Goal: Task Accomplishment & Management: Manage account settings

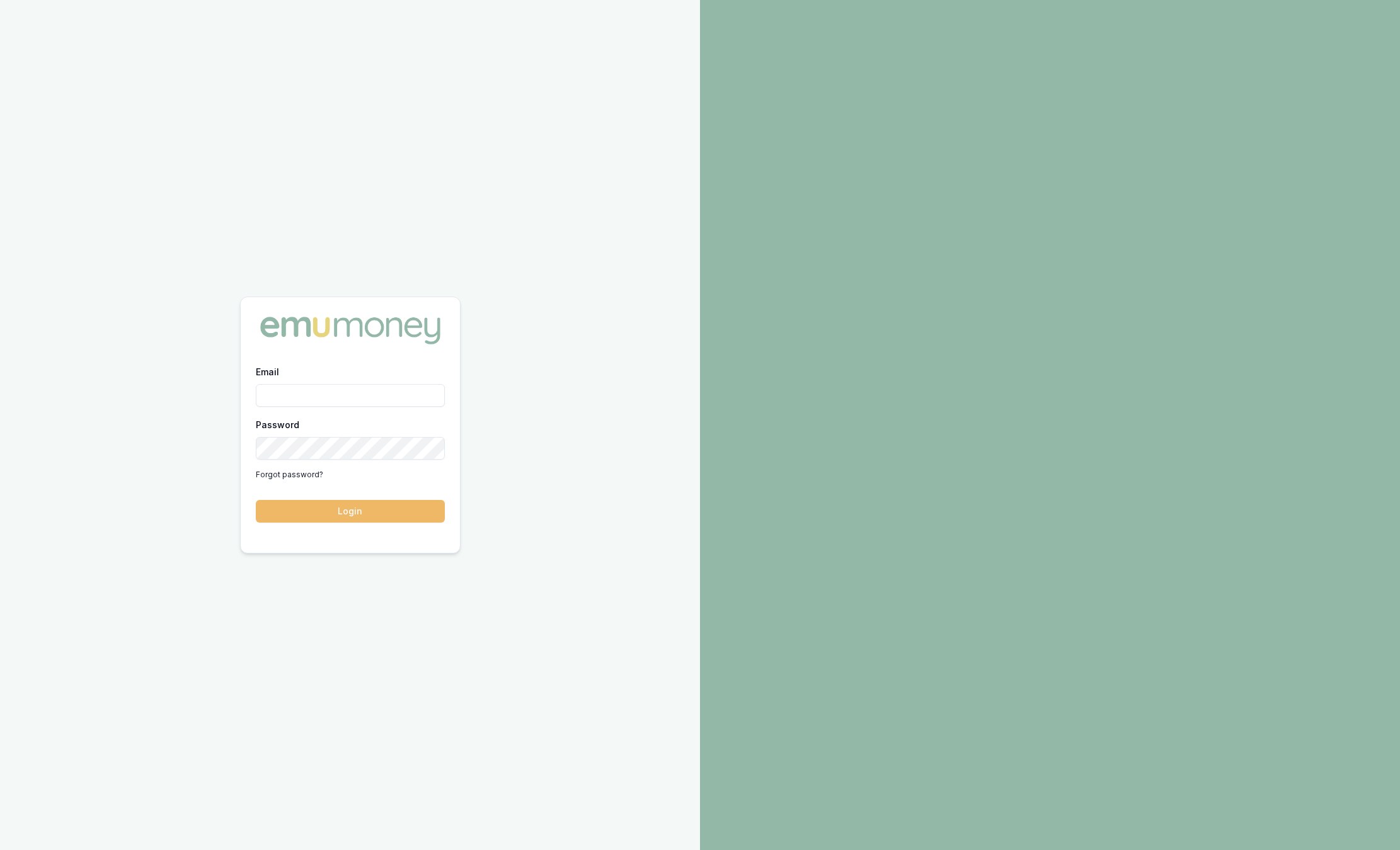
type input "sam.crouch@emumoney.com.au"
click at [352, 508] on button "Login" at bounding box center [350, 511] width 189 height 23
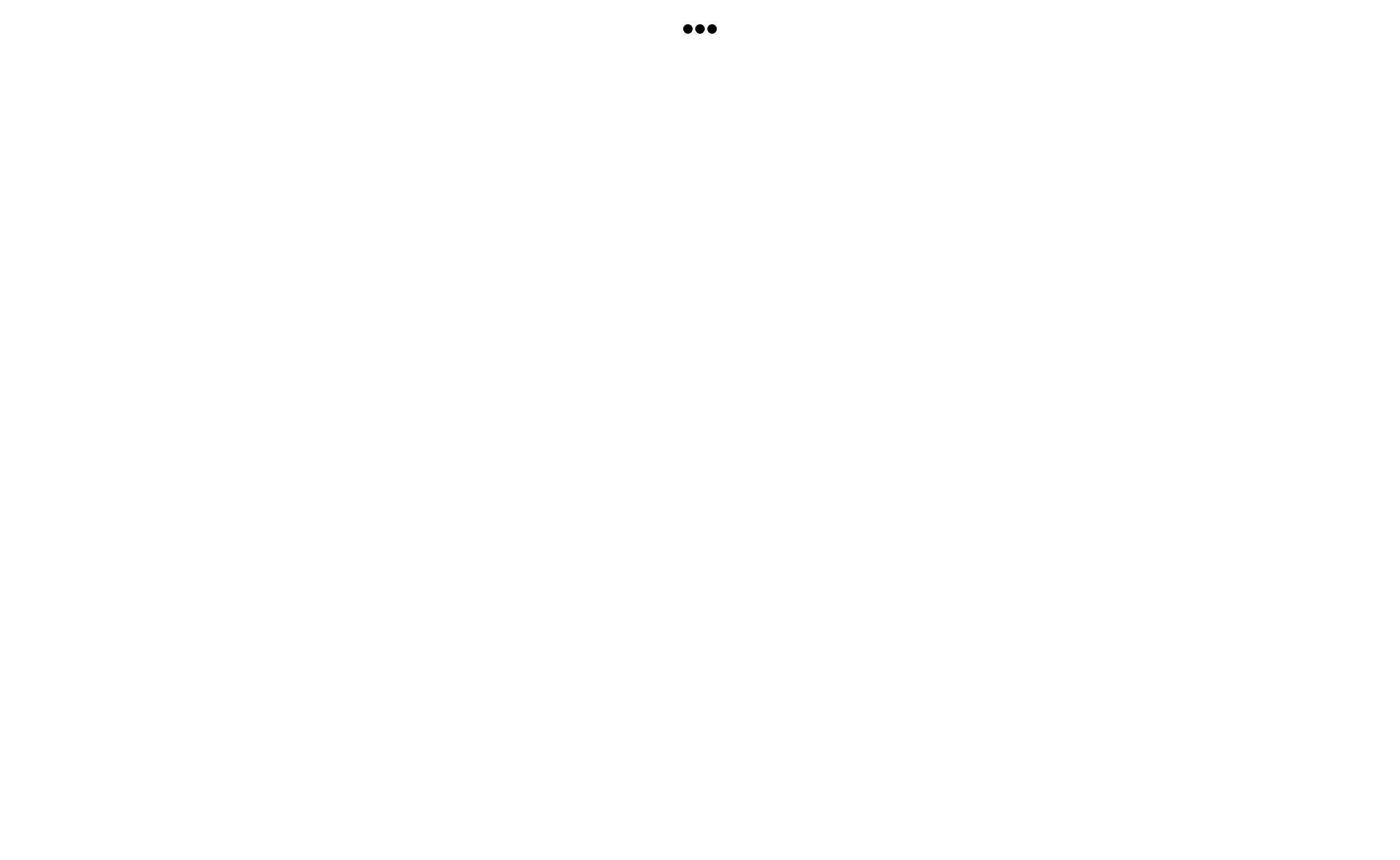
click at [355, 514] on body at bounding box center [700, 453] width 1400 height 860
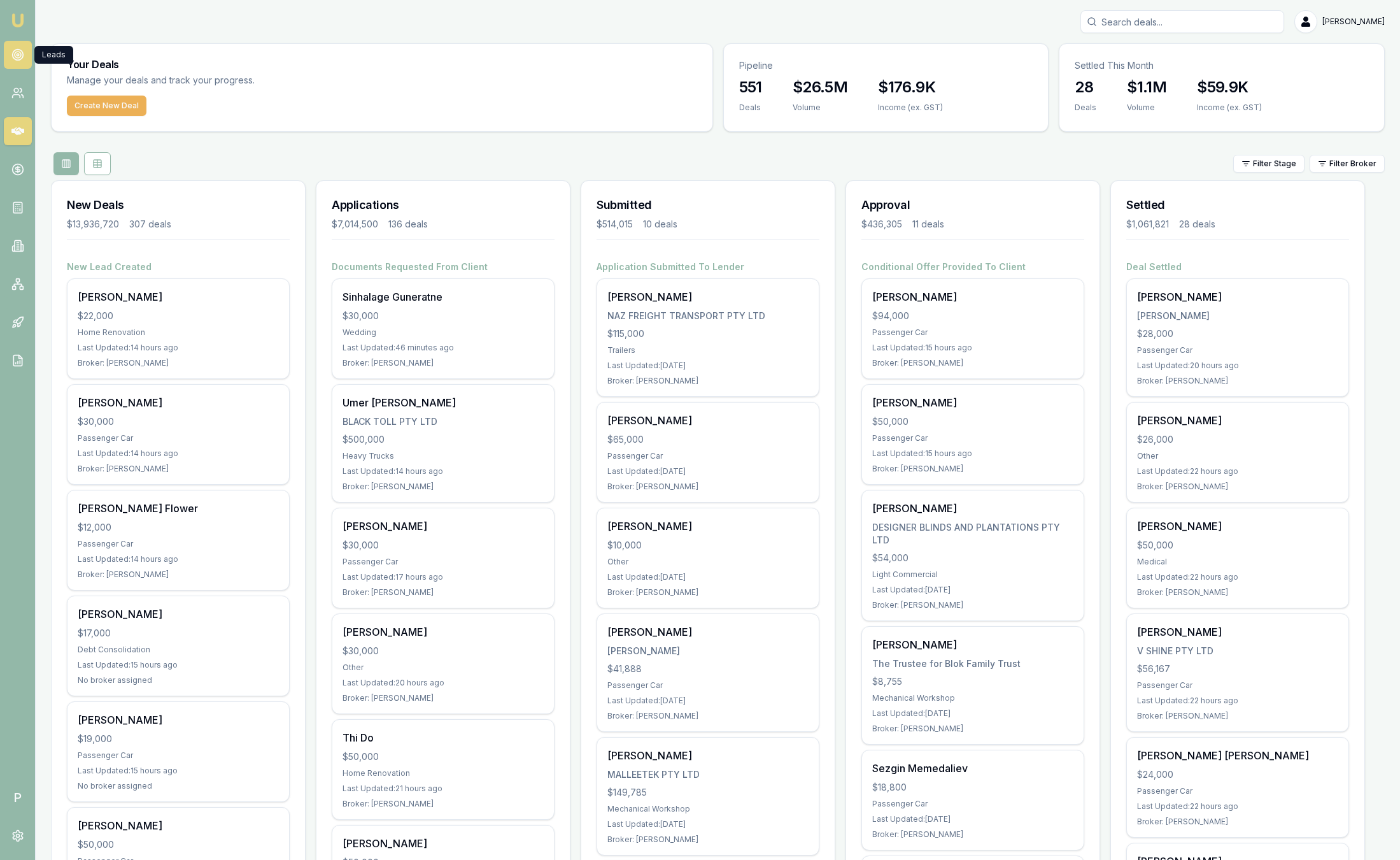
drag, startPoint x: 29, startPoint y: 51, endPoint x: 13, endPoint y: 57, distance: 17.1
click at [13, 57] on icon at bounding box center [18, 55] width 13 height 13
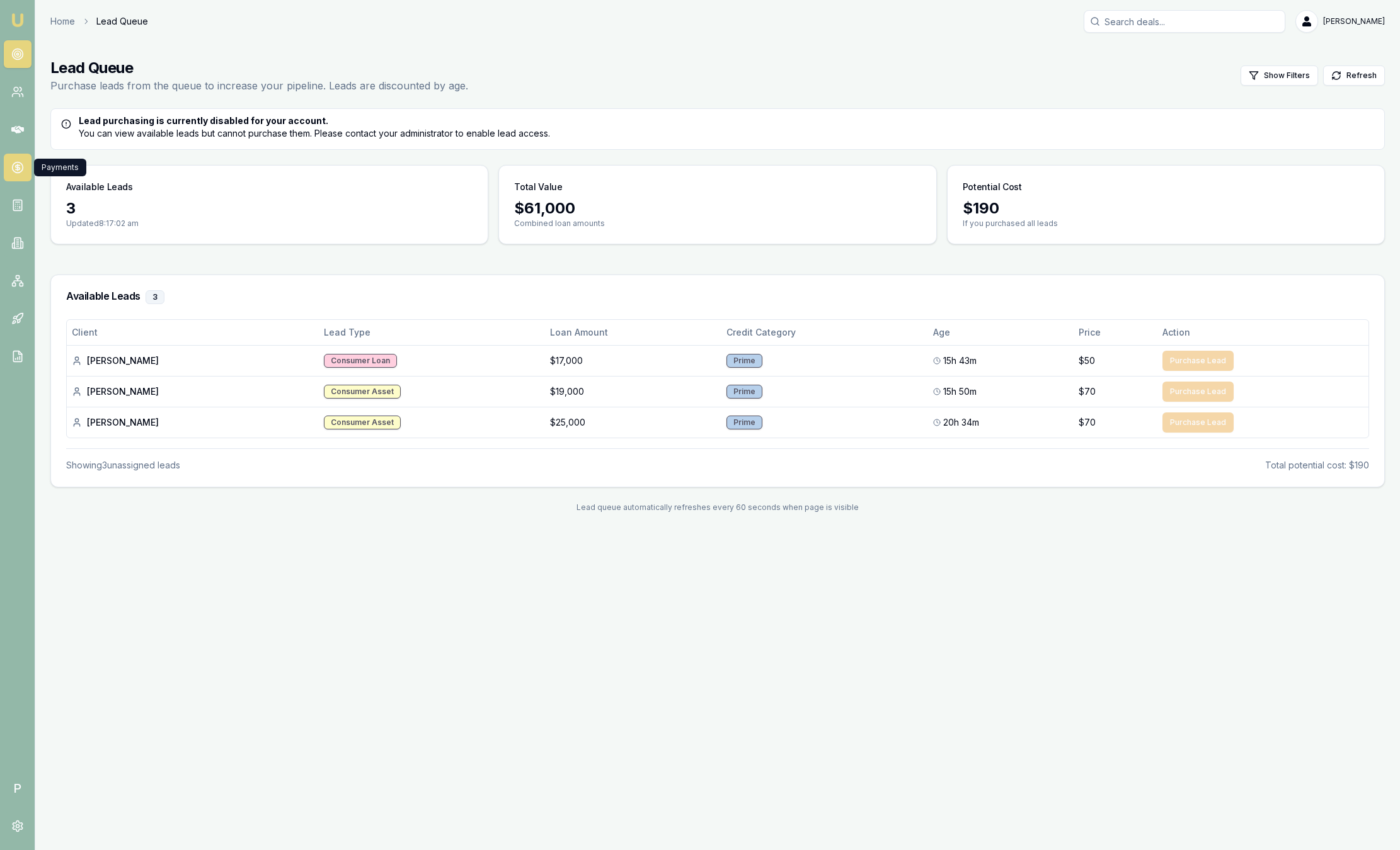
click at [23, 166] on icon at bounding box center [18, 168] width 12 height 12
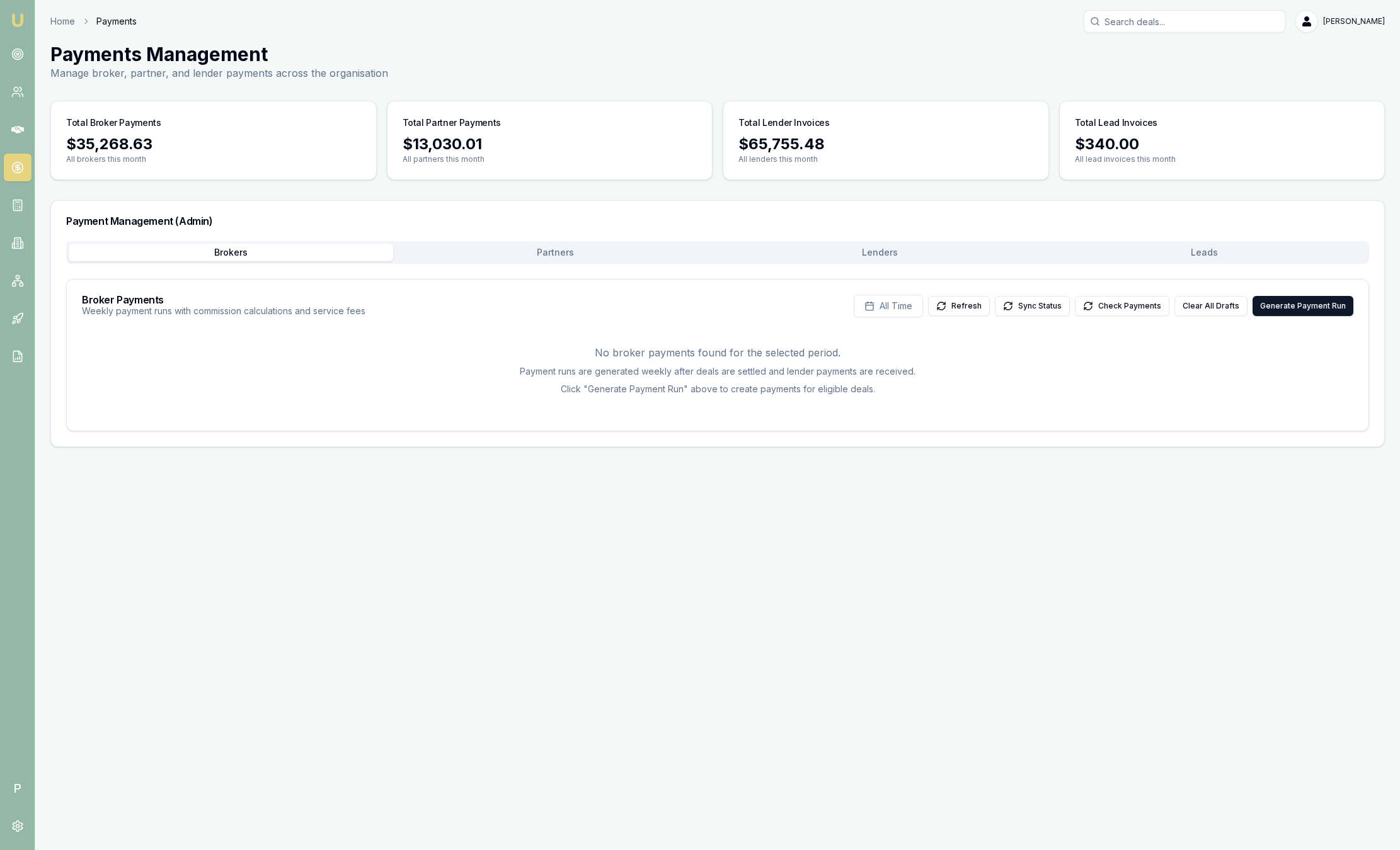
click at [533, 257] on button "Partners" at bounding box center [555, 253] width 324 height 18
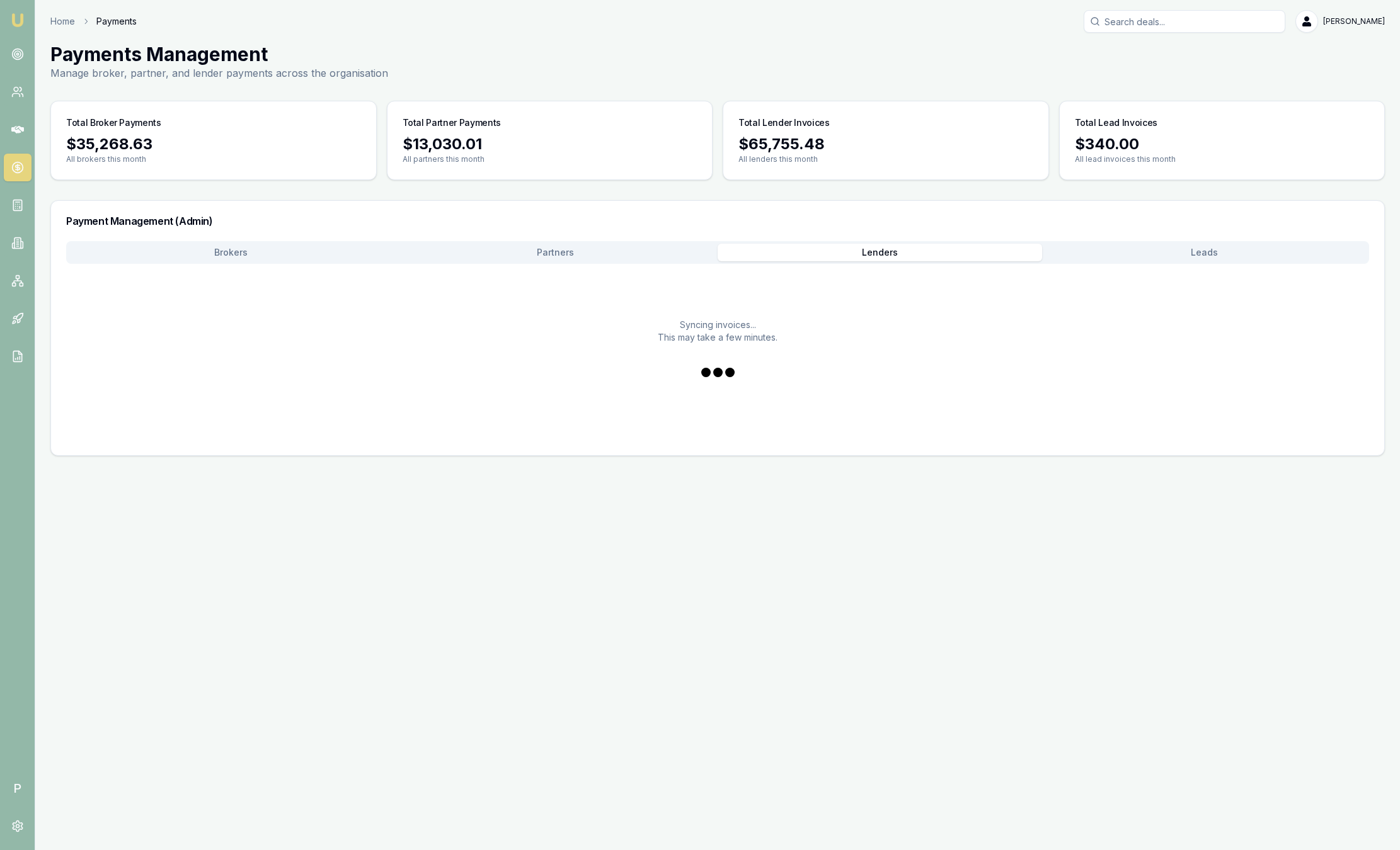
click at [778, 253] on button "Lenders" at bounding box center [879, 253] width 324 height 18
click at [778, 252] on button "Lenders" at bounding box center [879, 253] width 324 height 18
click at [1165, 250] on button "Leads" at bounding box center [1204, 253] width 324 height 18
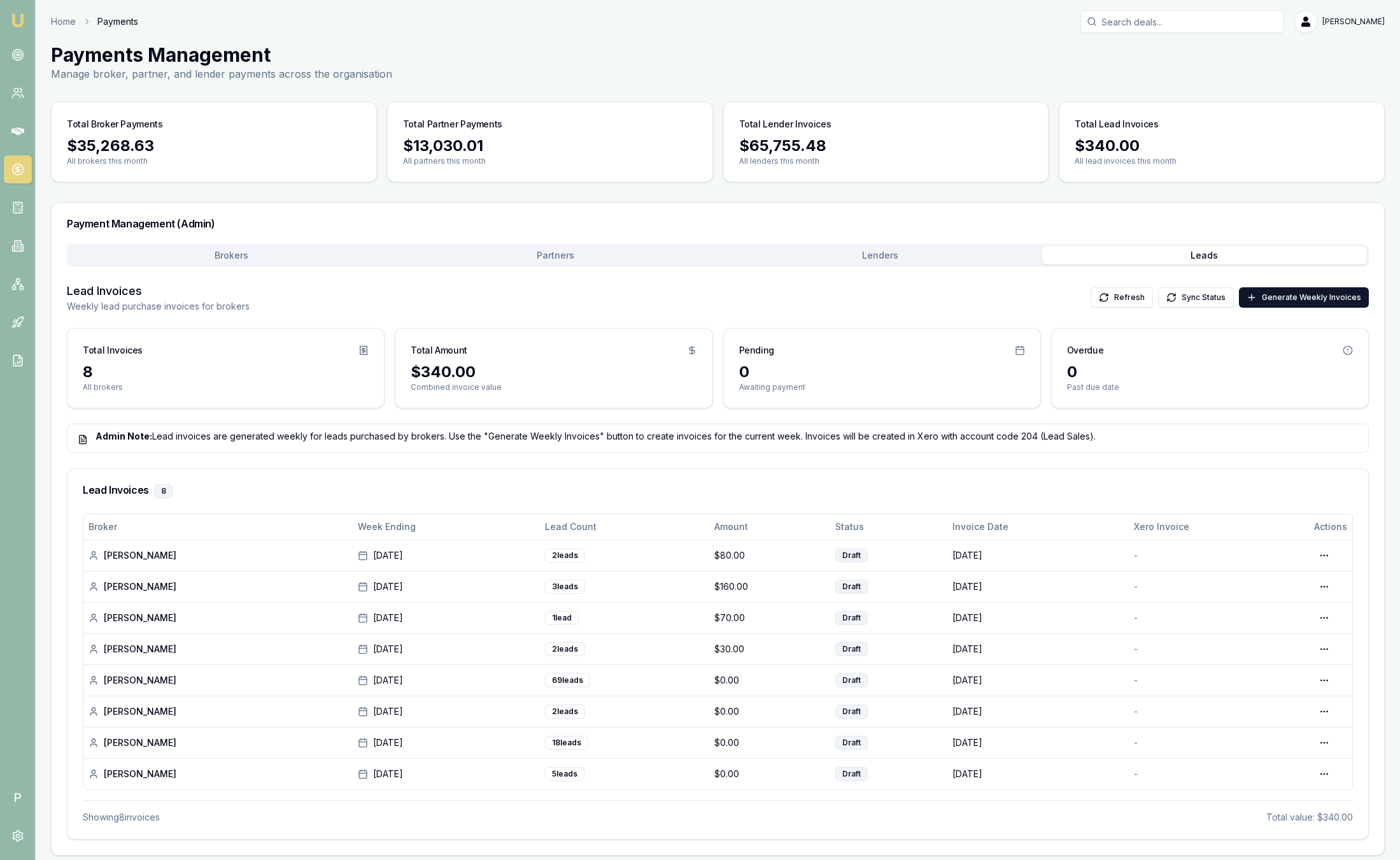
click at [1177, 253] on button "Leads" at bounding box center [1204, 256] width 324 height 18
click at [12, 17] on img at bounding box center [17, 20] width 15 height 15
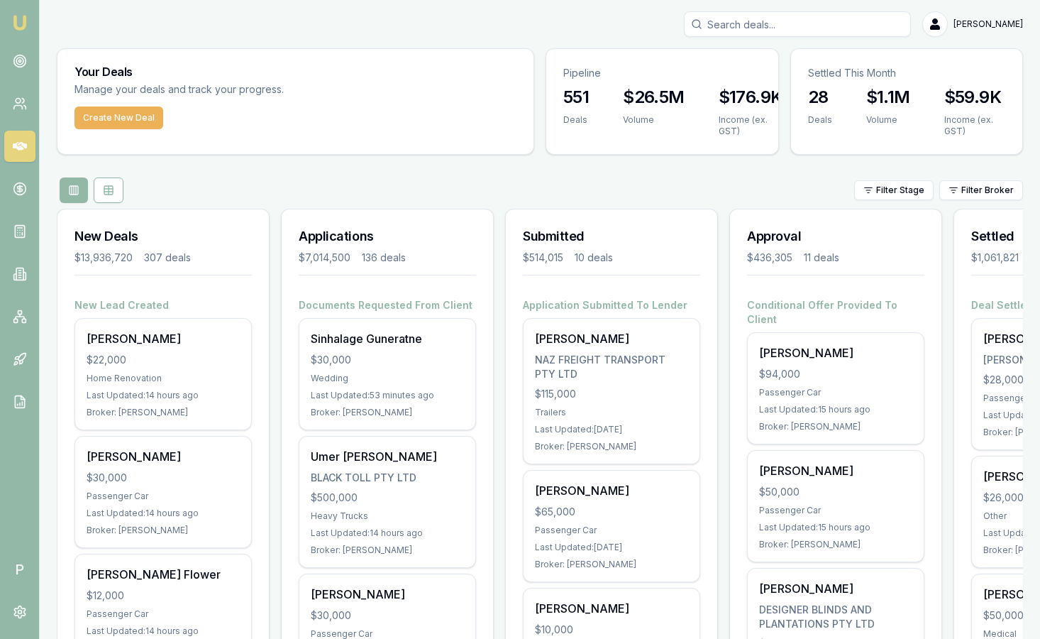
drag, startPoint x: 2014, startPoint y: 1, endPoint x: 588, endPoint y: 170, distance: 1436.3
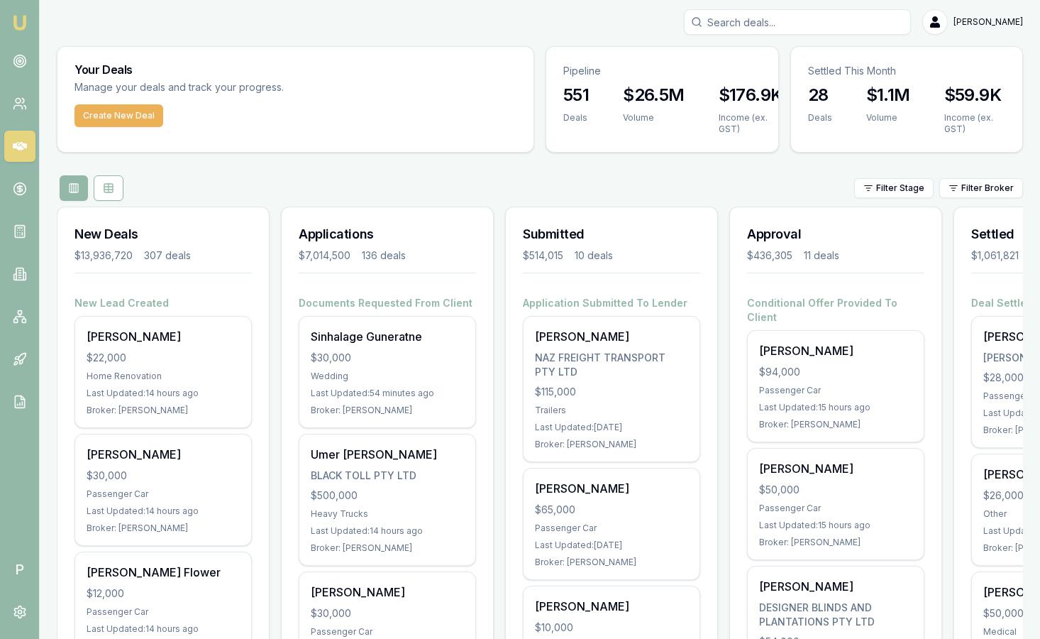
click at [710, 196] on div "Filter Stage Filter Broker" at bounding box center [540, 188] width 967 height 26
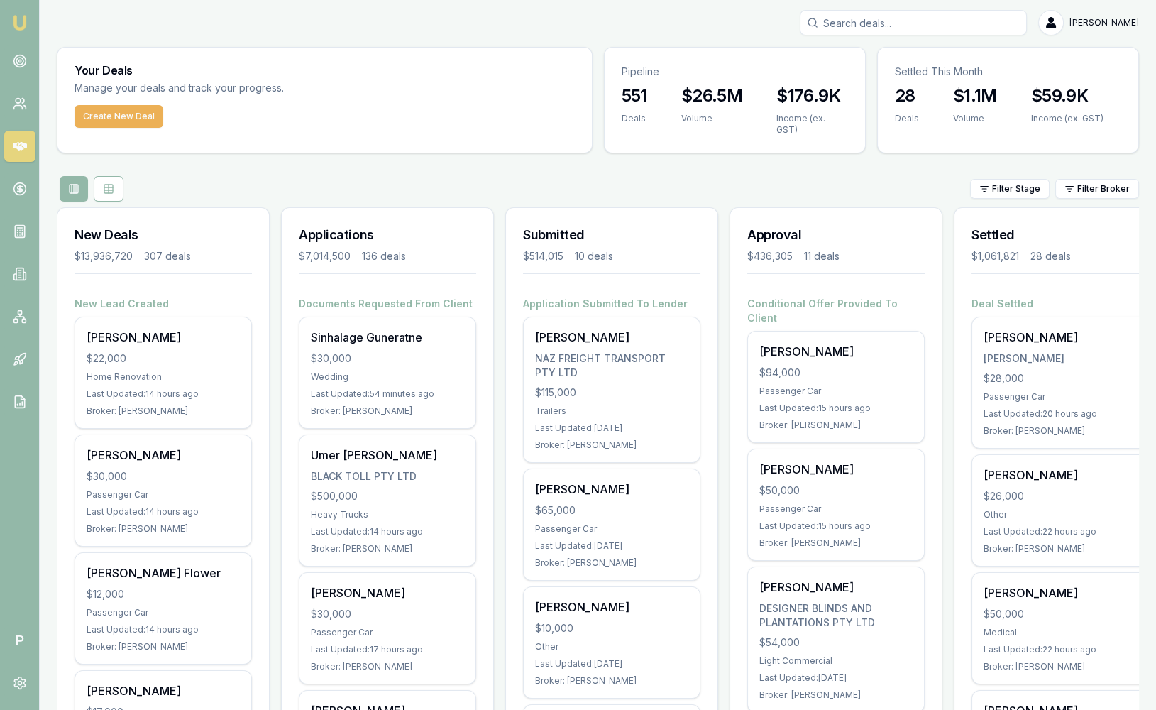
drag, startPoint x: 940, startPoint y: 0, endPoint x: 813, endPoint y: 158, distance: 202.5
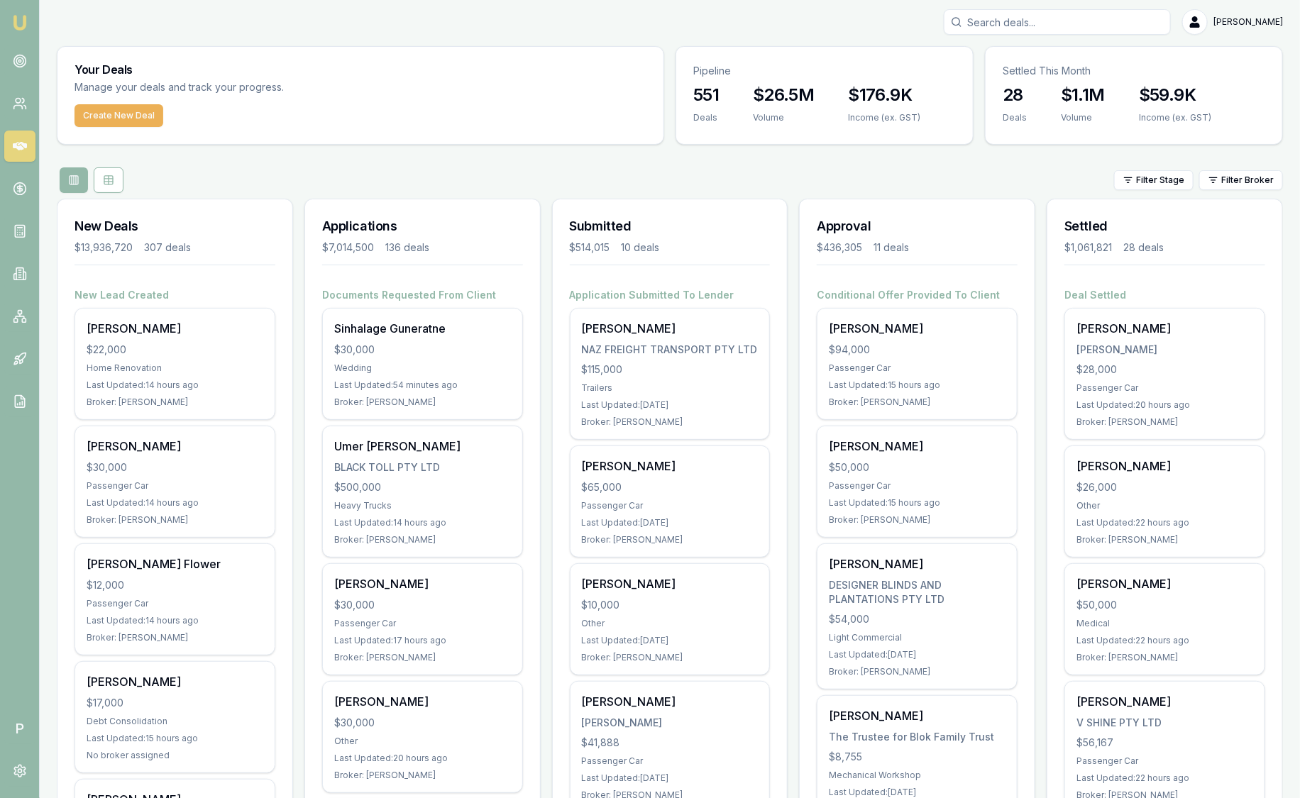
drag, startPoint x: 1126, startPoint y: 1, endPoint x: 892, endPoint y: 187, distance: 299.0
click at [892, 187] on div "Filter Stage Filter Broker" at bounding box center [670, 180] width 1226 height 26
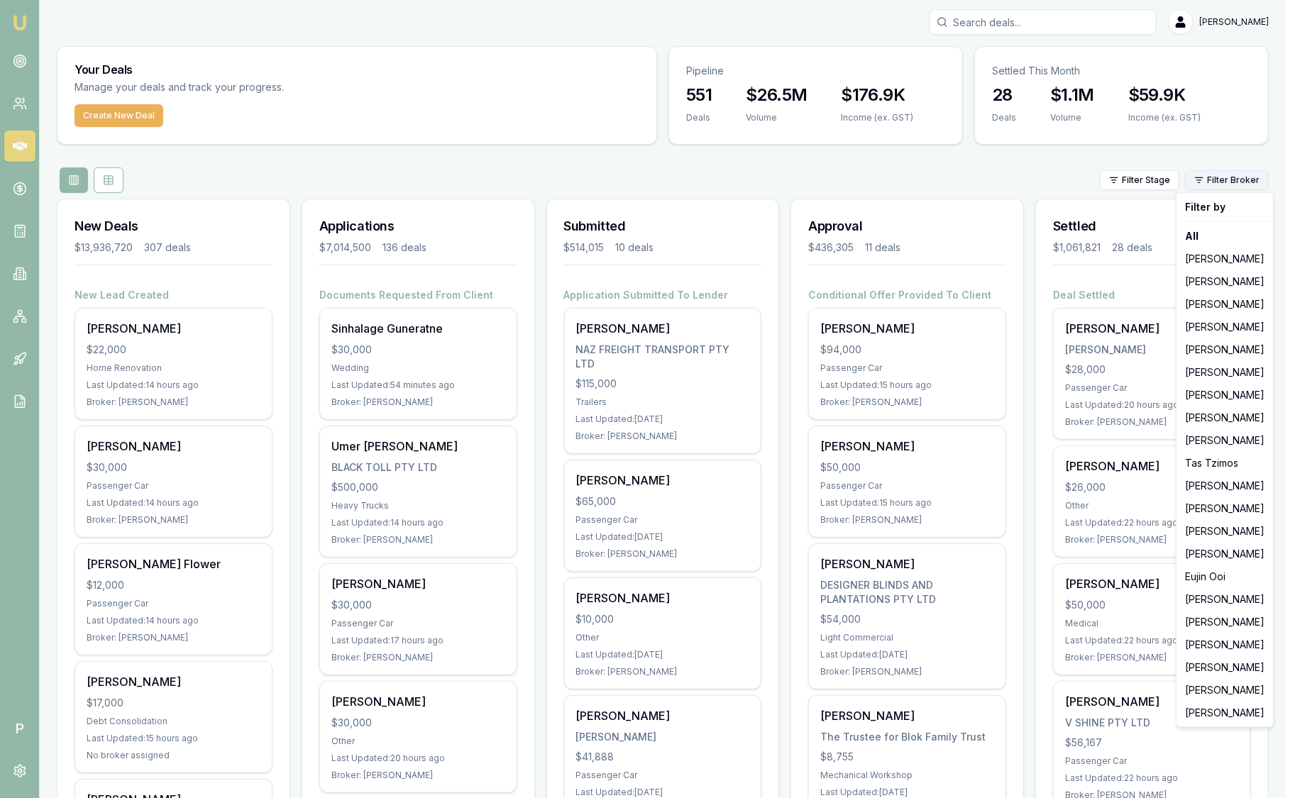
click at [1223, 182] on html "Emu Broker P Sam Crouch Toggle Menu Your Deals Manage your deals and track your…" at bounding box center [650, 397] width 1300 height 798
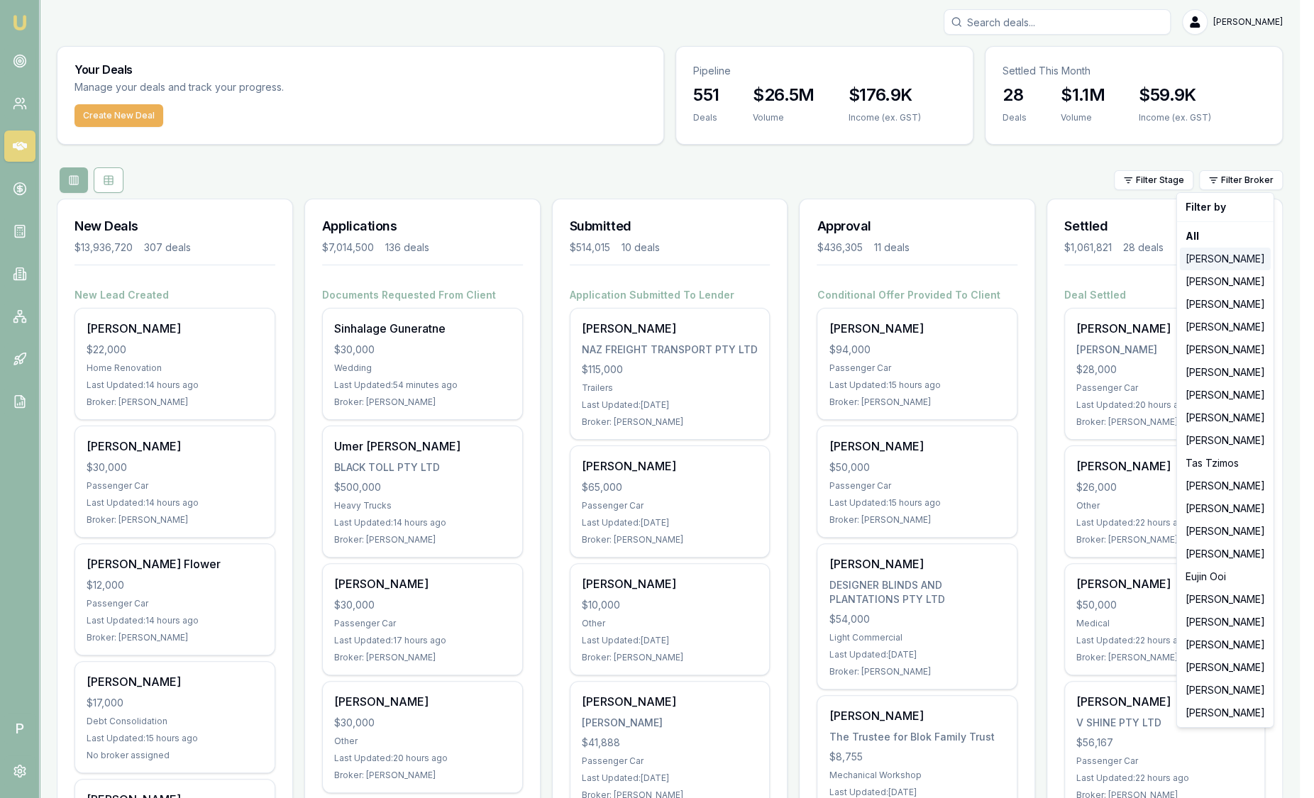
click at [1203, 261] on div "[PERSON_NAME]" at bounding box center [1225, 259] width 91 height 23
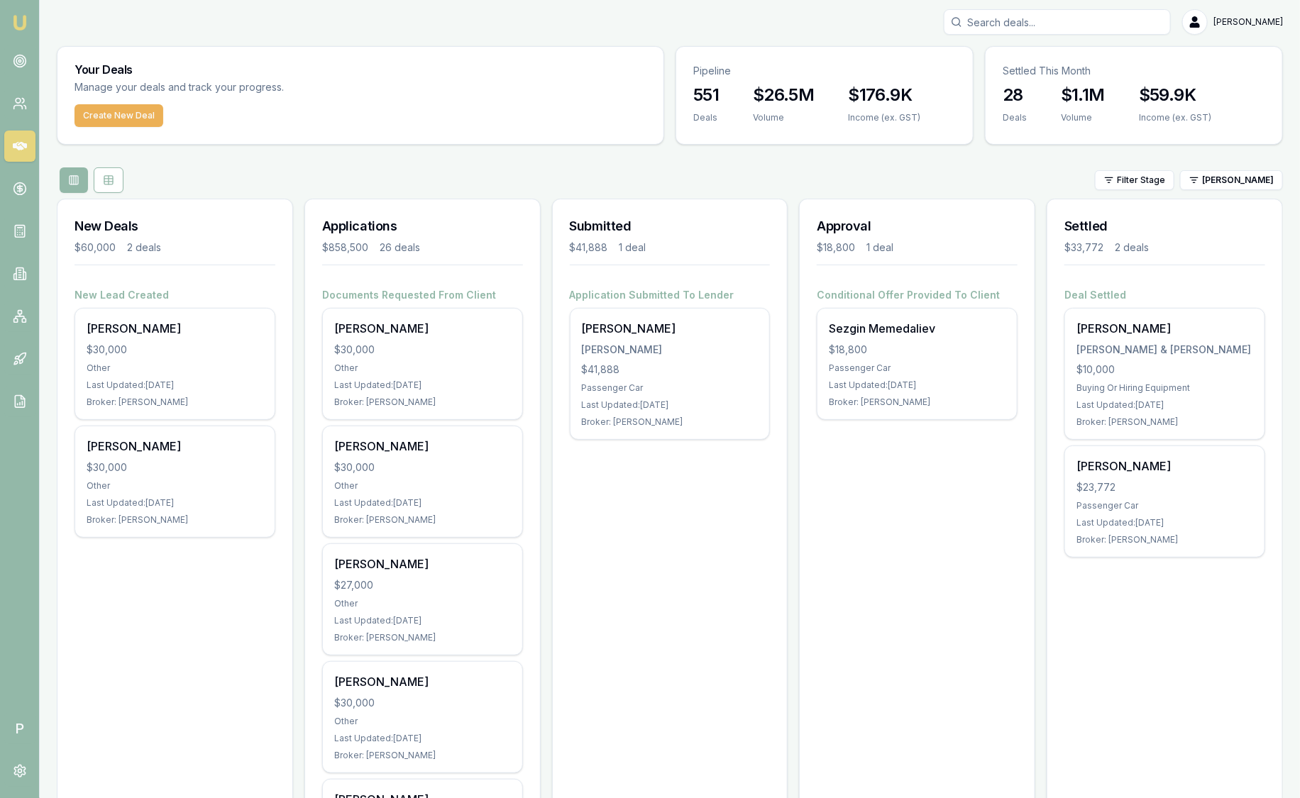
click at [1203, 261] on div at bounding box center [1164, 265] width 201 height 12
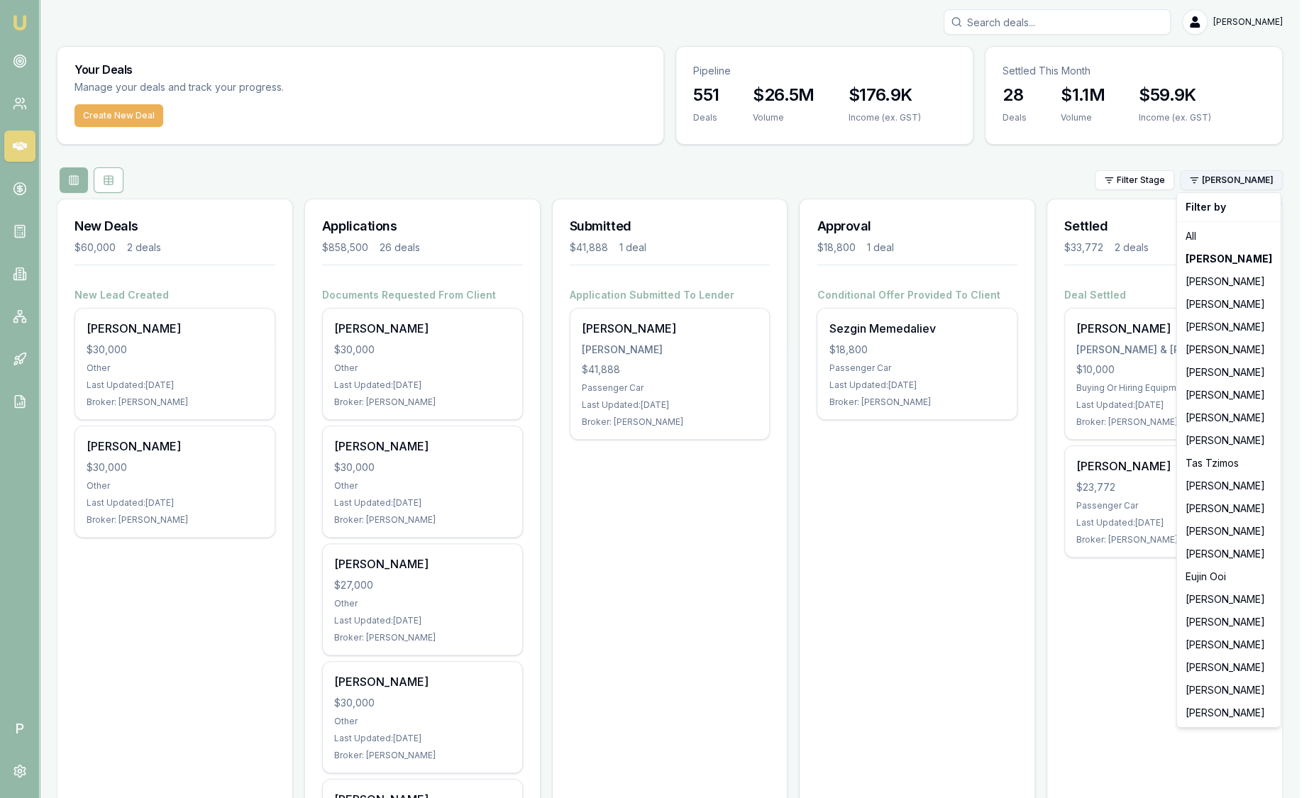
click at [1245, 180] on html "Emu Broker P Sam Crouch Toggle Menu Your Deals Manage your deals and track your…" at bounding box center [657, 397] width 1314 height 798
click at [1235, 282] on div "[PERSON_NAME]" at bounding box center [1229, 281] width 98 height 23
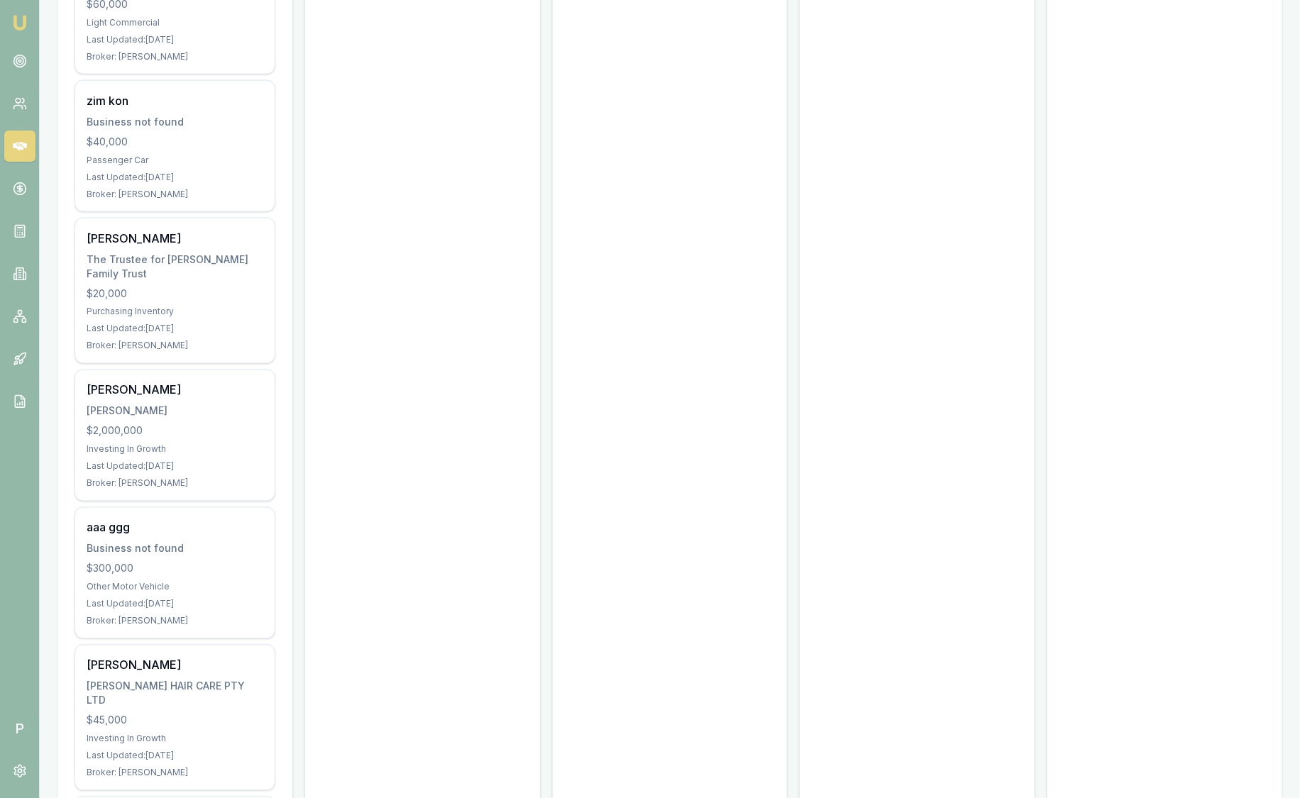
scroll to position [990, 0]
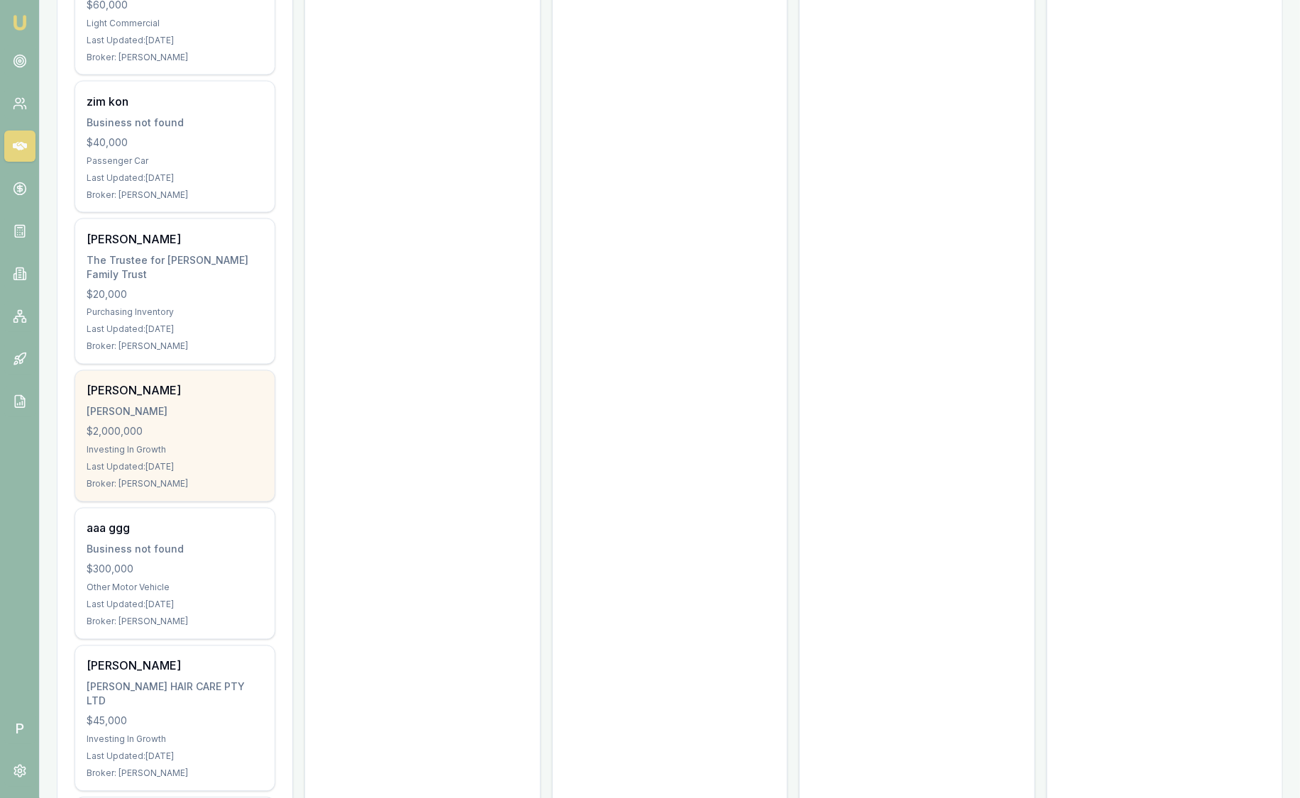
click at [192, 404] on div "Matthew Gledhill GLEDHILL, MATTHEW JAMES $2,000,000 Investing In Growth Last Up…" at bounding box center [174, 436] width 199 height 131
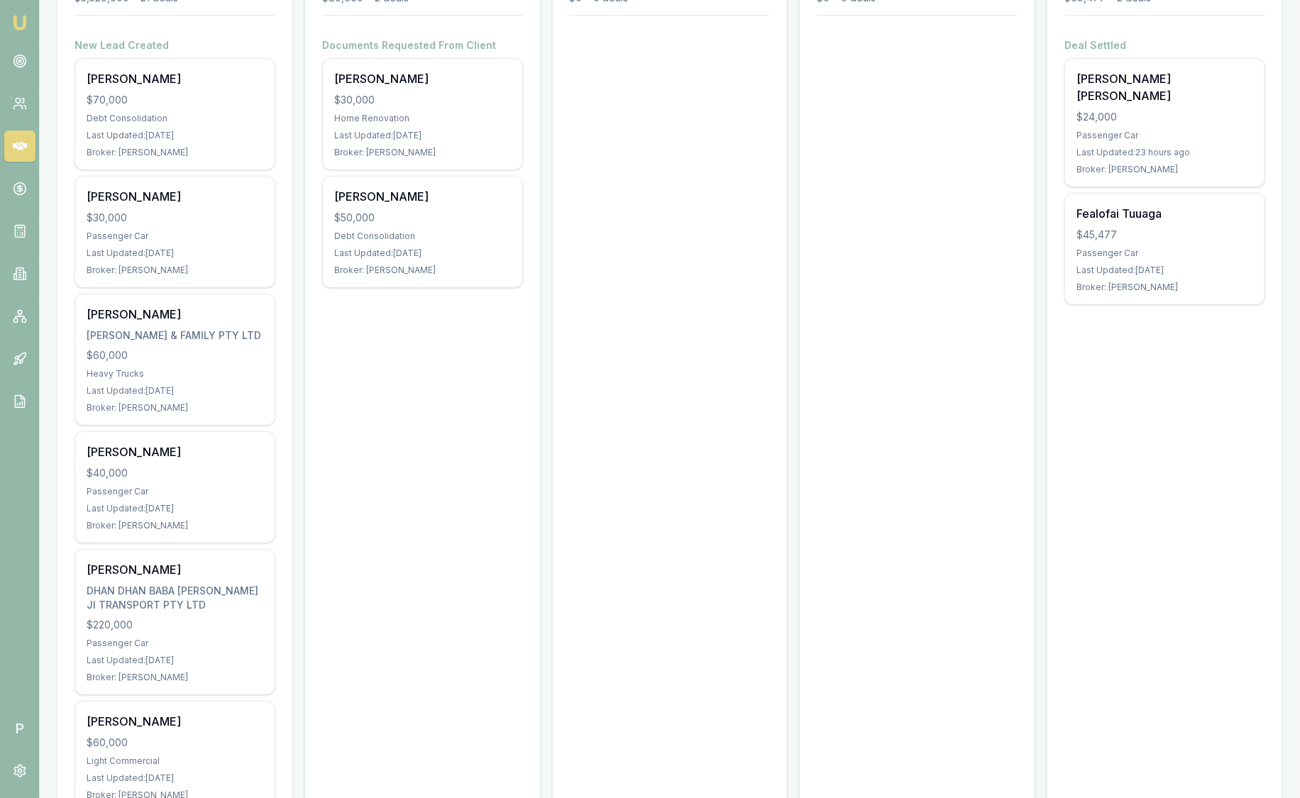
scroll to position [0, 0]
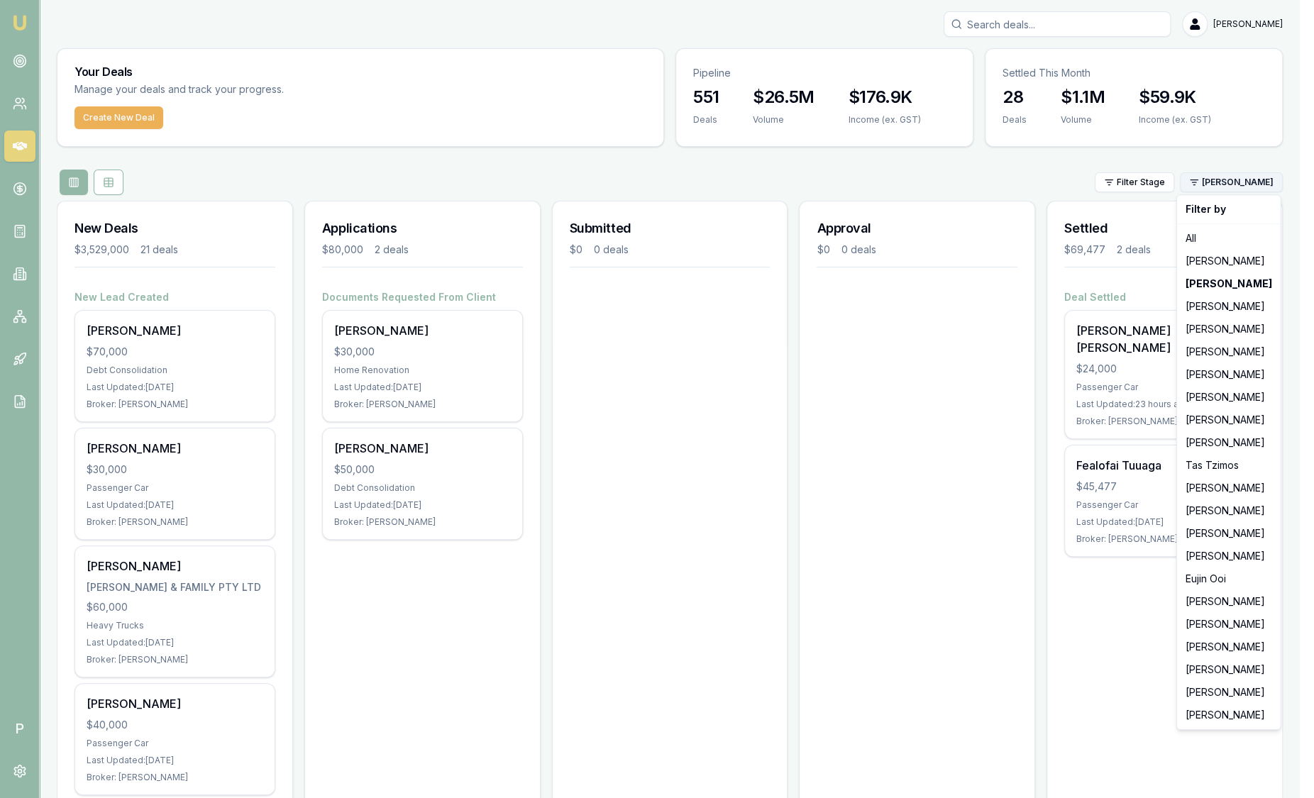
click at [1254, 188] on html "Emu Broker P Sam Crouch Toggle Menu Your Deals Manage your deals and track your…" at bounding box center [657, 399] width 1314 height 798
click at [1228, 603] on div "[PERSON_NAME]" at bounding box center [1229, 601] width 98 height 23
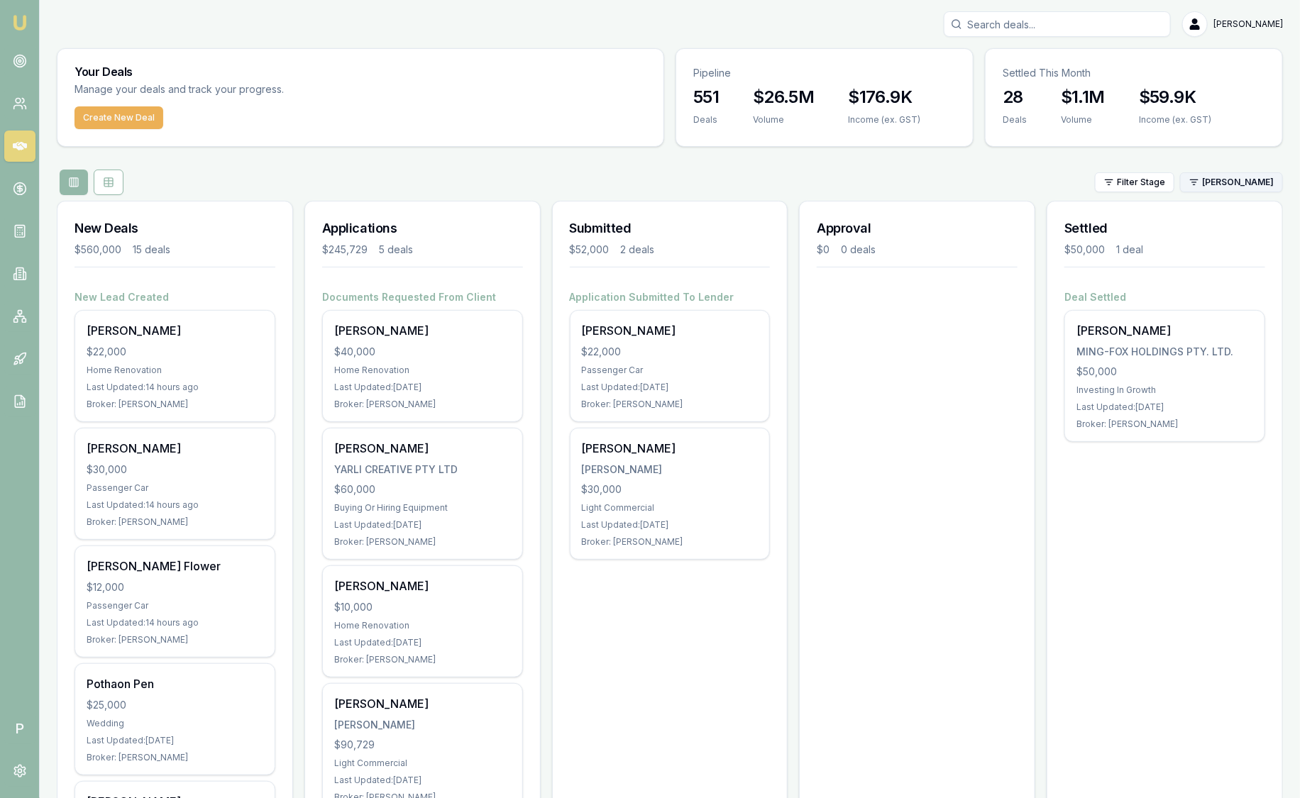
click at [1256, 185] on html "Emu Broker P Sam Crouch Toggle Menu Your Deals Manage your deals and track your…" at bounding box center [650, 399] width 1300 height 798
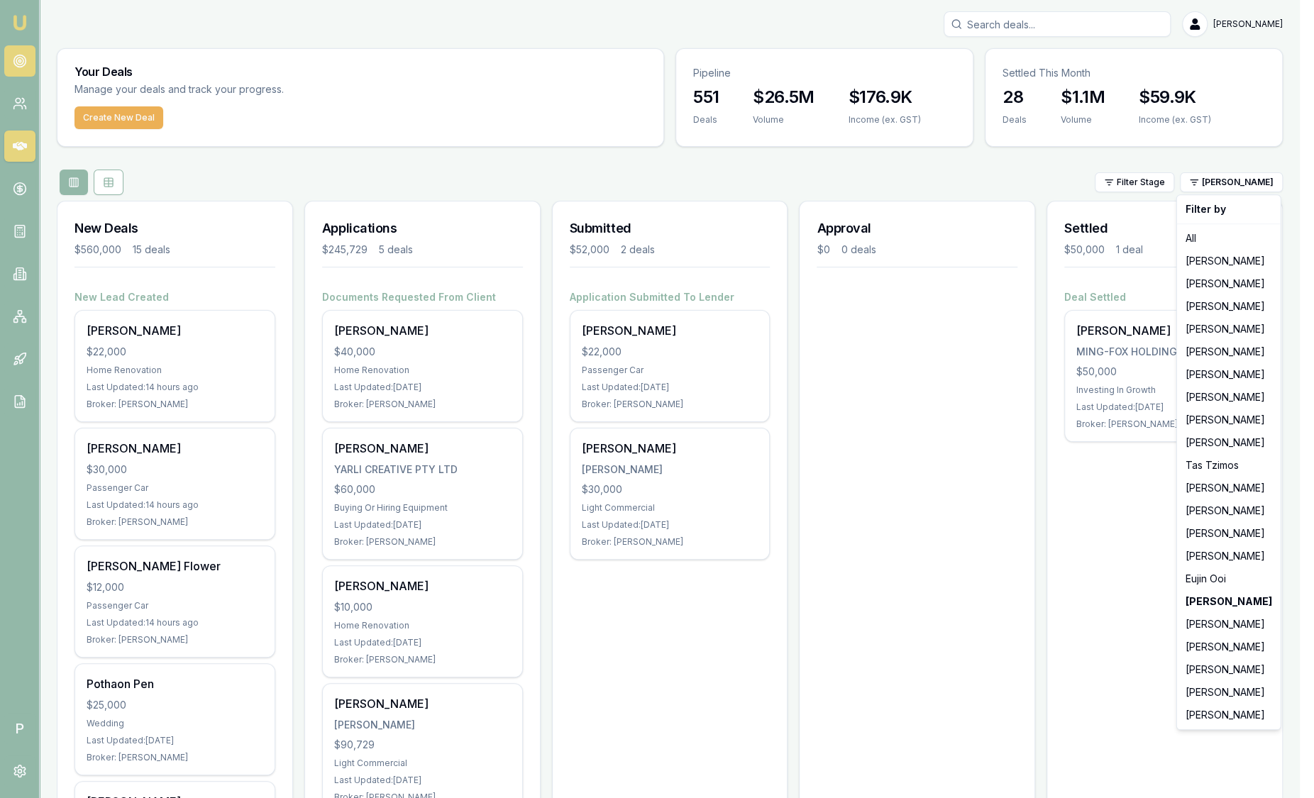
click at [21, 60] on html "Emu Broker P Sam Crouch Toggle Menu Your Deals Manage your deals and track your…" at bounding box center [657, 399] width 1314 height 798
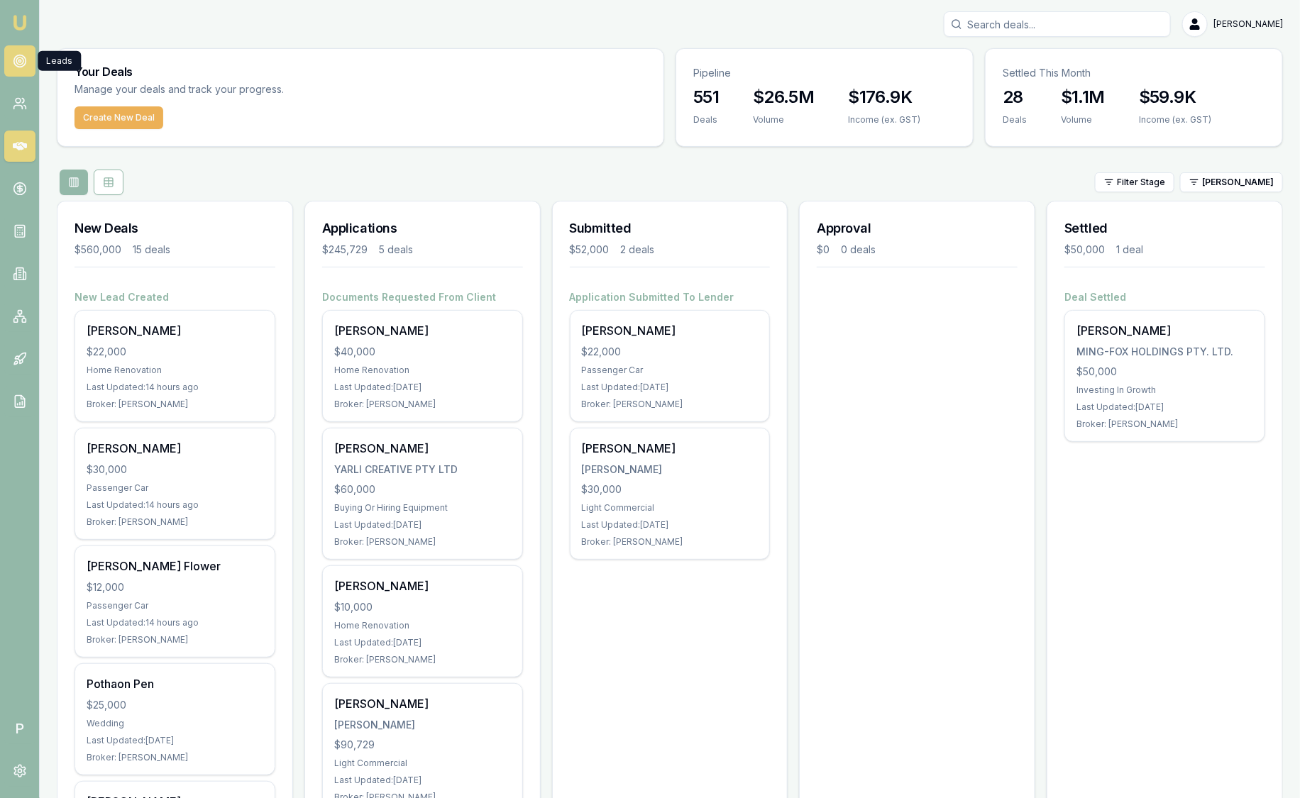
click at [21, 60] on icon at bounding box center [20, 61] width 14 height 14
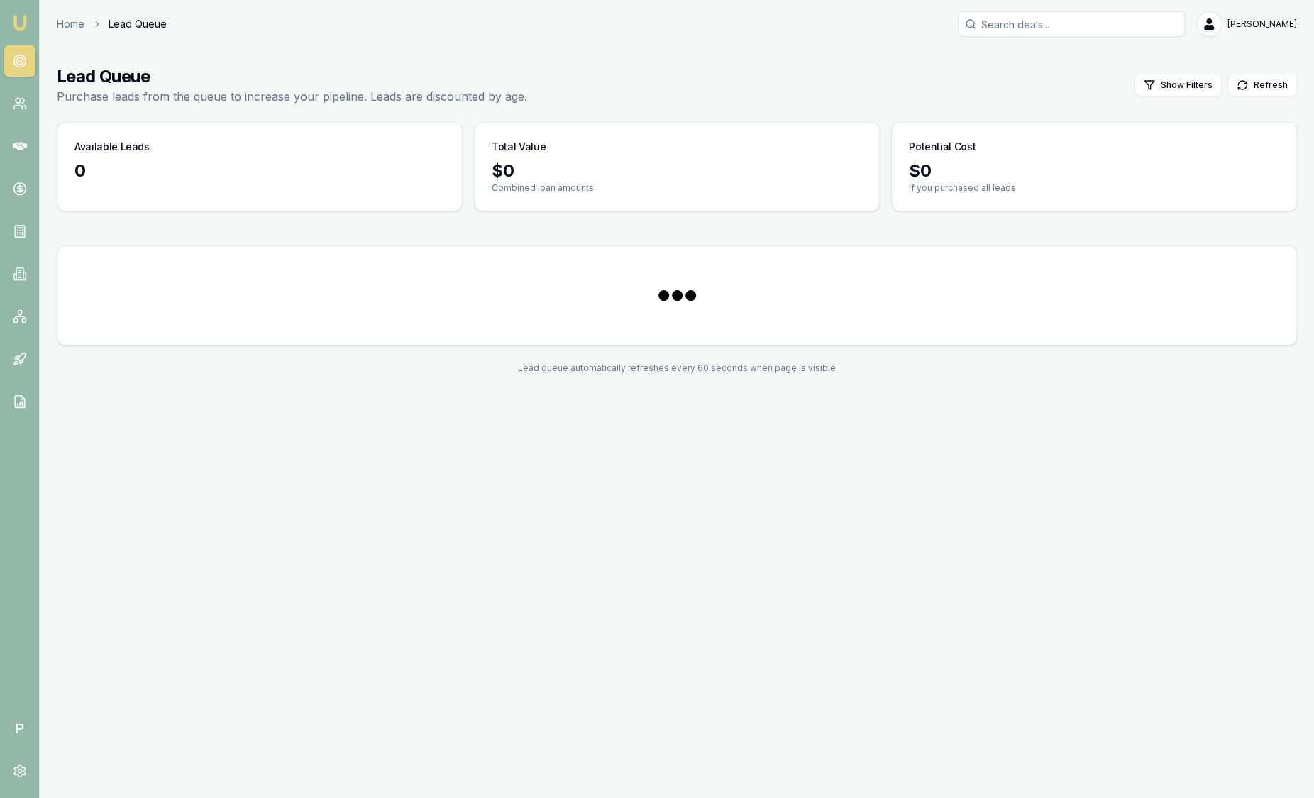
click at [21, 60] on icon at bounding box center [20, 61] width 14 height 14
click at [21, 60] on circle at bounding box center [19, 61] width 2 height 2
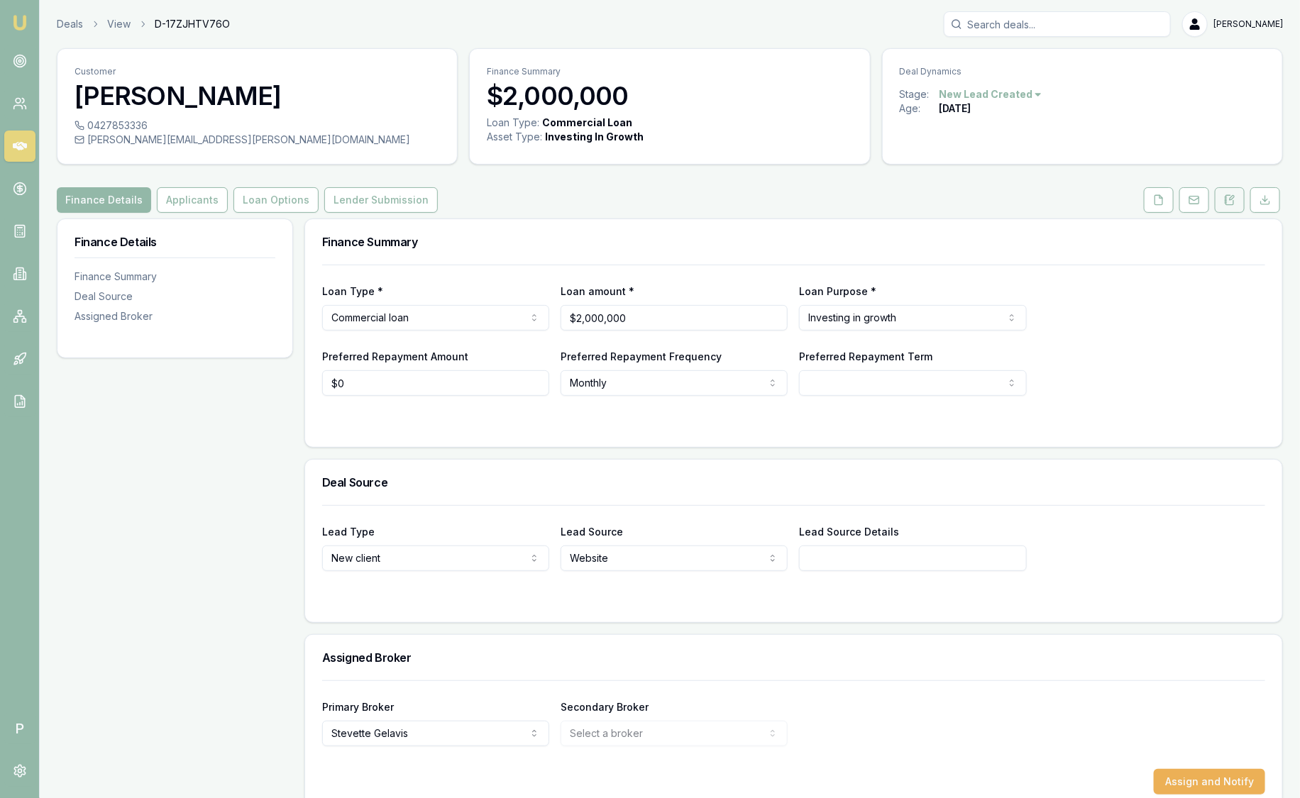
click at [1231, 202] on icon at bounding box center [1229, 199] width 11 height 11
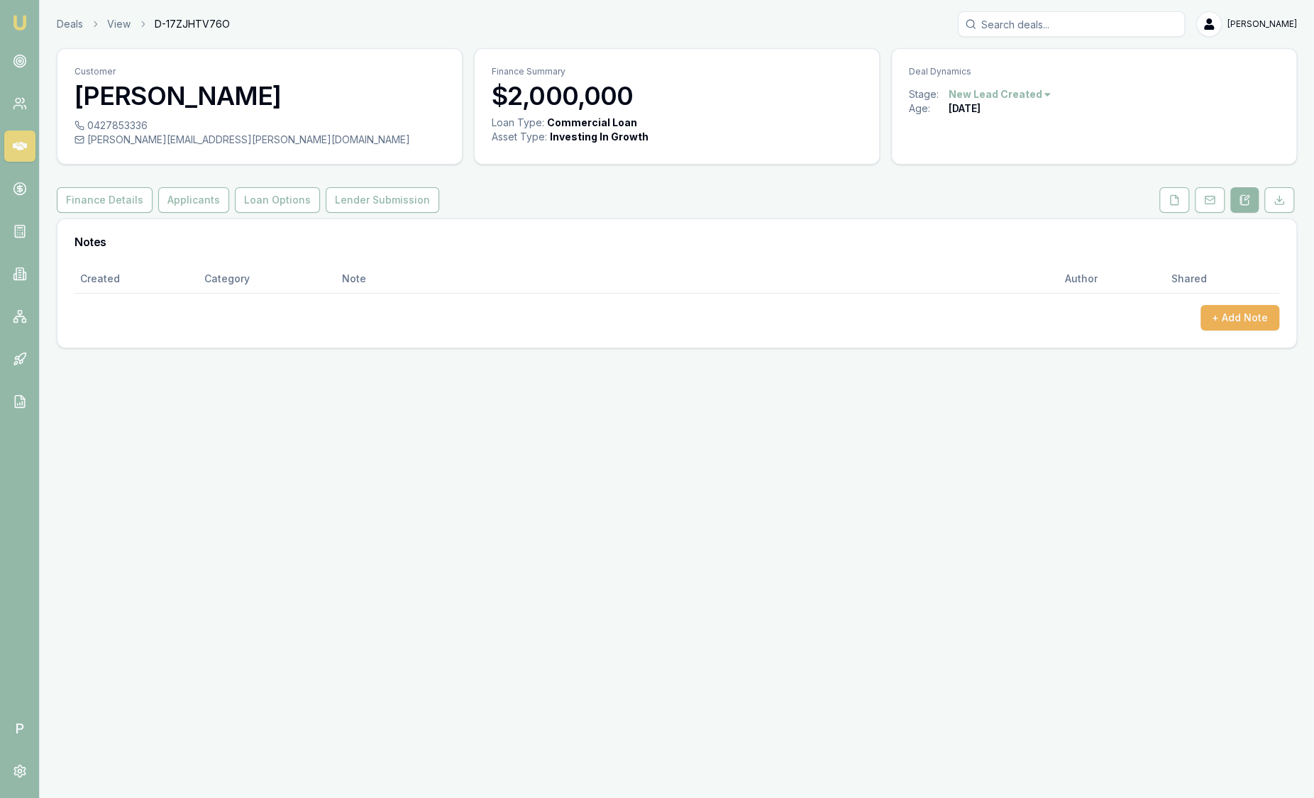
click at [23, 24] on img at bounding box center [19, 22] width 17 height 17
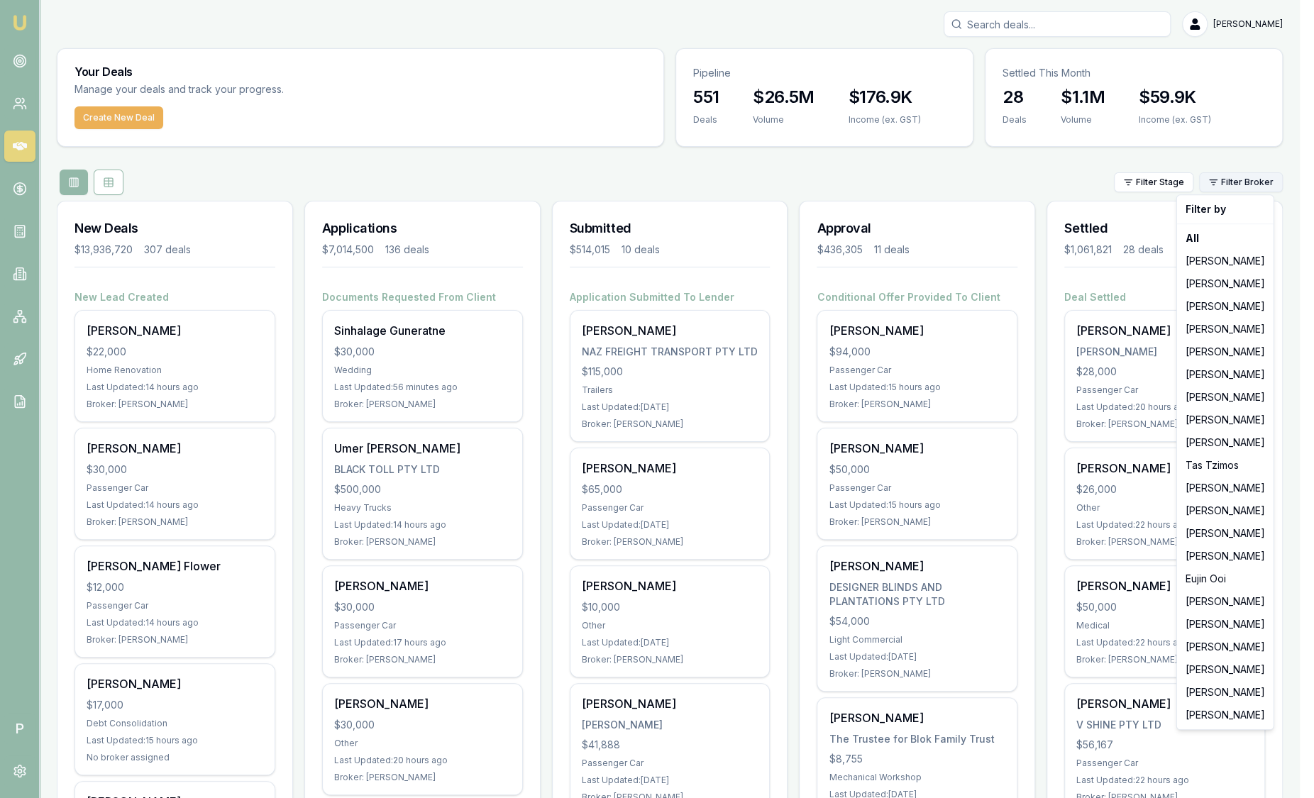
click at [1228, 186] on html "Emu Broker P Sam Crouch Toggle Menu Your Deals Manage your deals and track your…" at bounding box center [657, 399] width 1314 height 798
click at [1209, 709] on div "[PERSON_NAME]" at bounding box center [1225, 715] width 91 height 23
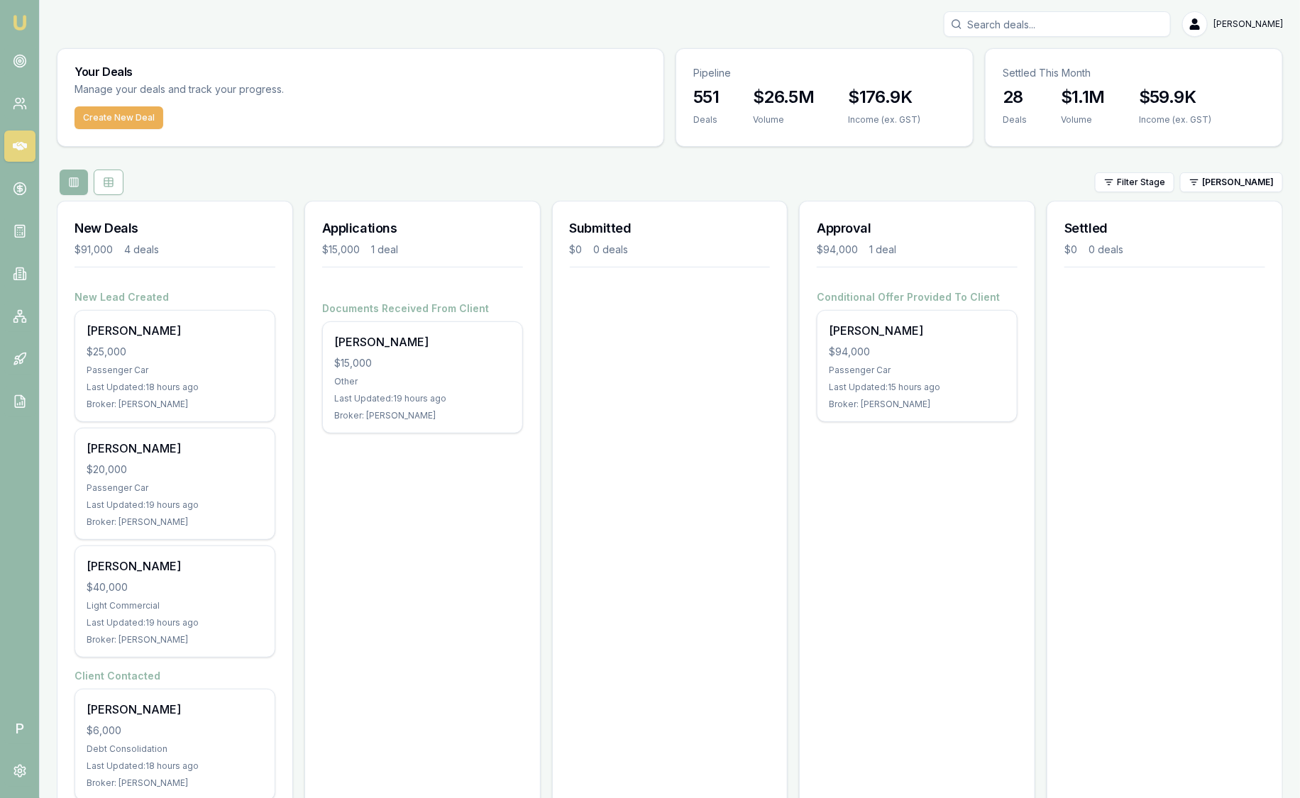
scroll to position [41, 0]
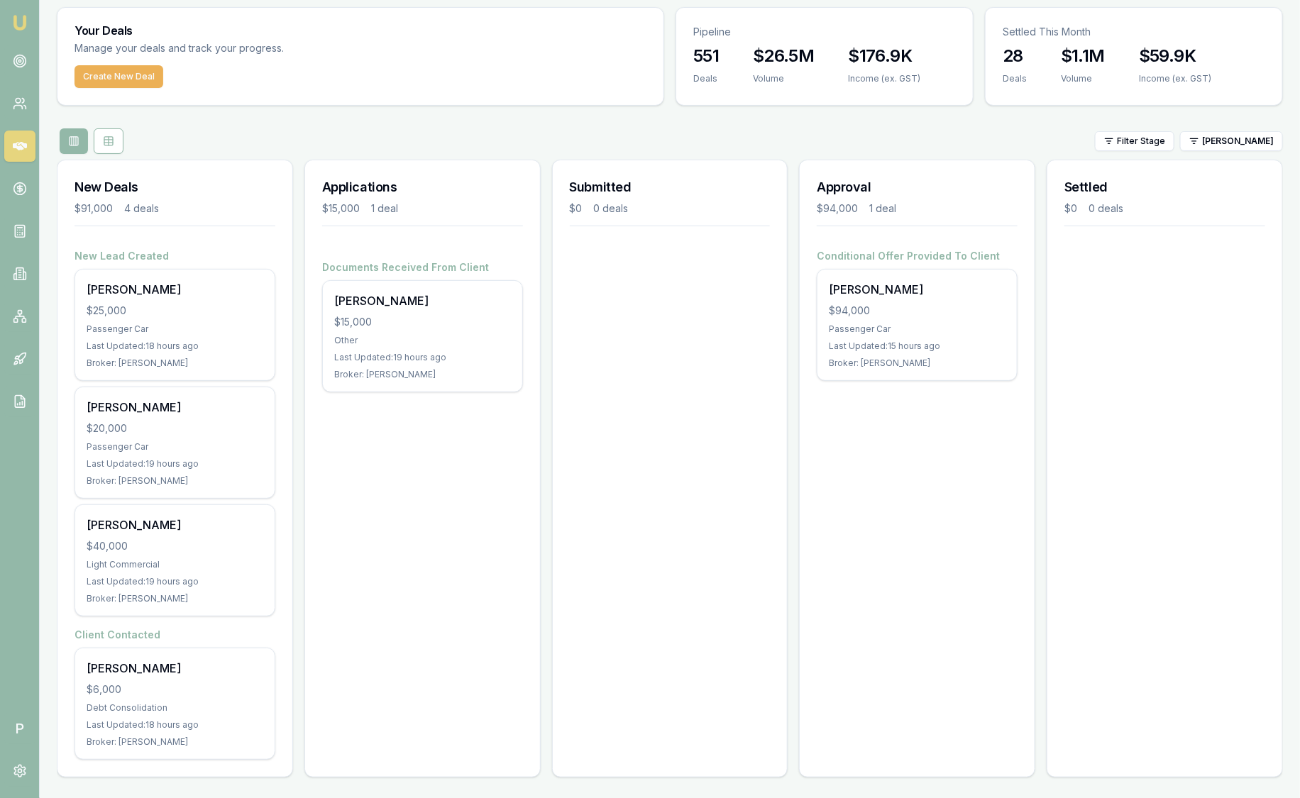
click at [509, 298] on div "[PERSON_NAME]" at bounding box center [422, 300] width 177 height 17
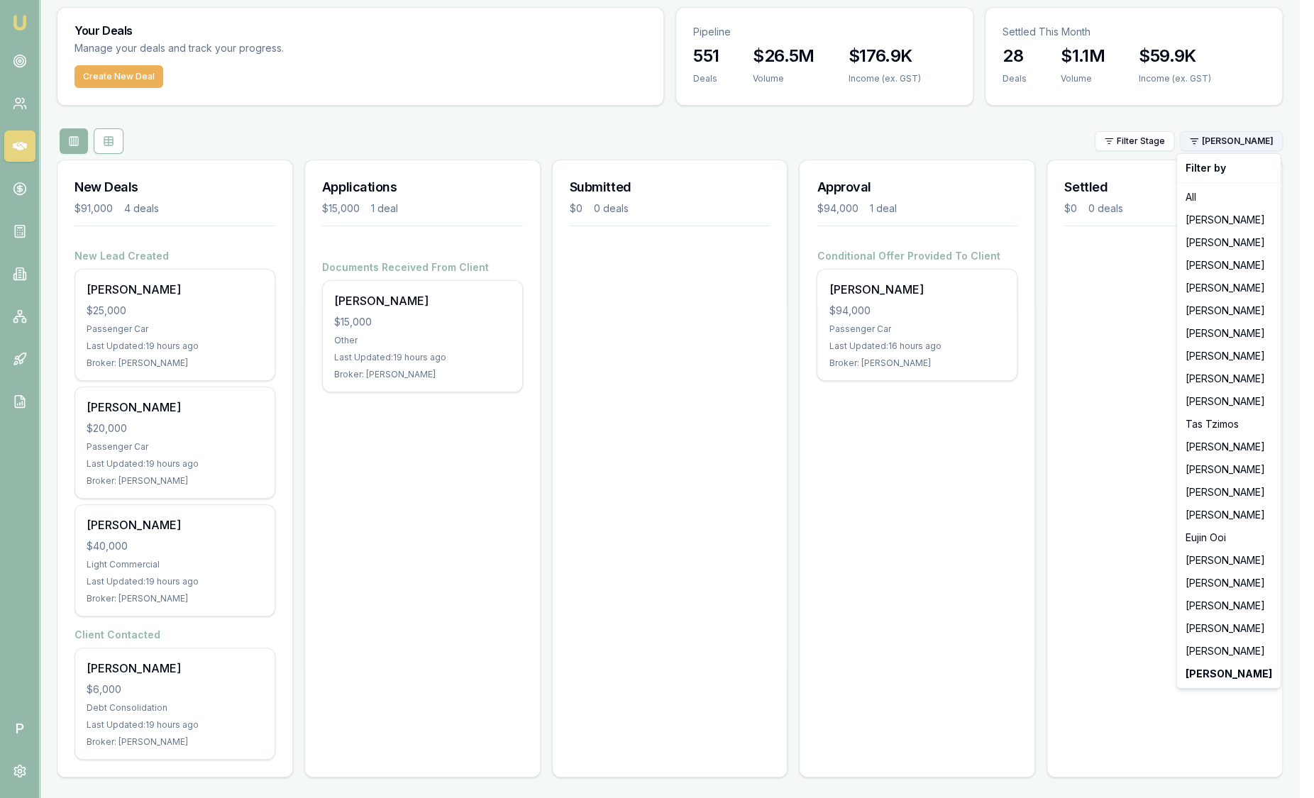
click at [1235, 143] on html "Emu Broker P Sam Crouch Toggle Menu Your Deals Manage your deals and track your…" at bounding box center [657, 358] width 1314 height 798
click at [20, 356] on html "Emu Broker P Sam Crouch Toggle Menu Your Deals Manage your deals and track your…" at bounding box center [657, 358] width 1314 height 798
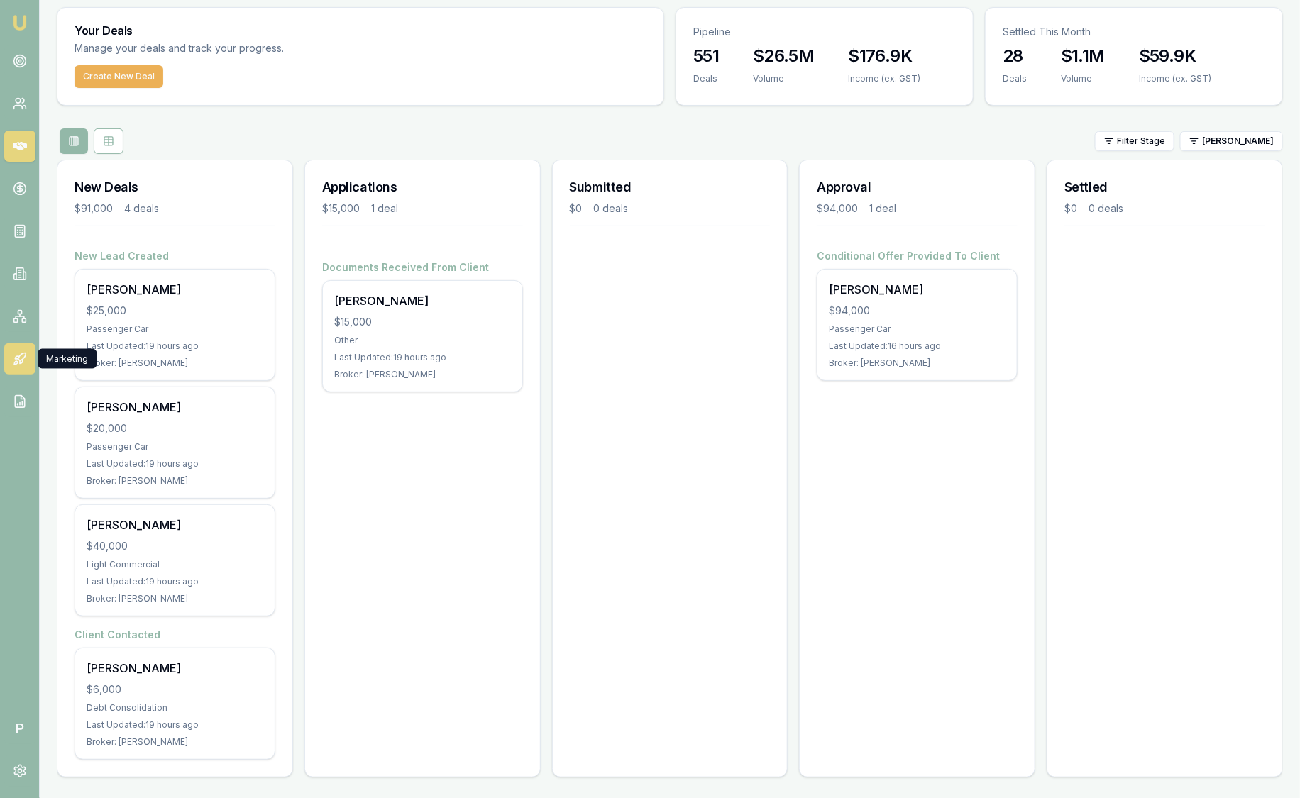
click at [20, 356] on icon at bounding box center [20, 359] width 14 height 14
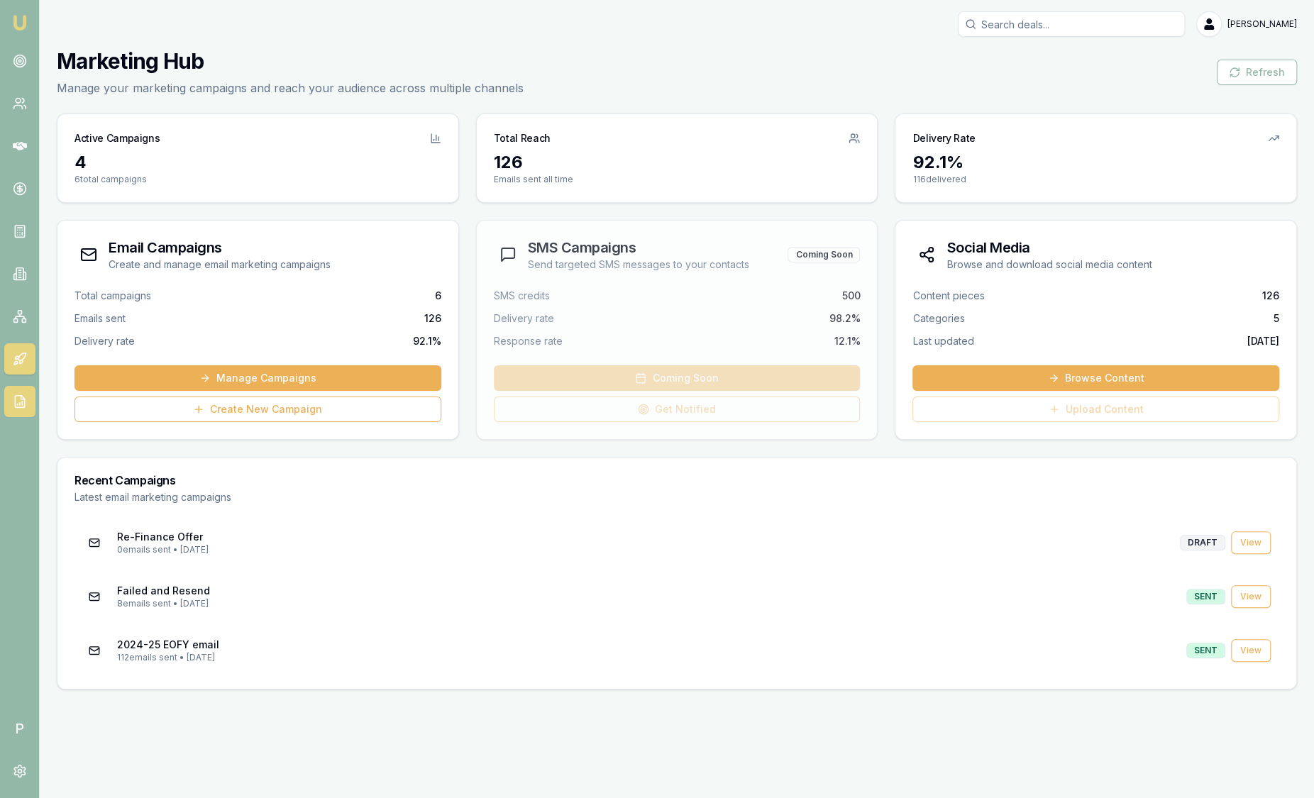
click at [18, 395] on icon at bounding box center [20, 402] width 14 height 14
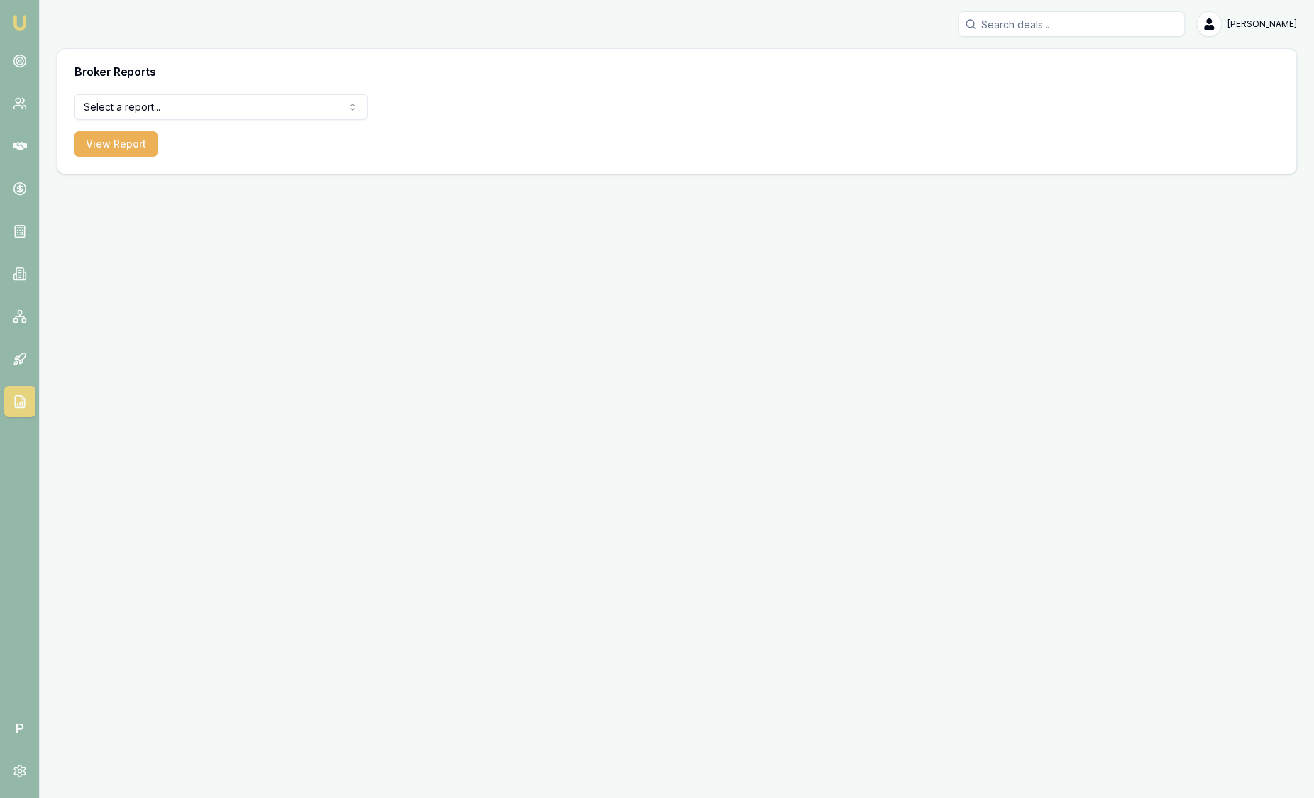
click at [188, 106] on html "Emu Broker P Sam Crouch Toggle Menu Broker Reports Select a report... Equifax P…" at bounding box center [657, 399] width 1314 height 798
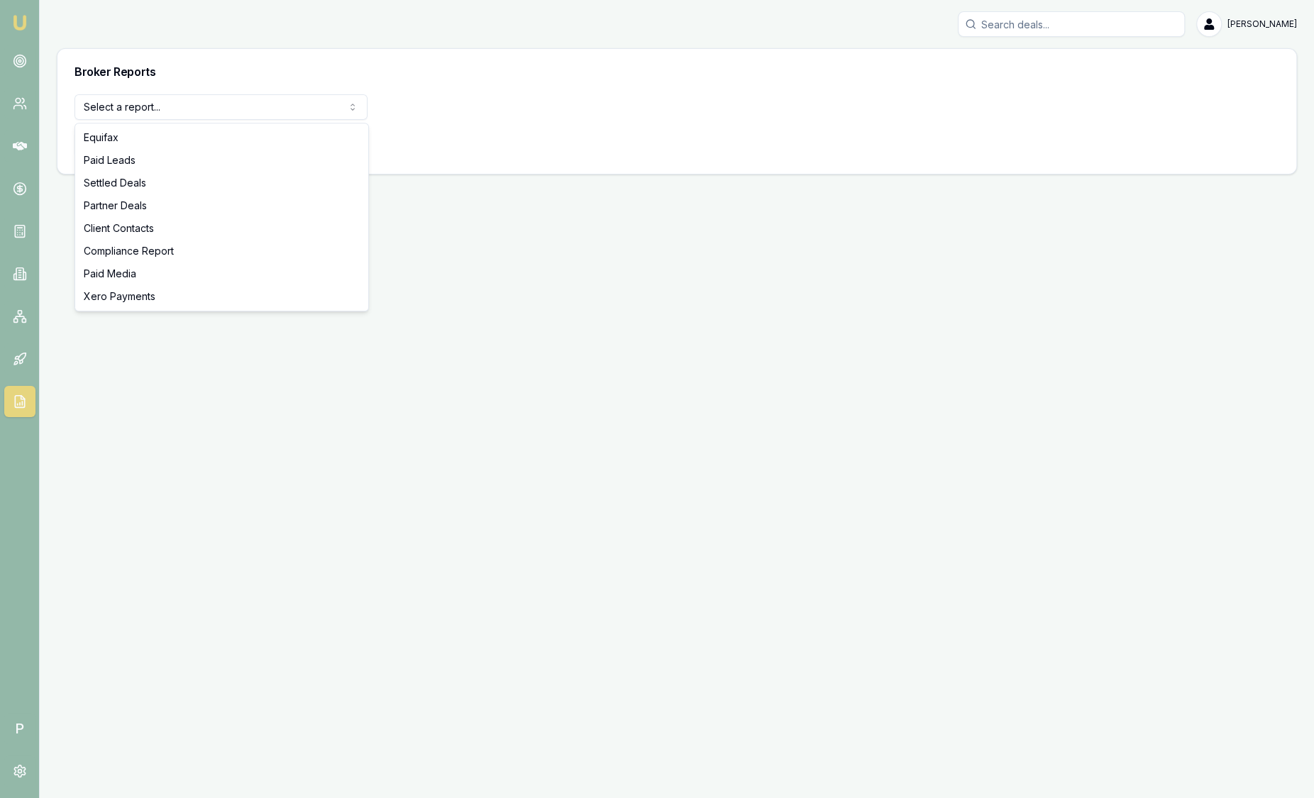
select select "paid-leads"
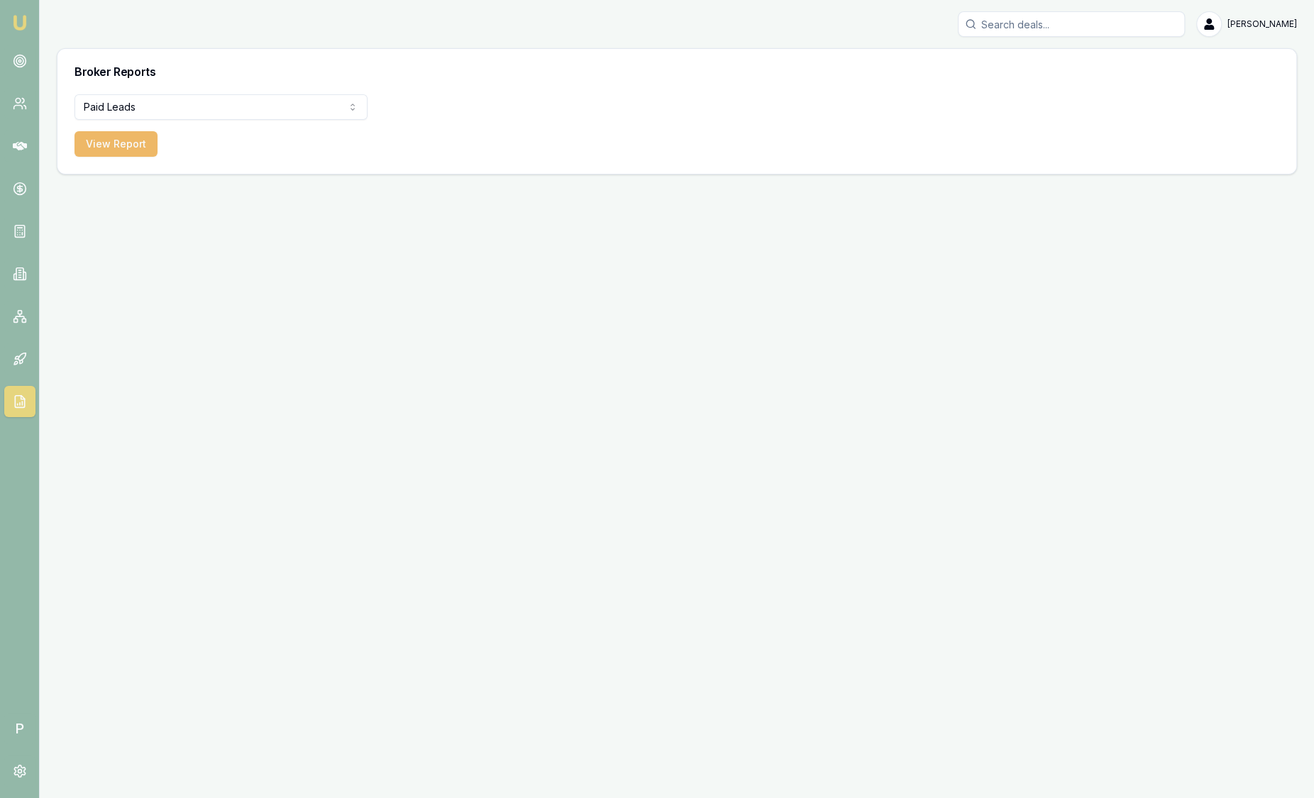
click at [129, 145] on button "View Report" at bounding box center [116, 144] width 83 height 26
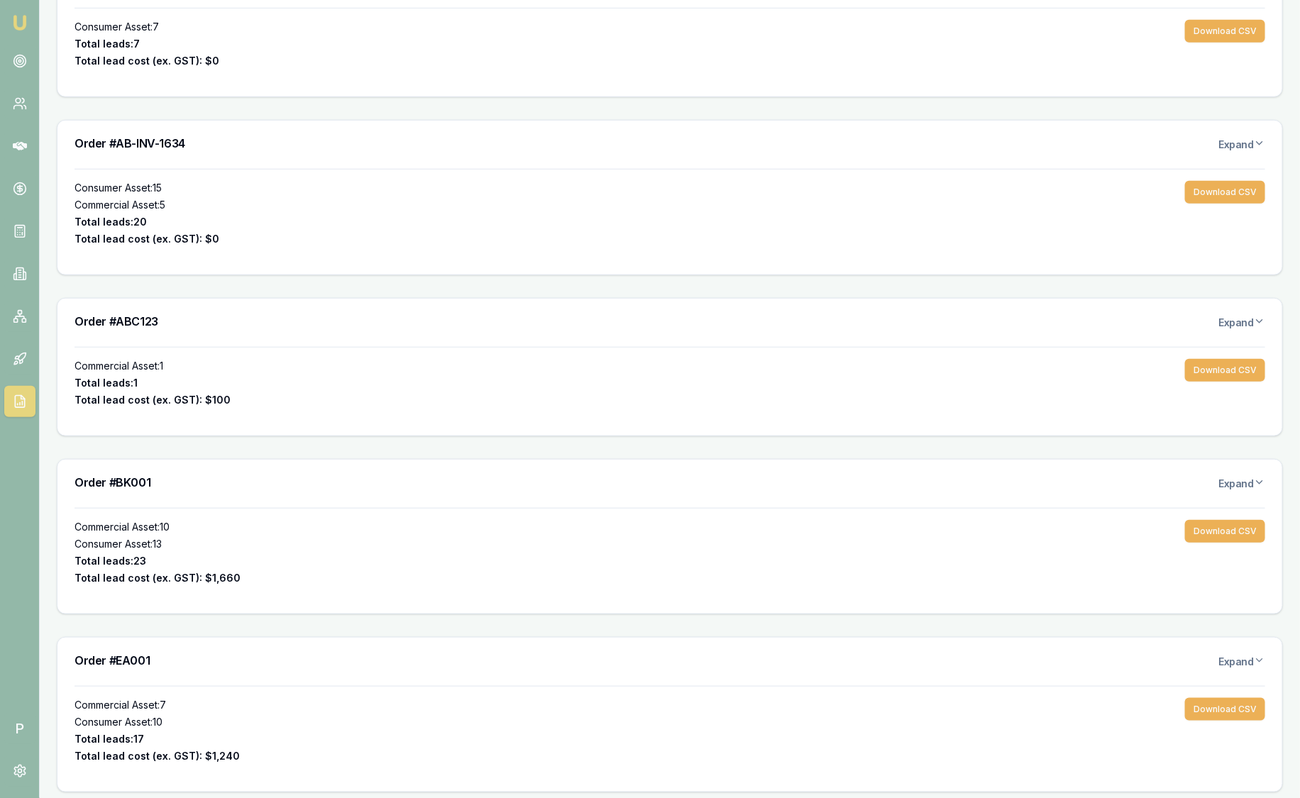
scroll to position [372, 0]
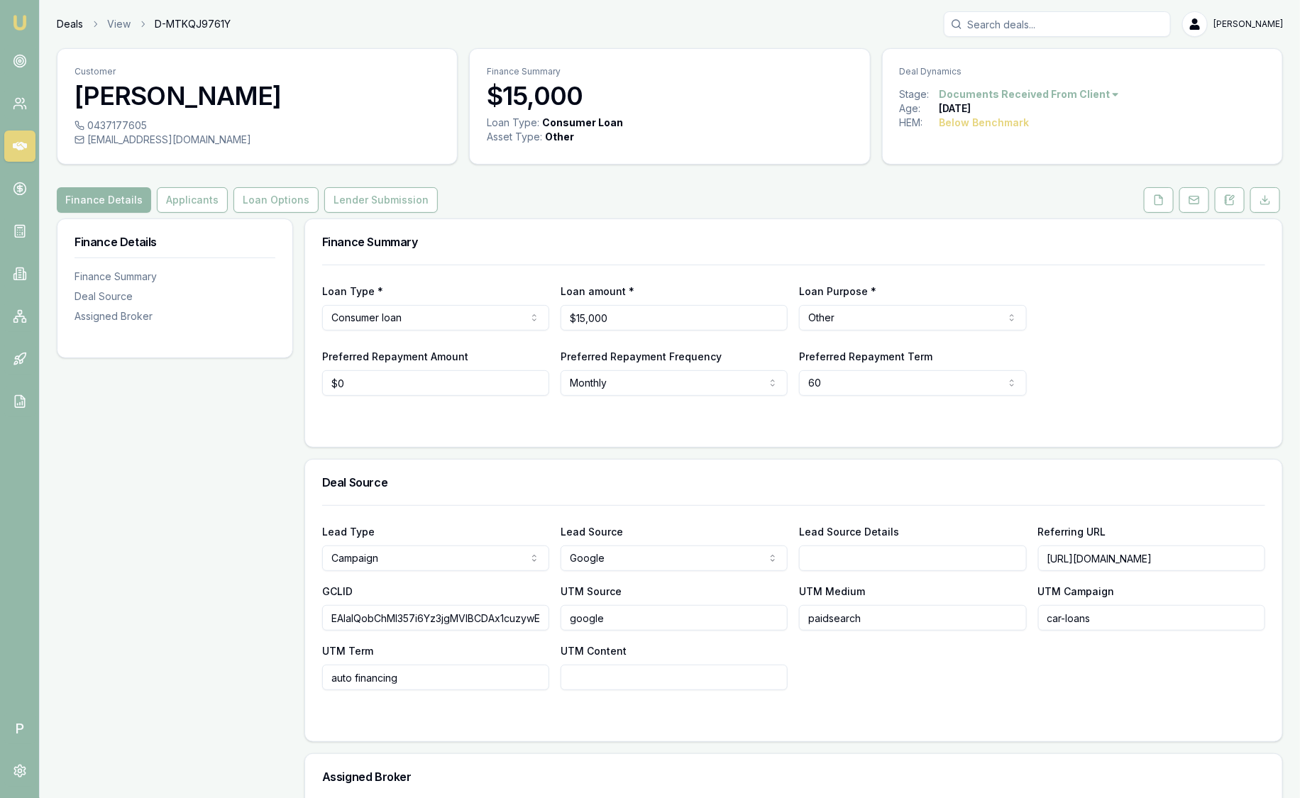
click at [70, 23] on link "Deals" at bounding box center [70, 24] width 26 height 14
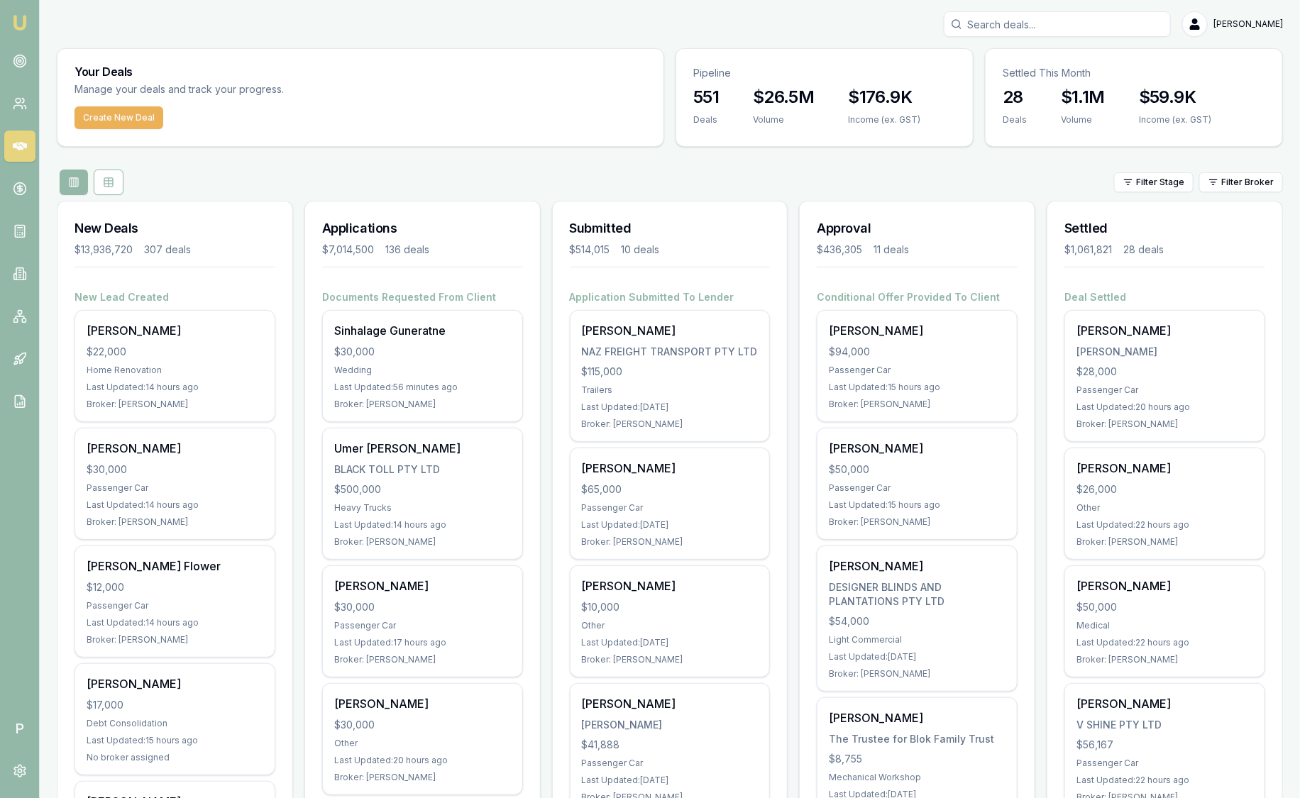
click at [11, 21] on img at bounding box center [19, 22] width 17 height 17
click at [13, 18] on img at bounding box center [19, 22] width 17 height 17
click at [1242, 184] on html "Emu Broker P Sam Crouch Toggle Menu Your Deals Manage your deals and track your…" at bounding box center [650, 399] width 1300 height 798
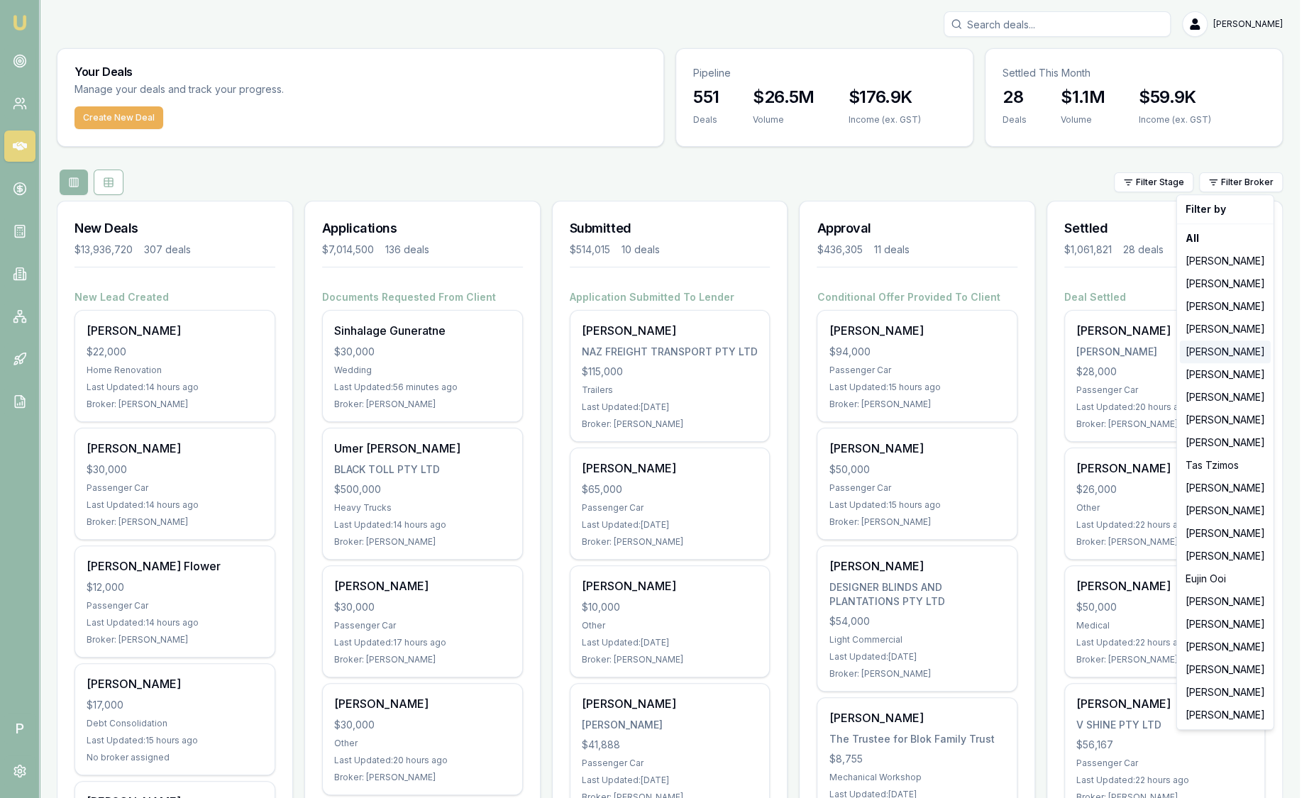
click at [1219, 351] on div "[PERSON_NAME]" at bounding box center [1225, 352] width 91 height 23
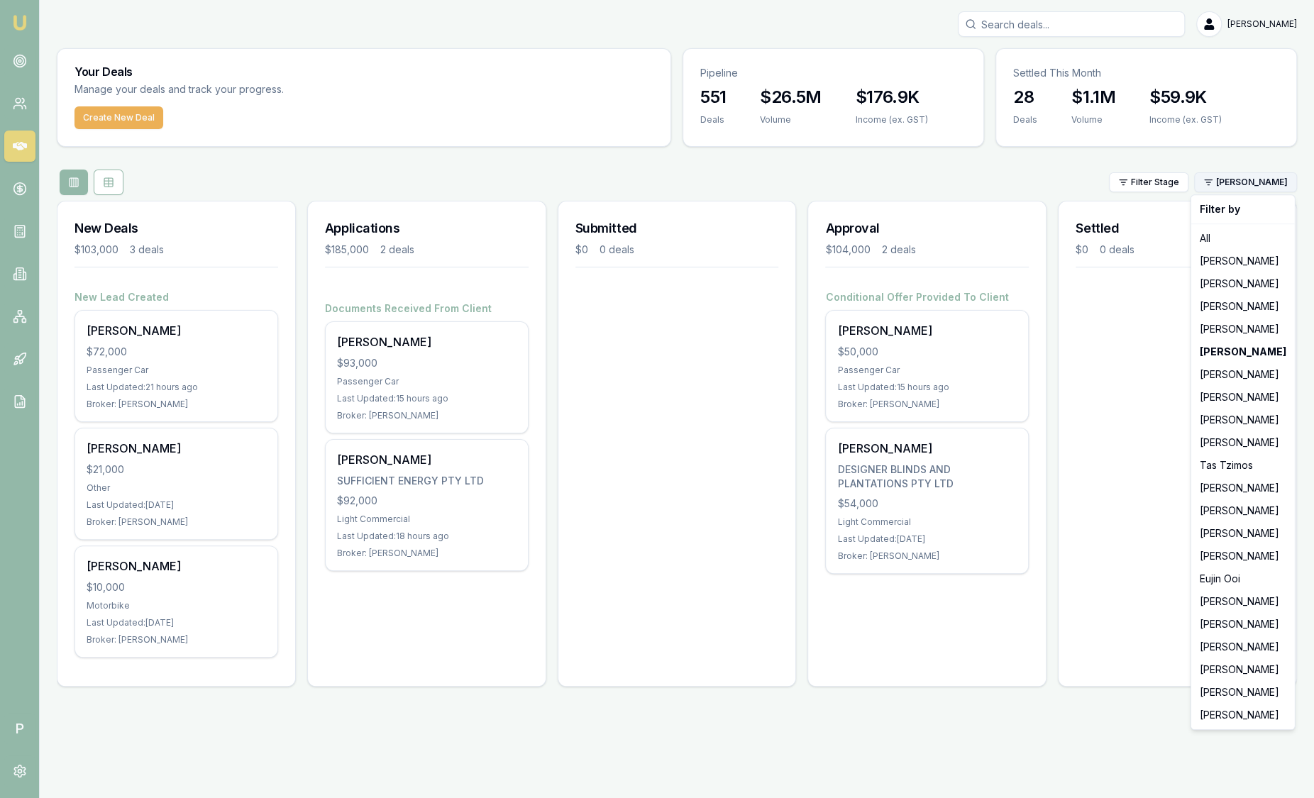
click at [1275, 181] on html "Emu Broker P Sam Crouch Toggle Menu Your Deals Manage your deals and track your…" at bounding box center [657, 399] width 1314 height 798
click at [1232, 624] on div "[PERSON_NAME]" at bounding box center [1243, 624] width 98 height 23
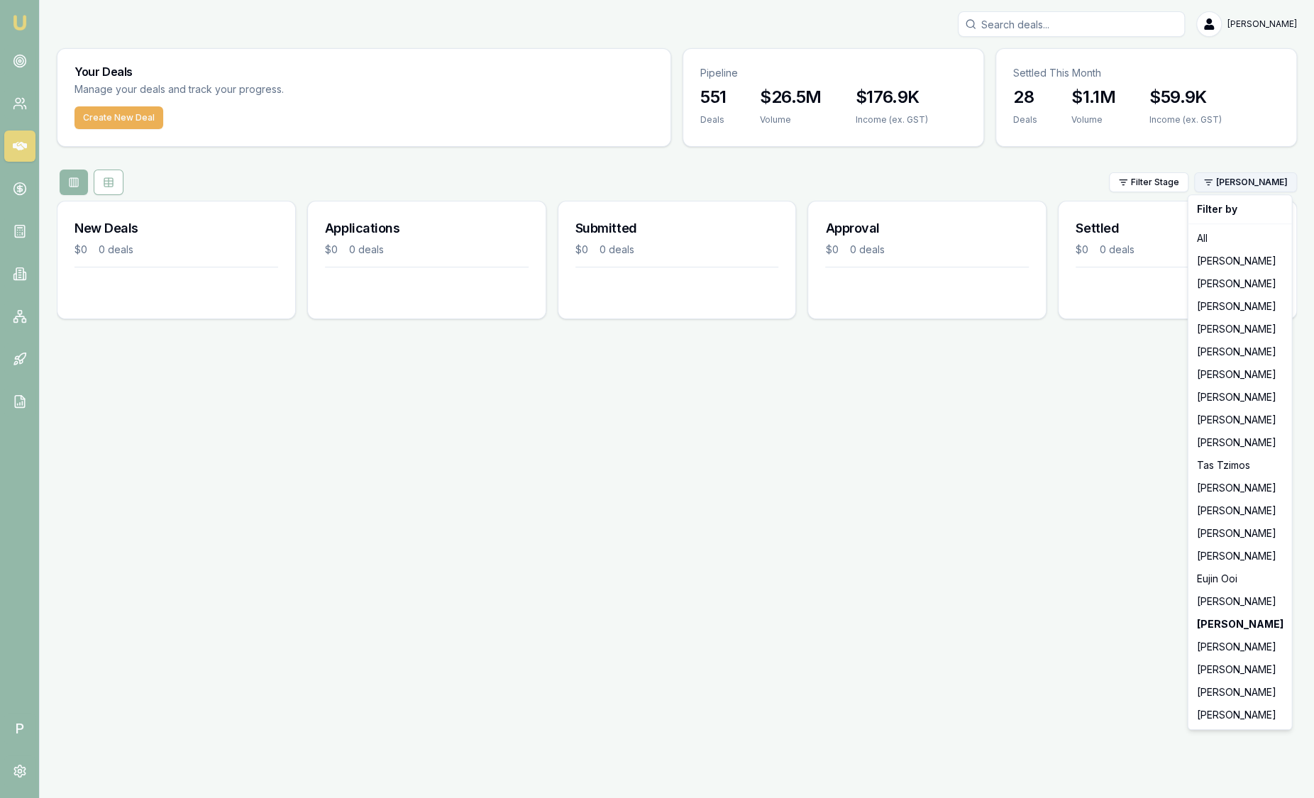
click at [1222, 192] on html "Emu Broker P Sam Crouch Toggle Menu Your Deals Manage your deals and track your…" at bounding box center [657, 399] width 1314 height 798
click at [1205, 689] on div "[PERSON_NAME]" at bounding box center [1240, 692] width 98 height 23
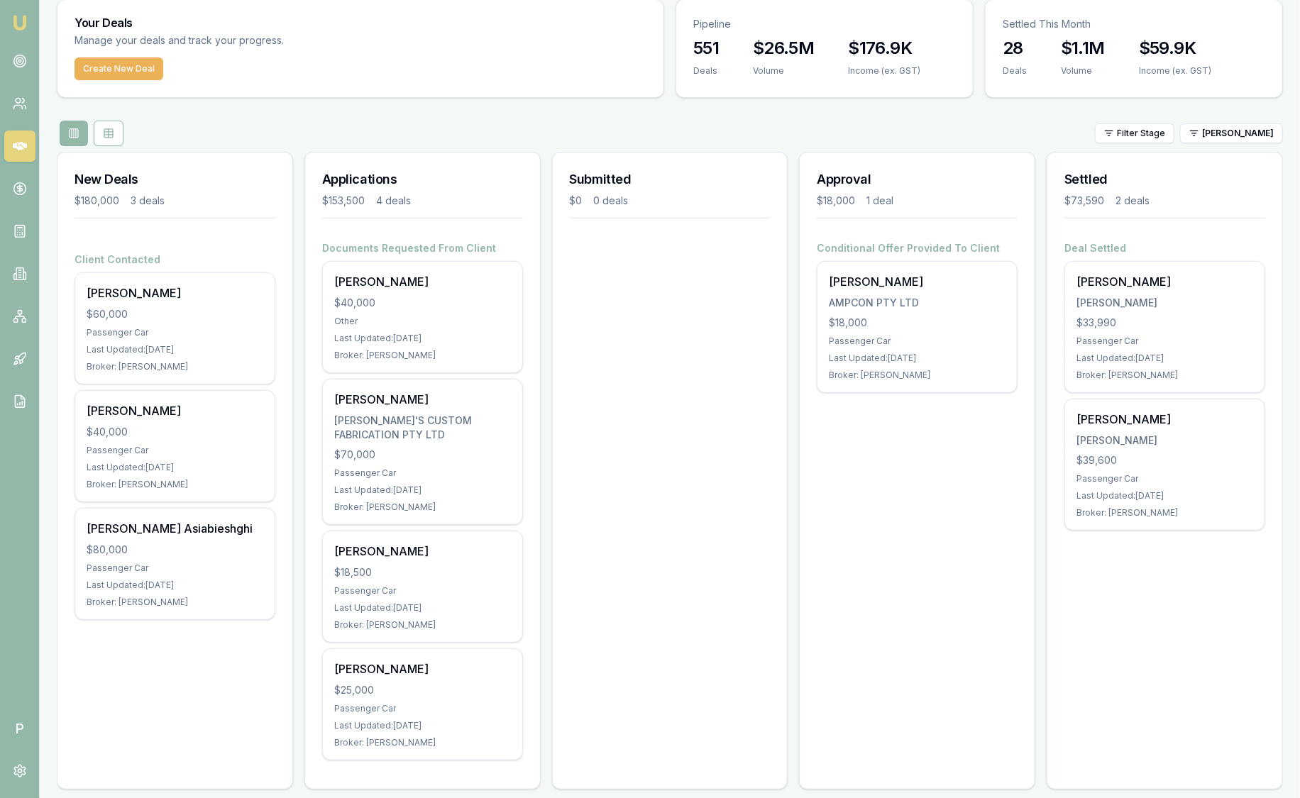
scroll to position [50, 0]
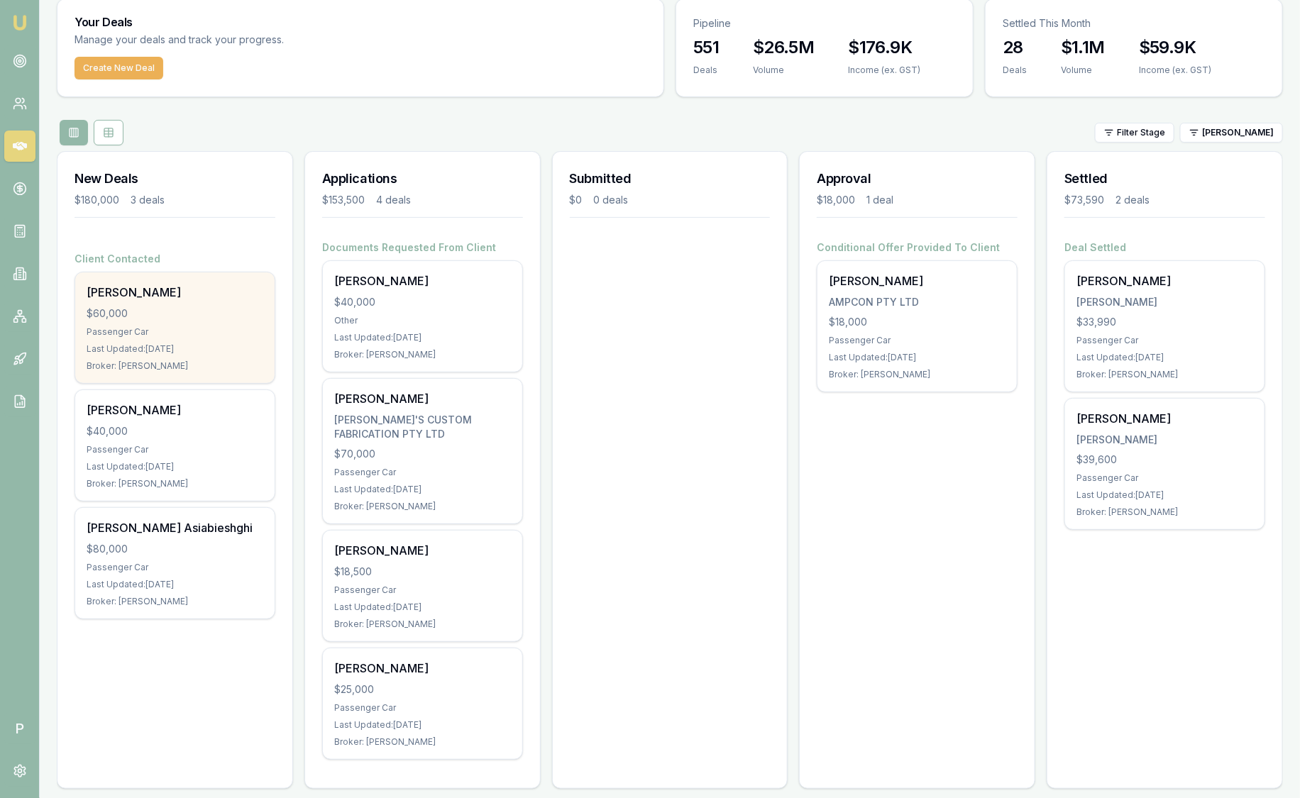
click at [212, 316] on div "$60,000" at bounding box center [175, 314] width 177 height 14
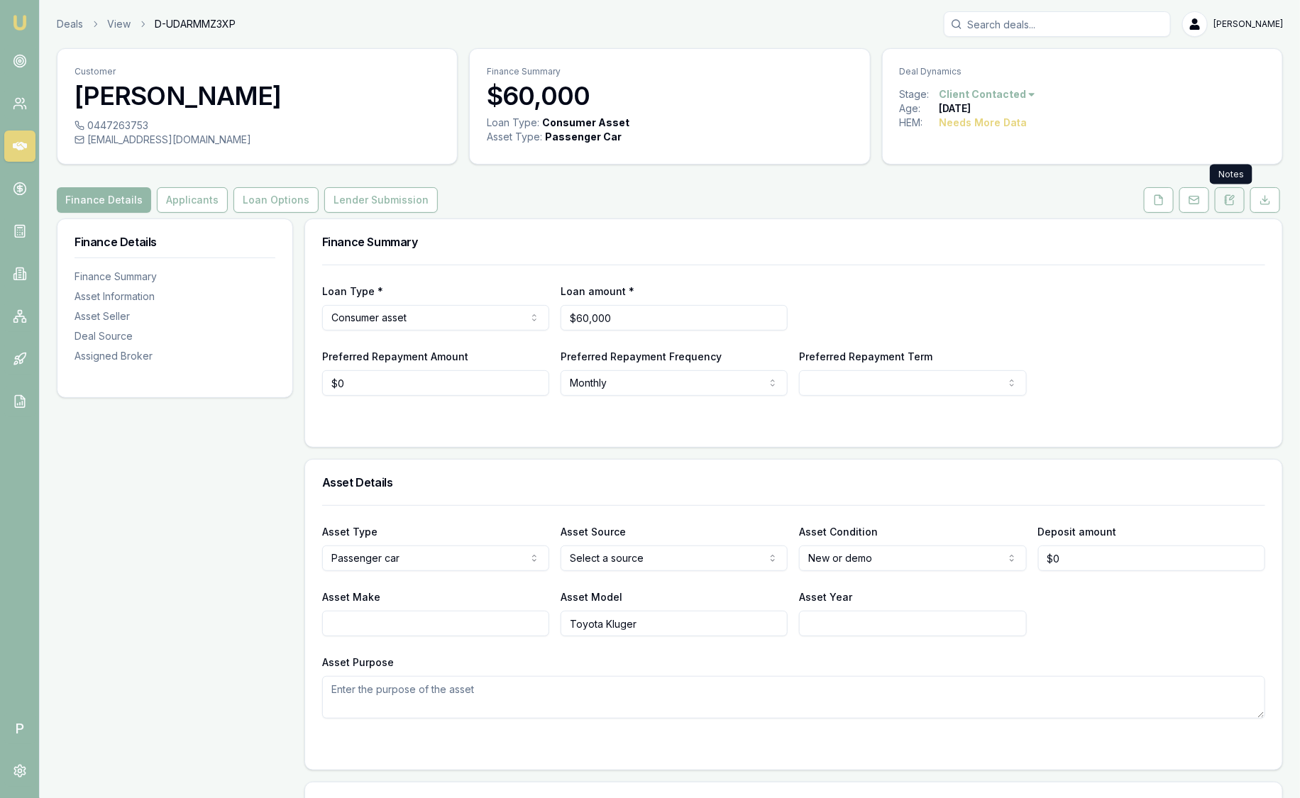
click at [1233, 196] on icon at bounding box center [1229, 199] width 11 height 11
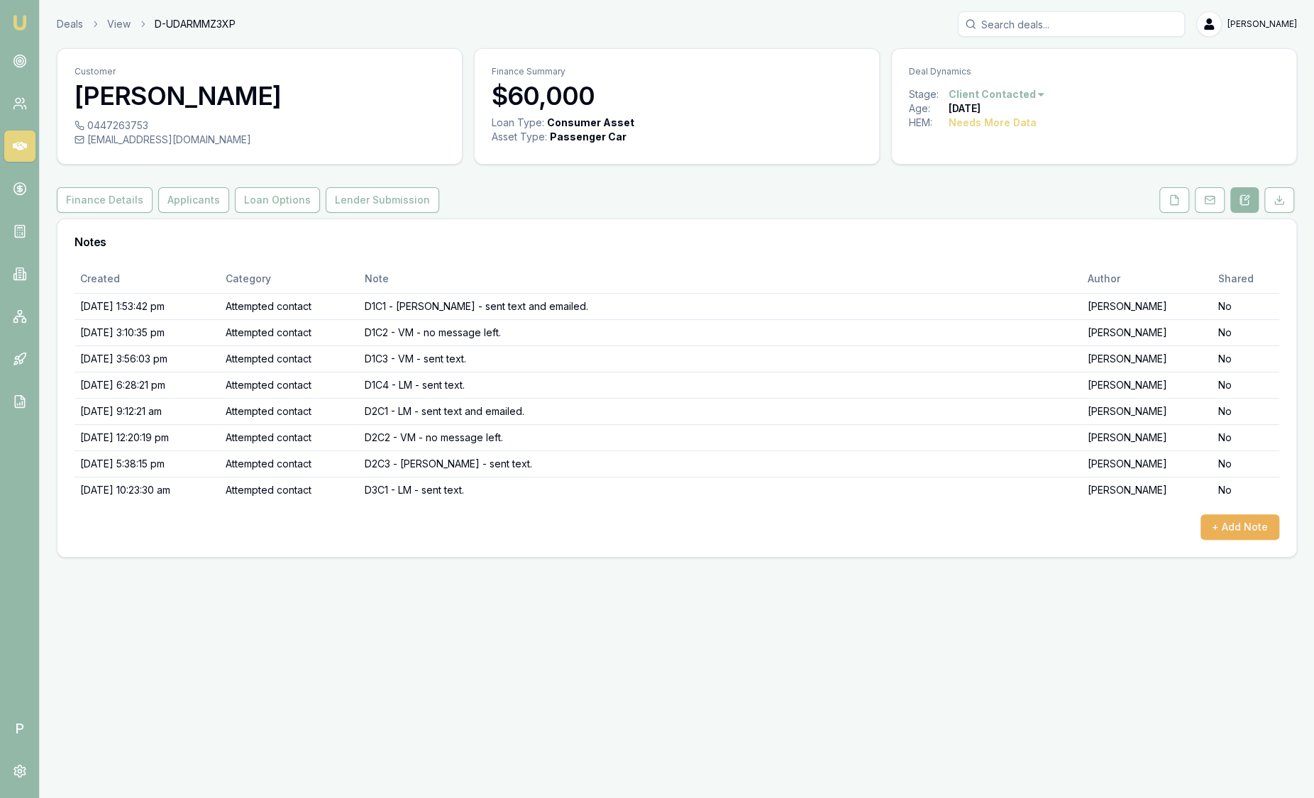
click at [1233, 196] on button at bounding box center [1245, 200] width 28 height 26
click at [492, 82] on h3 "$60,000" at bounding box center [677, 96] width 370 height 28
click at [1172, 189] on button at bounding box center [1175, 200] width 30 height 26
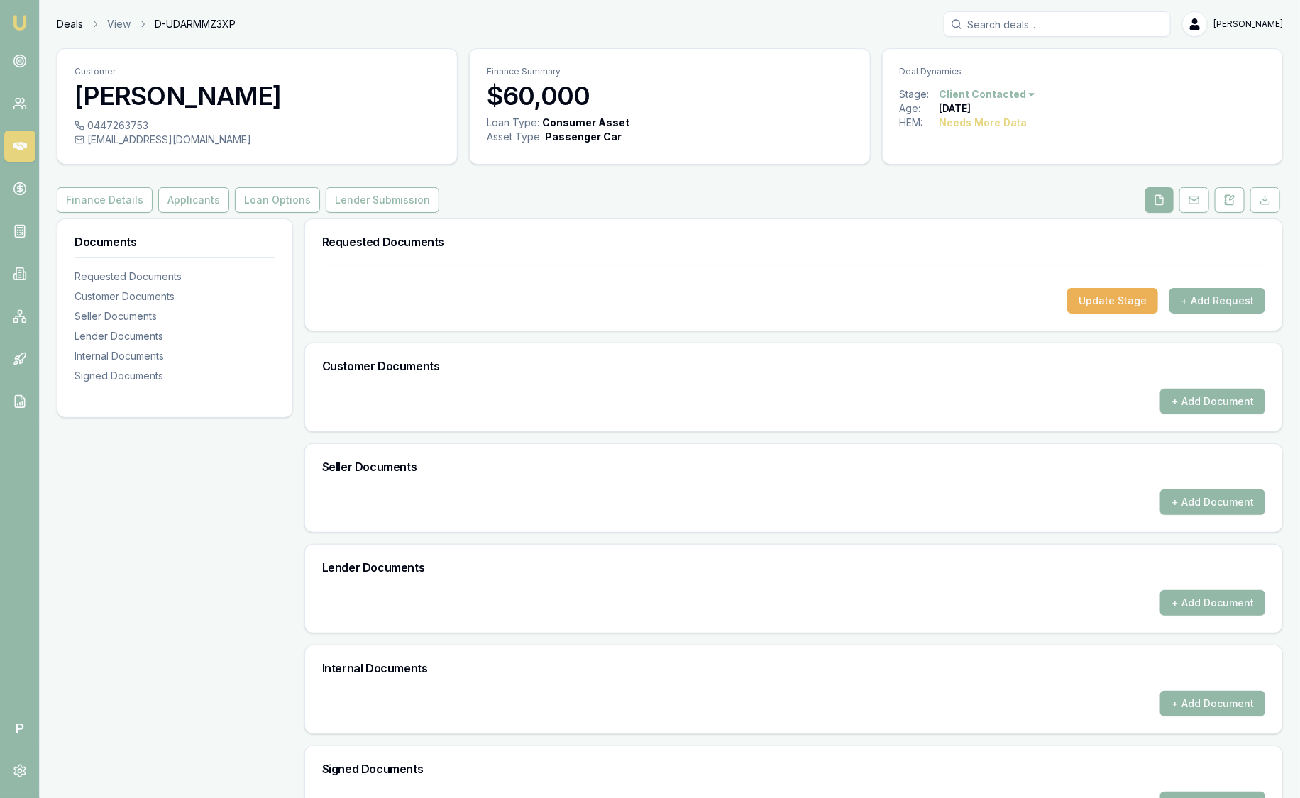
click at [68, 25] on link "Deals" at bounding box center [70, 24] width 26 height 14
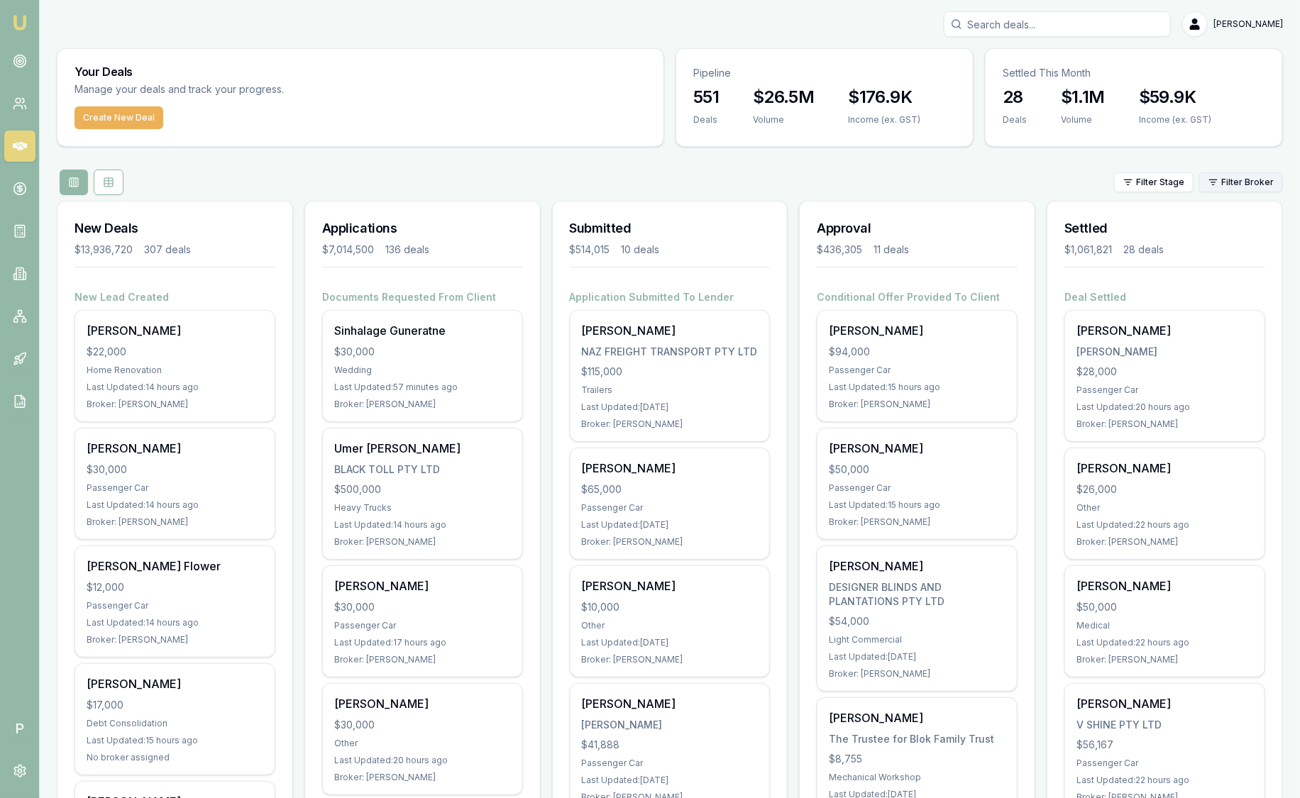
click at [1231, 185] on html "Emu Broker P Sam Crouch Toggle Menu Your Deals Manage your deals and track your…" at bounding box center [650, 399] width 1300 height 798
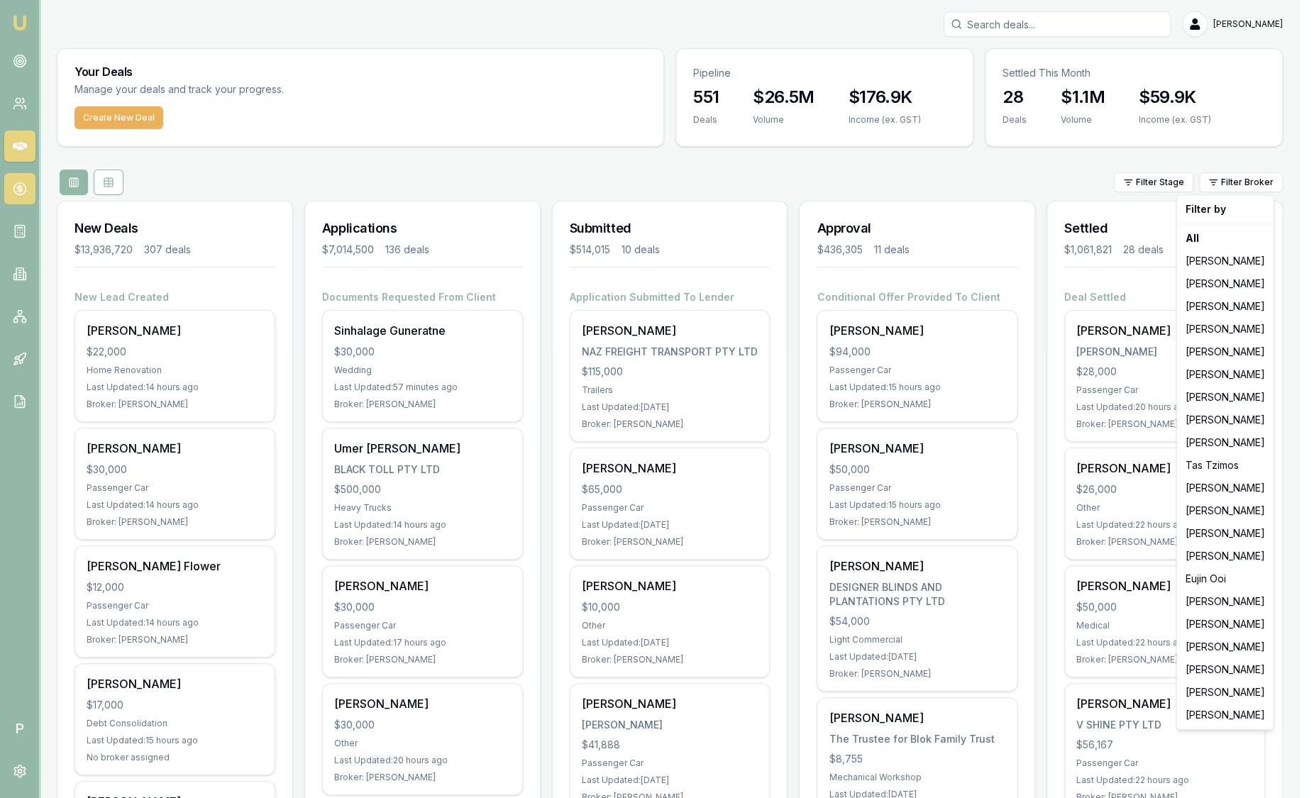
click at [11, 189] on html "Emu Broker P Sam Crouch Toggle Menu Your Deals Manage your deals and track your…" at bounding box center [657, 399] width 1314 height 798
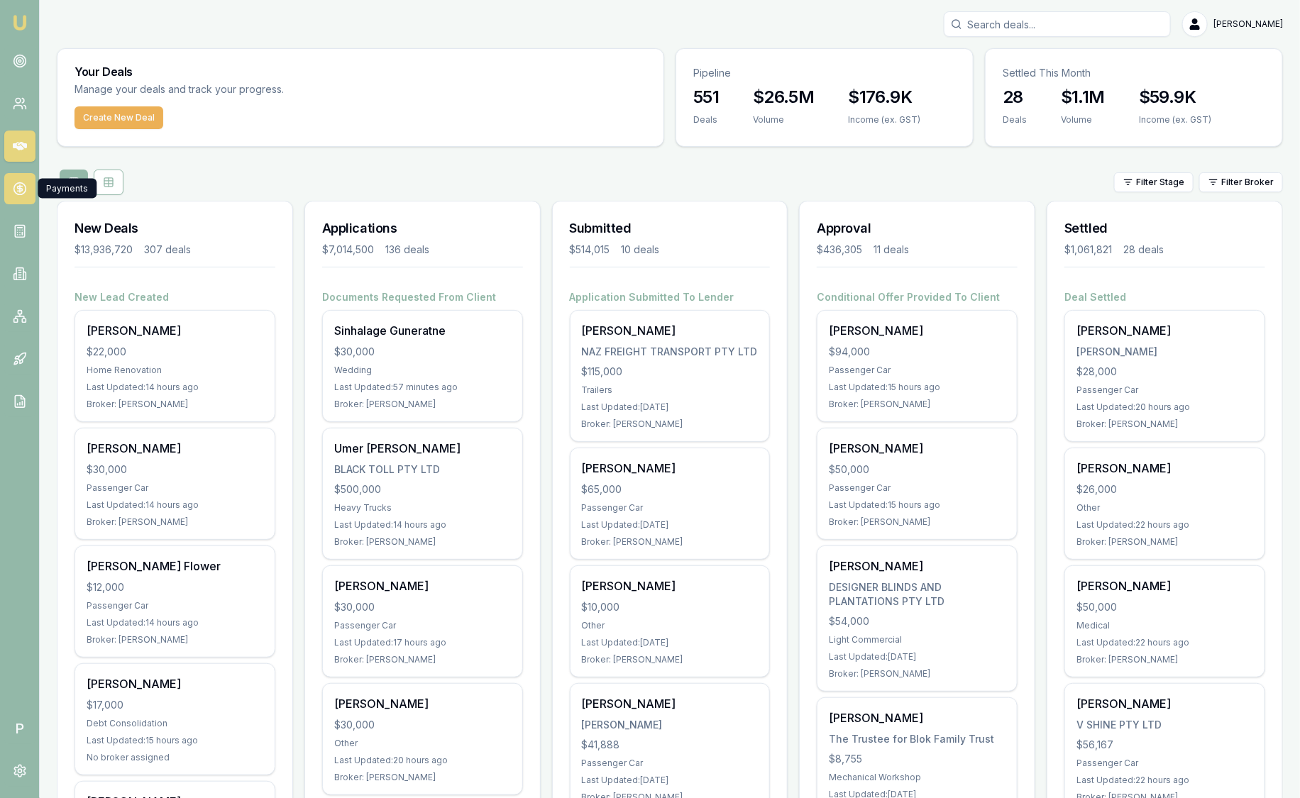
click at [9, 188] on link at bounding box center [19, 188] width 31 height 31
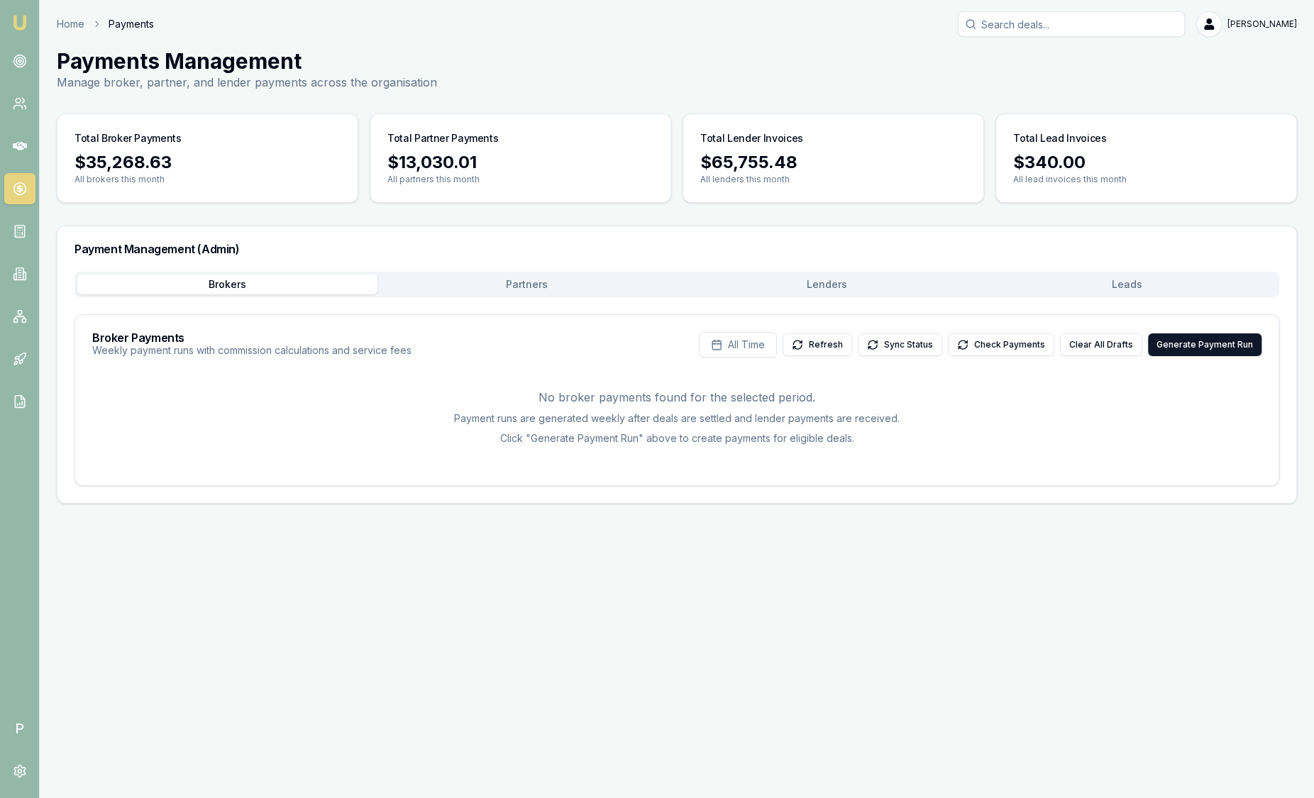
click at [1119, 284] on button "Leads" at bounding box center [1127, 285] width 300 height 20
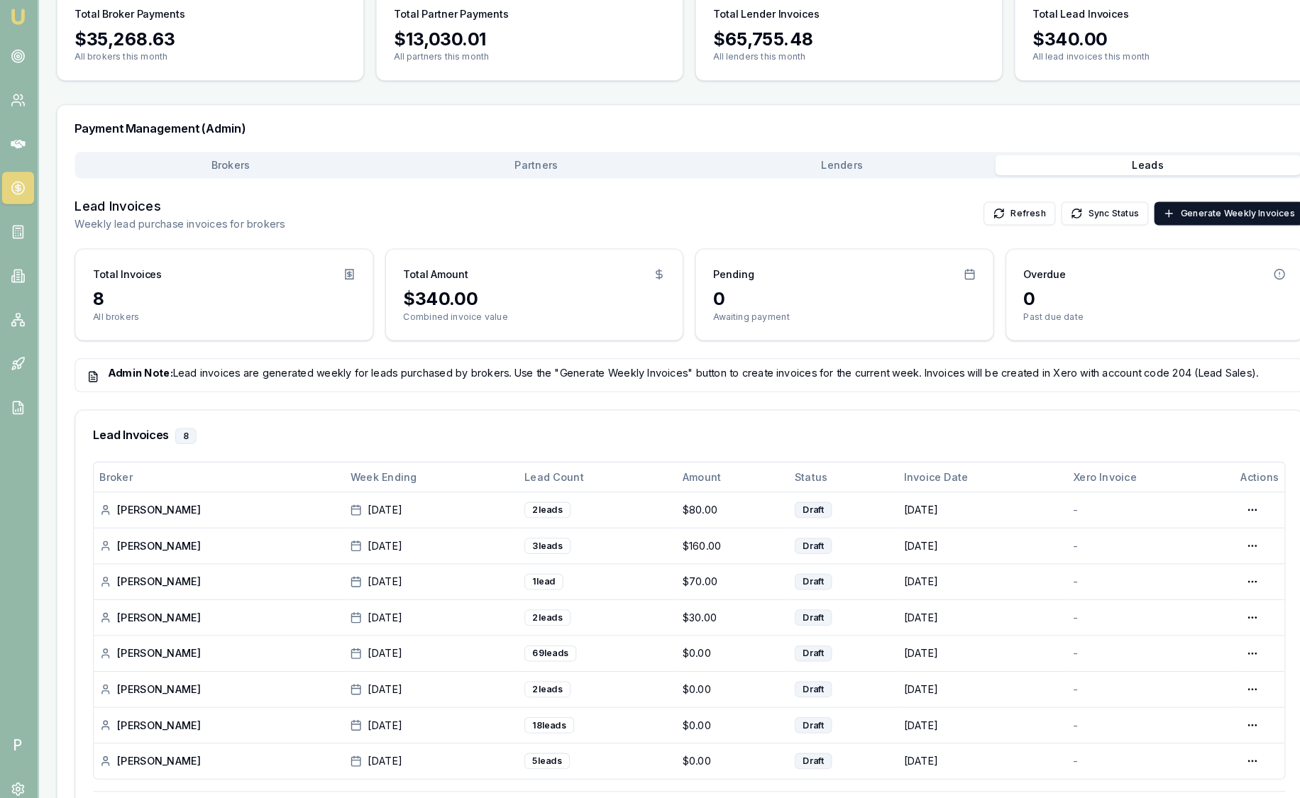
scroll to position [118, 0]
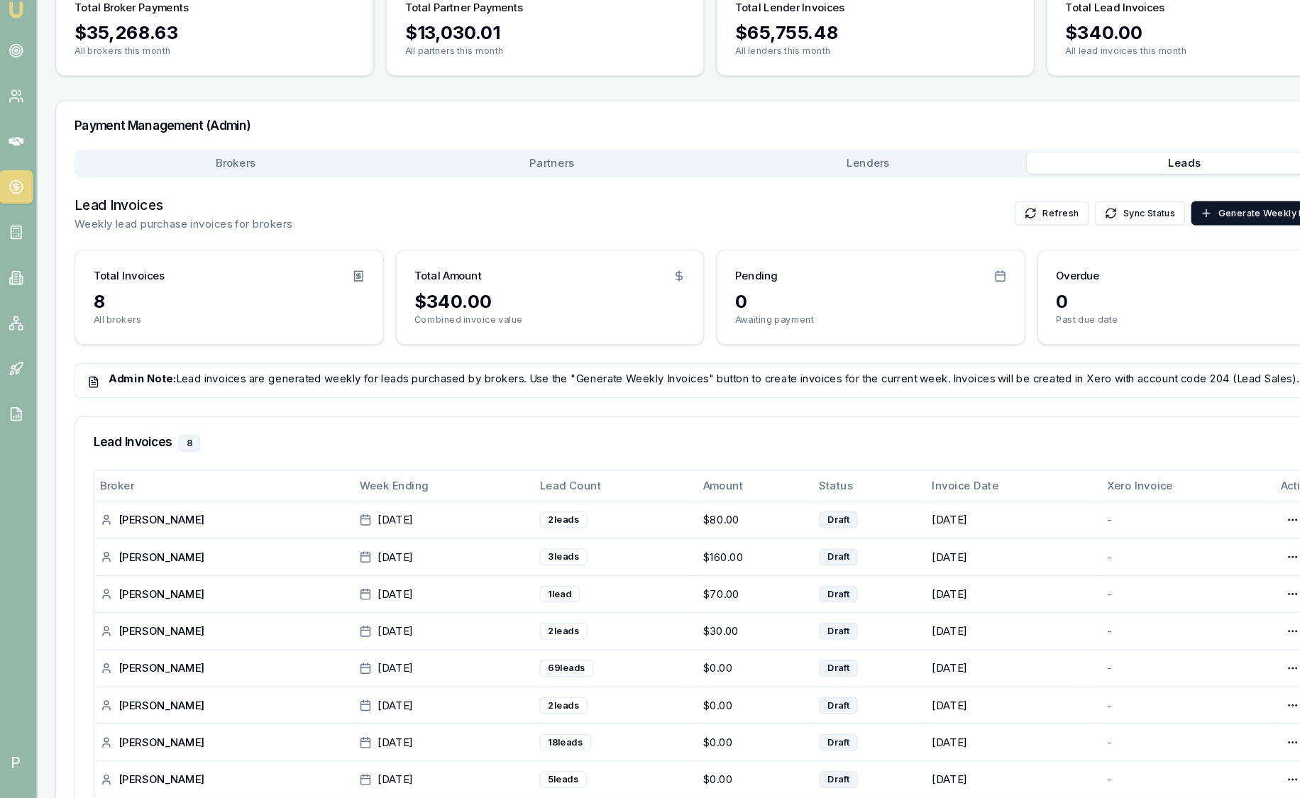
click at [79, 218] on p "Weekly lead purchase invoices for brokers" at bounding box center [177, 223] width 204 height 14
drag, startPoint x: 79, startPoint y: 218, endPoint x: 48, endPoint y: 226, distance: 33.0
click at [48, 226] on main "Payments Management Manage broker, partner, and lender payments across the orga…" at bounding box center [670, 382] width 1260 height 905
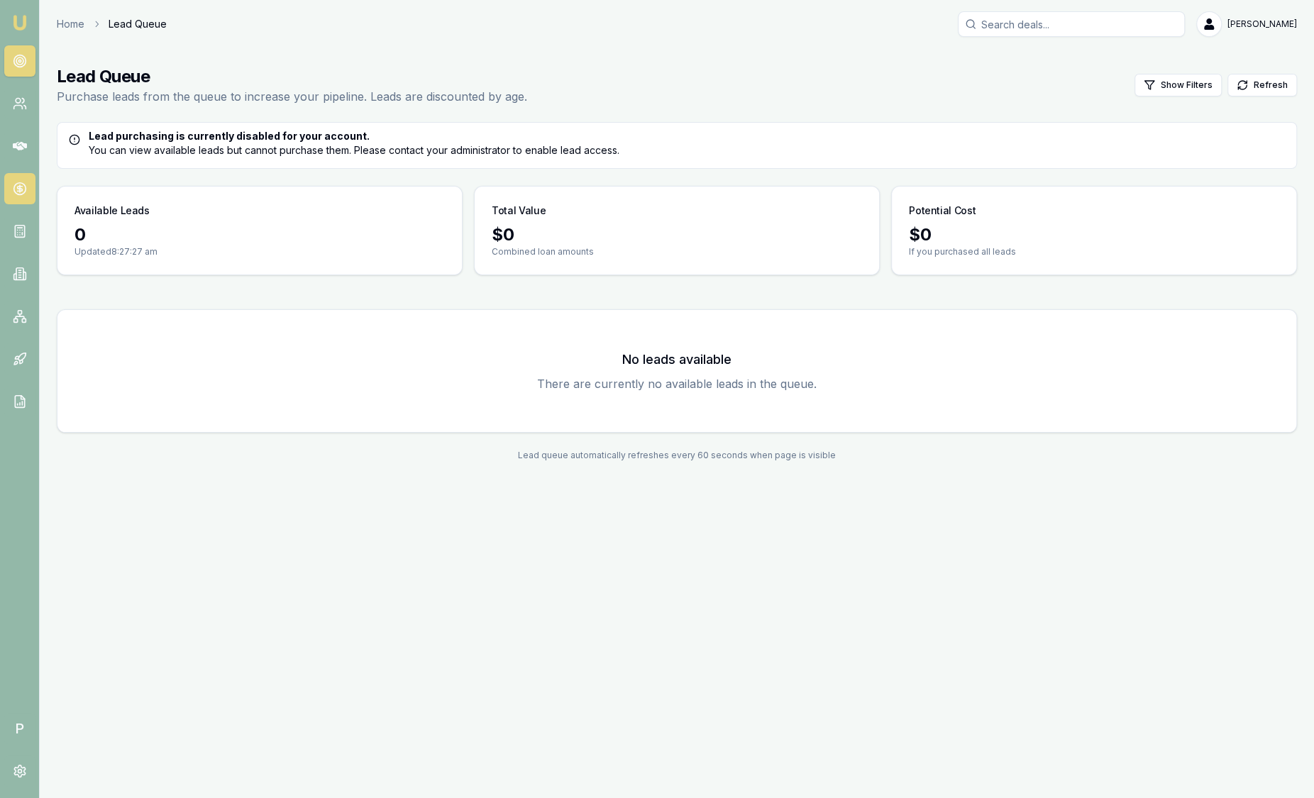
click at [23, 199] on link at bounding box center [19, 188] width 31 height 31
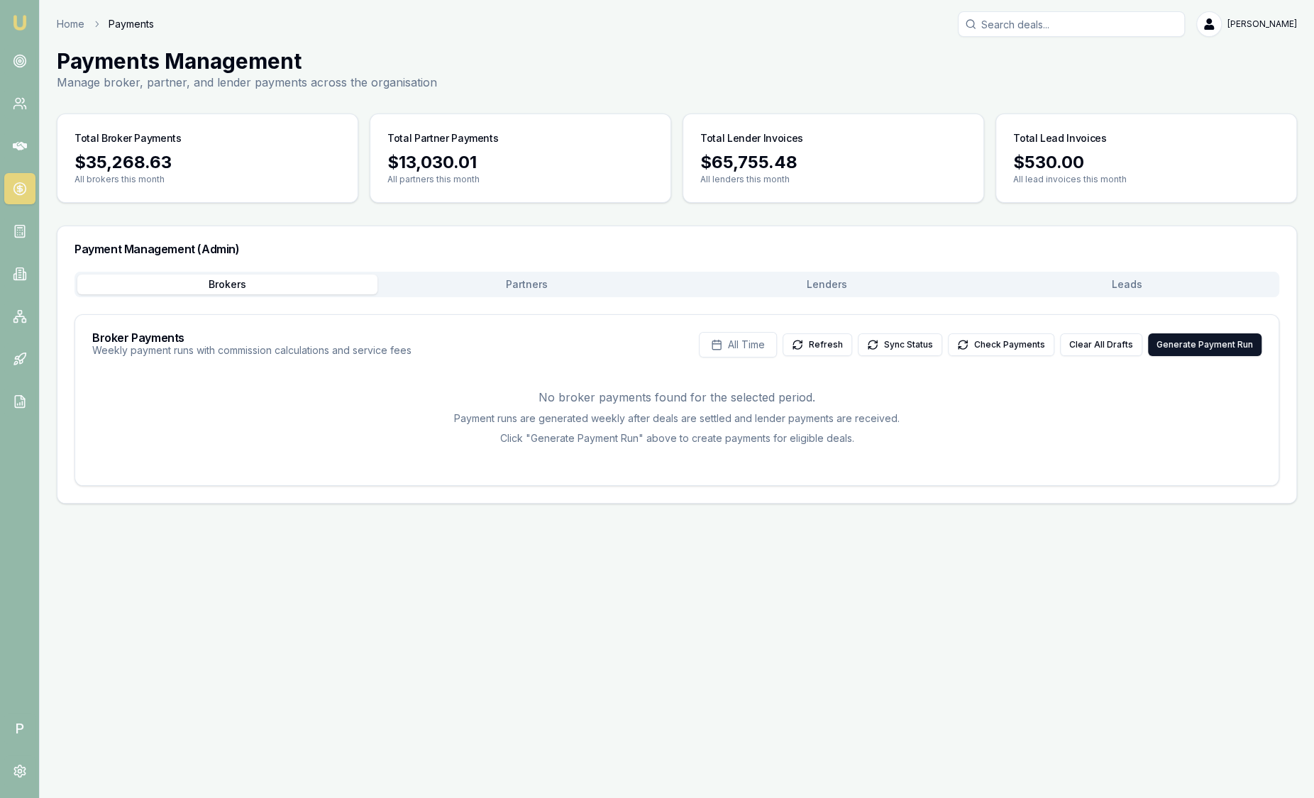
click at [1081, 281] on button "Leads" at bounding box center [1127, 285] width 300 height 20
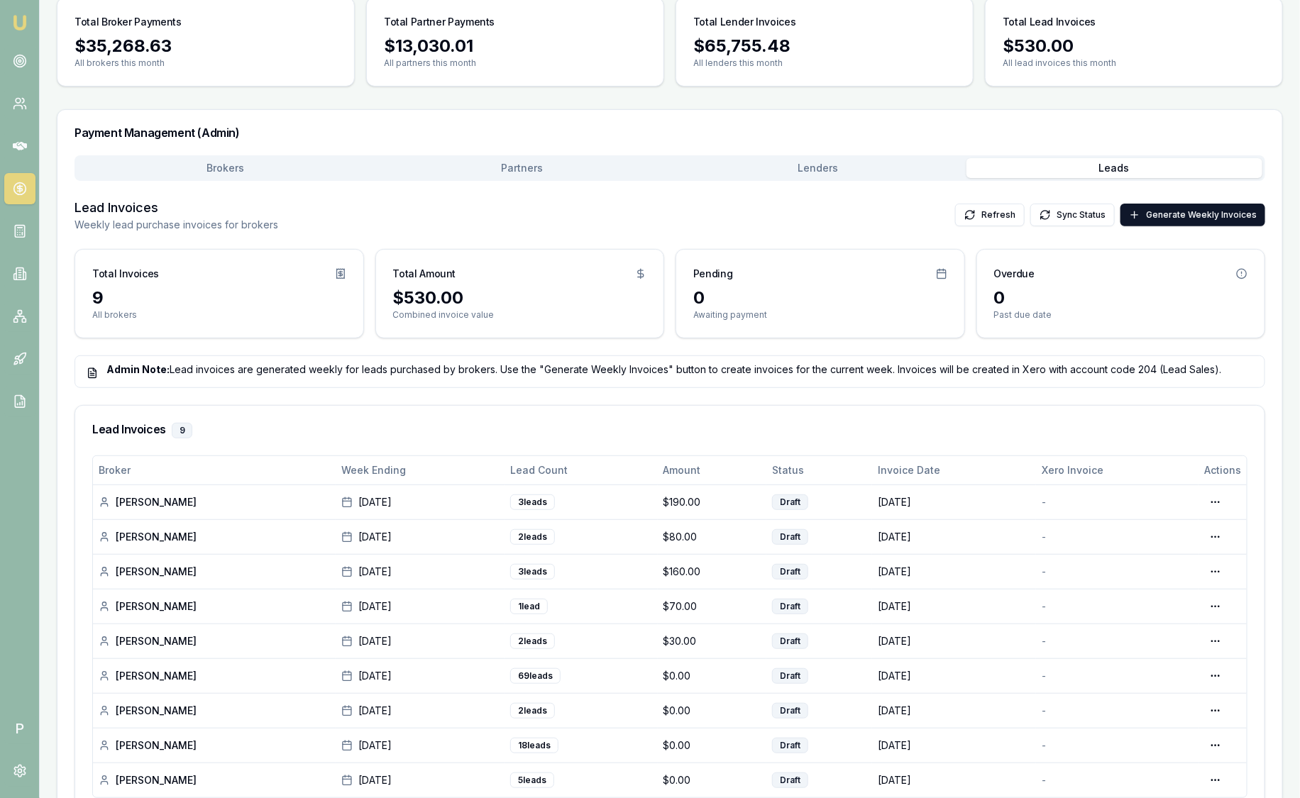
scroll to position [118, 0]
click at [888, 354] on div "Admin Note: Lead invoices are generated weekly for leads purchased by brokers. …" at bounding box center [670, 370] width 1191 height 33
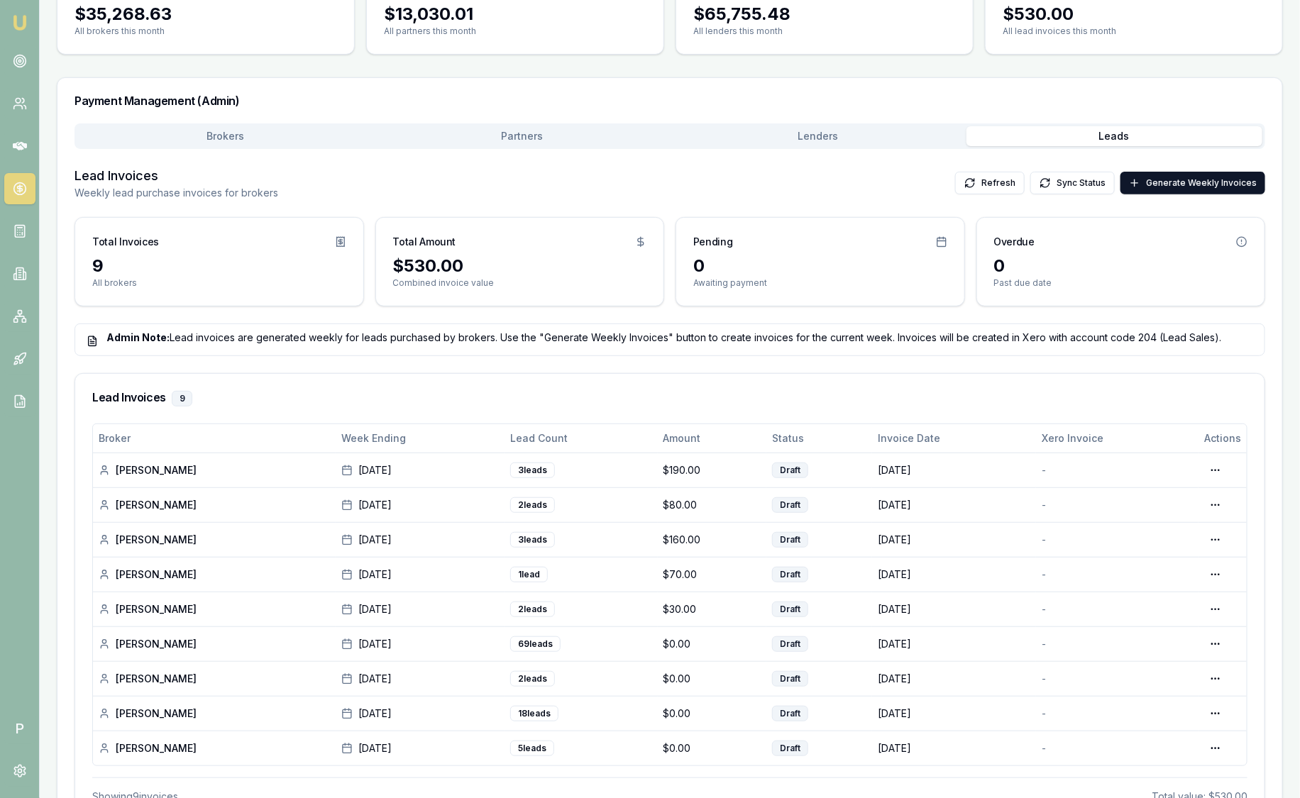
scroll to position [150, 0]
click at [888, 353] on div "Admin Note: Lead invoices are generated weekly for leads purchased by brokers. …" at bounding box center [670, 338] width 1191 height 33
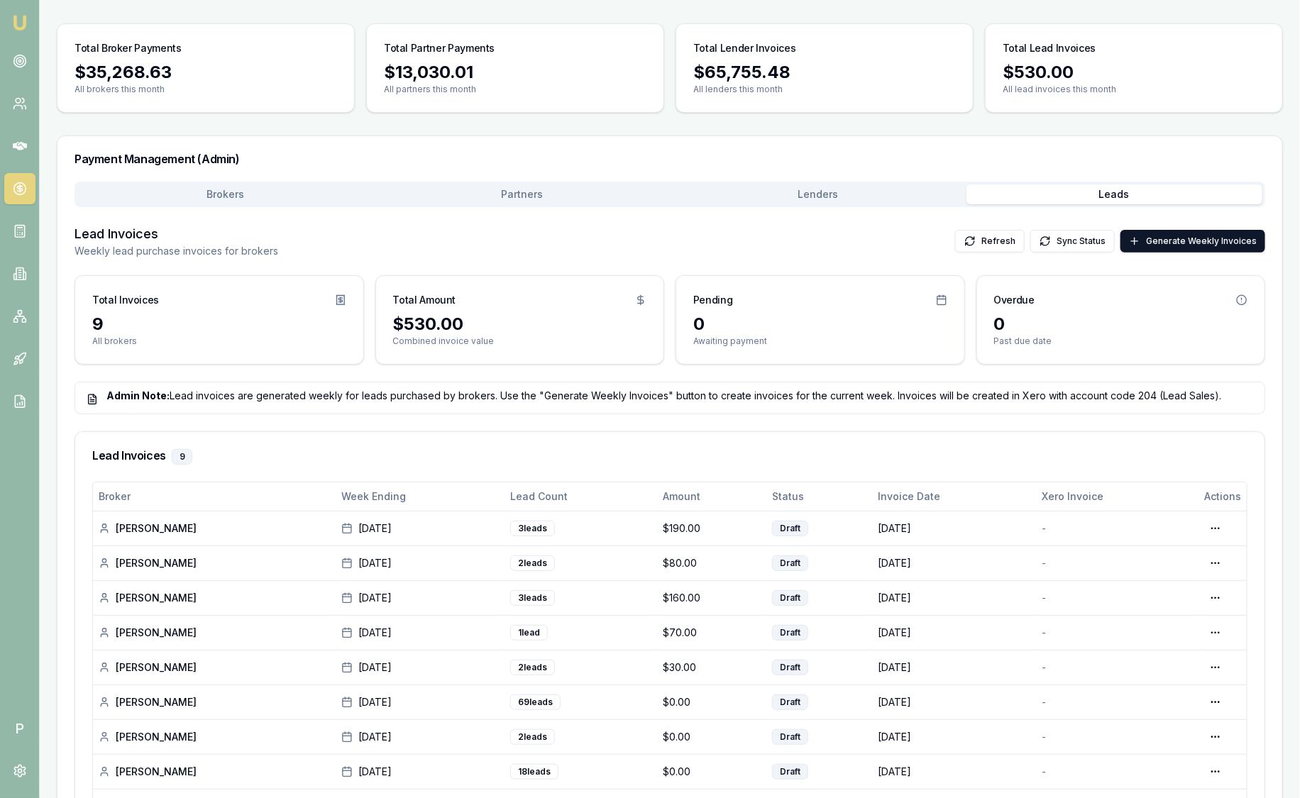
click at [16, 18] on img at bounding box center [19, 22] width 17 height 17
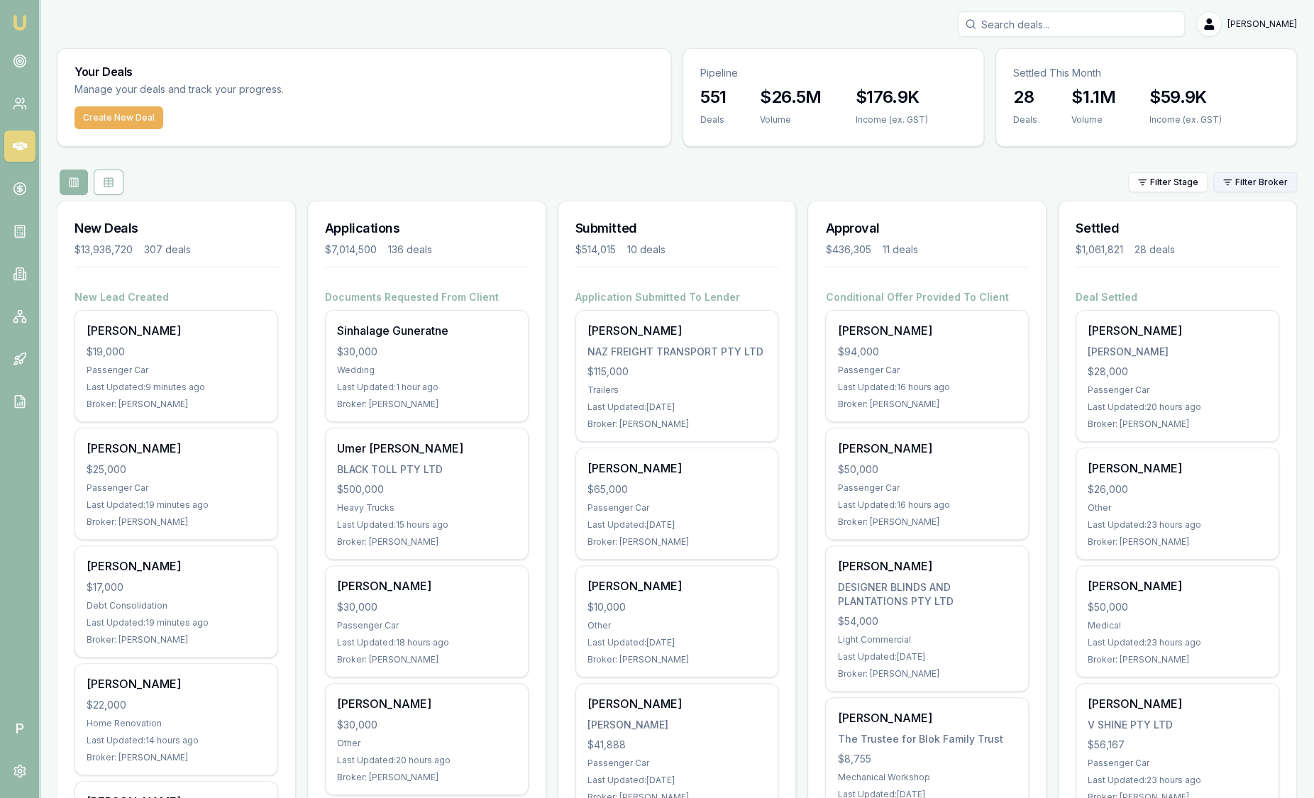
click at [1251, 183] on html "Emu Broker P [PERSON_NAME] Toggle Menu Your Deals Manage your deals and track y…" at bounding box center [657, 399] width 1314 height 798
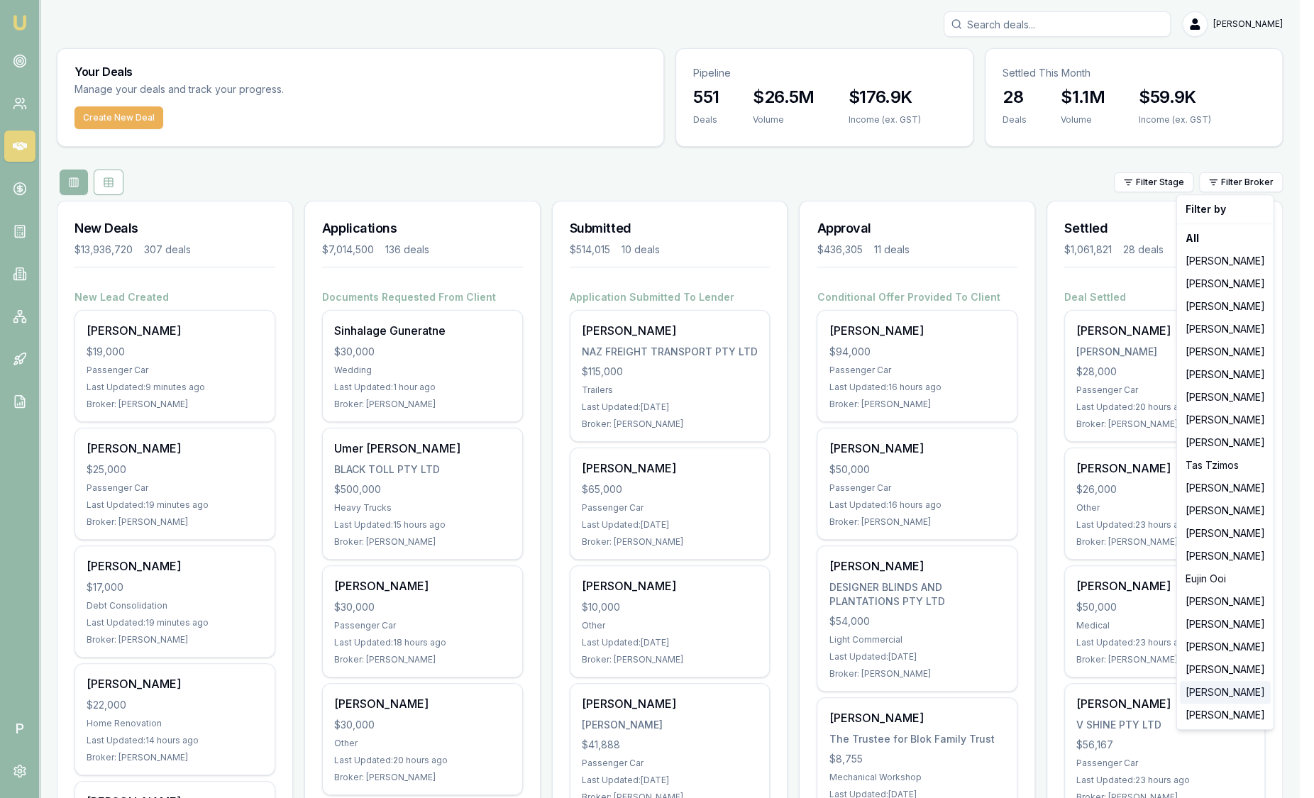
click at [1196, 686] on div "[PERSON_NAME]" at bounding box center [1225, 692] width 91 height 23
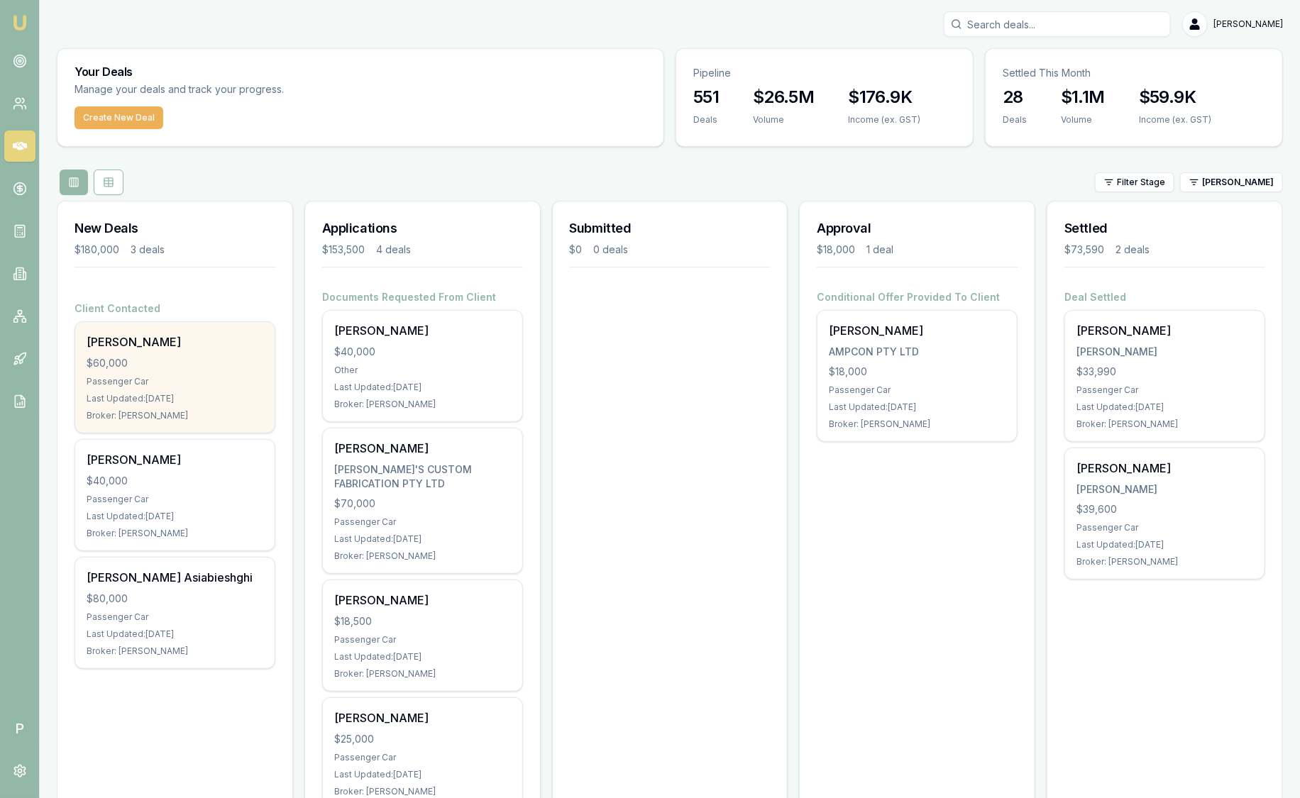
click at [214, 386] on div "Passenger Car" at bounding box center [175, 381] width 177 height 11
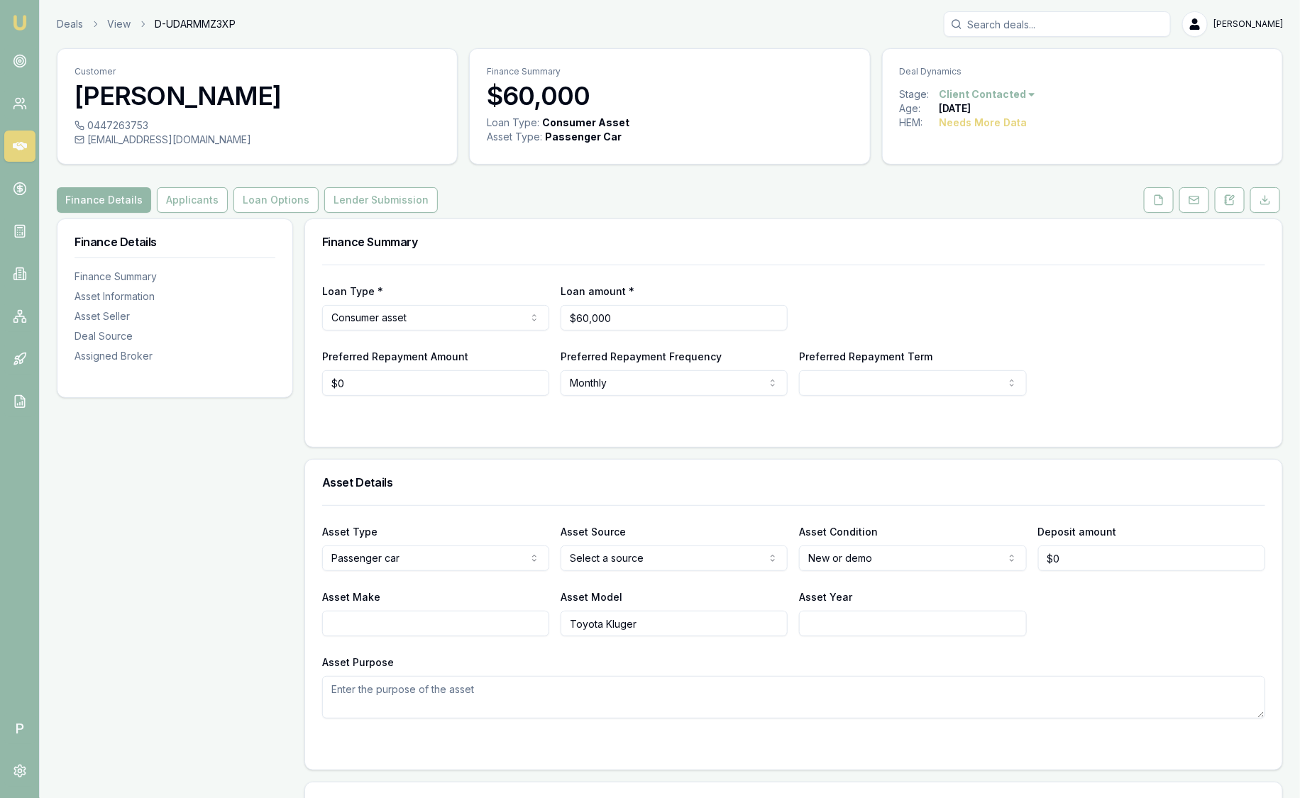
click at [19, 25] on img at bounding box center [19, 22] width 17 height 17
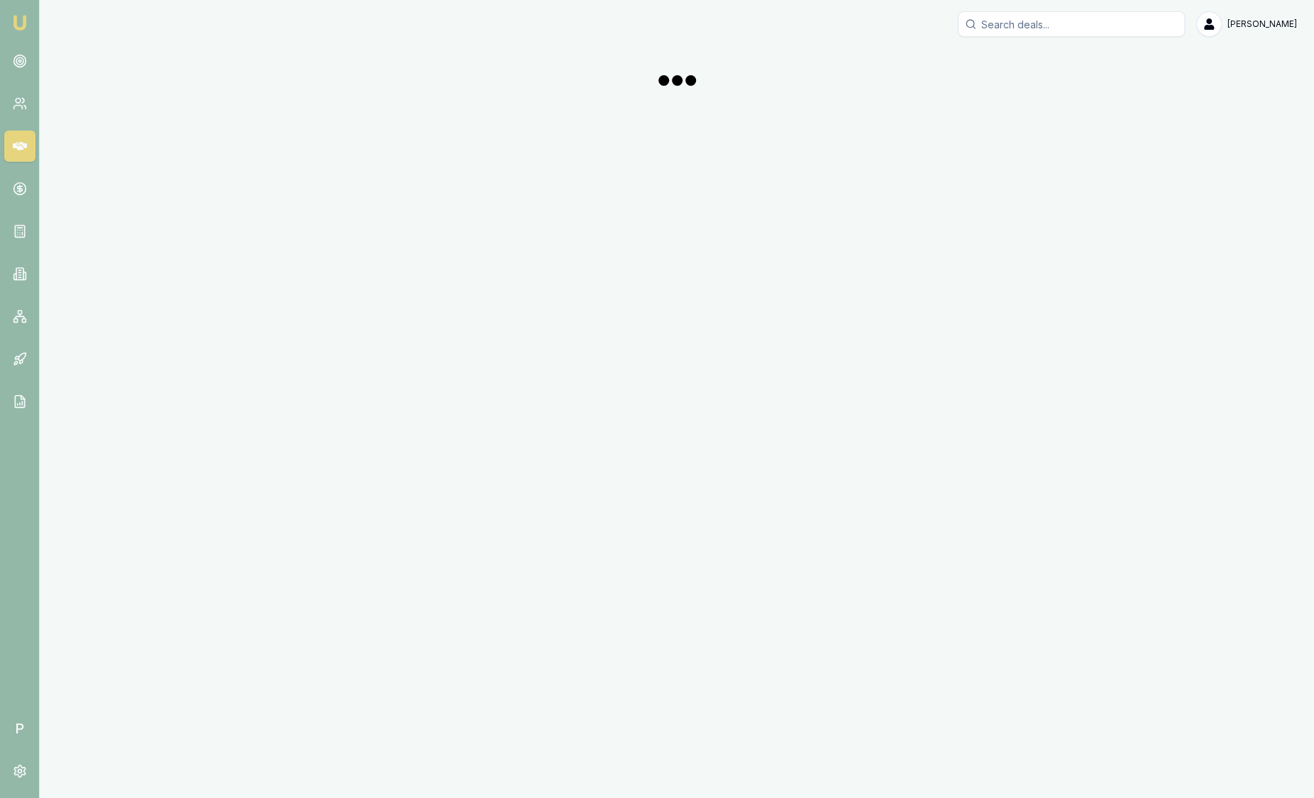
click at [220, 136] on div "Emu Broker P [PERSON_NAME] Toggle Menu" at bounding box center [657, 399] width 1314 height 798
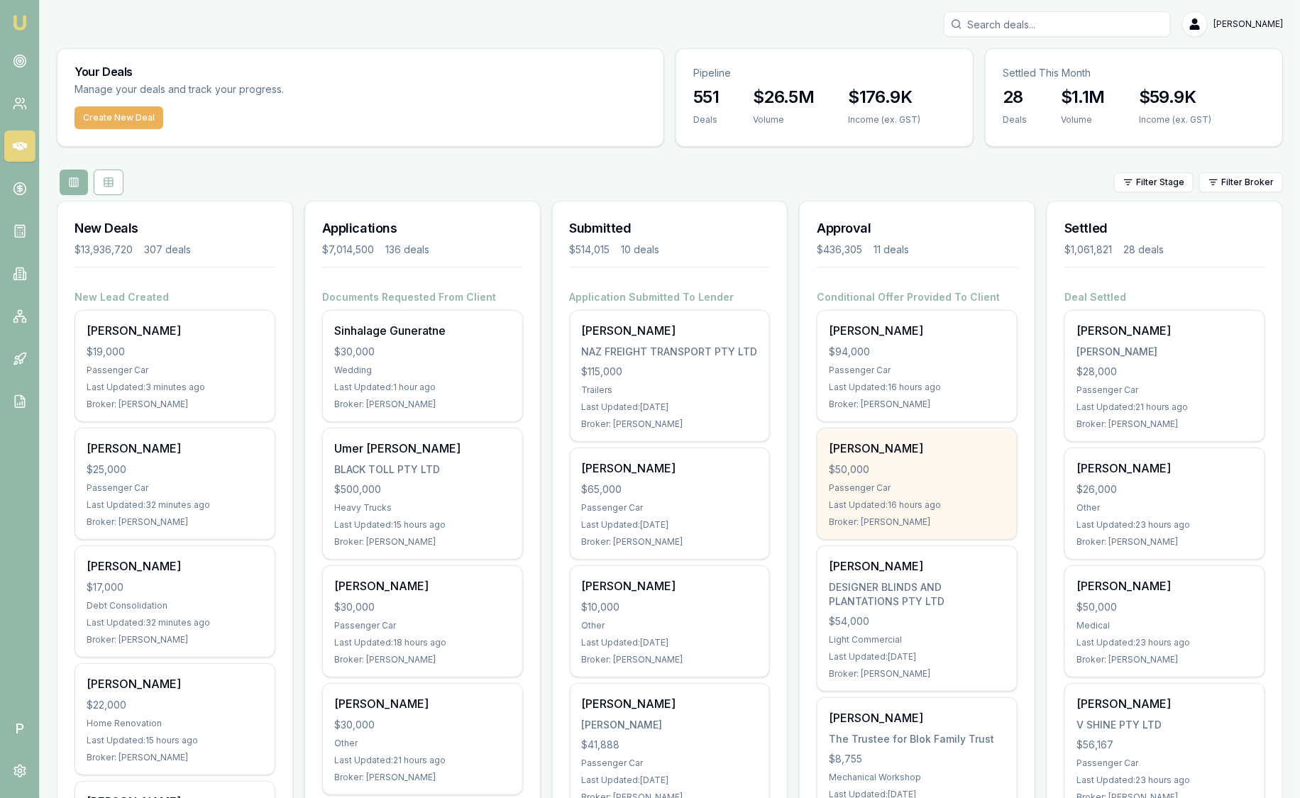
click at [896, 466] on div "$50,000" at bounding box center [917, 470] width 177 height 14
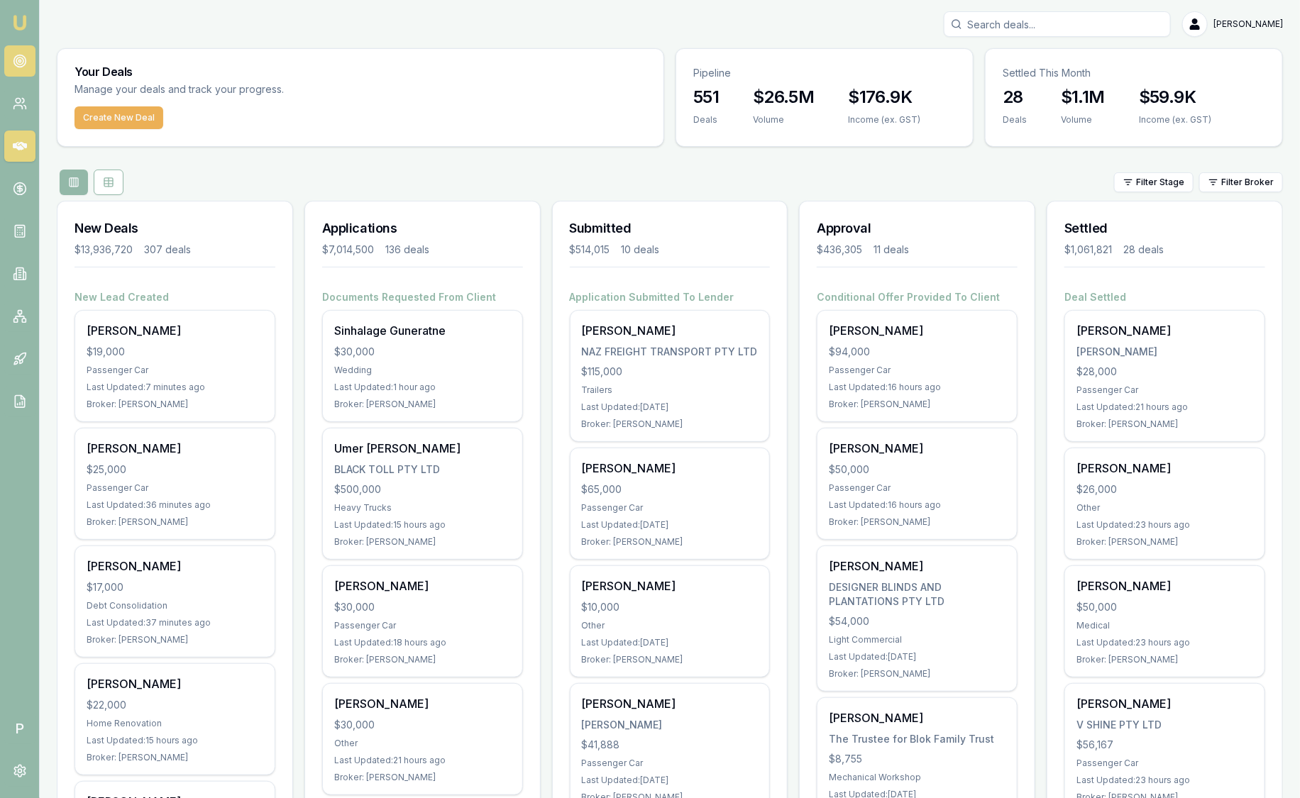
click at [22, 70] on link at bounding box center [19, 60] width 31 height 31
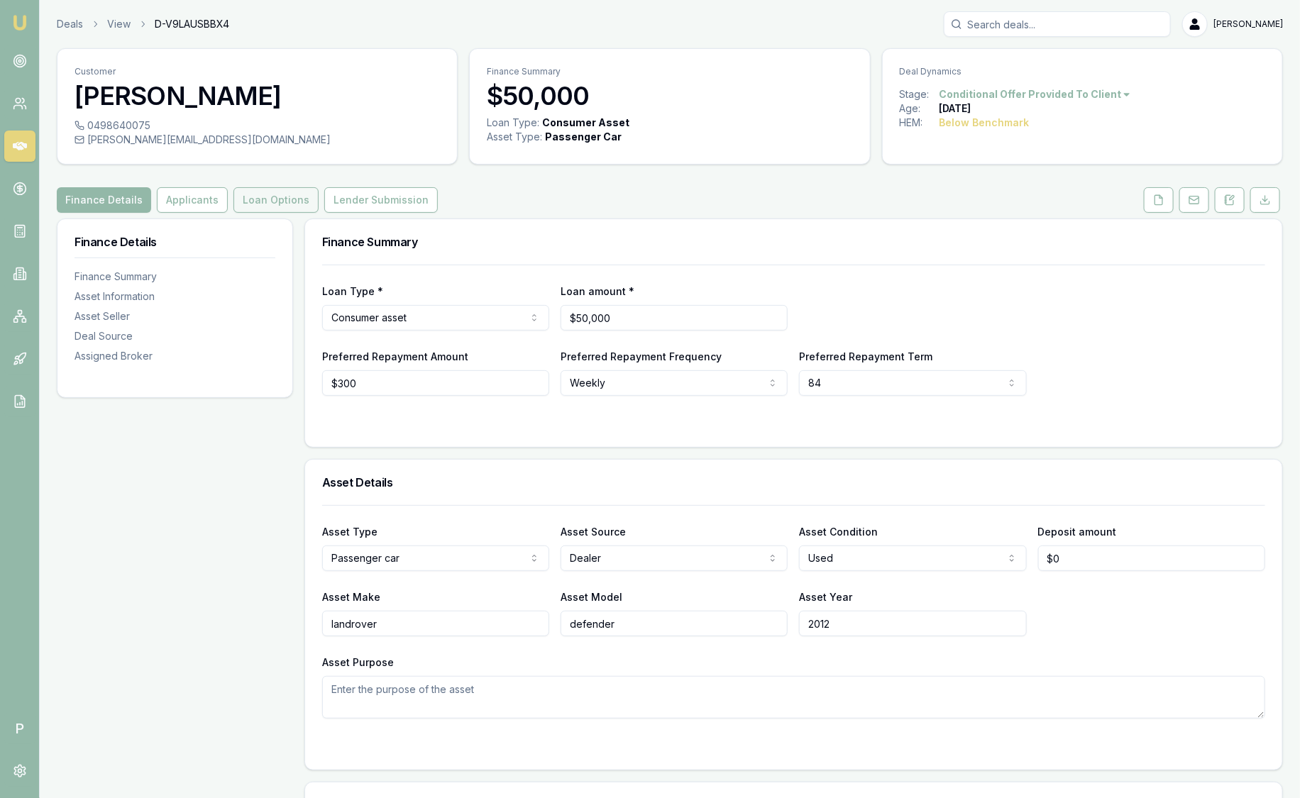
click at [255, 202] on button "Loan Options" at bounding box center [275, 200] width 85 height 26
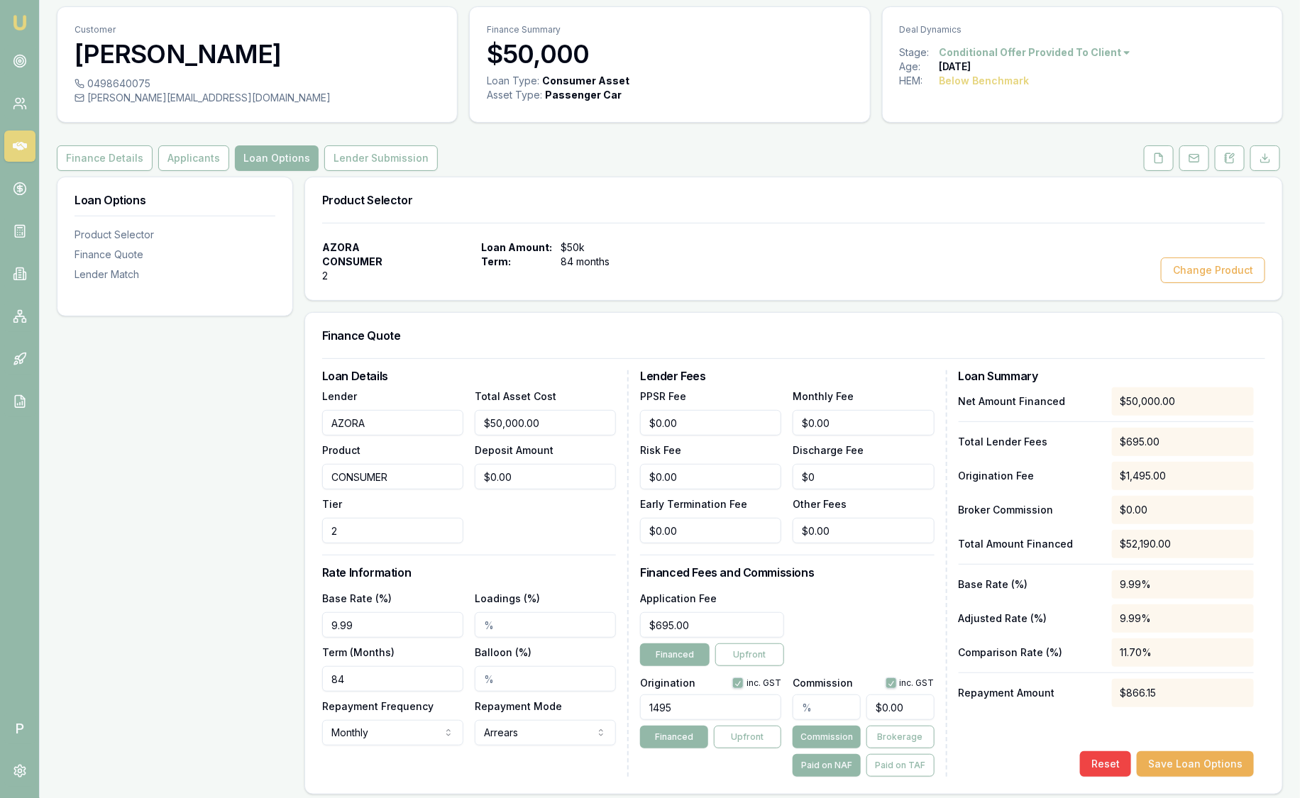
scroll to position [43, 0]
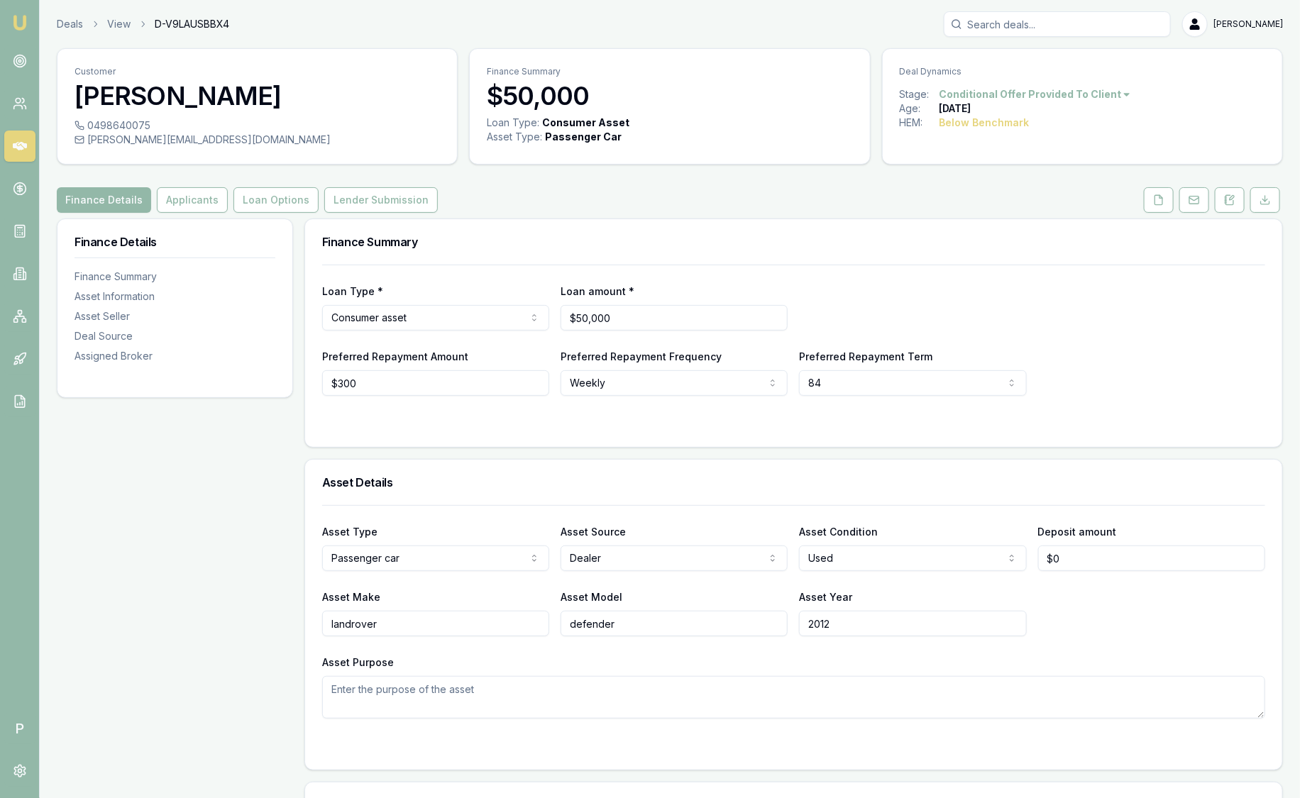
click at [87, 37] on div "Deals View D-V9LAUSBBX4 [PERSON_NAME] Toggle Menu Customer [PERSON_NAME] 049864…" at bounding box center [670, 779] width 1260 height 1536
click at [86, 36] on div "Deals View D-V9LAUSBBX4 [PERSON_NAME]" at bounding box center [670, 24] width 1226 height 26
click at [72, 21] on link "Deals" at bounding box center [70, 24] width 26 height 14
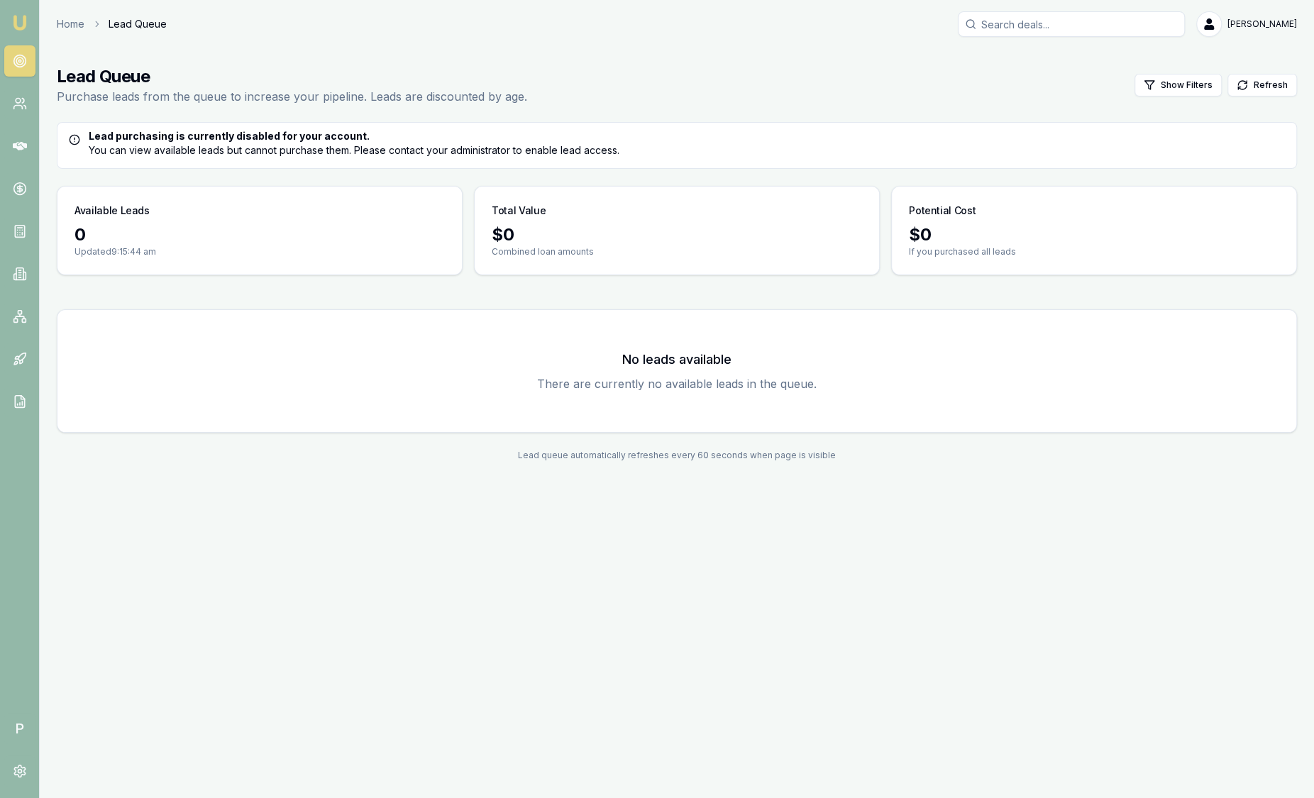
click at [26, 18] on img at bounding box center [19, 22] width 17 height 17
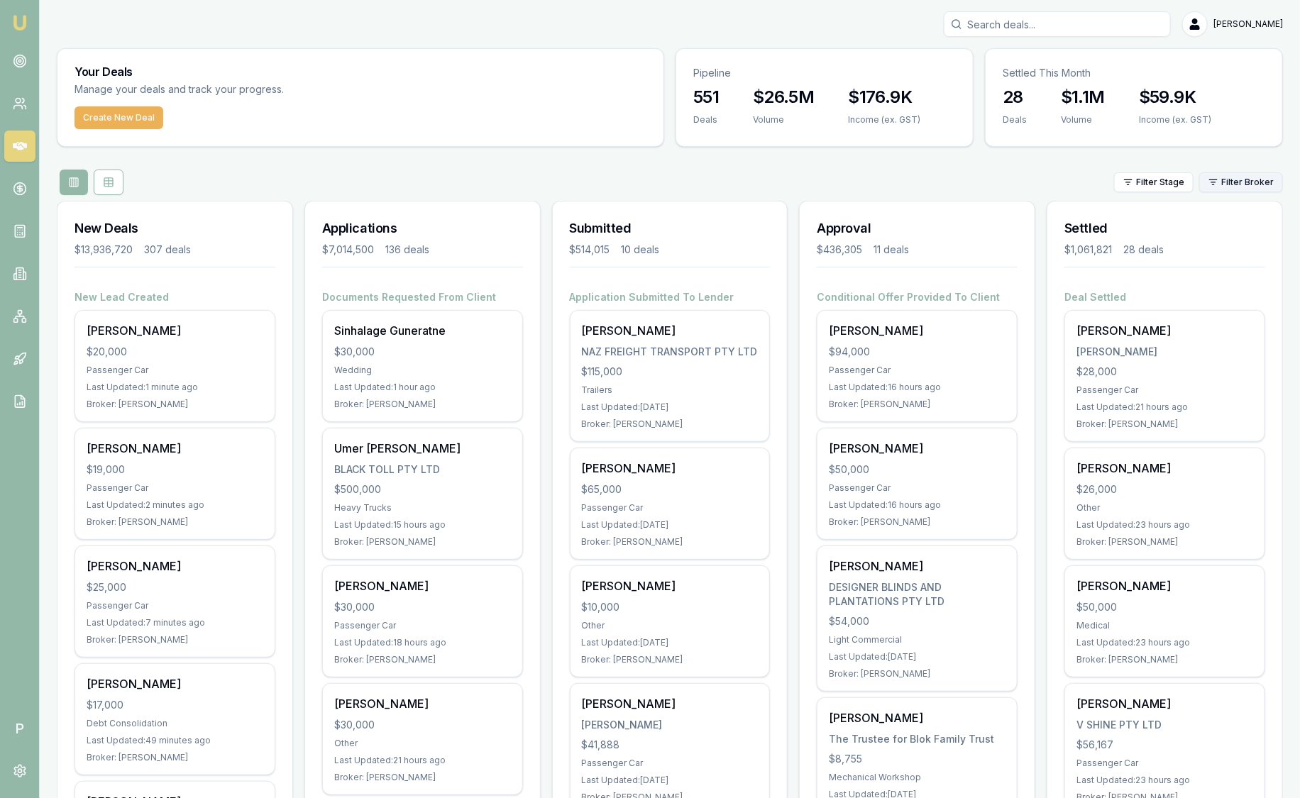
click at [1269, 182] on html "Emu Broker P [PERSON_NAME] Toggle Menu Your Deals Manage your deals and track y…" at bounding box center [650, 399] width 1300 height 798
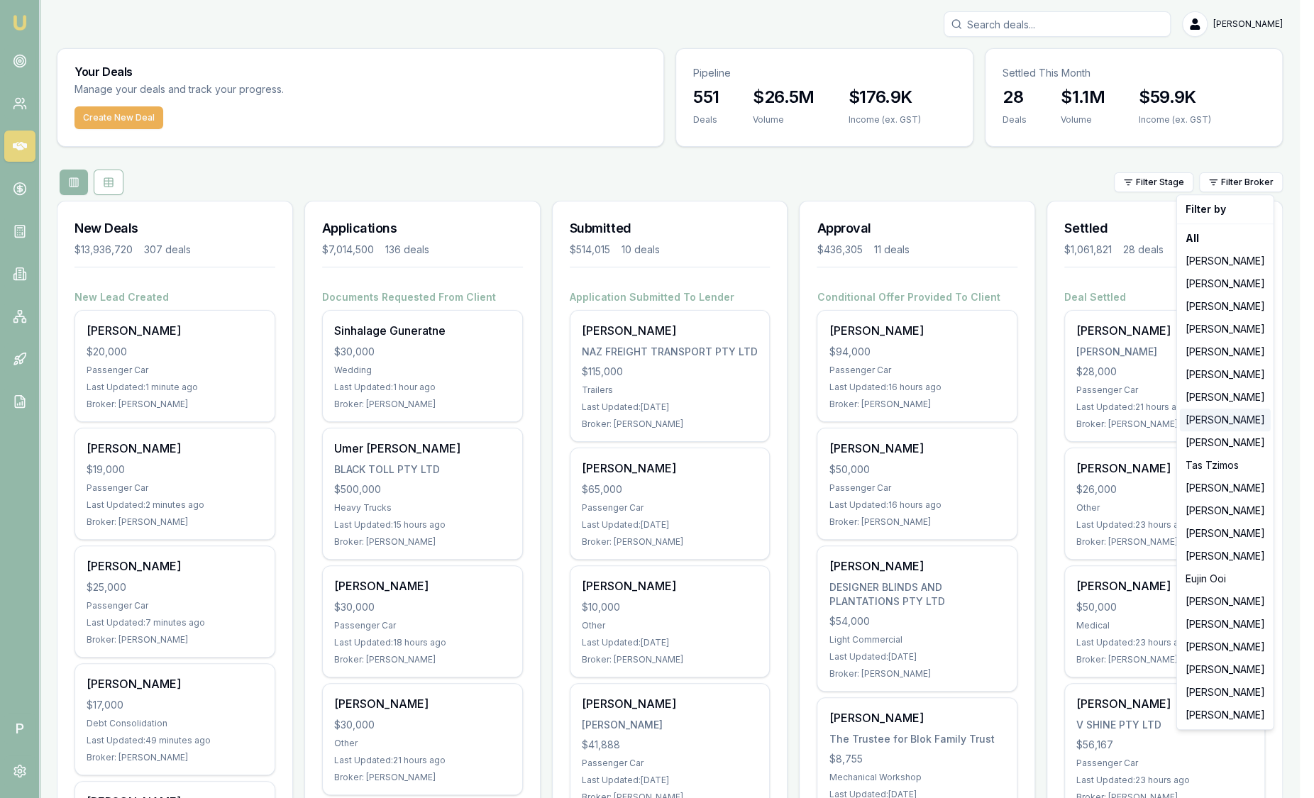
click at [1233, 427] on div "[PERSON_NAME]" at bounding box center [1225, 420] width 91 height 23
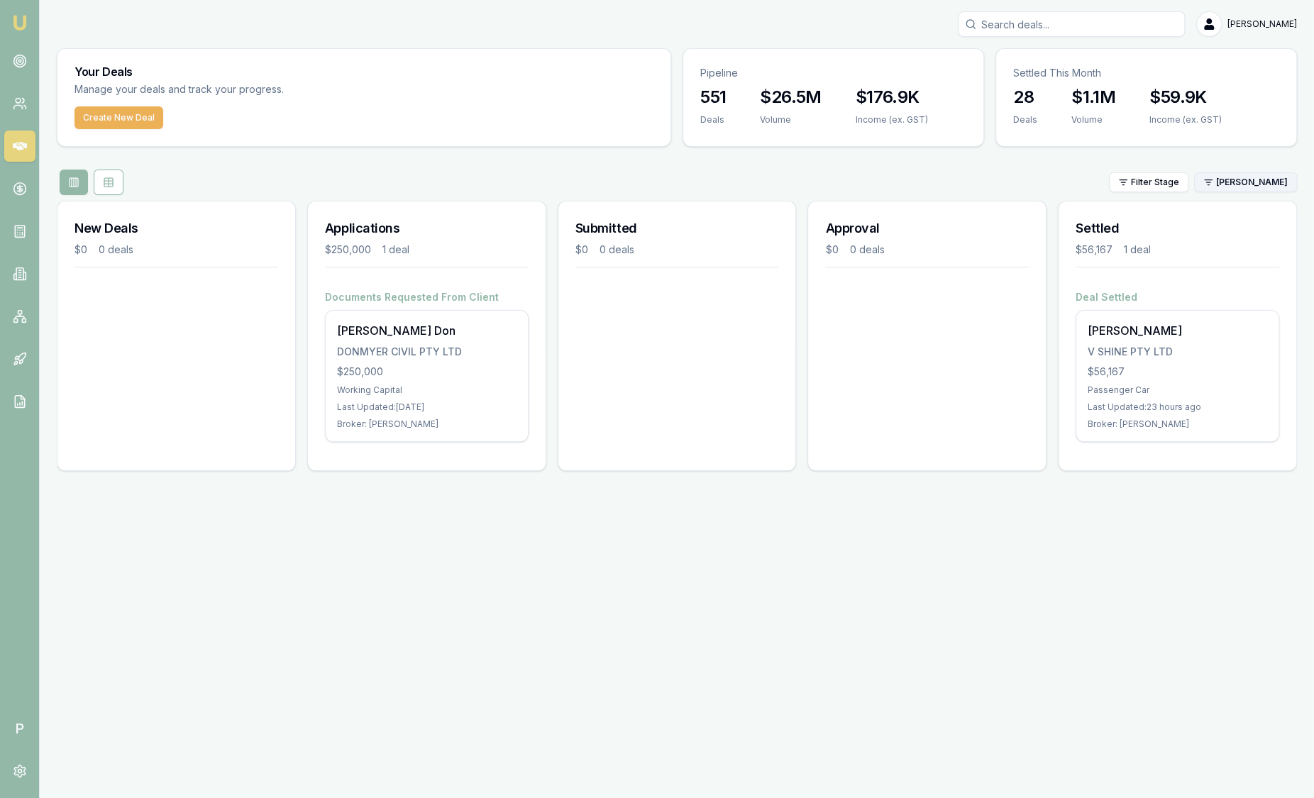
click at [1233, 191] on html "Emu Broker P Sam Crouch Toggle Menu Your Deals Manage your deals and track your…" at bounding box center [657, 399] width 1314 height 798
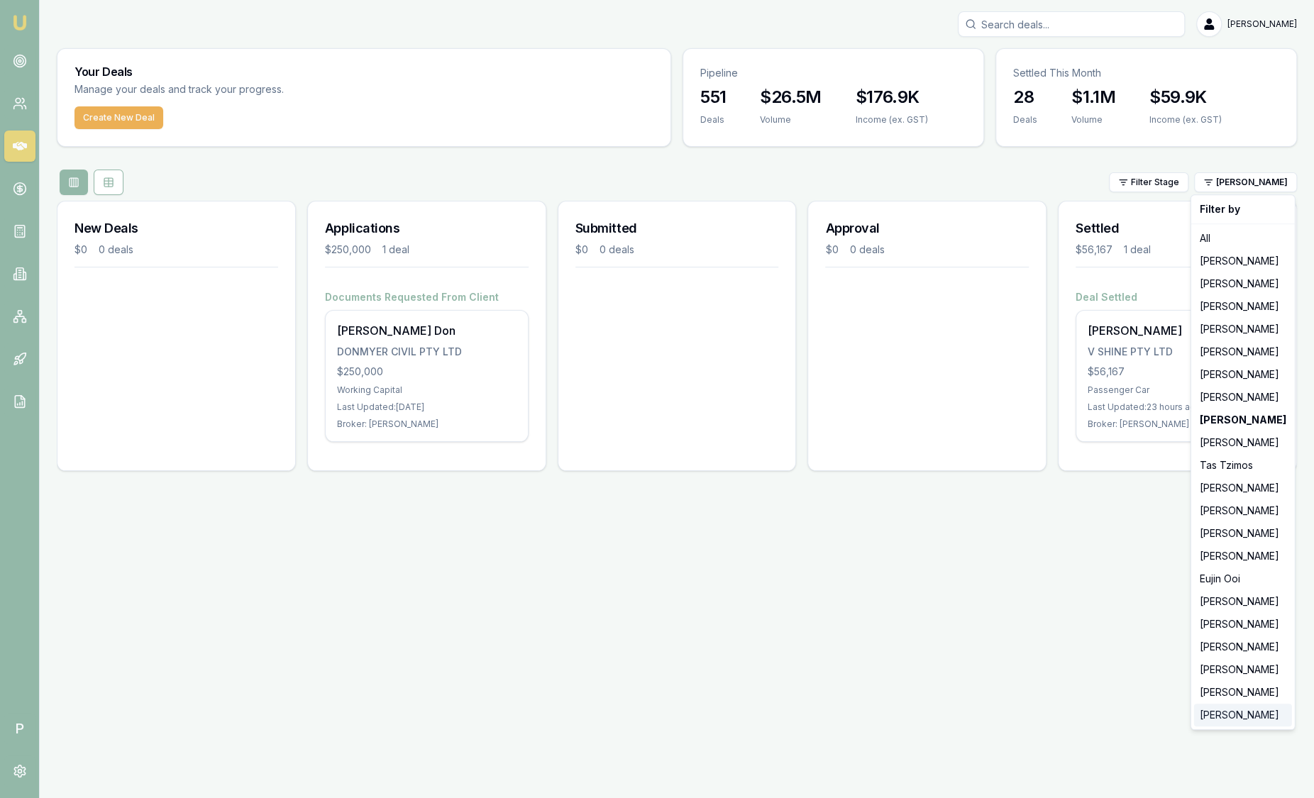
click at [1234, 721] on div "[PERSON_NAME]" at bounding box center [1243, 715] width 98 height 23
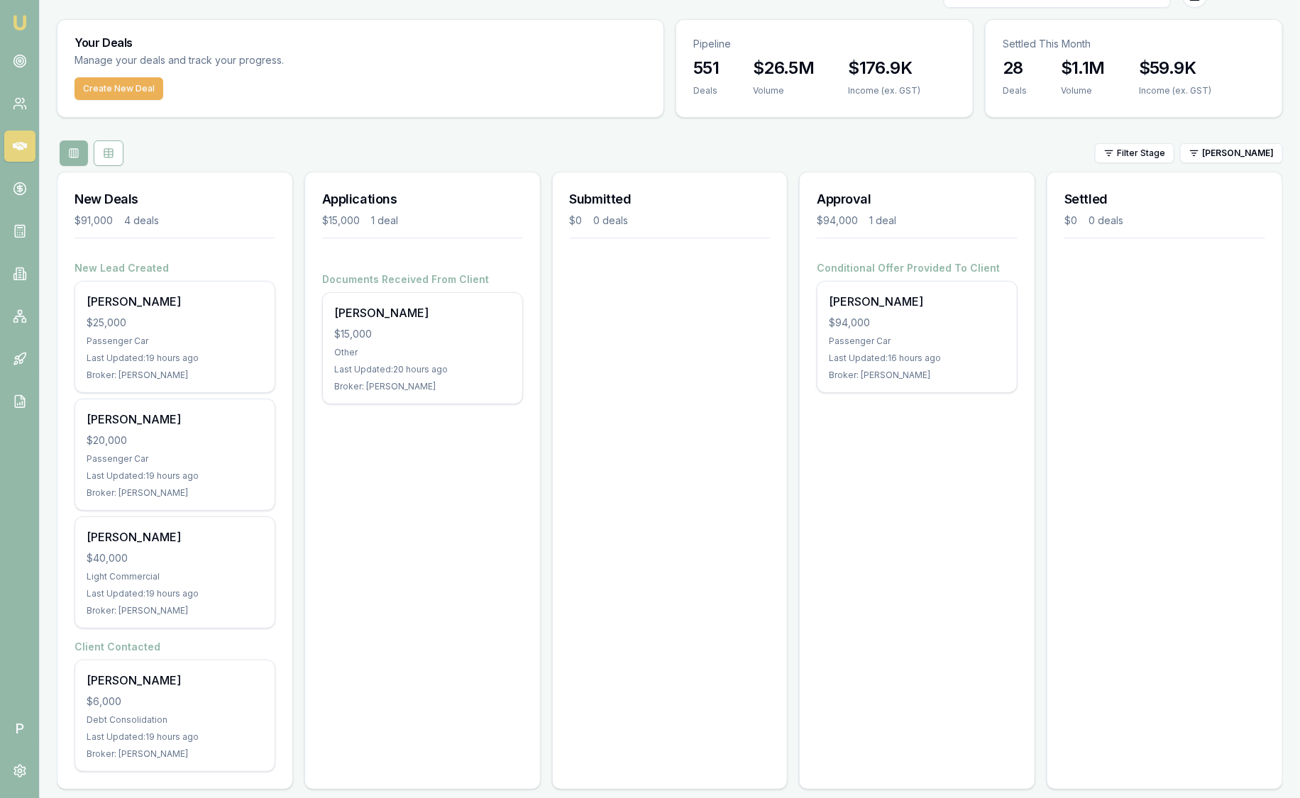
scroll to position [41, 0]
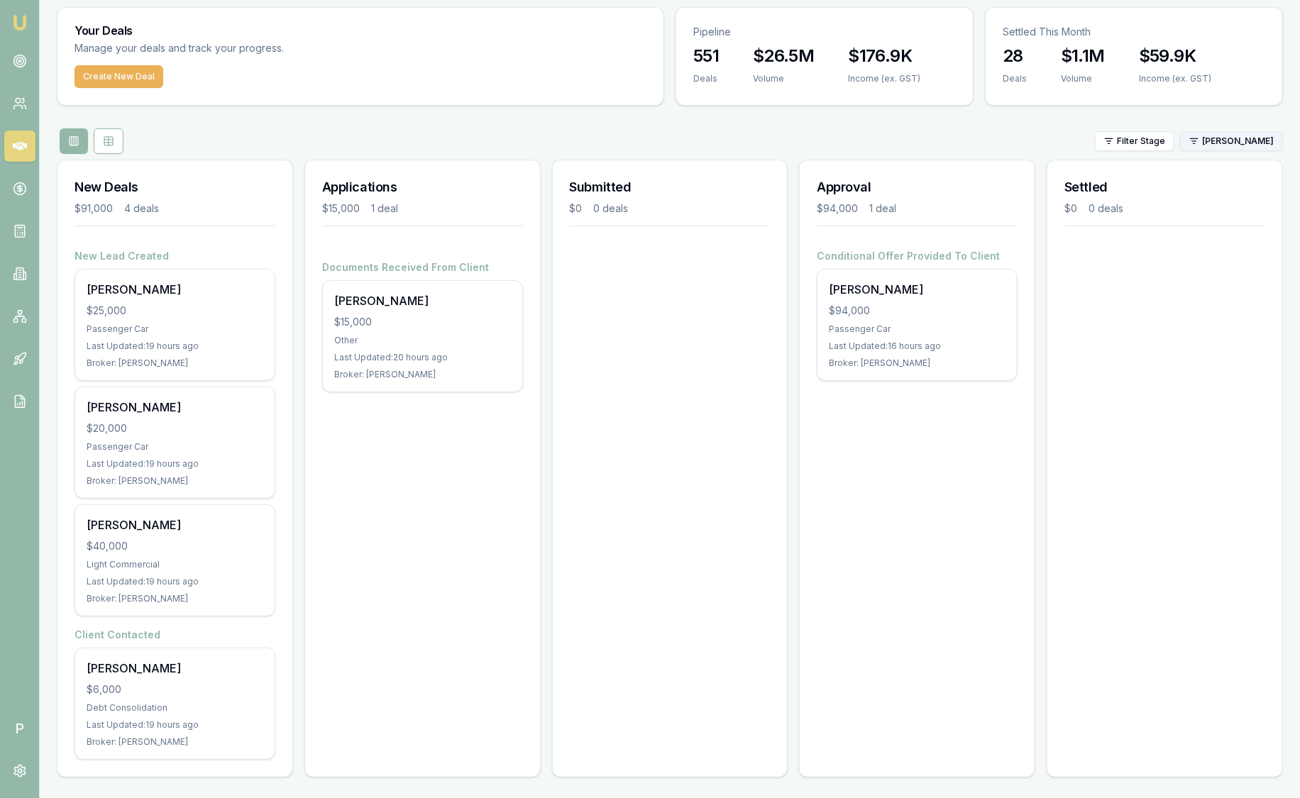
click at [1221, 136] on html "Emu Broker P Sam Crouch Toggle Menu Your Deals Manage your deals and track your…" at bounding box center [650, 358] width 1300 height 798
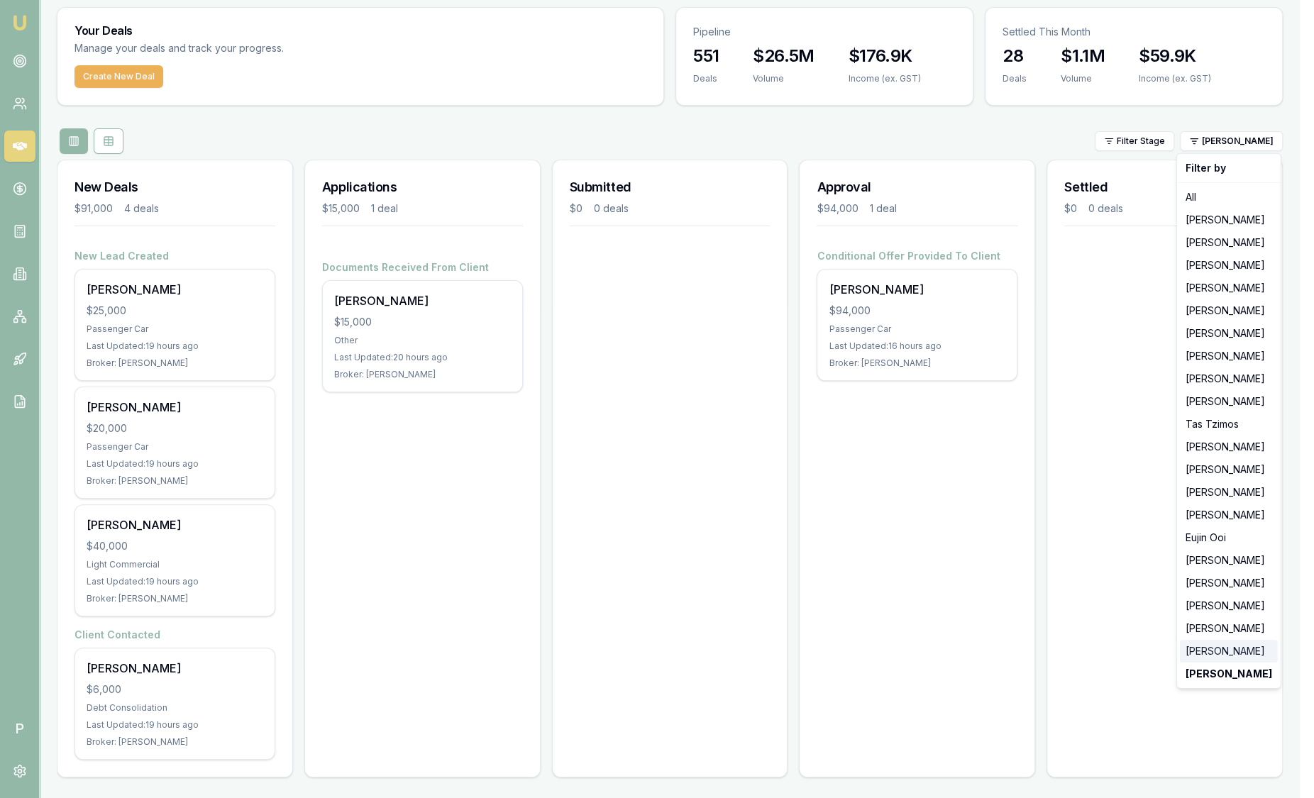
click at [1201, 659] on div "[PERSON_NAME]" at bounding box center [1229, 651] width 98 height 23
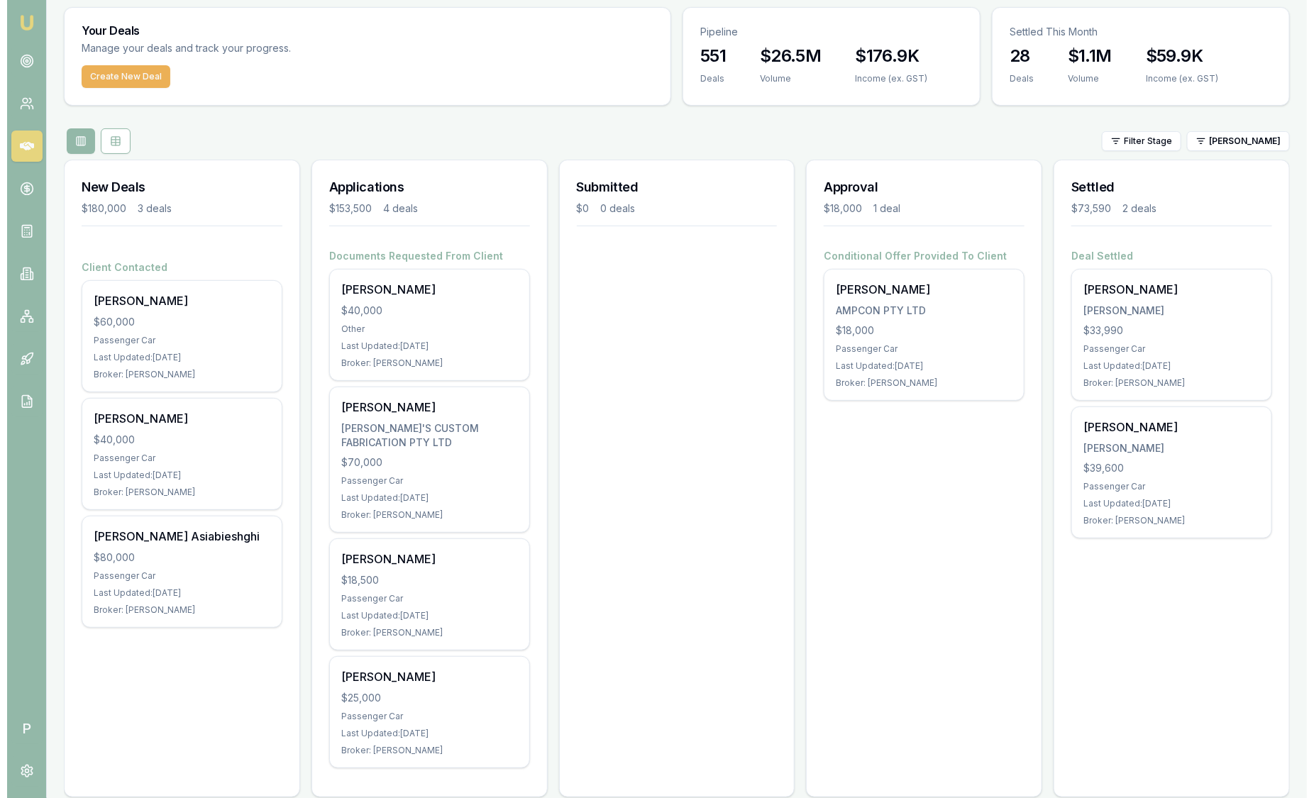
scroll to position [46, 0]
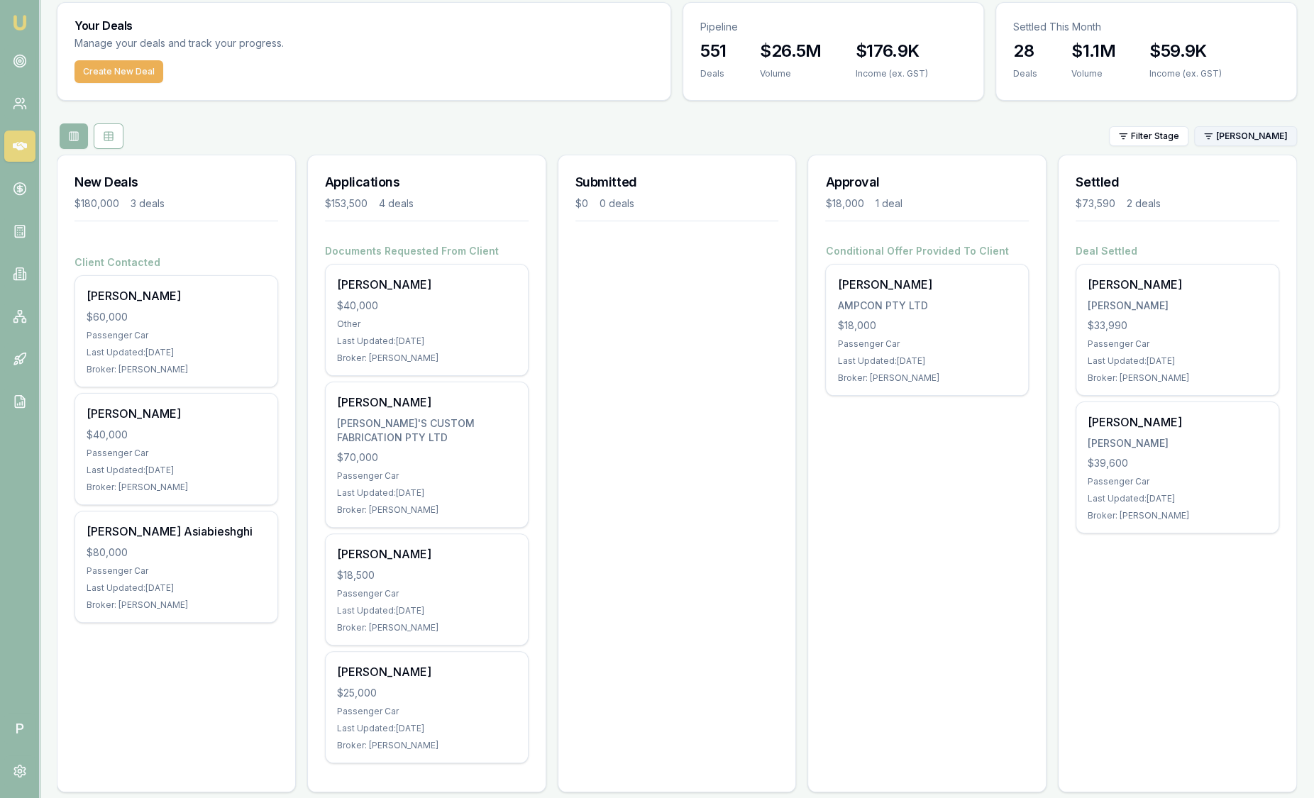
click at [1226, 135] on html "Emu Broker P Sam Crouch Toggle Menu Your Deals Manage your deals and track your…" at bounding box center [657, 353] width 1314 height 798
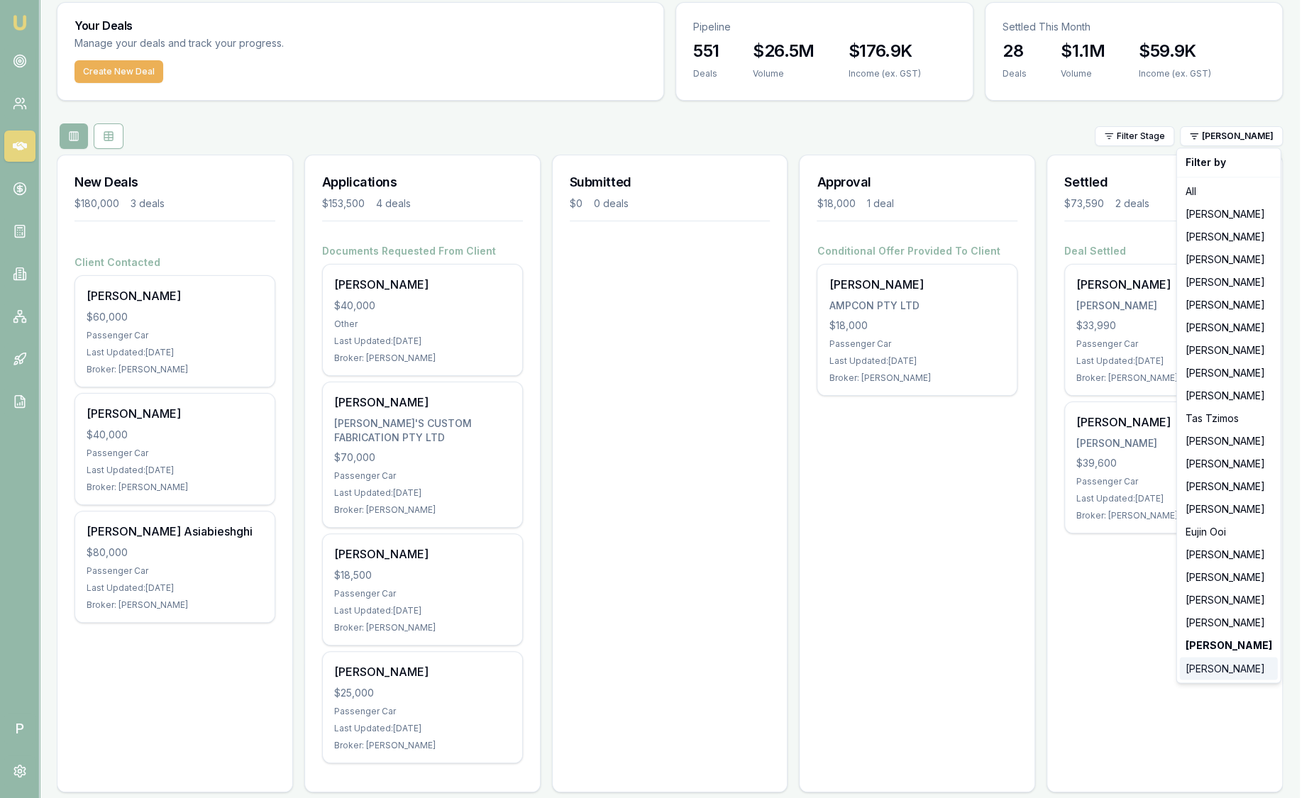
click at [1222, 668] on div "[PERSON_NAME]" at bounding box center [1229, 668] width 98 height 23
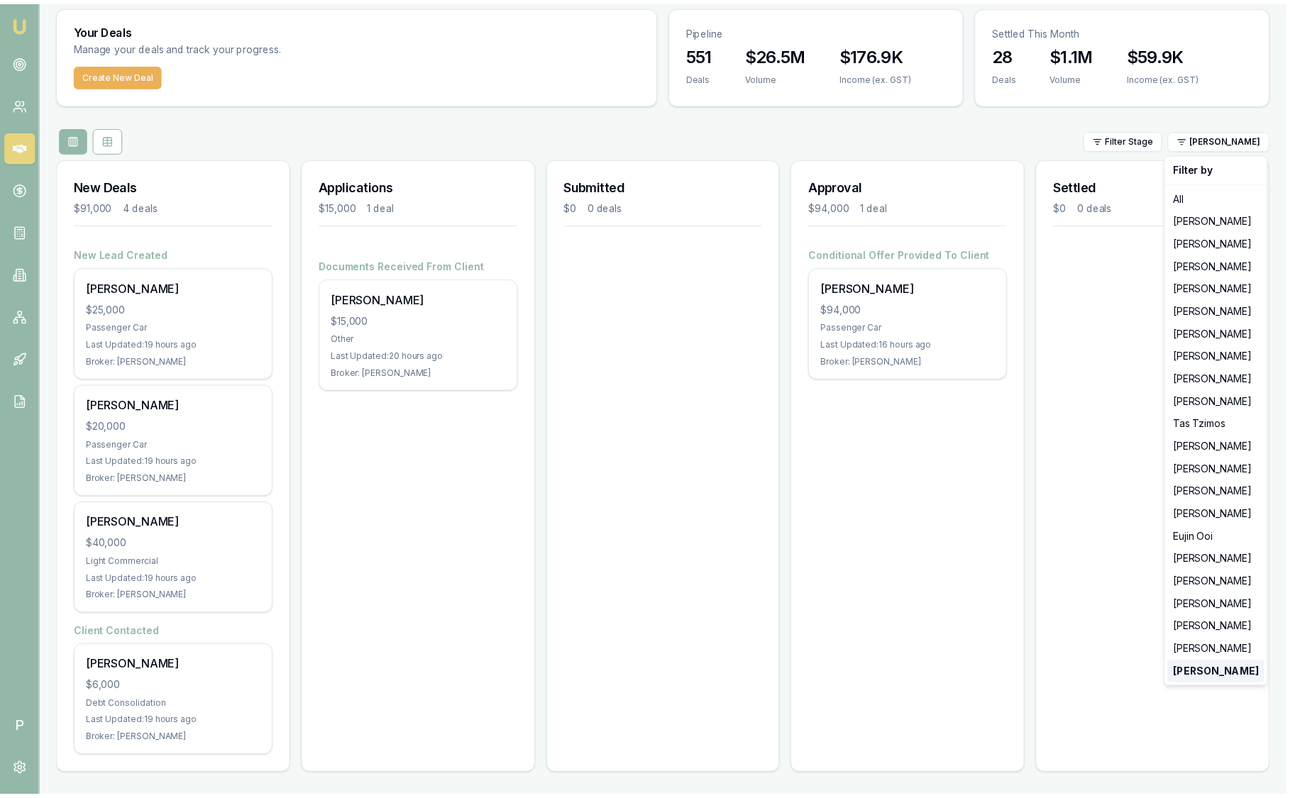
scroll to position [41, 0]
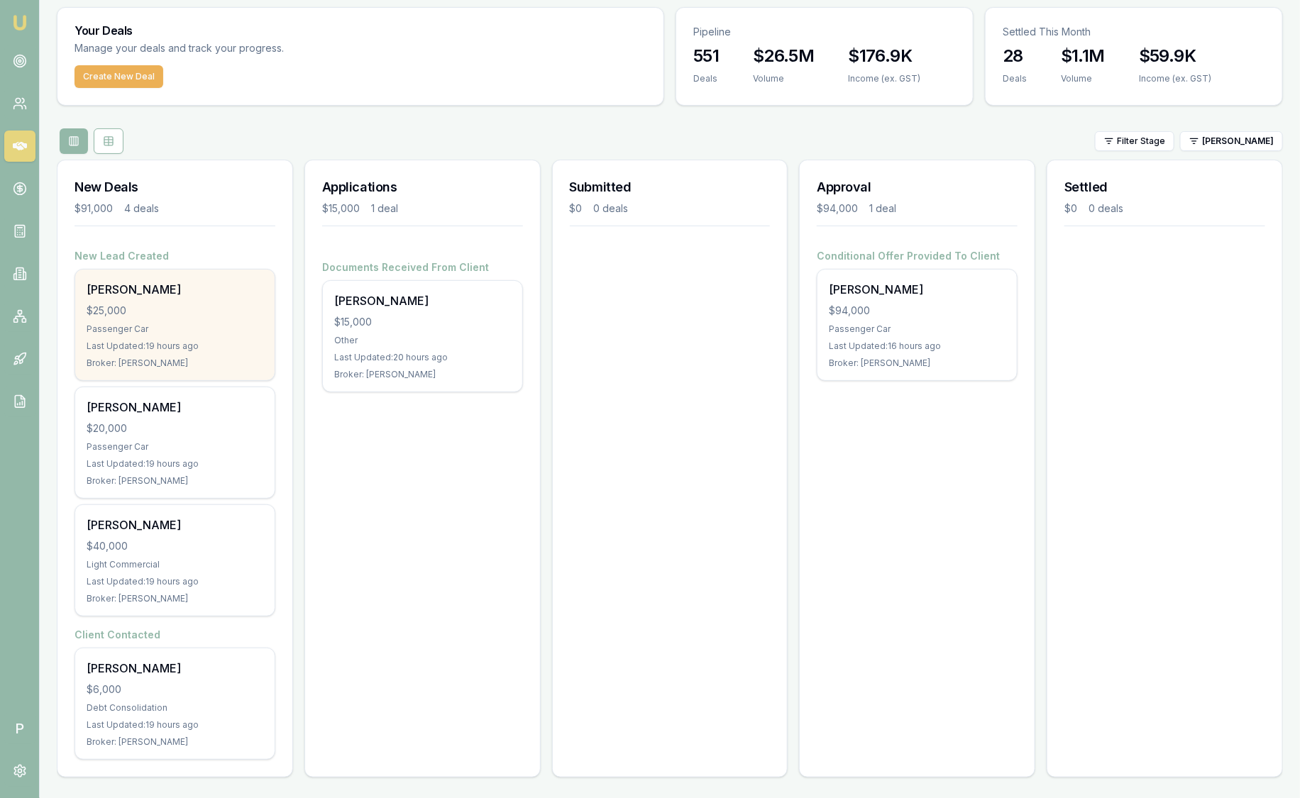
click at [196, 304] on div "$25,000" at bounding box center [175, 311] width 177 height 14
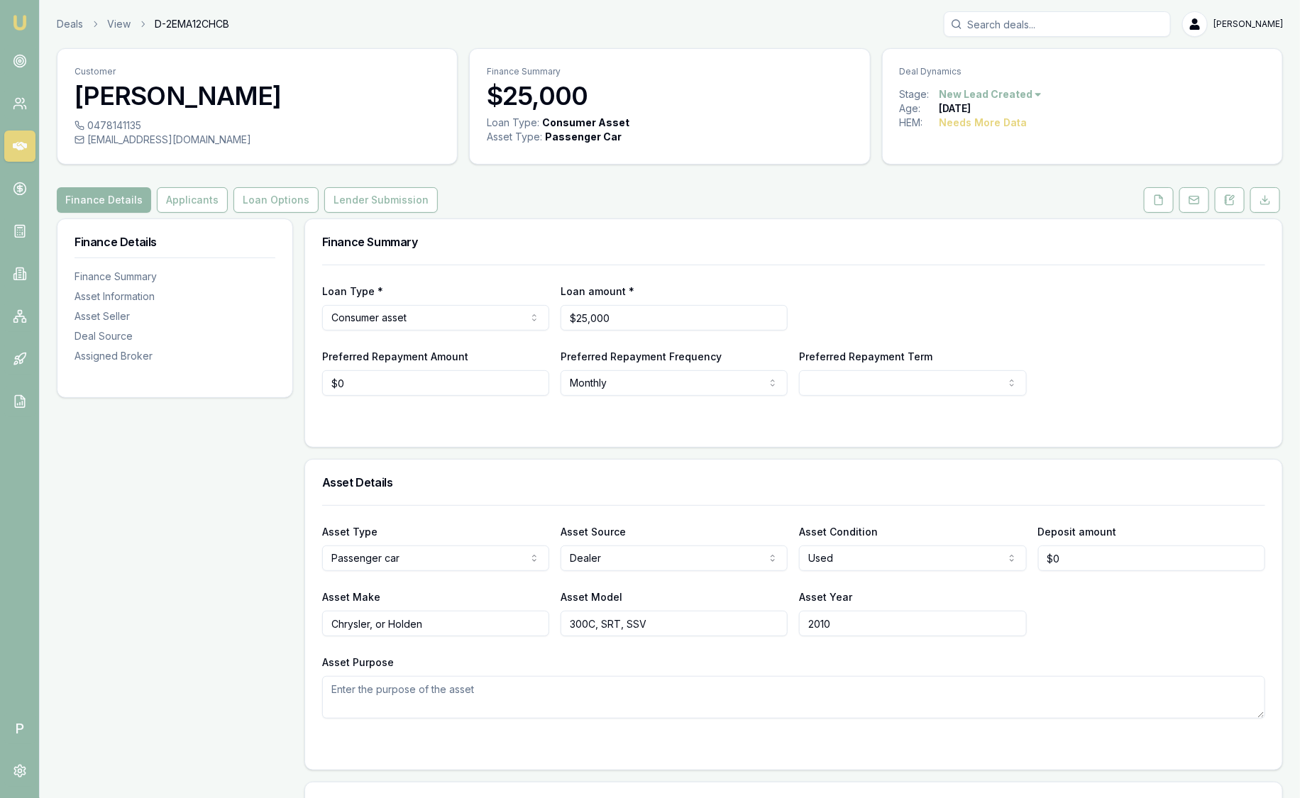
click at [12, 16] on img at bounding box center [19, 22] width 17 height 17
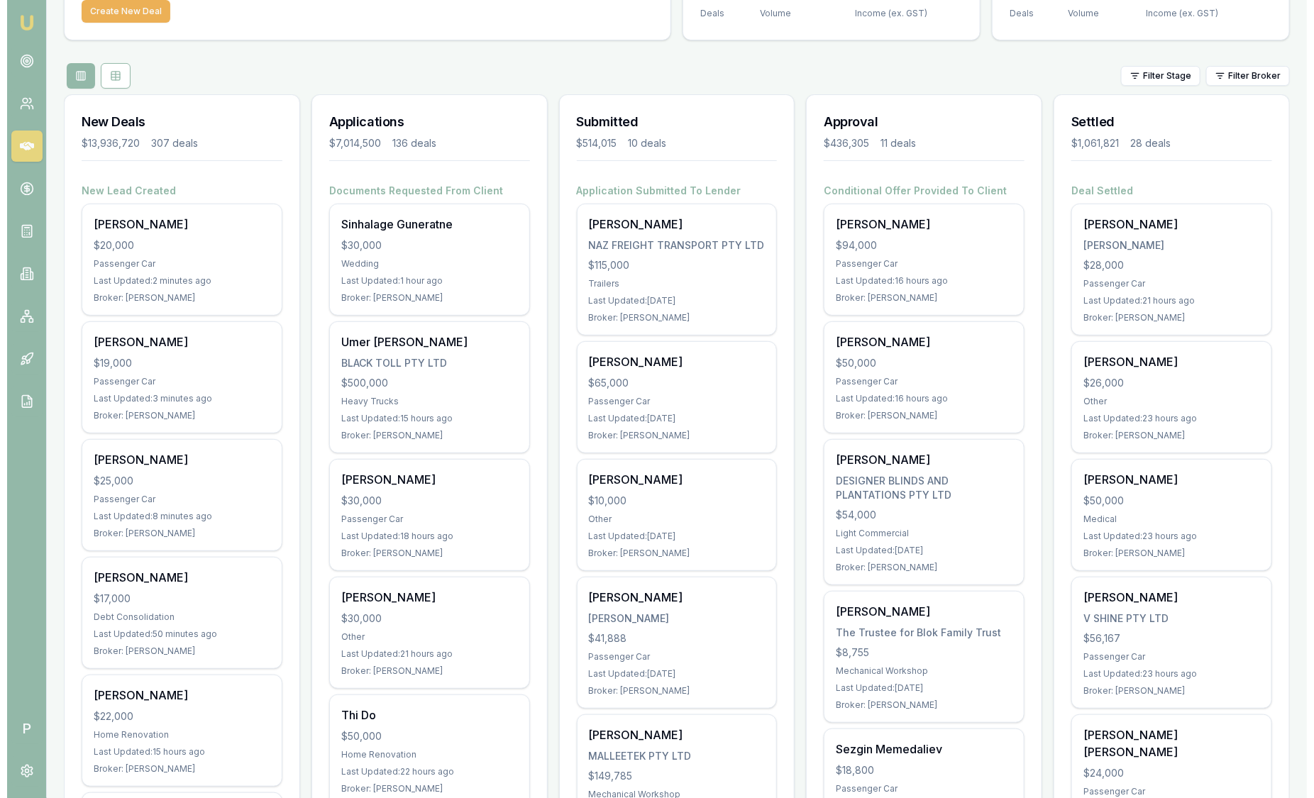
scroll to position [107, 0]
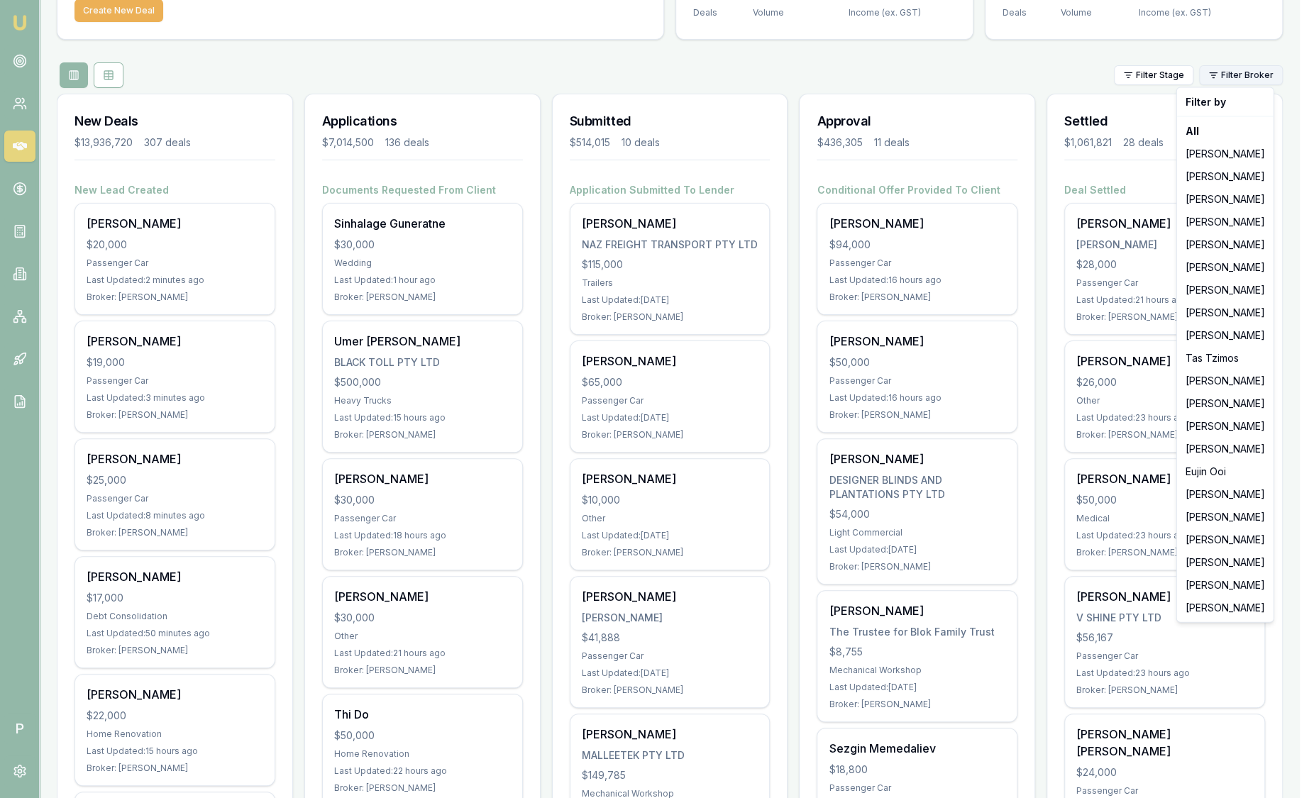
click at [1250, 71] on html "Emu Broker P Sam Crouch Toggle Menu Your Deals Manage your deals and track your…" at bounding box center [657, 292] width 1314 height 798
click at [1221, 252] on div "[PERSON_NAME]" at bounding box center [1225, 244] width 91 height 23
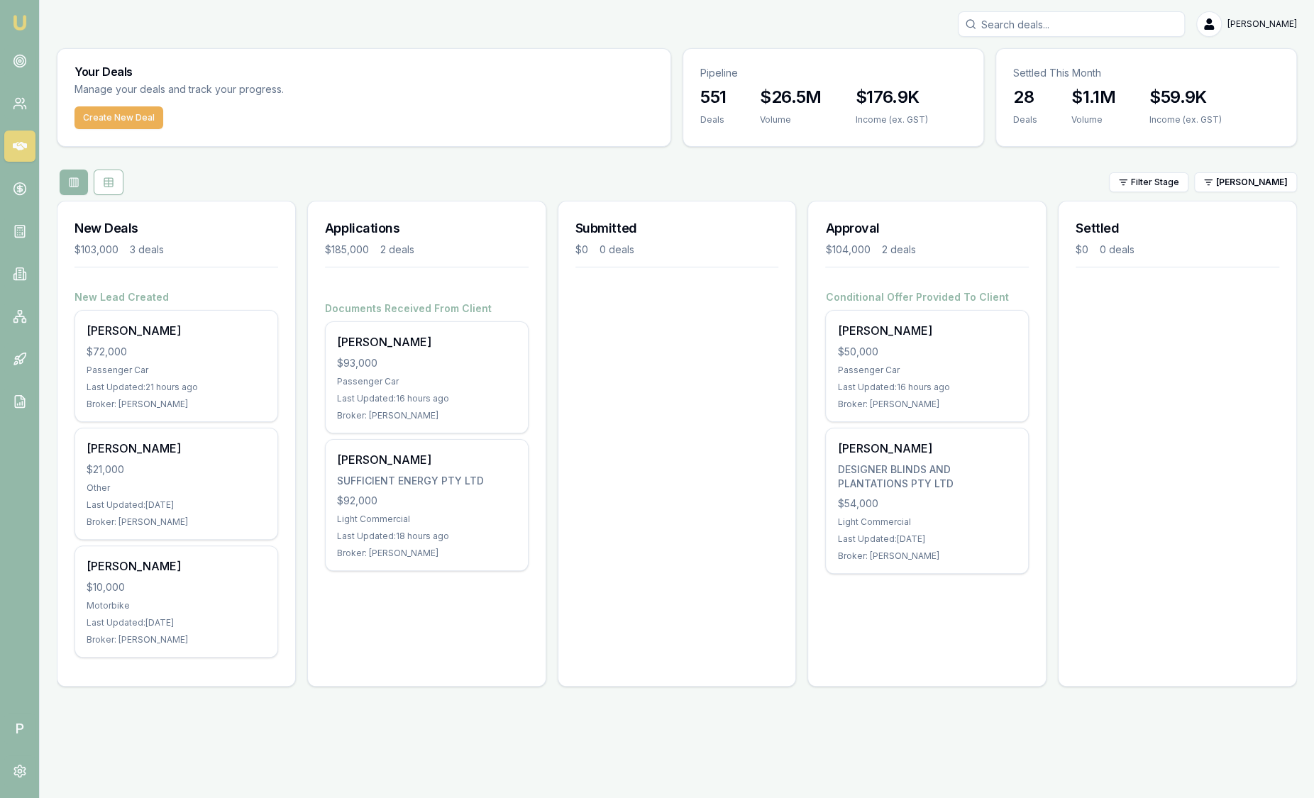
click at [1221, 252] on div "$0 0 deals" at bounding box center [1178, 250] width 204 height 14
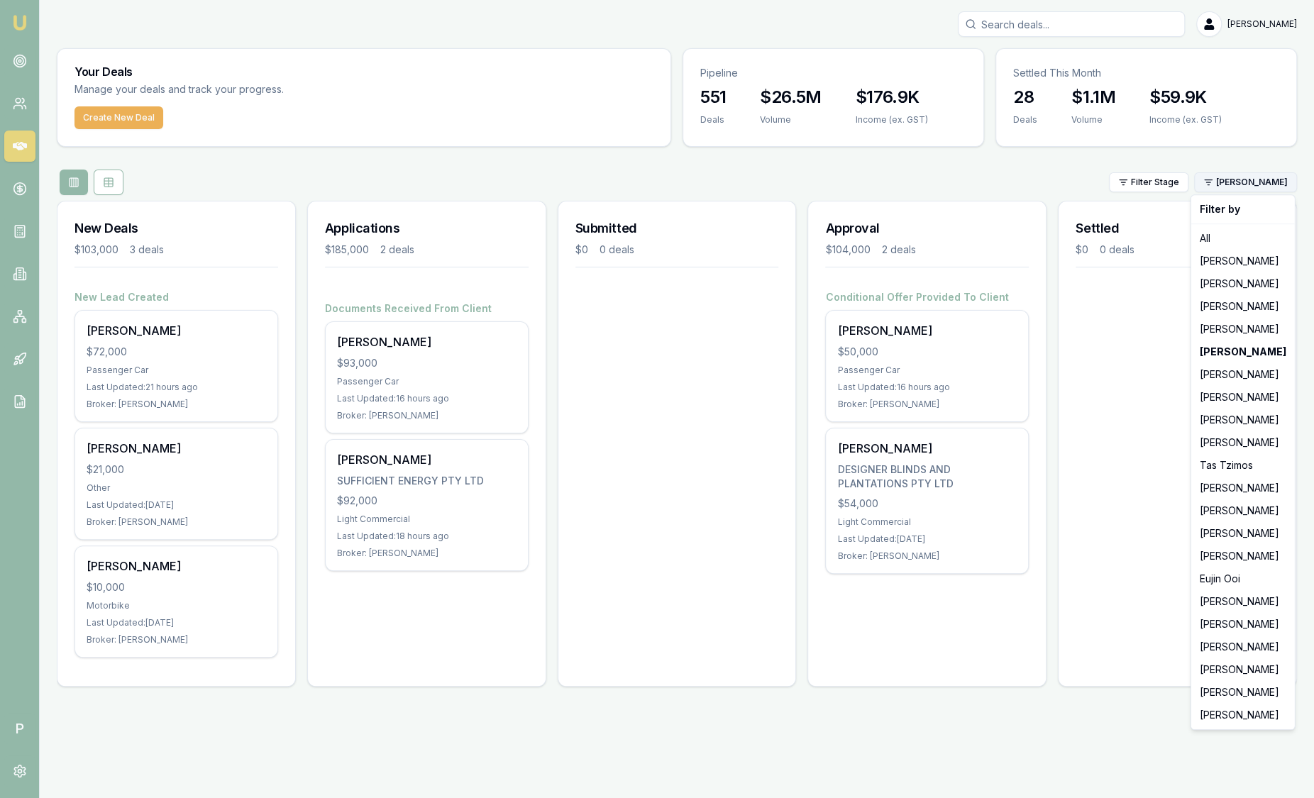
click at [1240, 177] on html "Emu Broker P Sam Crouch Toggle Menu Your Deals Manage your deals and track your…" at bounding box center [657, 399] width 1314 height 798
click at [1229, 397] on div "[PERSON_NAME]" at bounding box center [1243, 397] width 98 height 23
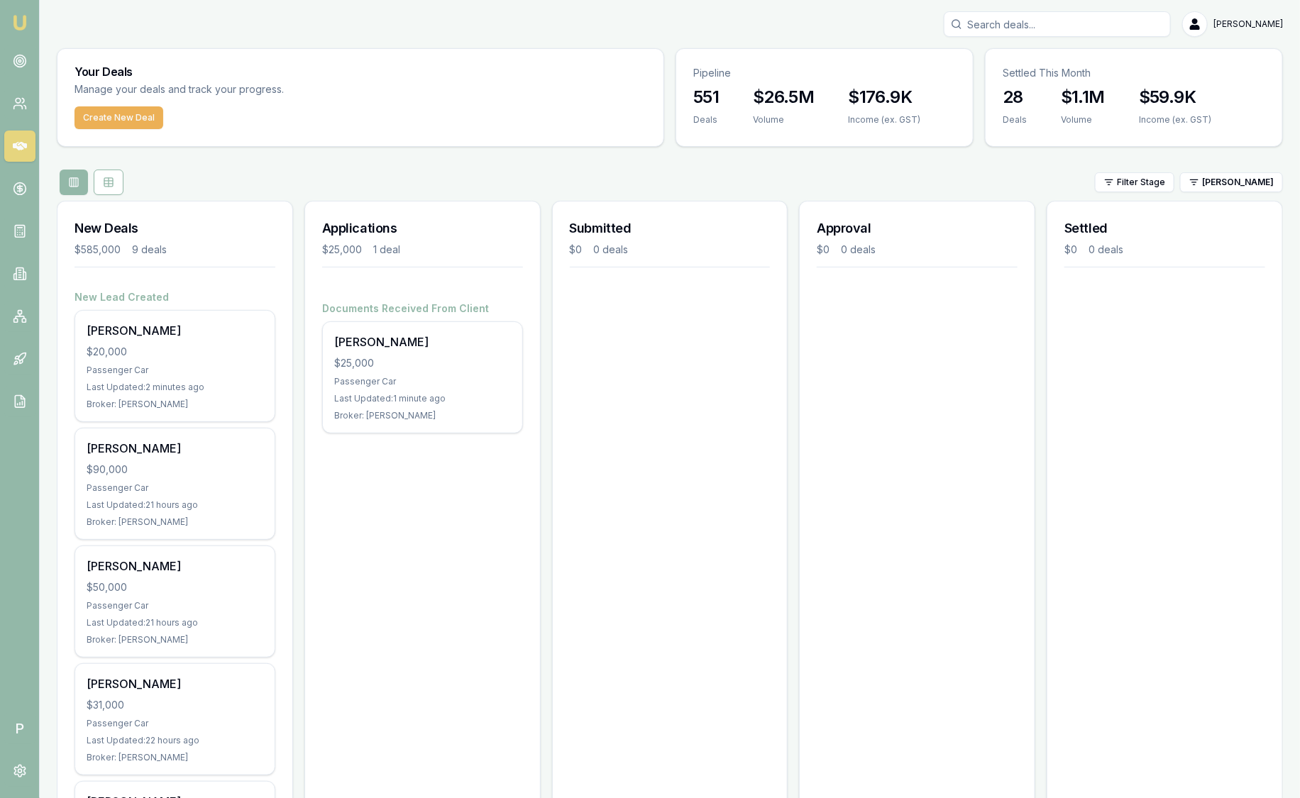
click at [26, 67] on link at bounding box center [19, 60] width 31 height 31
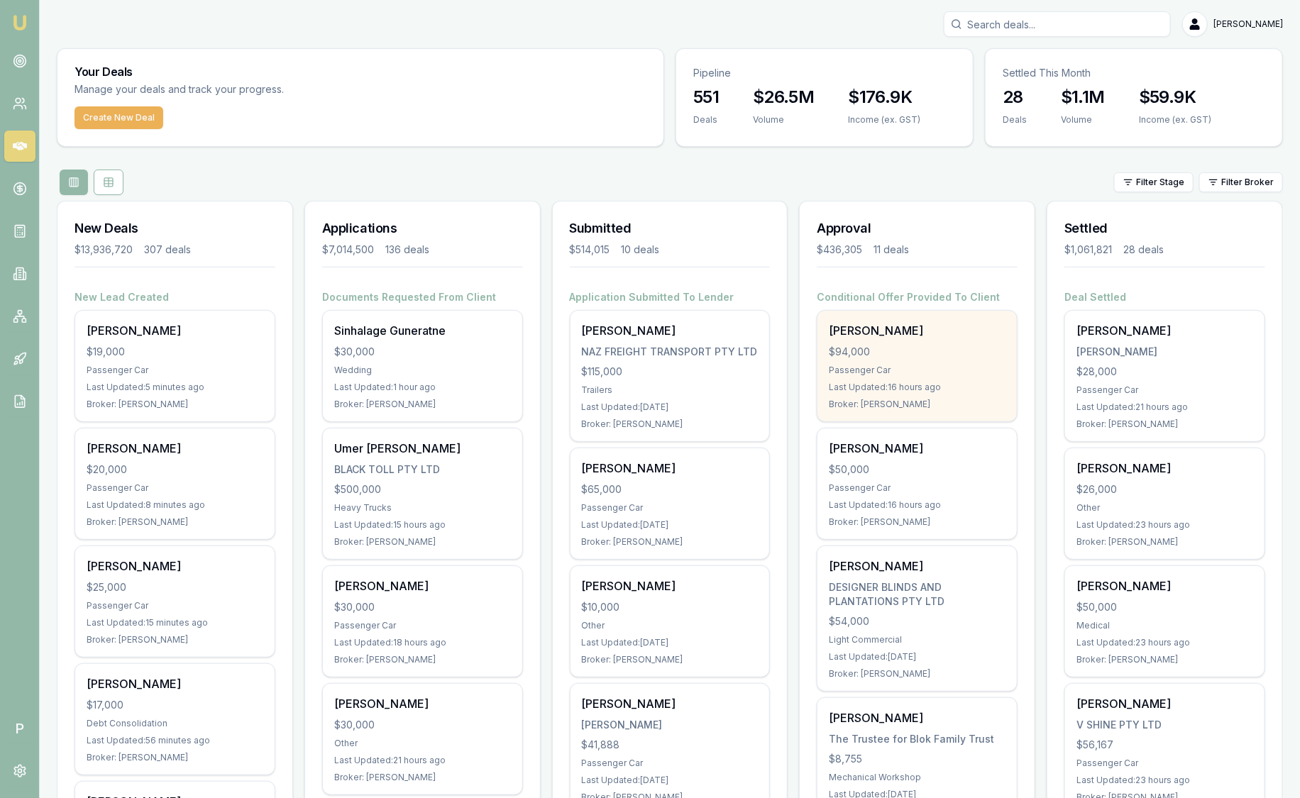
click at [918, 373] on div "Passenger Car" at bounding box center [917, 370] width 177 height 11
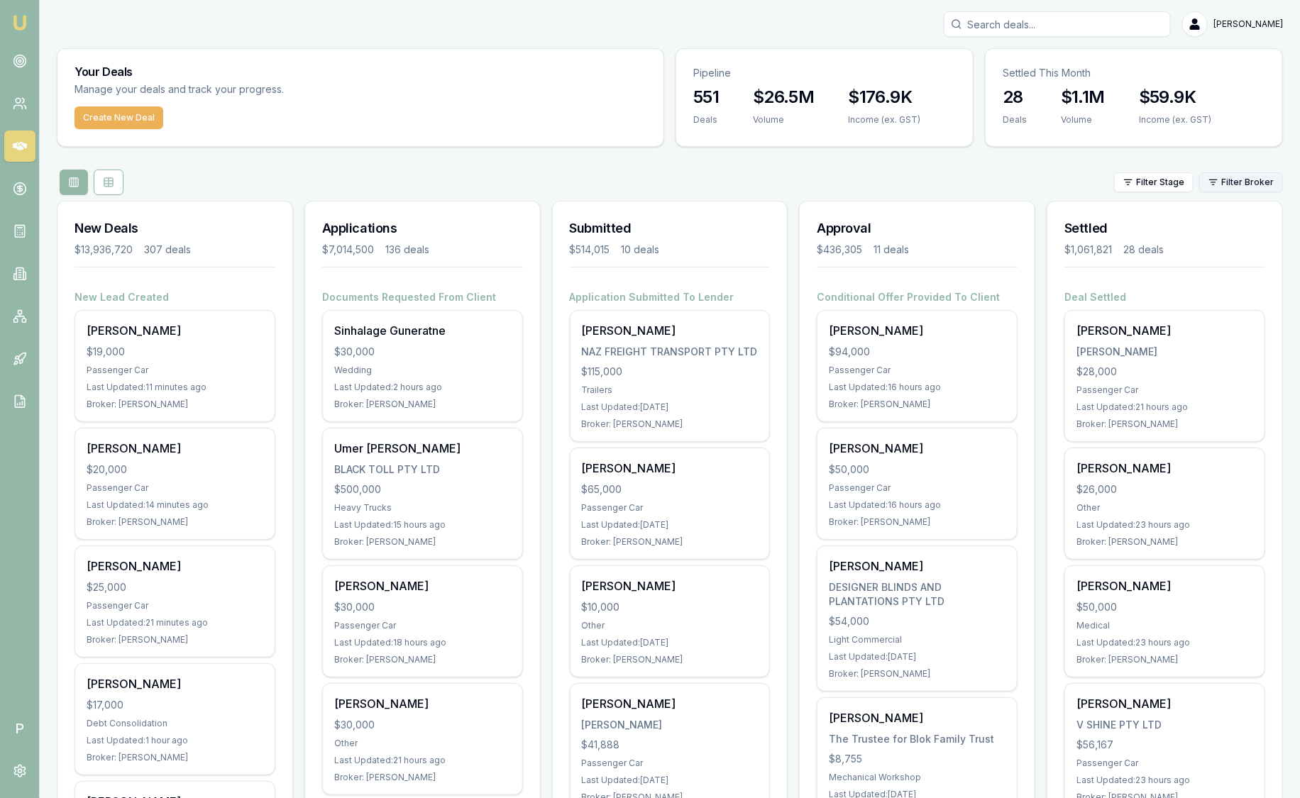
click at [1238, 185] on html "Emu Broker P [PERSON_NAME] Toggle Menu Your Deals Manage your deals and track y…" at bounding box center [650, 399] width 1300 height 798
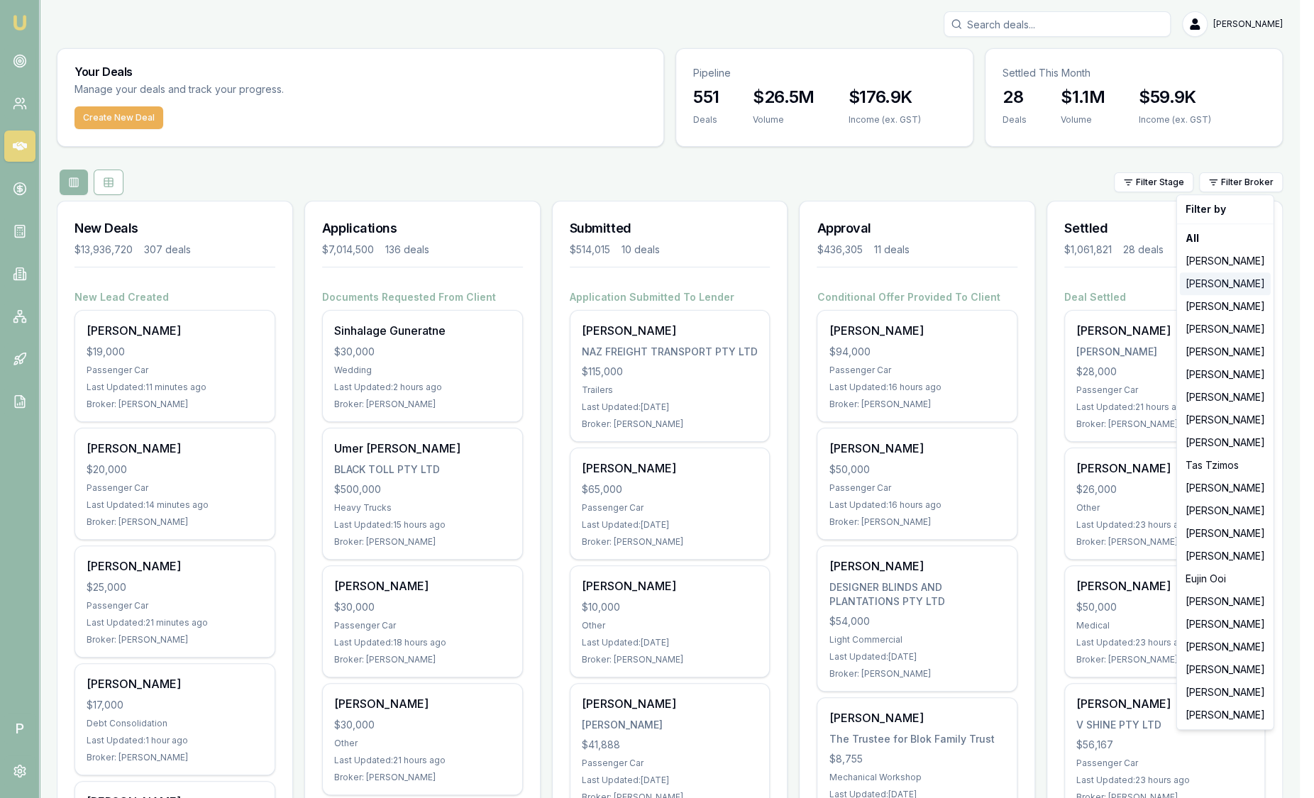
click at [1206, 284] on div "[PERSON_NAME]" at bounding box center [1225, 284] width 91 height 23
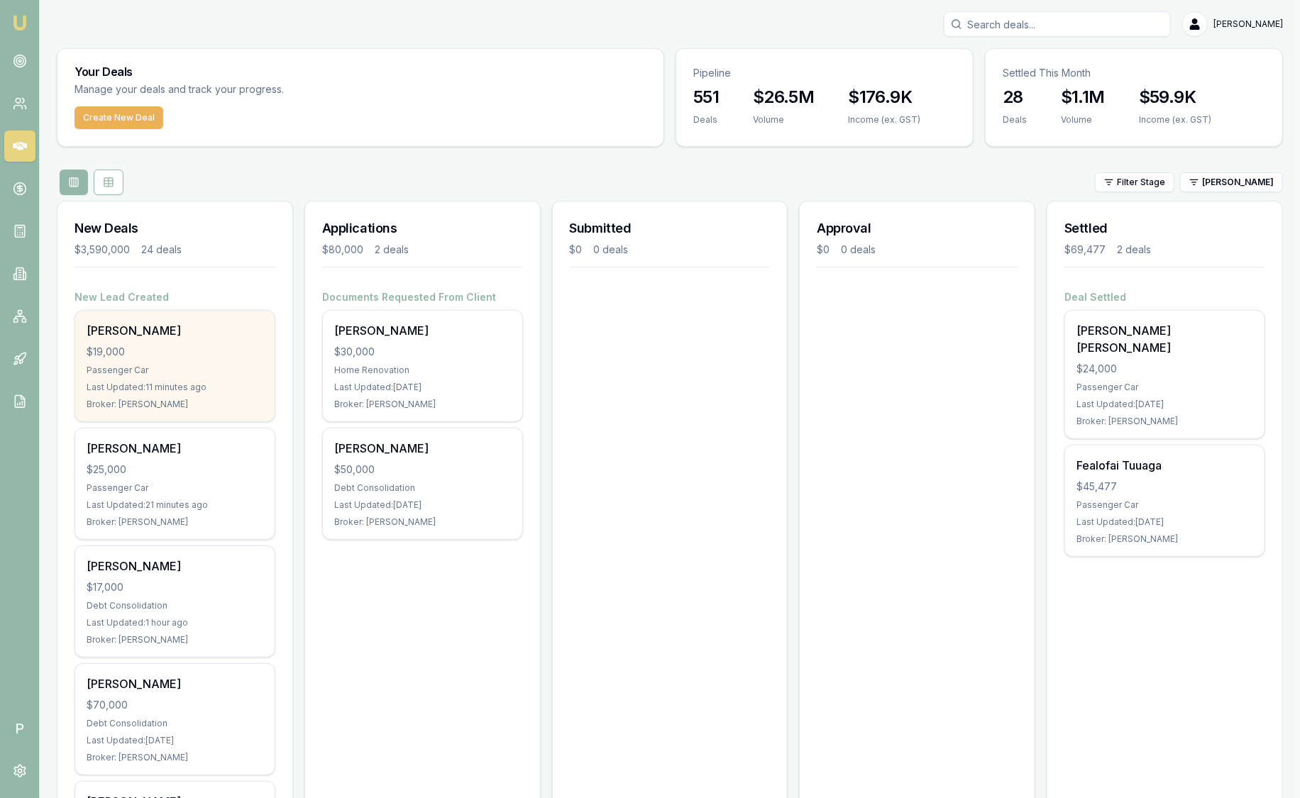
click at [185, 363] on div "[PERSON_NAME] $19,000 Passenger Car Last Updated: 11 minutes ago Broker: [PERSO…" at bounding box center [174, 366] width 199 height 111
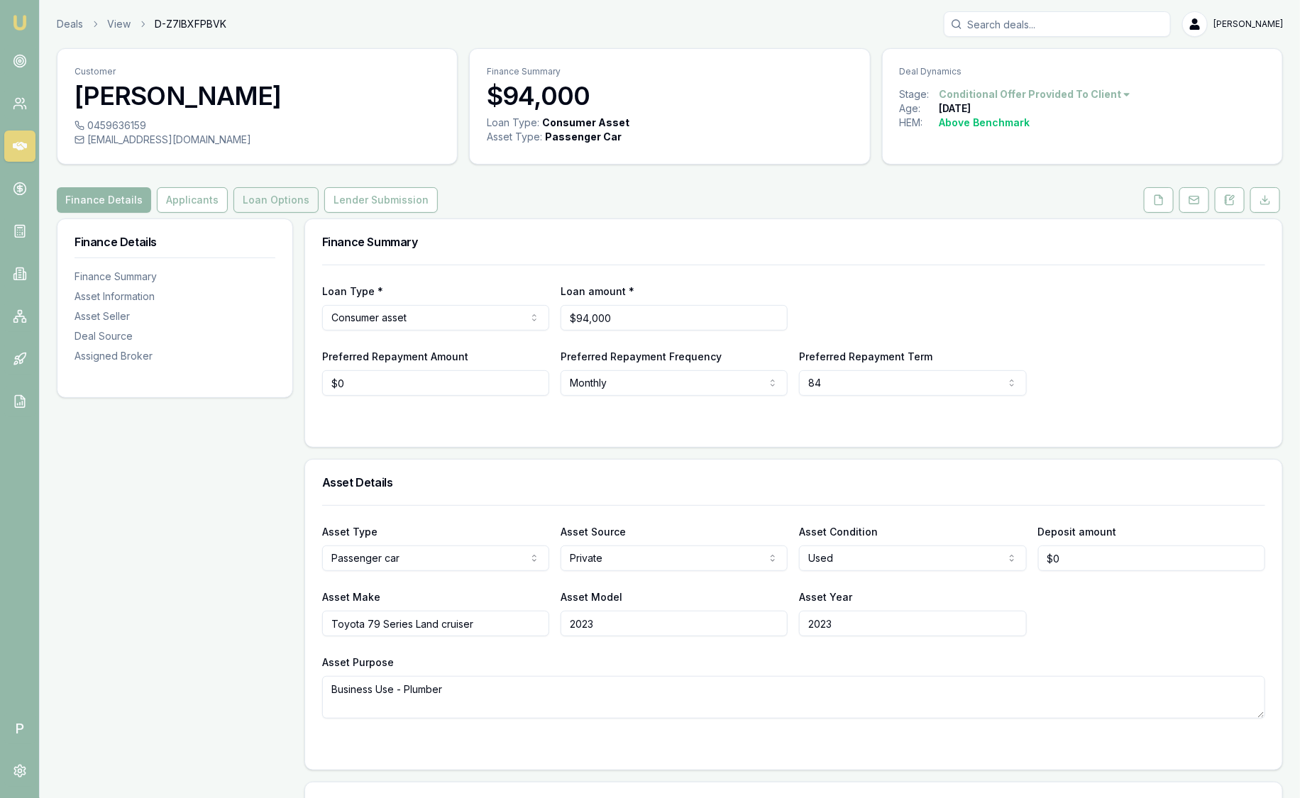
click at [296, 204] on button "Loan Options" at bounding box center [275, 200] width 85 height 26
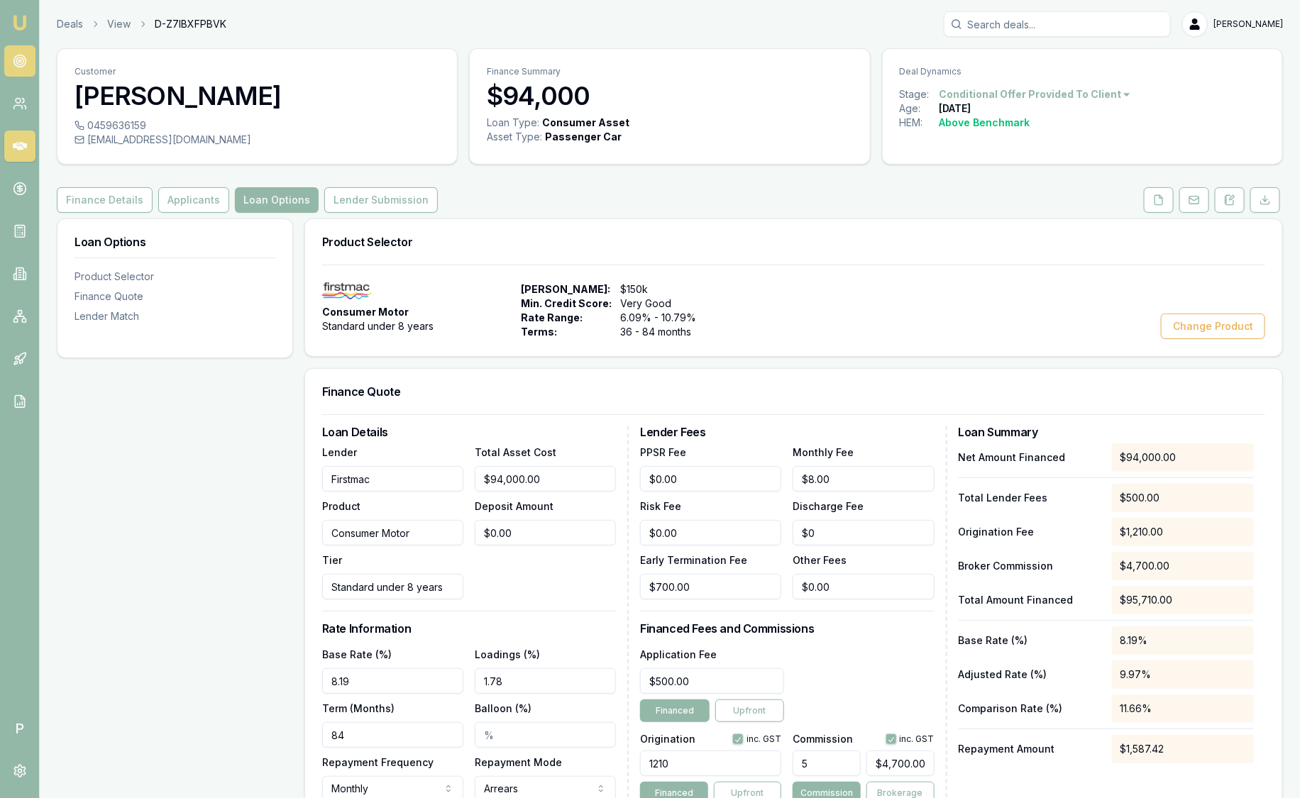
click at [18, 54] on icon at bounding box center [20, 61] width 14 height 14
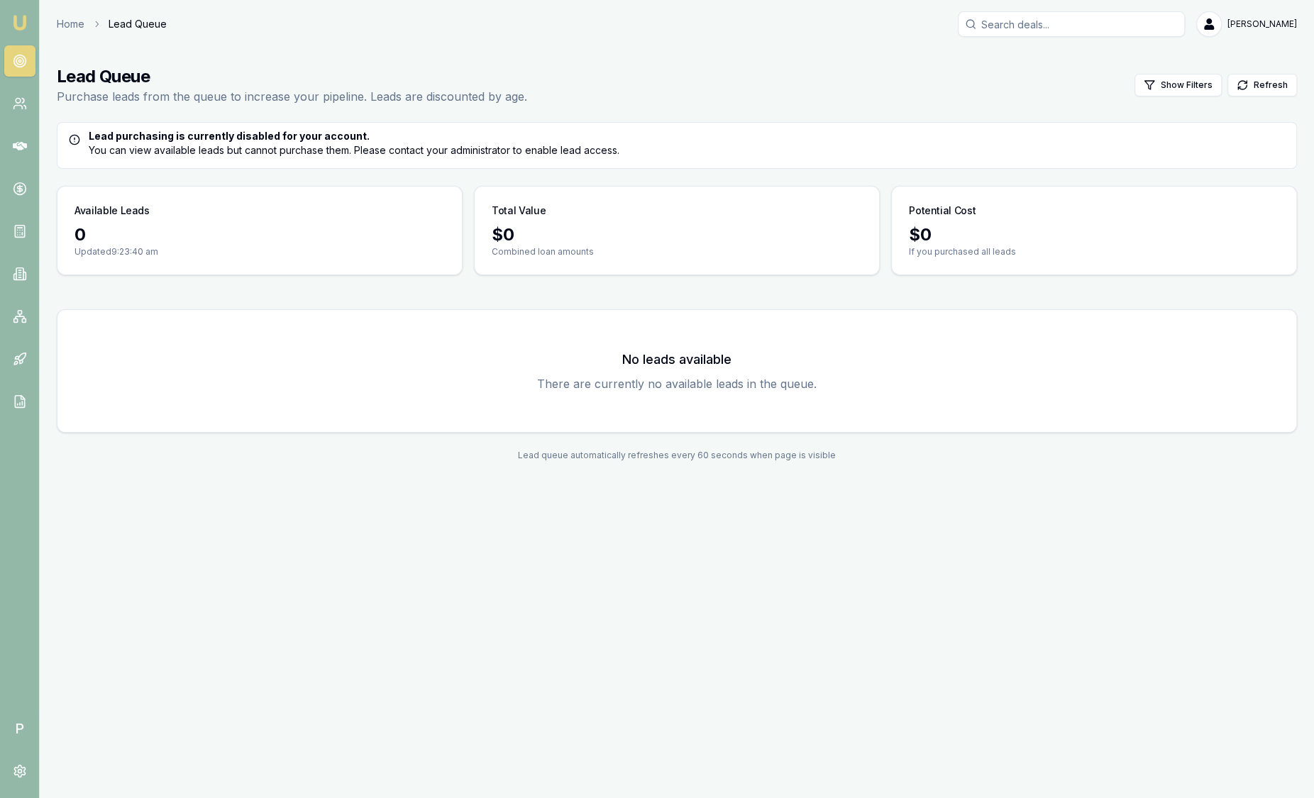
click at [22, 27] on img at bounding box center [19, 22] width 17 height 17
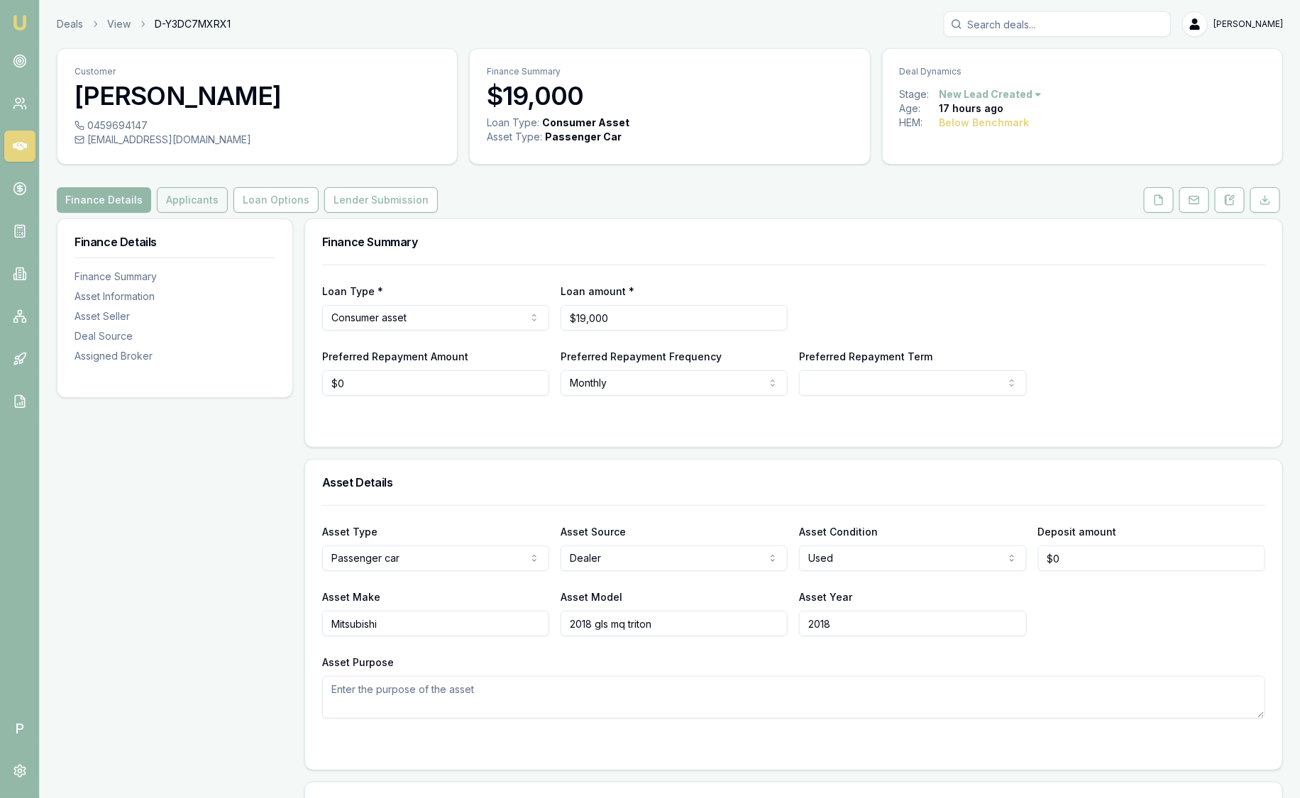
click at [171, 197] on button "Applicants" at bounding box center [192, 200] width 71 height 26
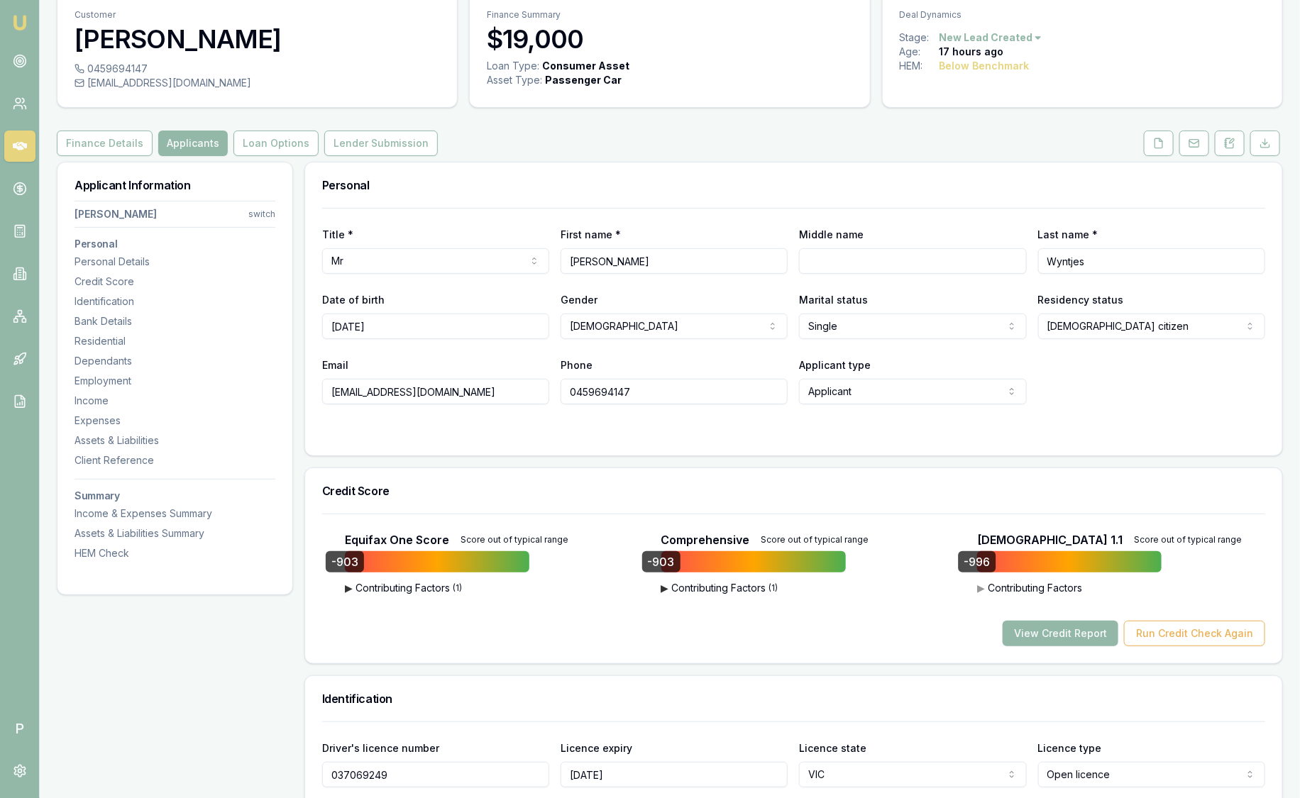
scroll to position [56, 0]
click at [1165, 141] on icon at bounding box center [1158, 143] width 11 height 11
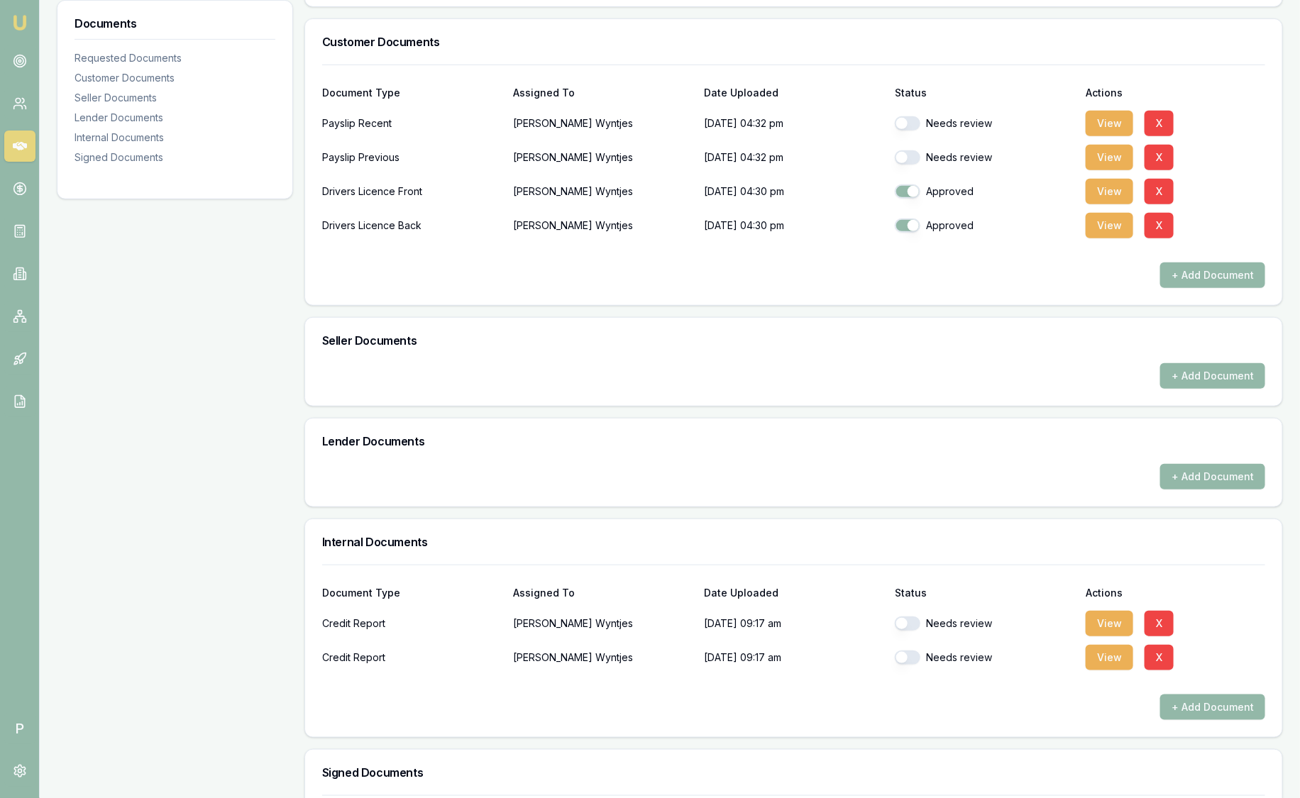
scroll to position [504, 0]
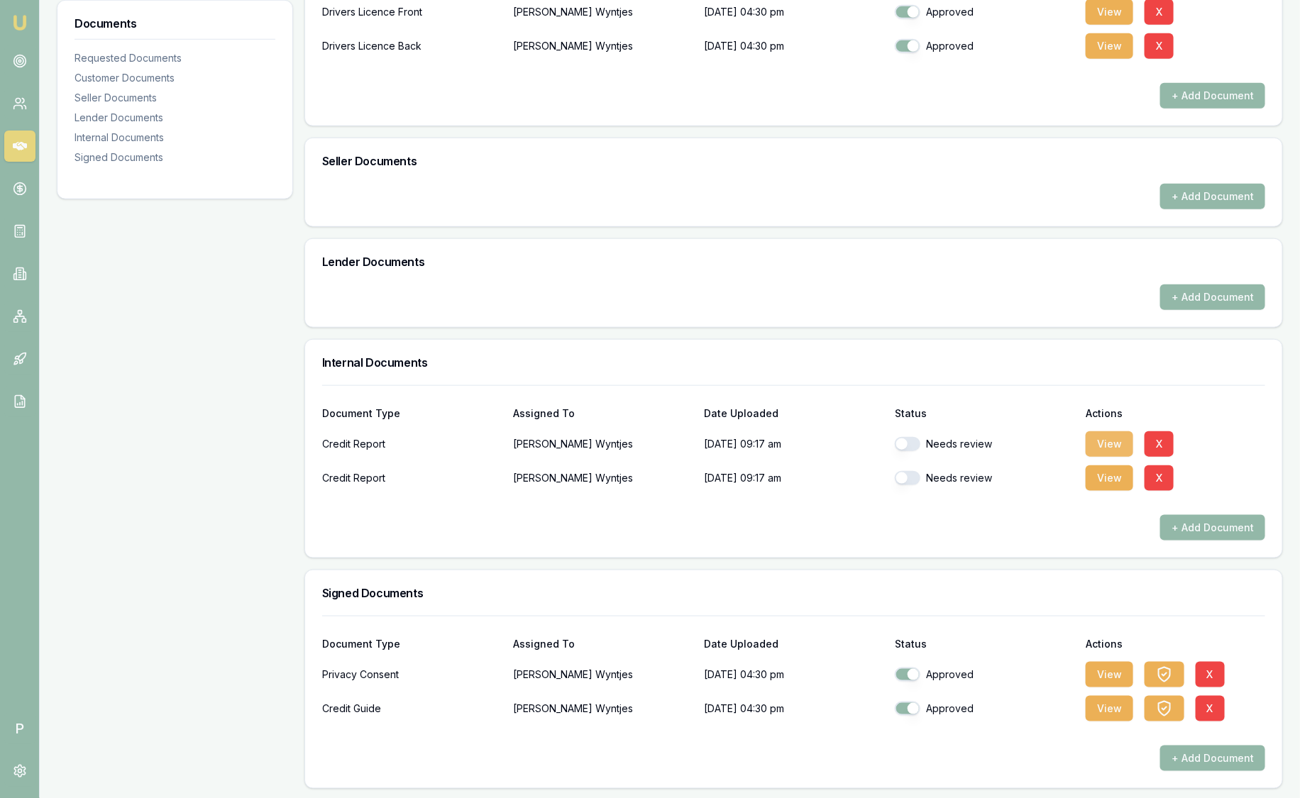
click at [1115, 436] on button "View" at bounding box center [1110, 444] width 48 height 26
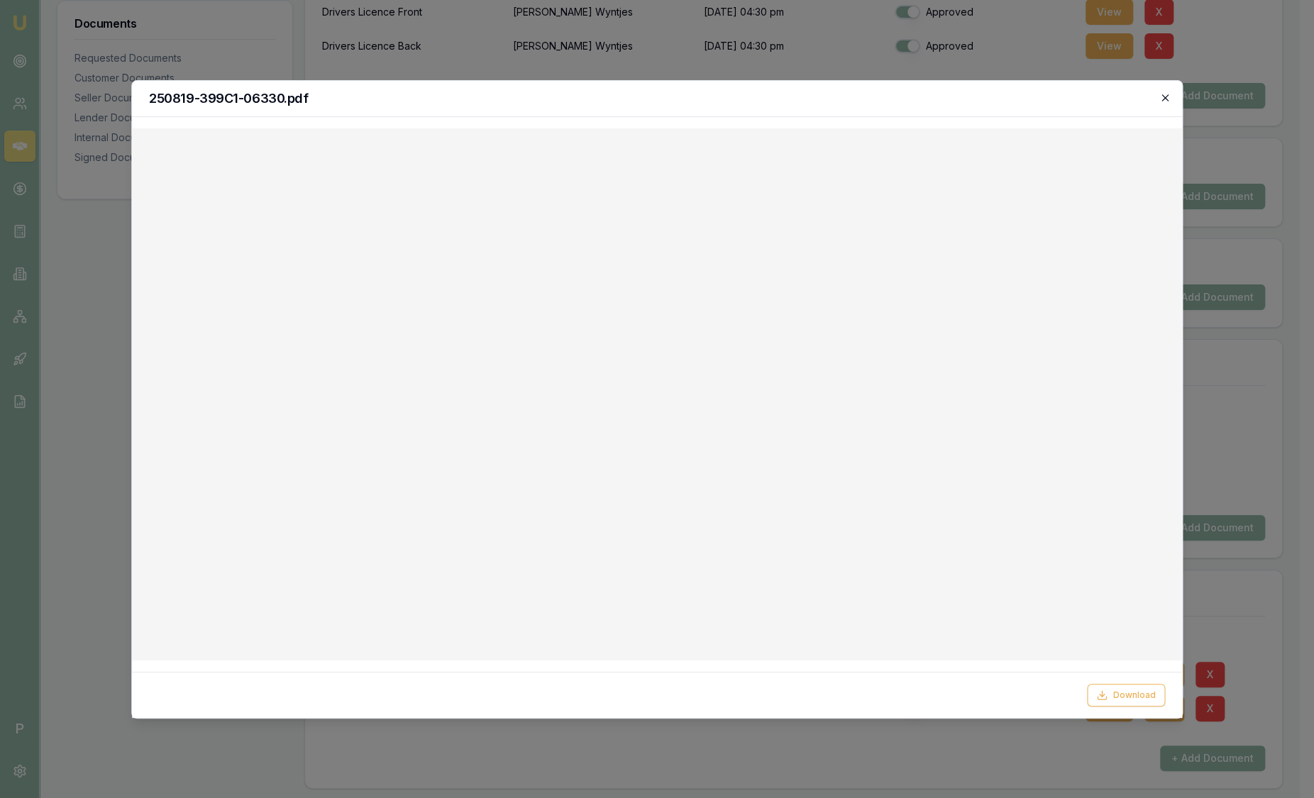
click at [1162, 98] on icon "button" at bounding box center [1165, 97] width 11 height 11
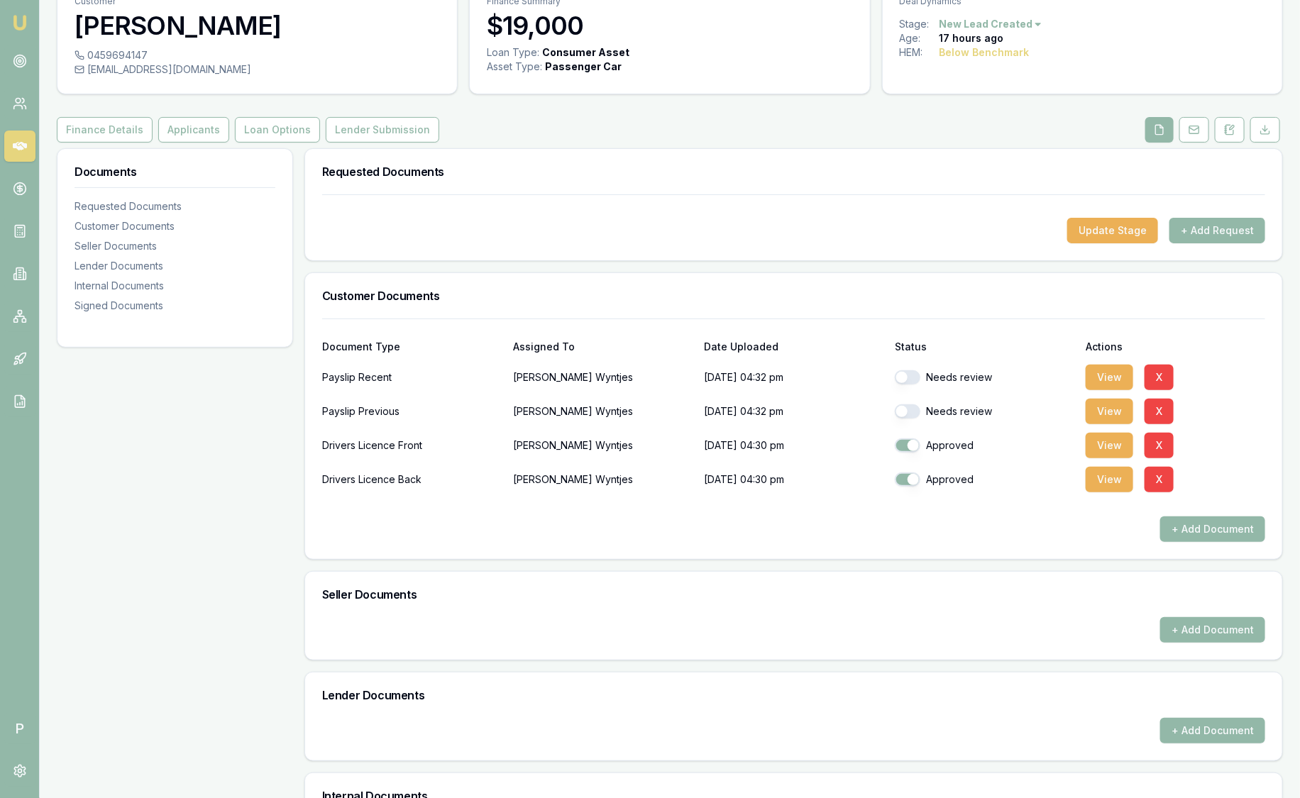
scroll to position [72, 0]
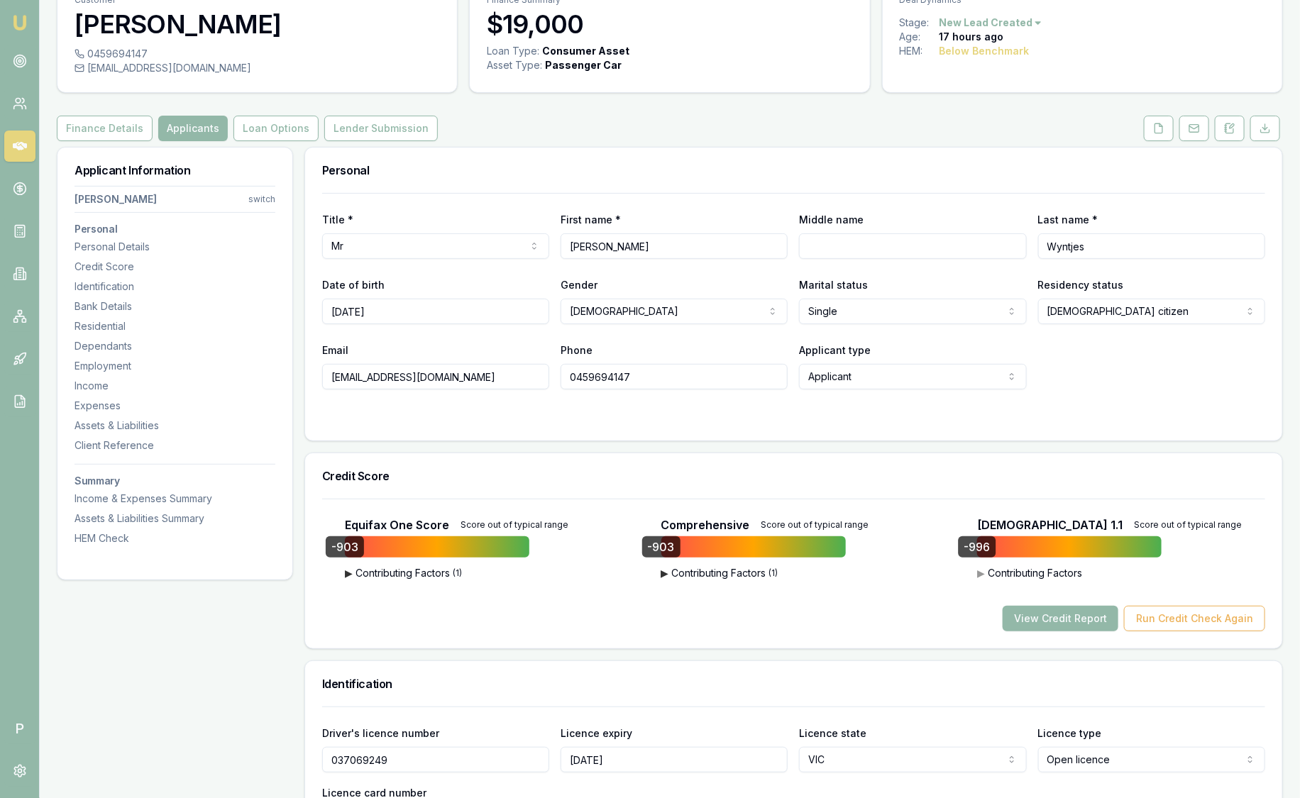
scroll to position [56, 0]
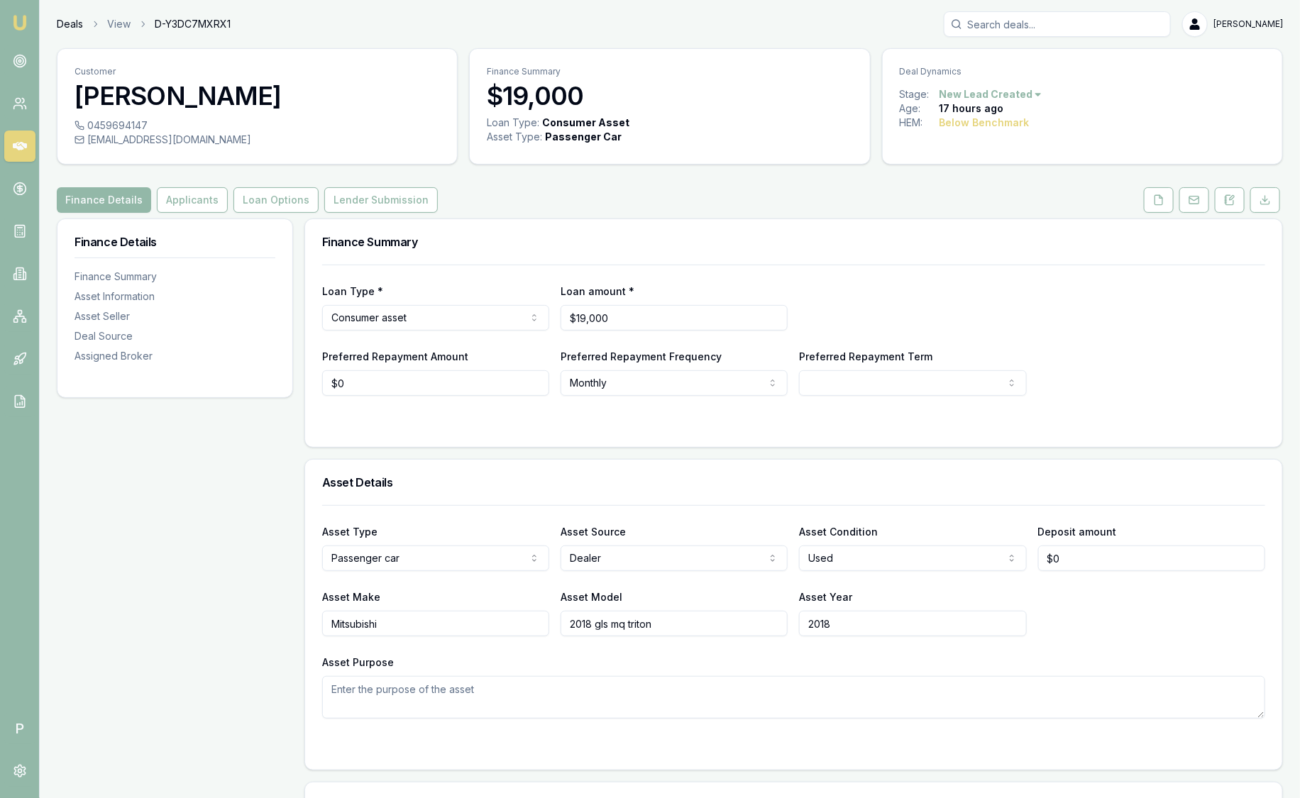
click at [67, 21] on link "Deals" at bounding box center [70, 24] width 26 height 14
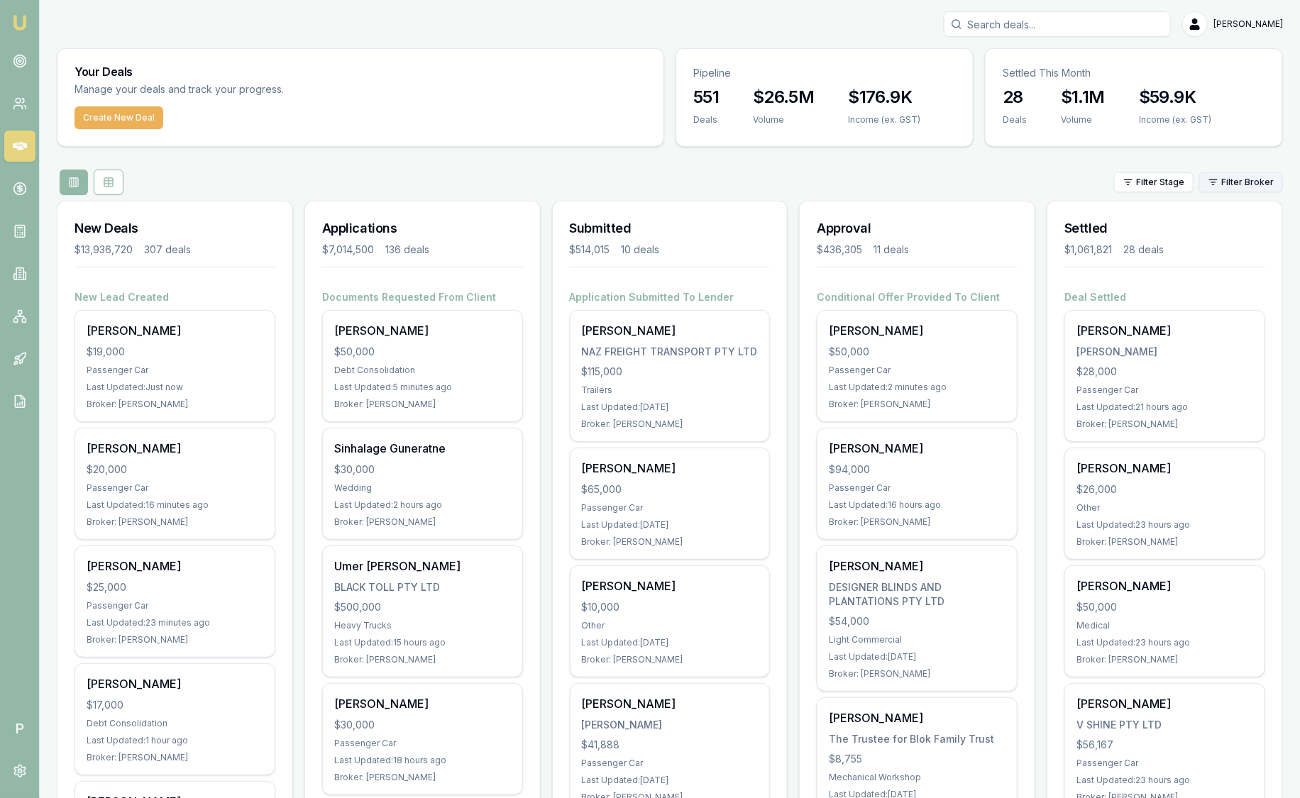
click at [1265, 179] on html "Emu Broker P [PERSON_NAME] Toggle Menu Your Deals Manage your deals and track y…" at bounding box center [650, 399] width 1300 height 798
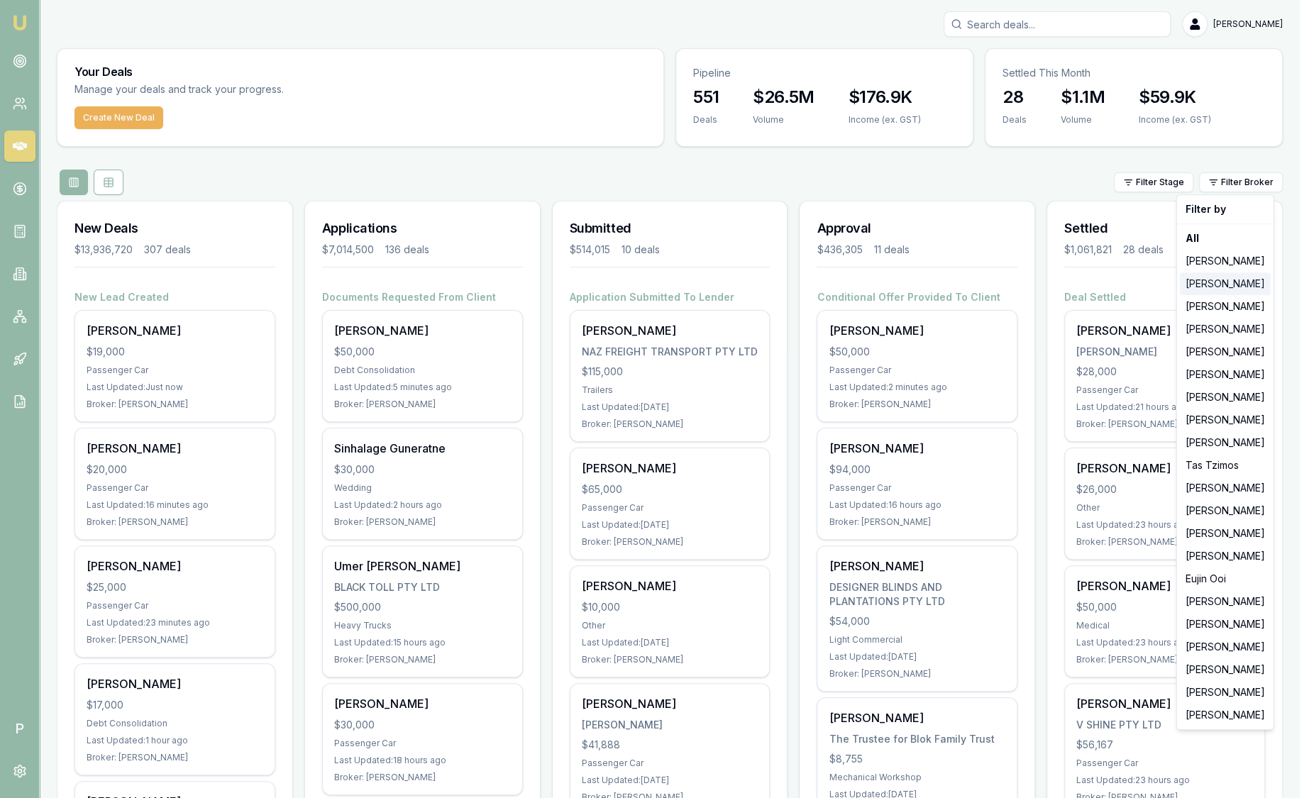
click at [1233, 290] on div "[PERSON_NAME]" at bounding box center [1225, 284] width 91 height 23
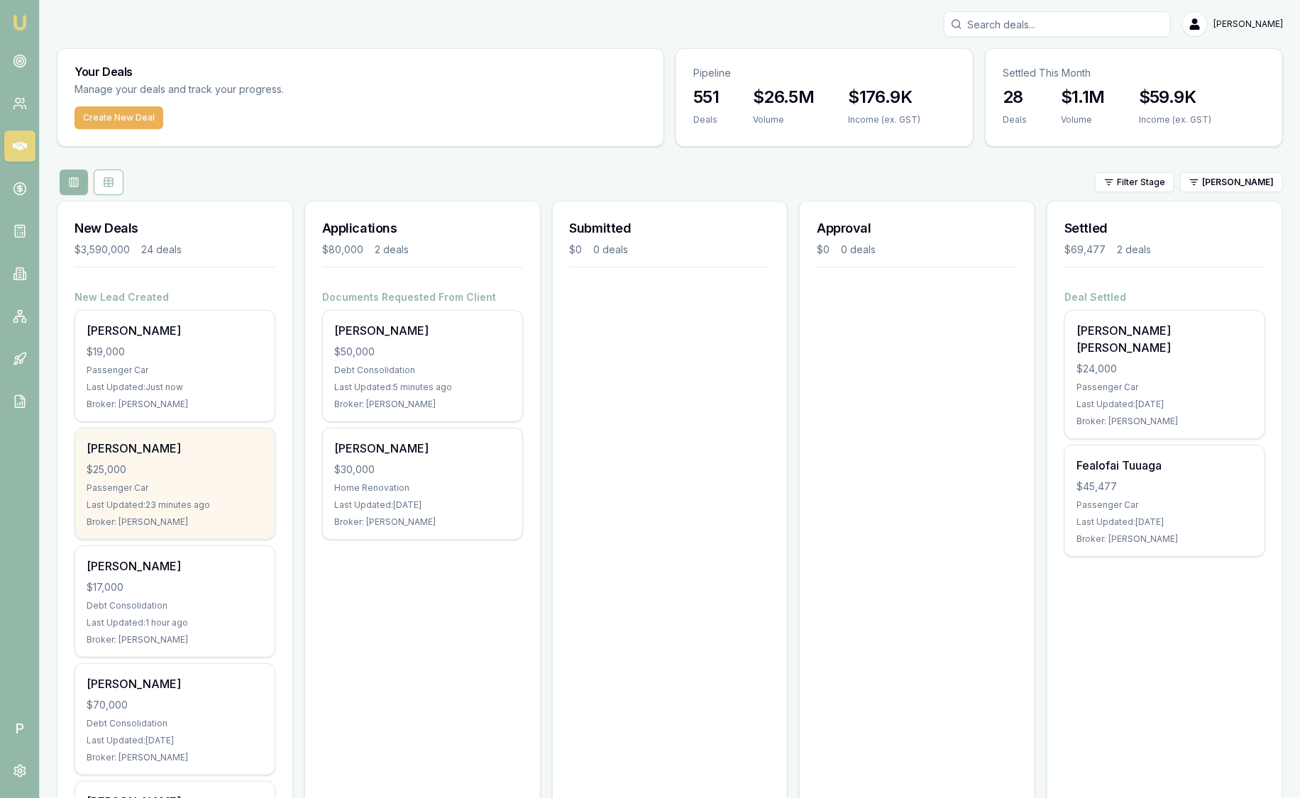
click at [173, 448] on div "[PERSON_NAME]" at bounding box center [175, 448] width 177 height 17
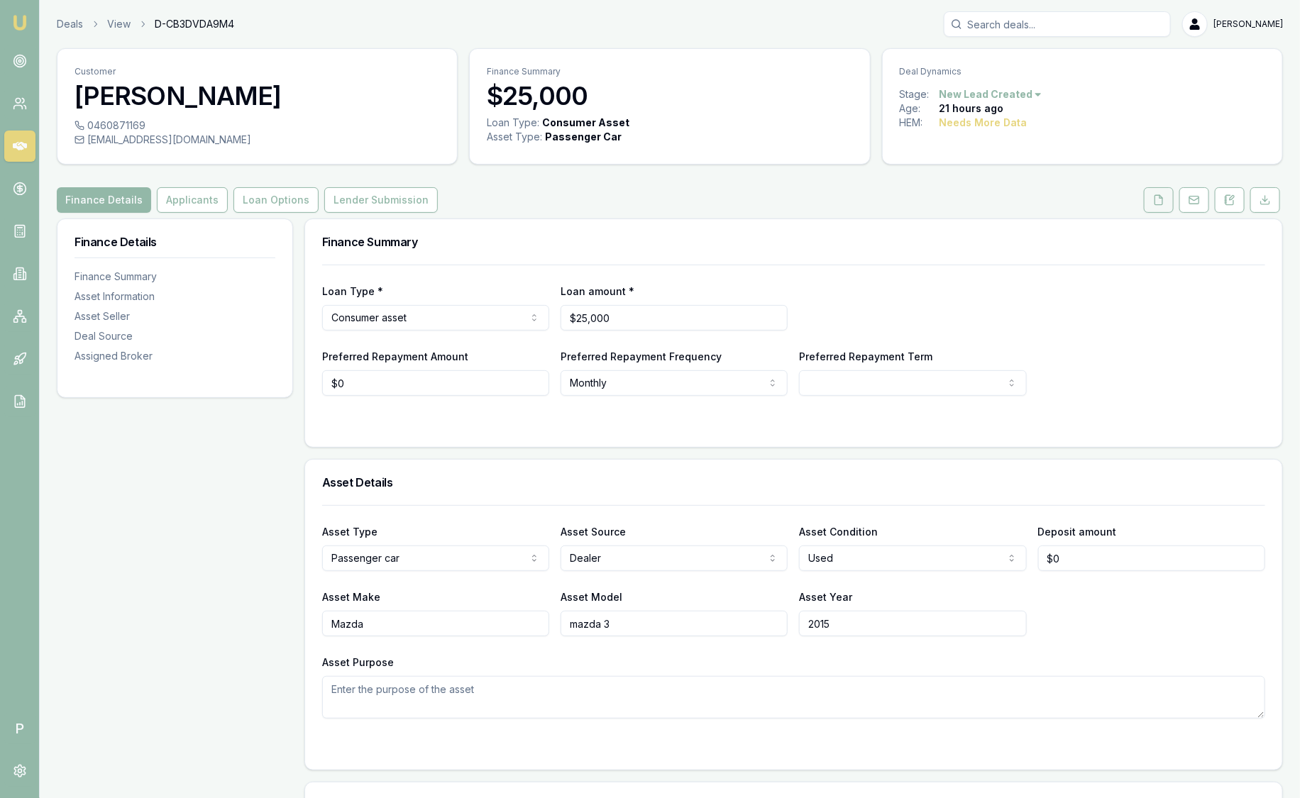
click at [1161, 191] on button at bounding box center [1159, 200] width 30 height 26
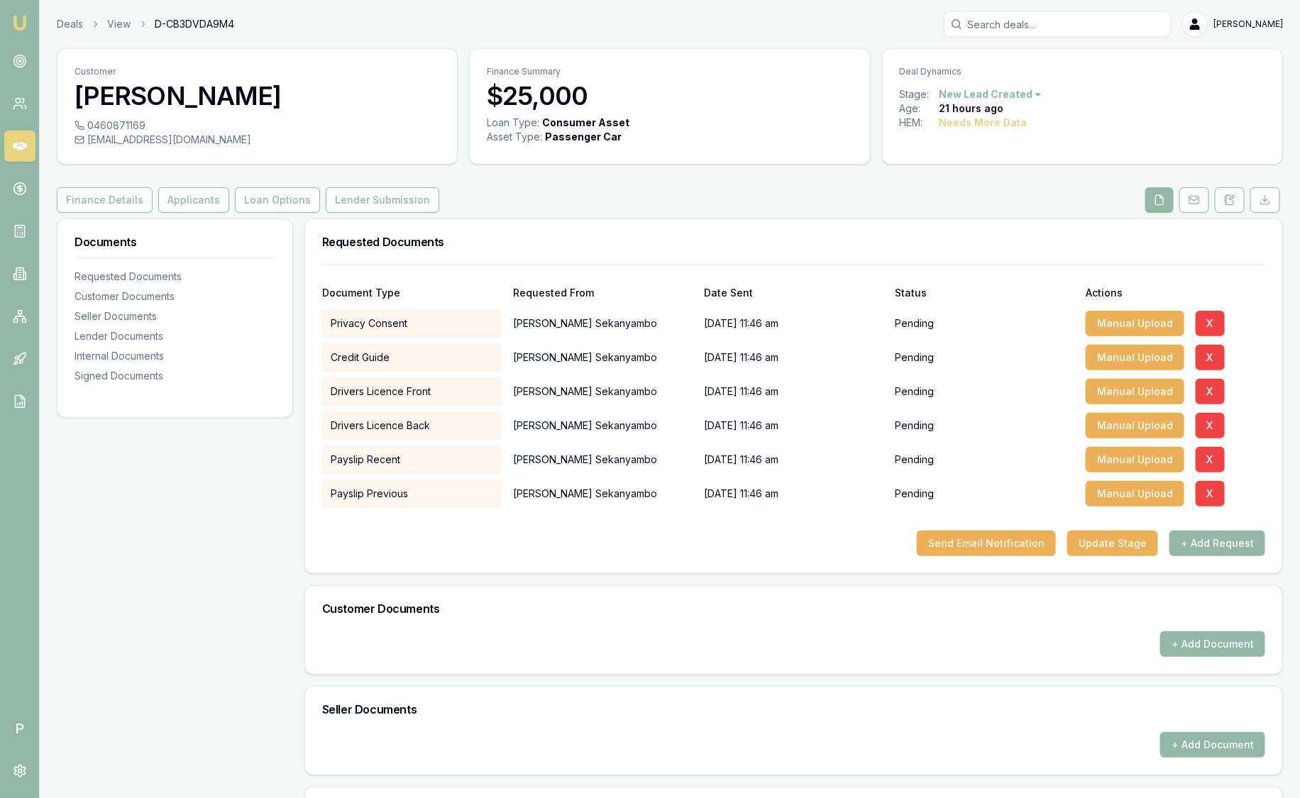
click at [896, 258] on div "Requested Documents" at bounding box center [793, 241] width 977 height 45
click at [1231, 194] on icon at bounding box center [1229, 199] width 11 height 11
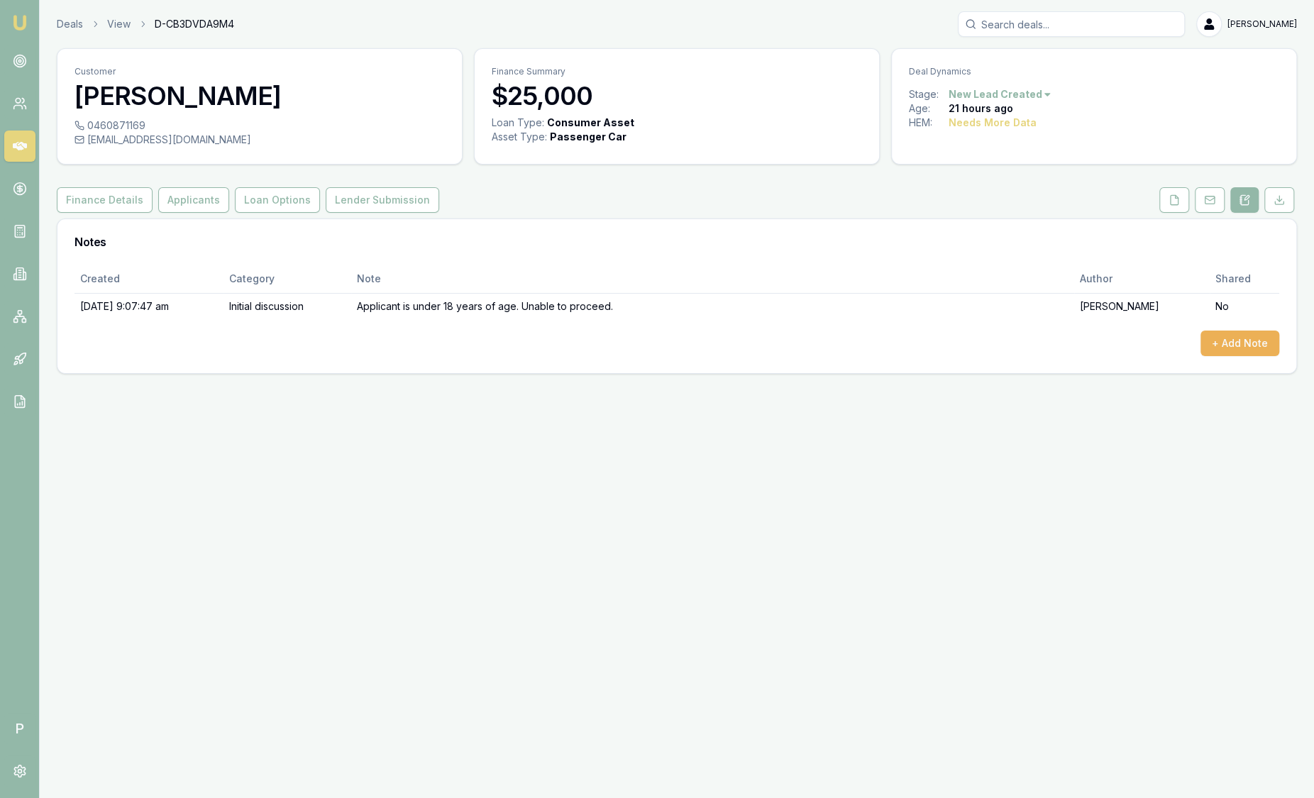
click at [24, 20] on img at bounding box center [19, 22] width 17 height 17
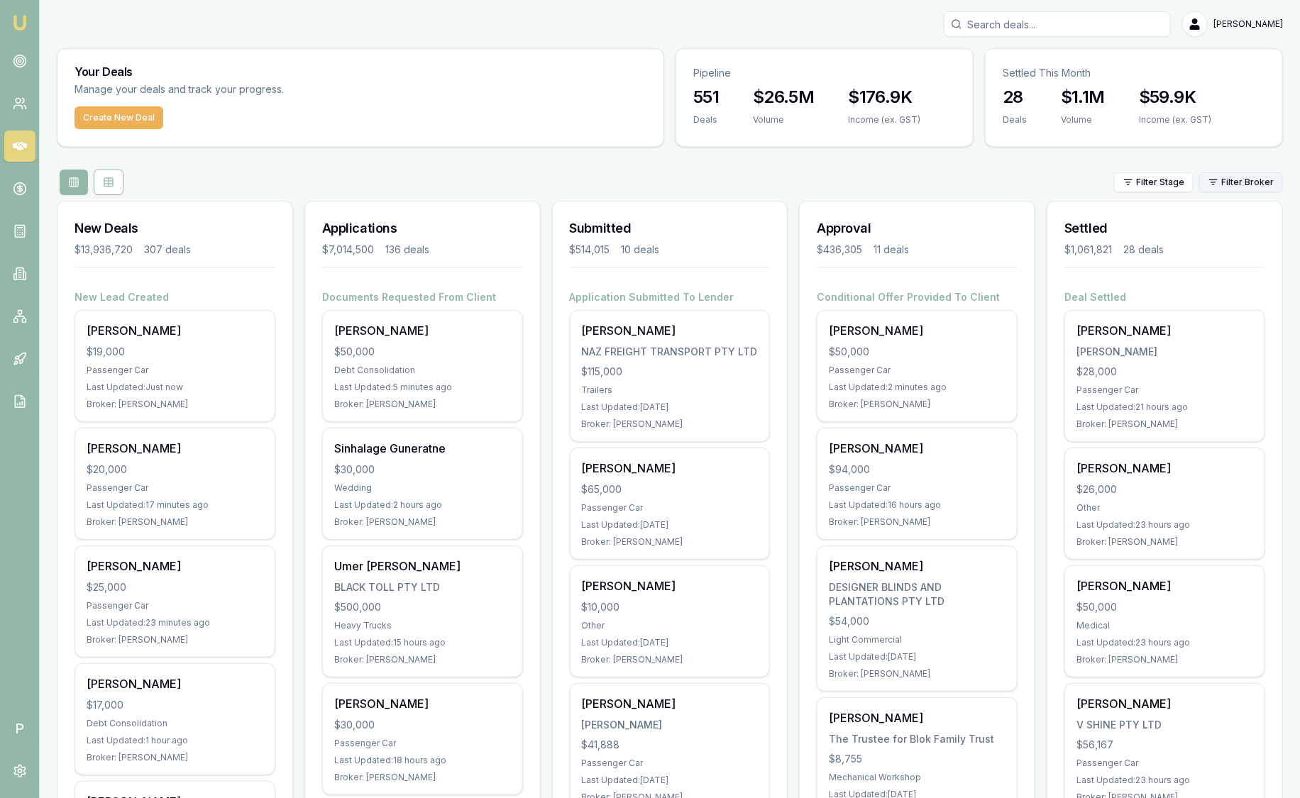
click at [1275, 185] on html "Emu Broker P Sam Crouch Toggle Menu Your Deals Manage your deals and track your…" at bounding box center [650, 399] width 1300 height 798
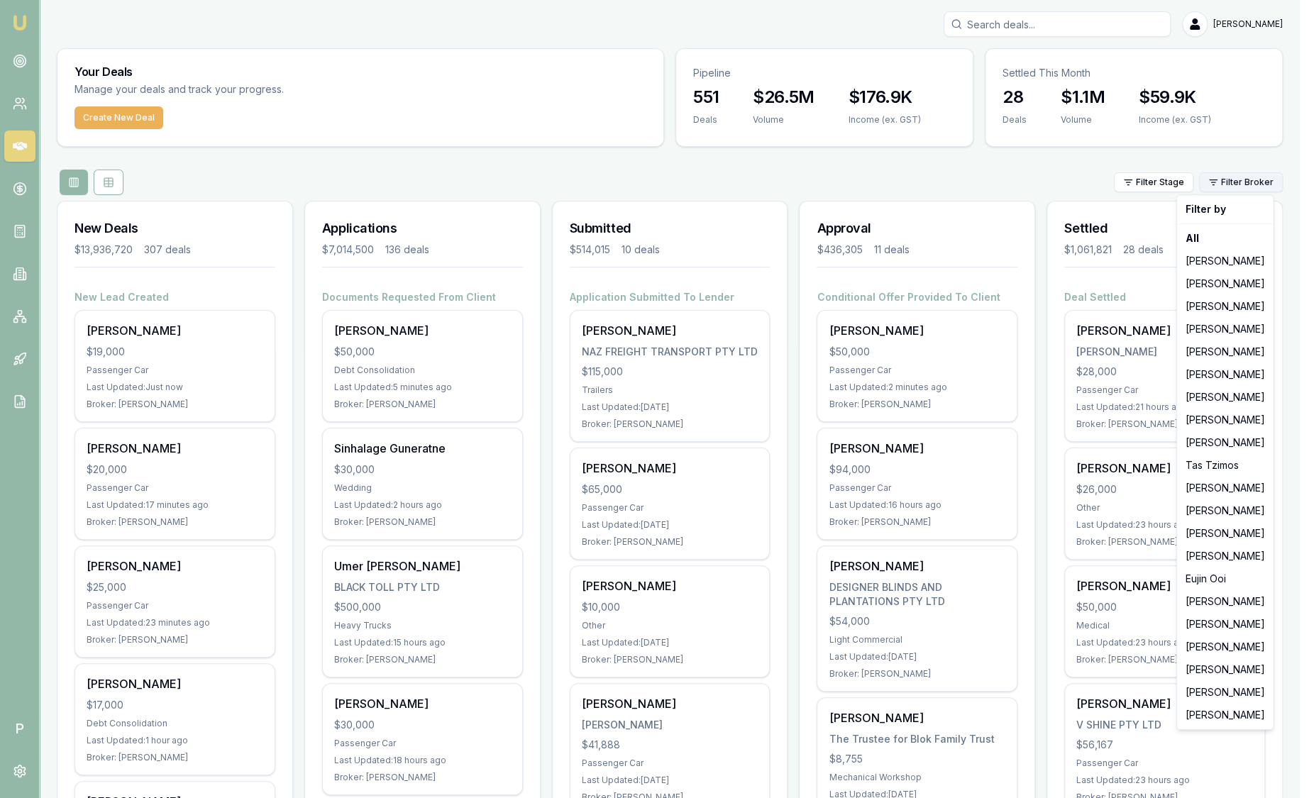
click at [1275, 185] on html "Emu Broker P Sam Crouch Toggle Menu Your Deals Manage your deals and track your…" at bounding box center [657, 399] width 1314 height 798
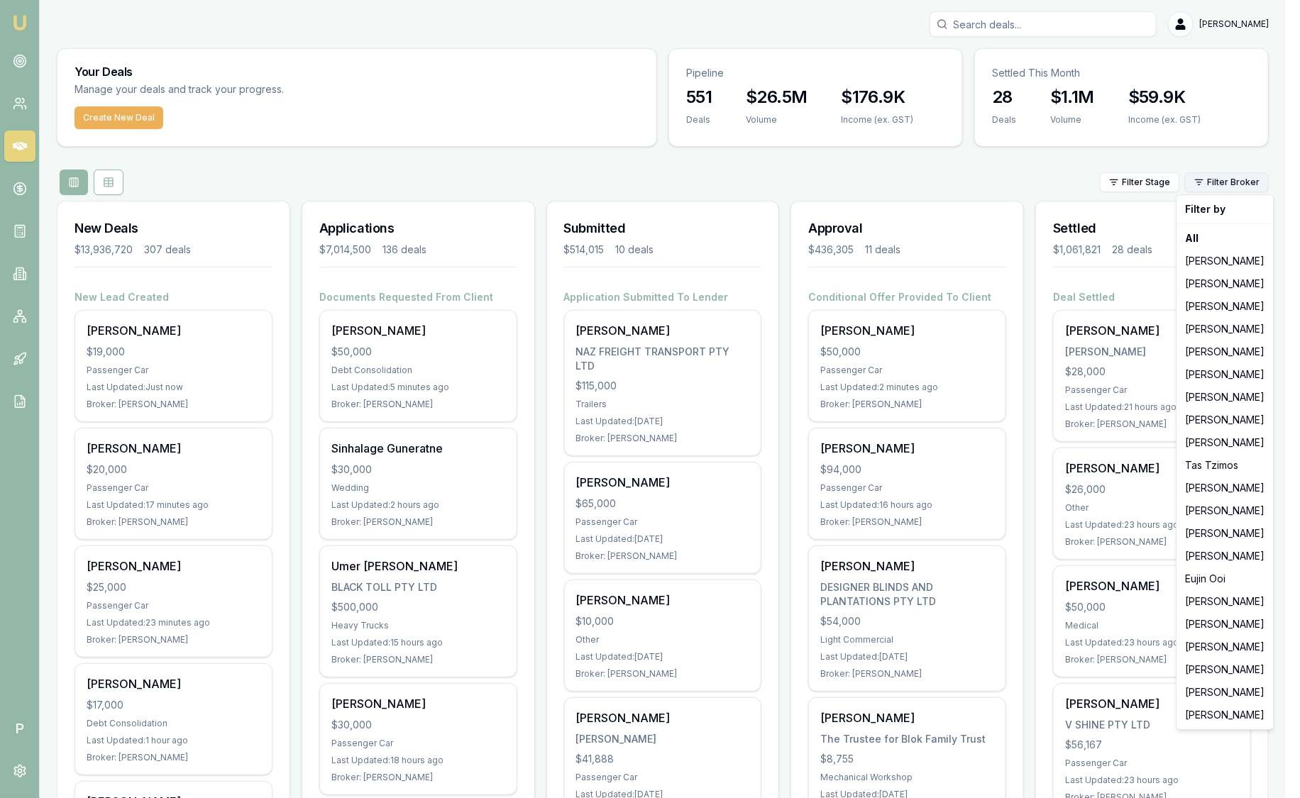
click at [1239, 182] on html "Emu Broker P Sam Crouch Toggle Menu Your Deals Manage your deals and track your…" at bounding box center [650, 399] width 1300 height 798
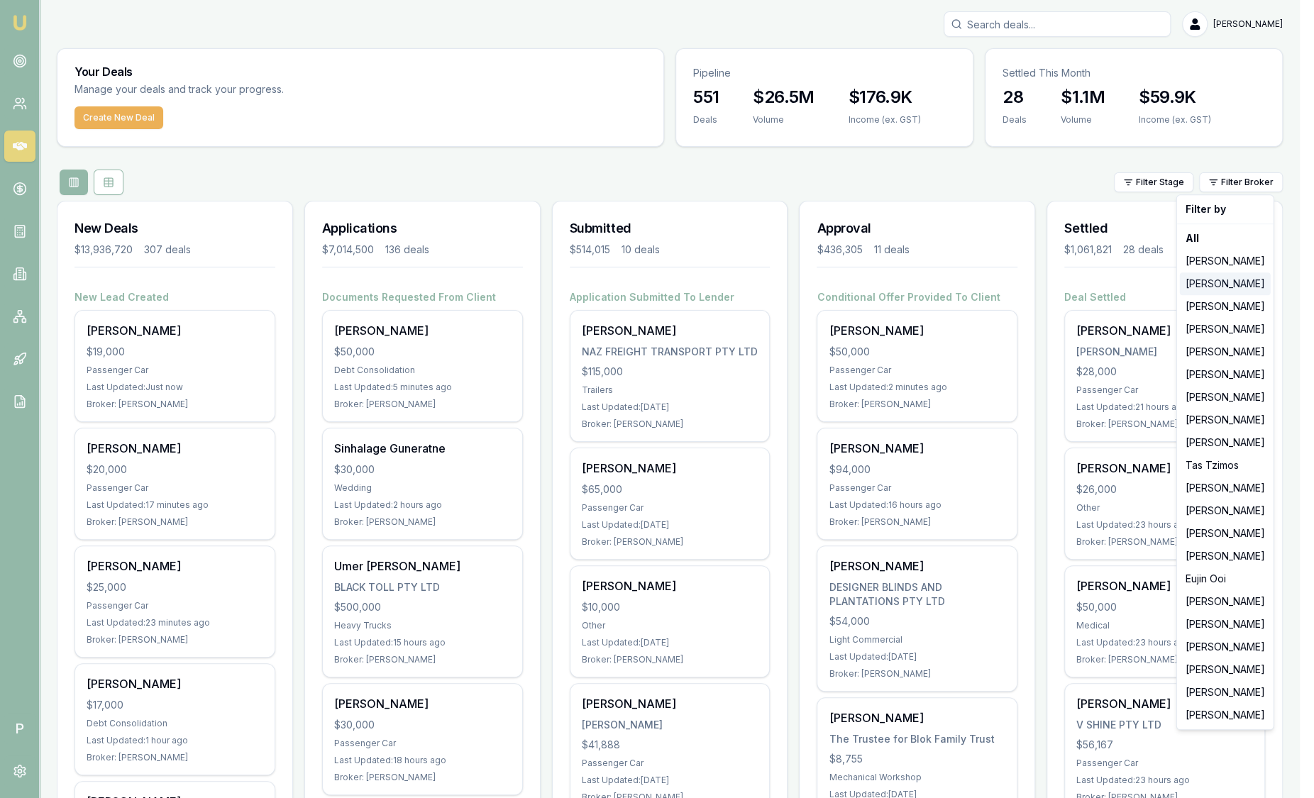
click at [1243, 287] on div "[PERSON_NAME]" at bounding box center [1225, 284] width 91 height 23
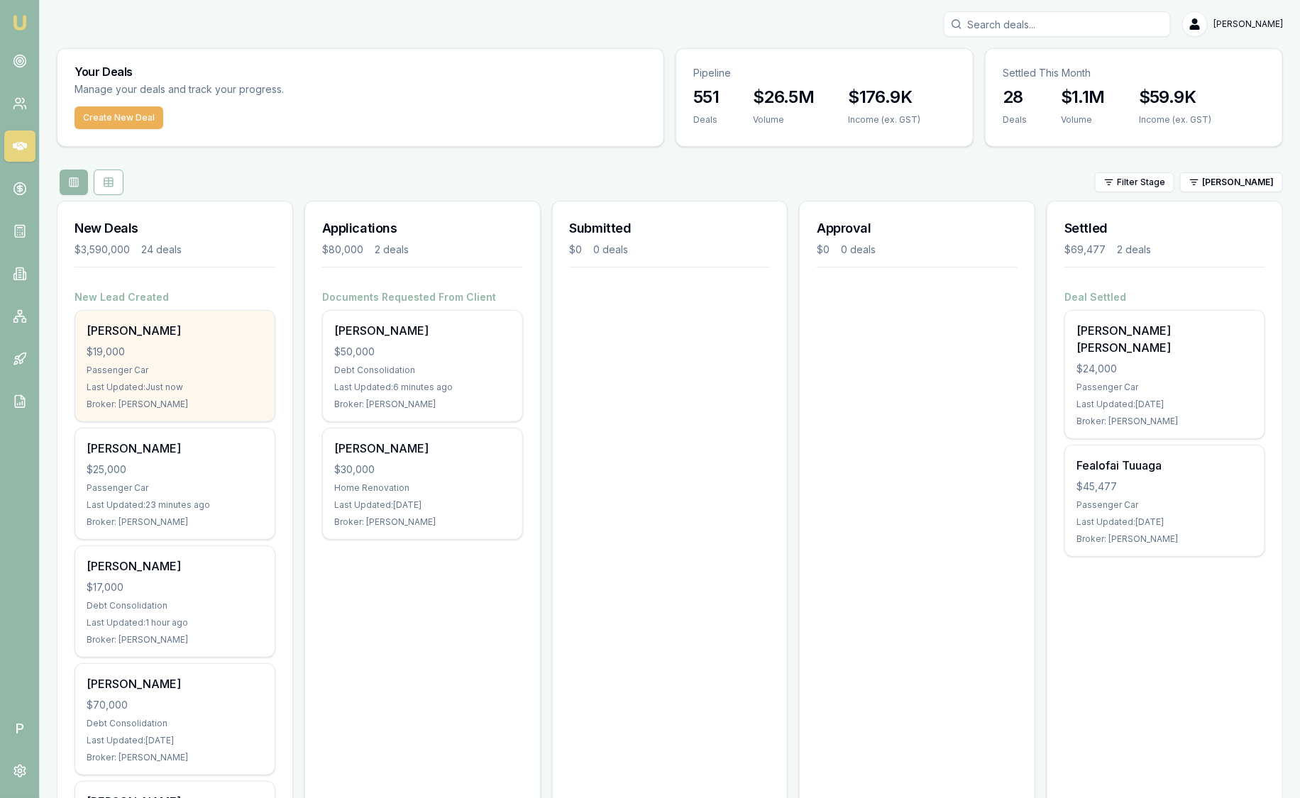
click at [153, 327] on div "[PERSON_NAME]" at bounding box center [175, 330] width 177 height 17
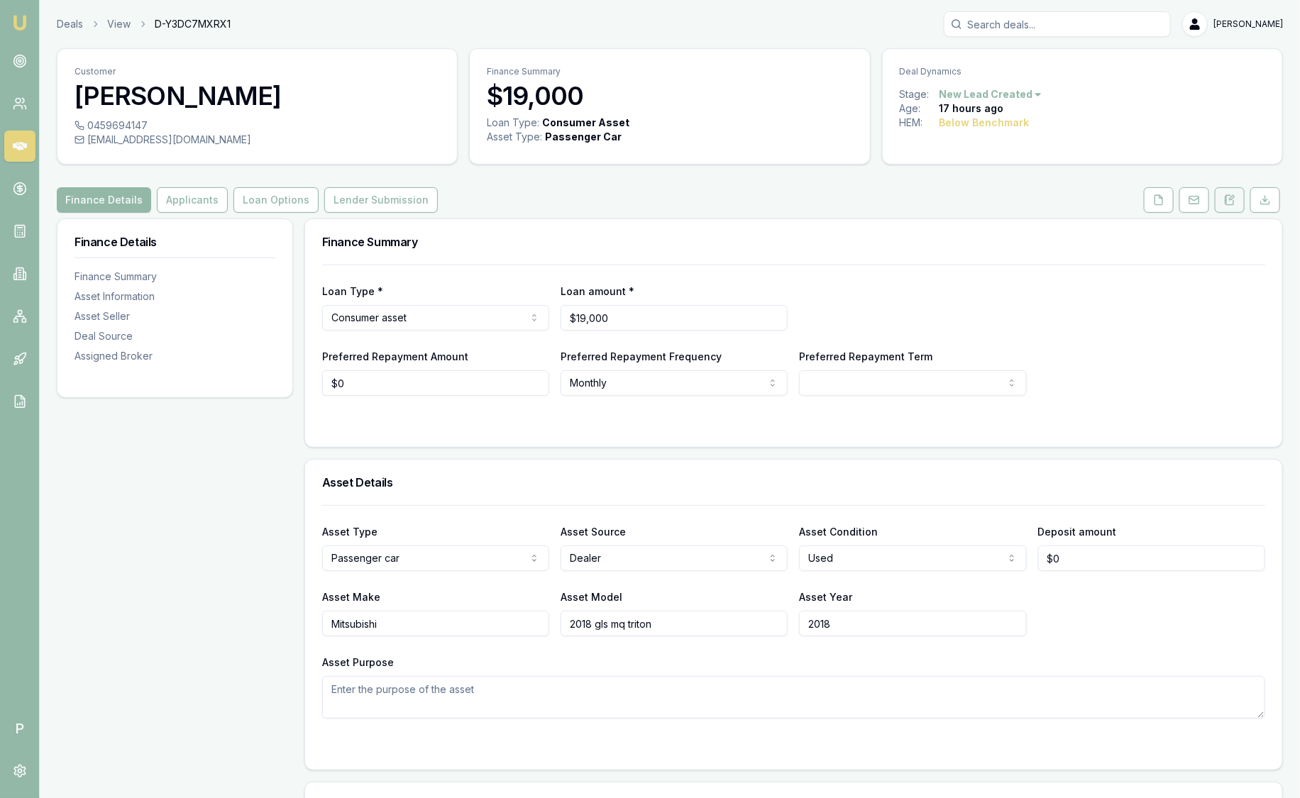
click at [1233, 200] on icon at bounding box center [1230, 199] width 8 height 9
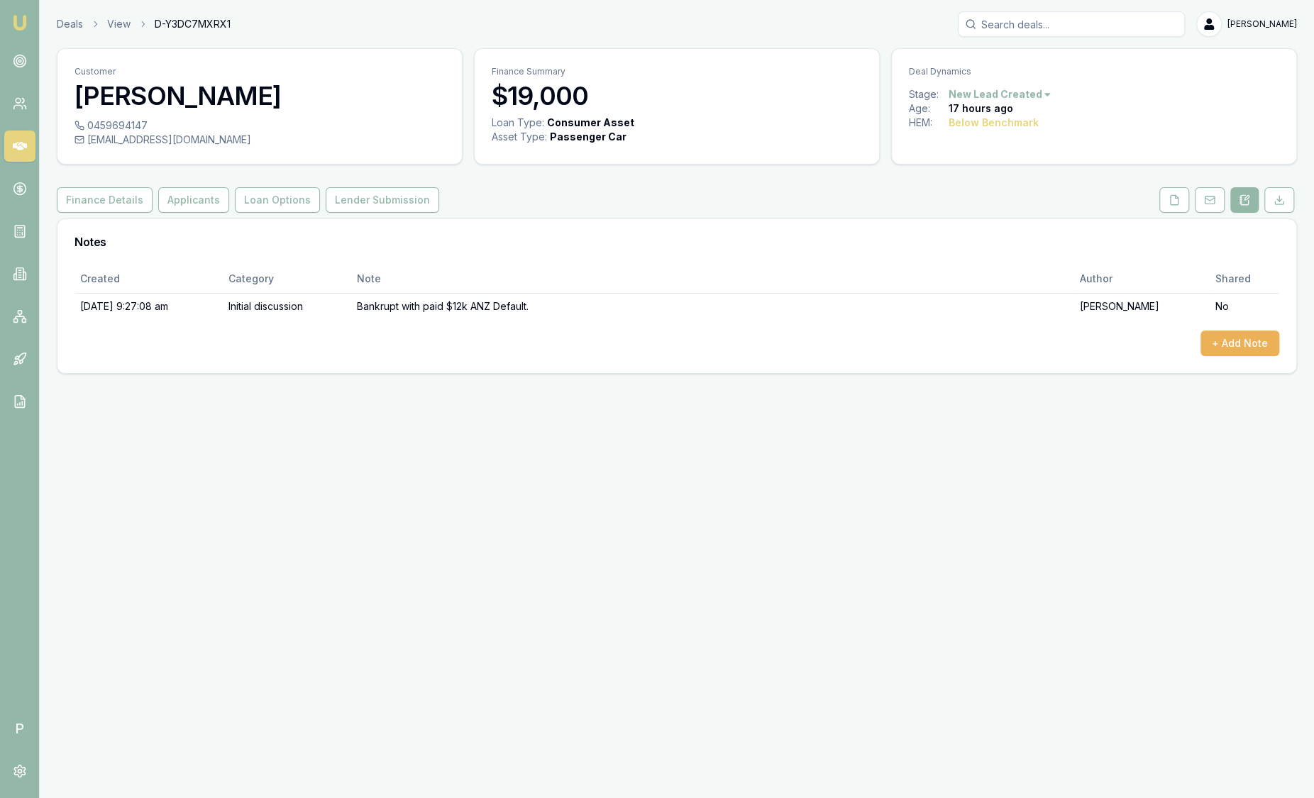
click at [26, 25] on img at bounding box center [19, 22] width 17 height 17
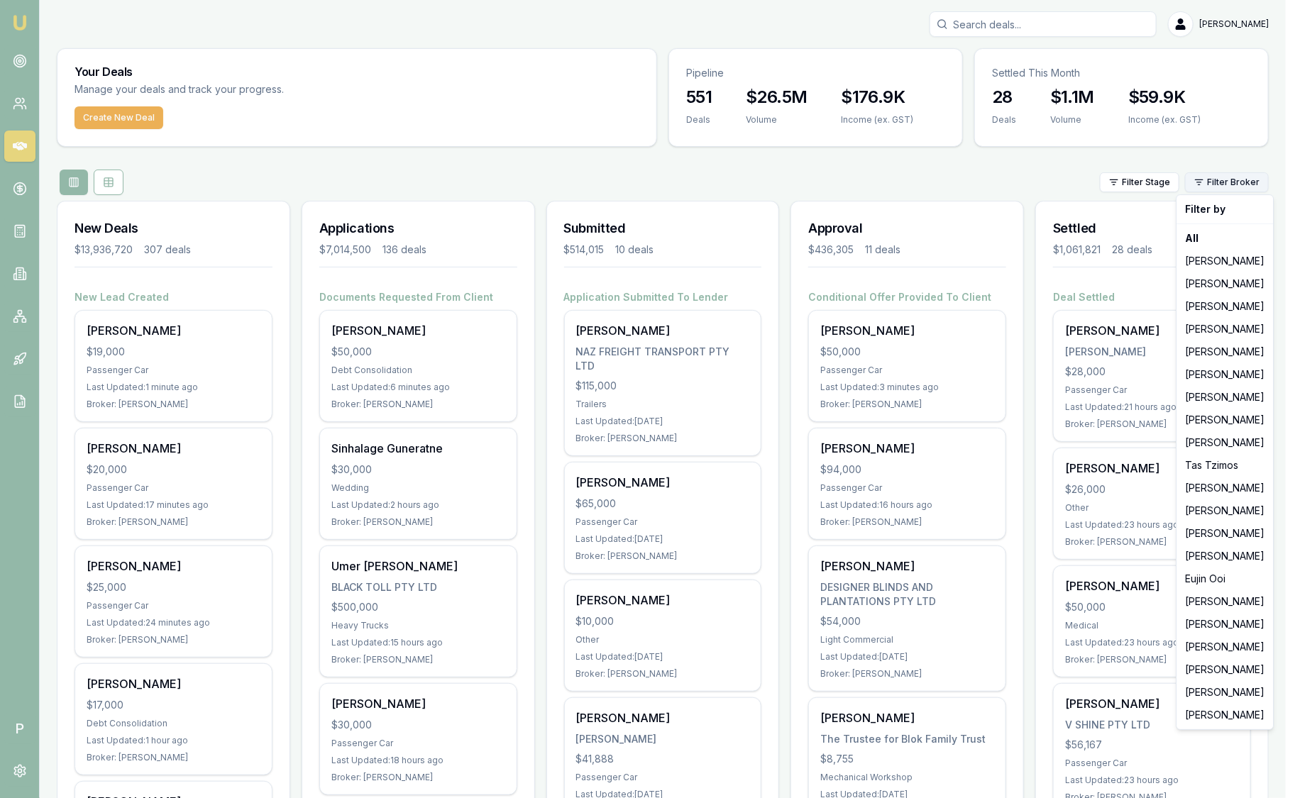
click at [1245, 185] on html "Emu Broker P [PERSON_NAME] Toggle Menu Your Deals Manage your deals and track y…" at bounding box center [650, 399] width 1300 height 798
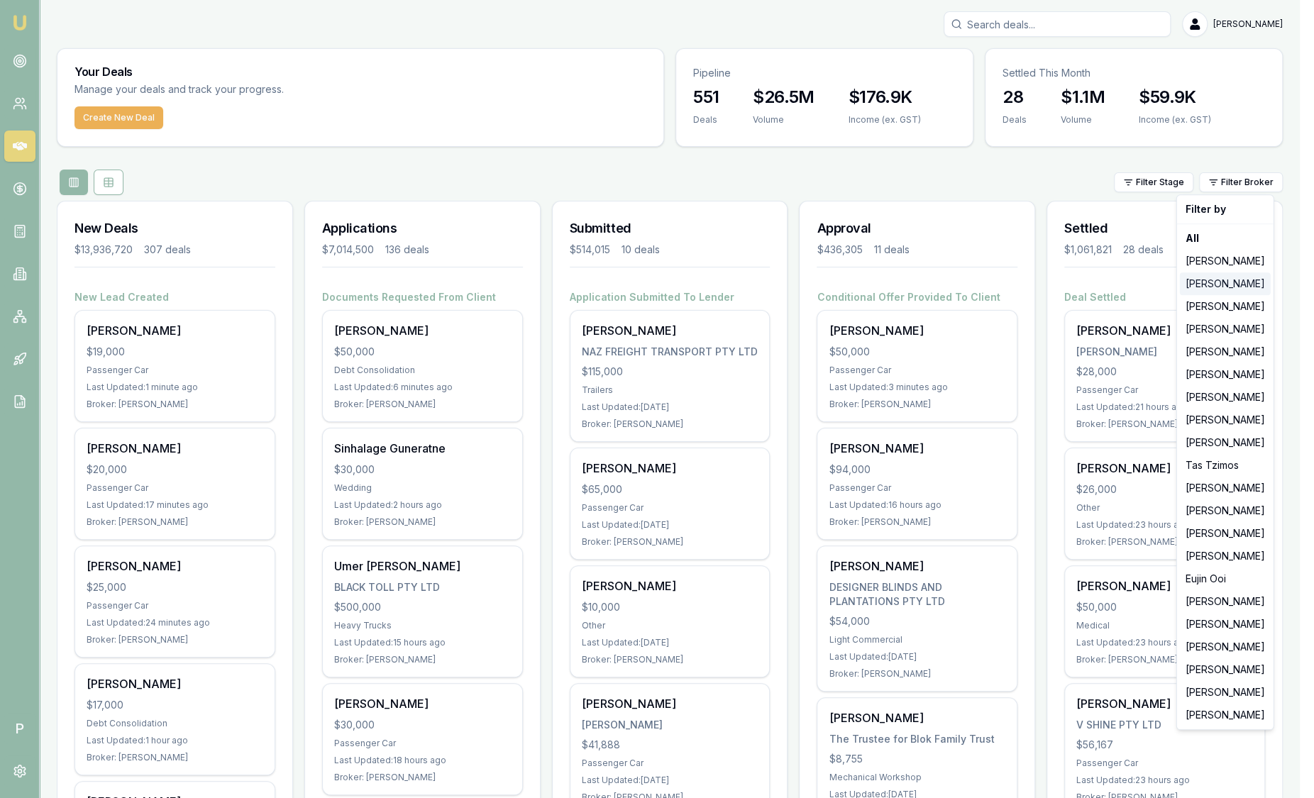
click at [1242, 287] on div "[PERSON_NAME]" at bounding box center [1225, 284] width 91 height 23
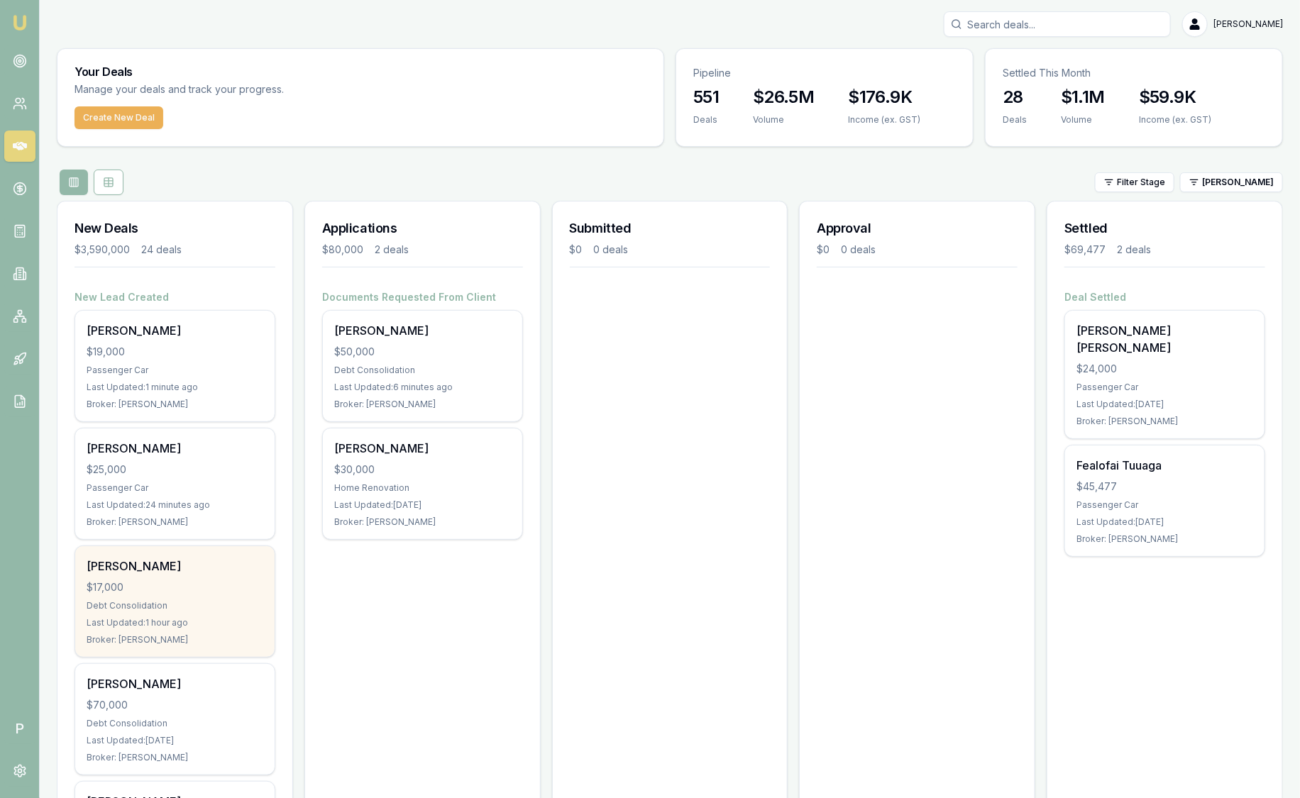
click at [178, 568] on div "[PERSON_NAME]" at bounding box center [175, 566] width 177 height 17
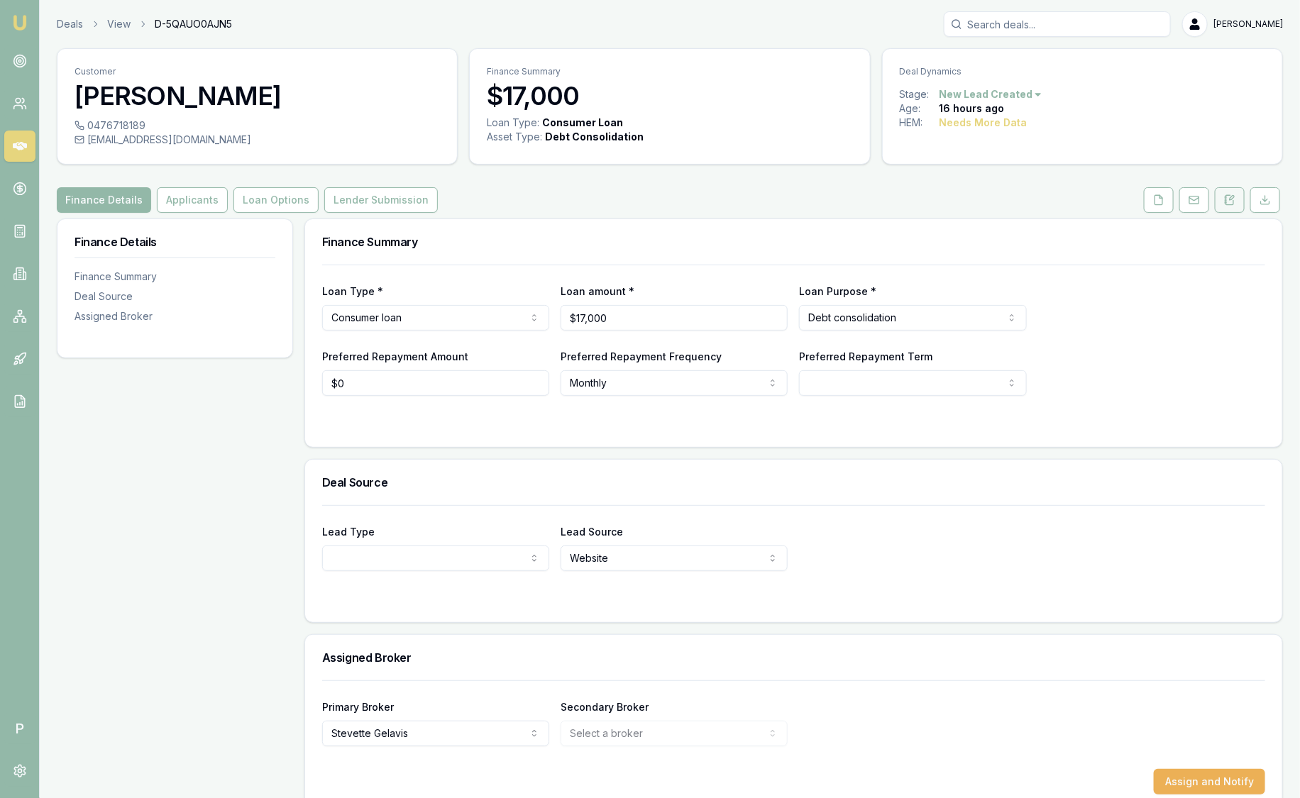
click at [1226, 202] on icon at bounding box center [1230, 199] width 8 height 9
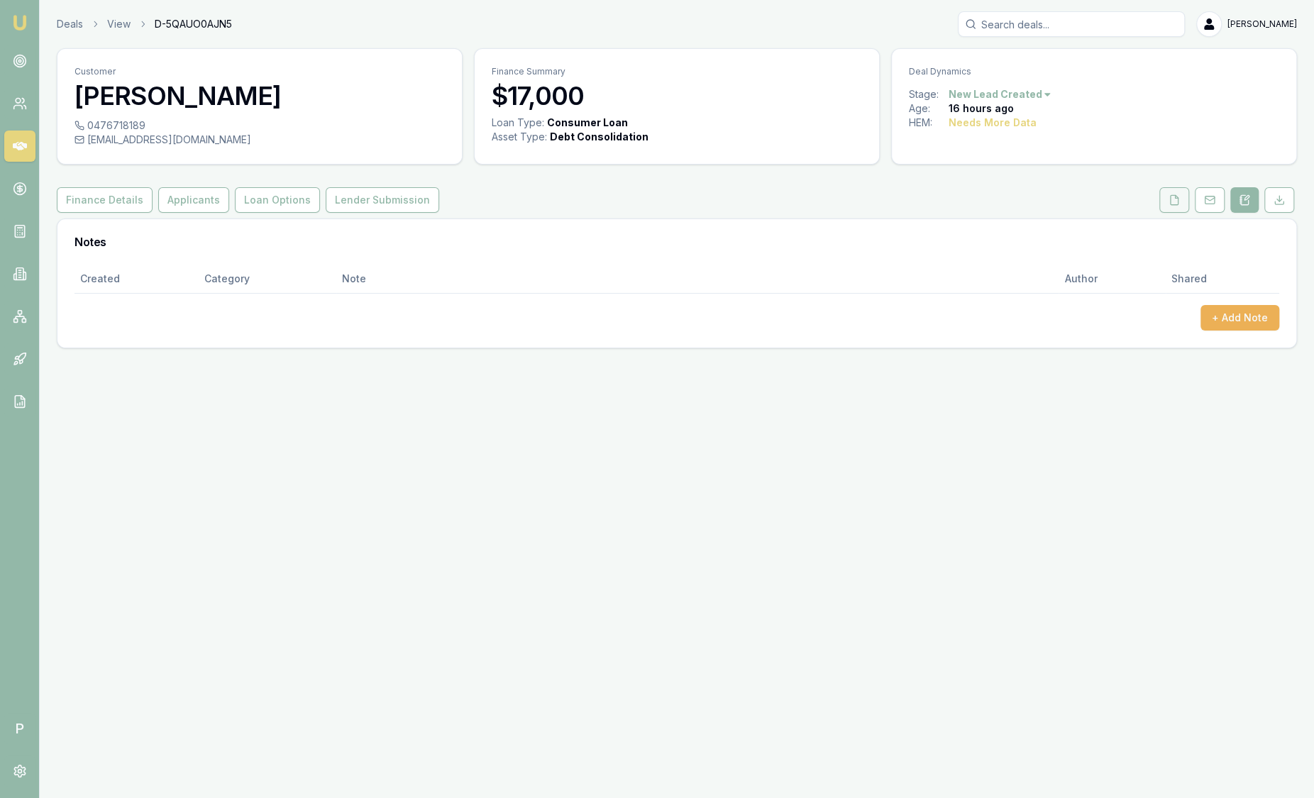
click at [1171, 204] on icon at bounding box center [1175, 199] width 8 height 9
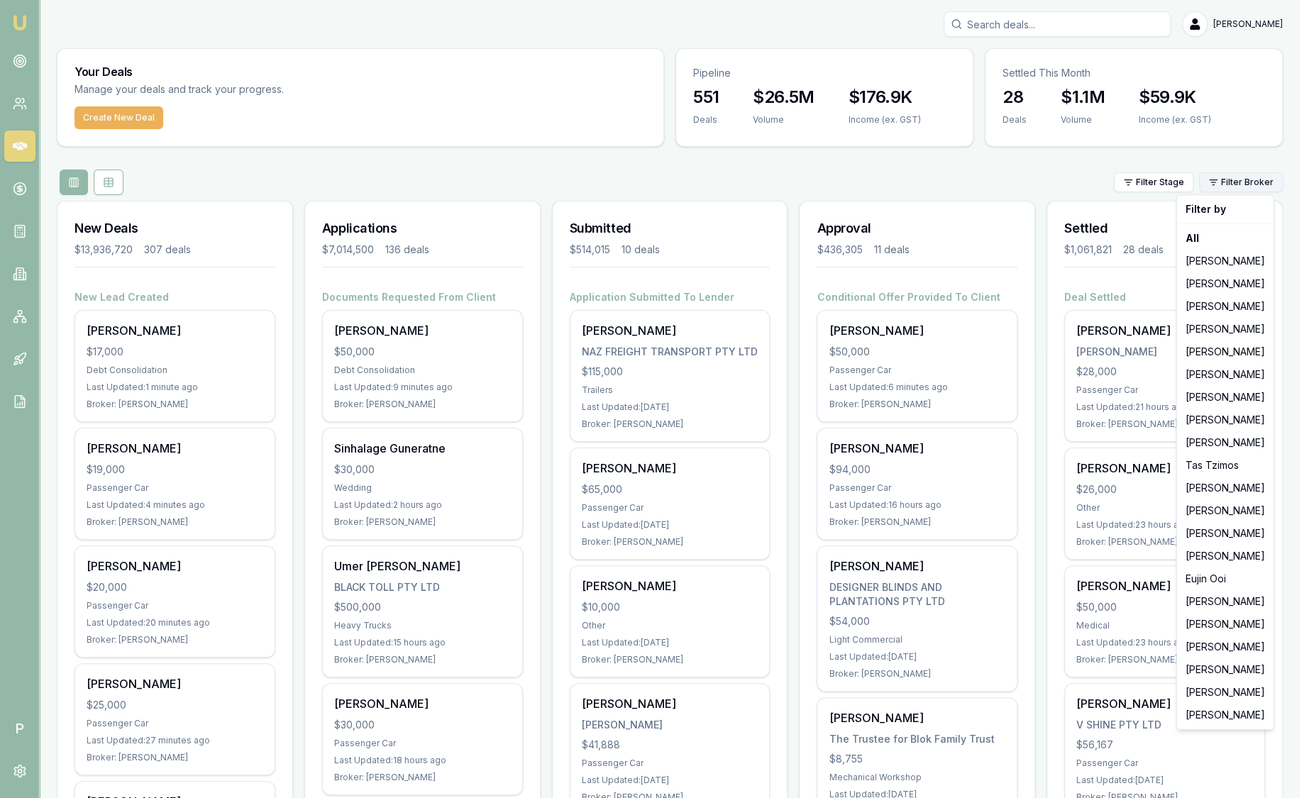
click at [1233, 188] on html "Emu Broker P [PERSON_NAME] Toggle Menu Your Deals Manage your deals and track y…" at bounding box center [657, 399] width 1314 height 798
click at [971, 246] on html "Emu Broker P Sam Crouch Toggle Menu Your Deals Manage your deals and track your…" at bounding box center [657, 399] width 1314 height 798
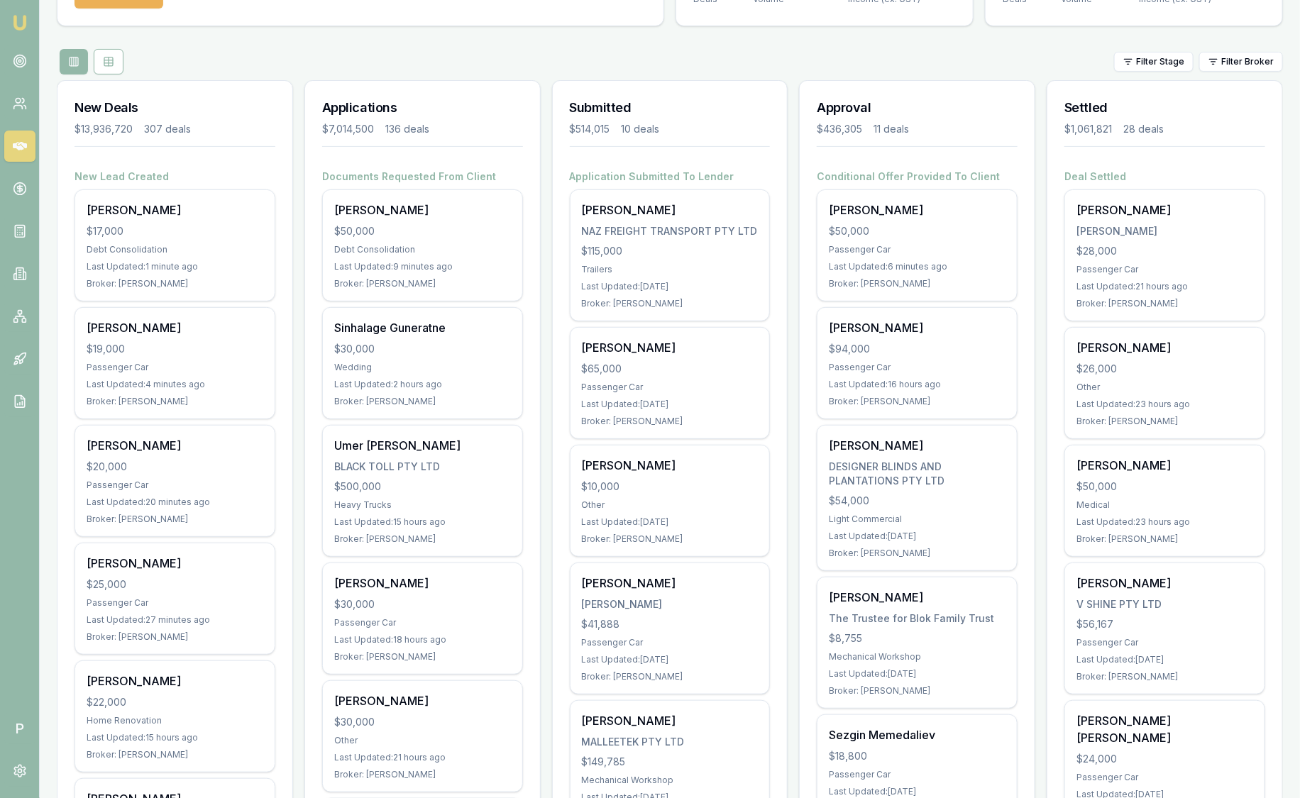
scroll to position [126, 0]
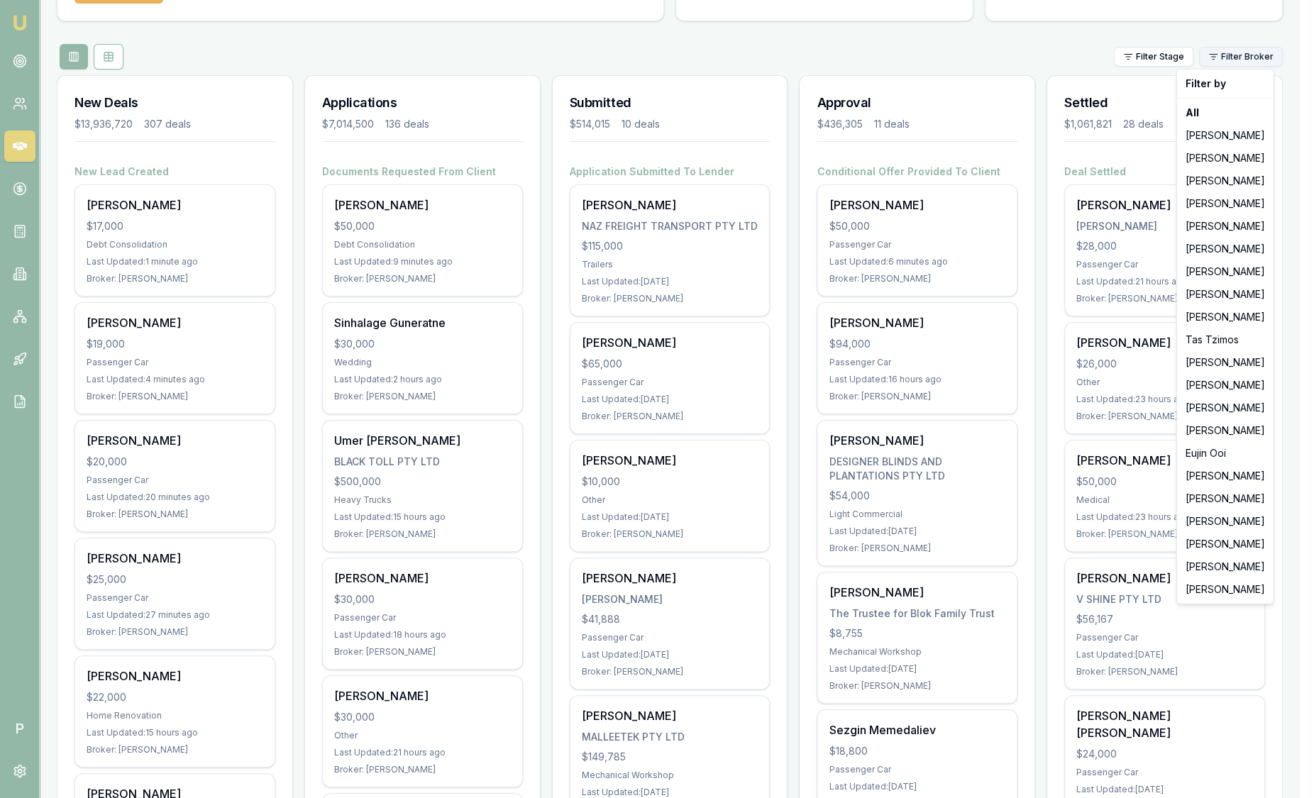
click at [1234, 59] on html "Emu Broker P Sam Crouch Toggle Menu Your Deals Manage your deals and track your…" at bounding box center [657, 273] width 1314 height 798
click at [1229, 152] on div "[PERSON_NAME]" at bounding box center [1225, 158] width 91 height 23
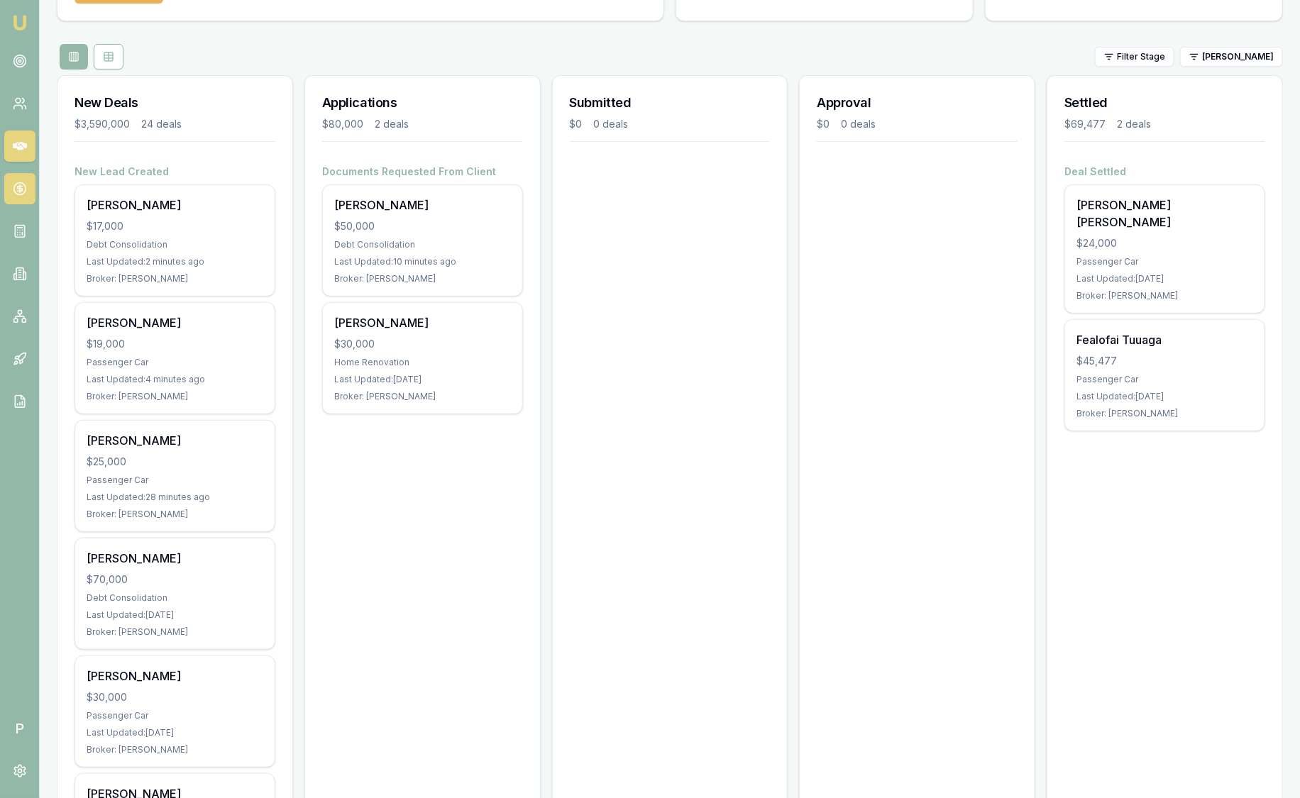
click at [23, 188] on icon at bounding box center [20, 189] width 14 height 14
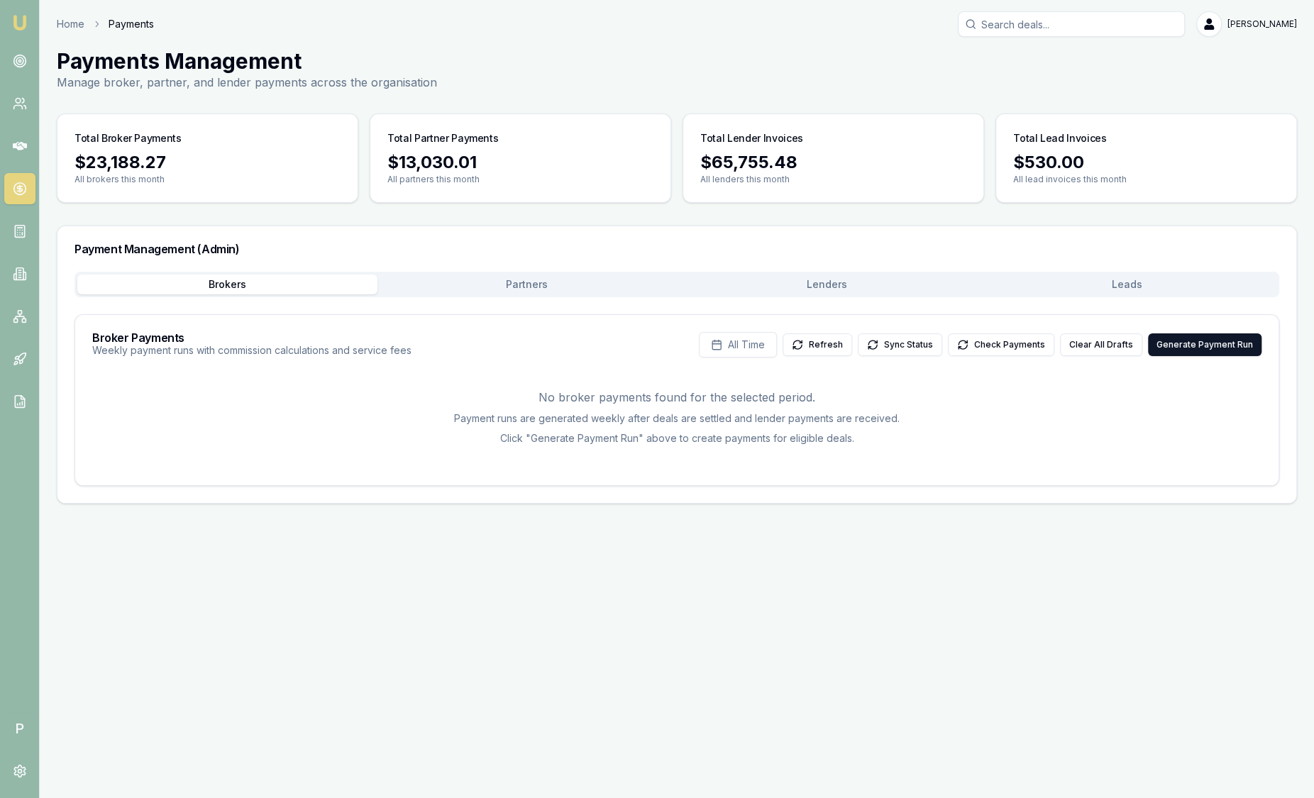
click at [1101, 284] on button "Leads" at bounding box center [1127, 285] width 300 height 20
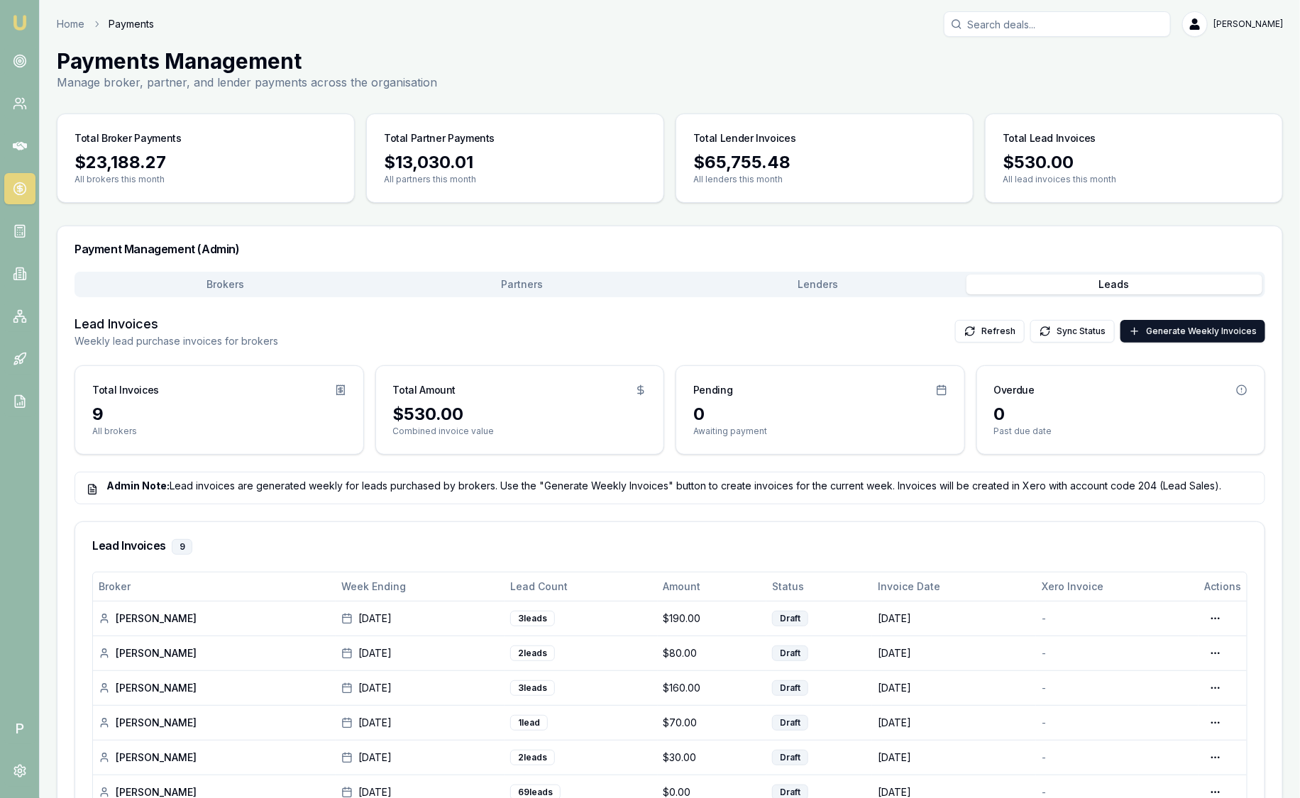
scroll to position [197, 0]
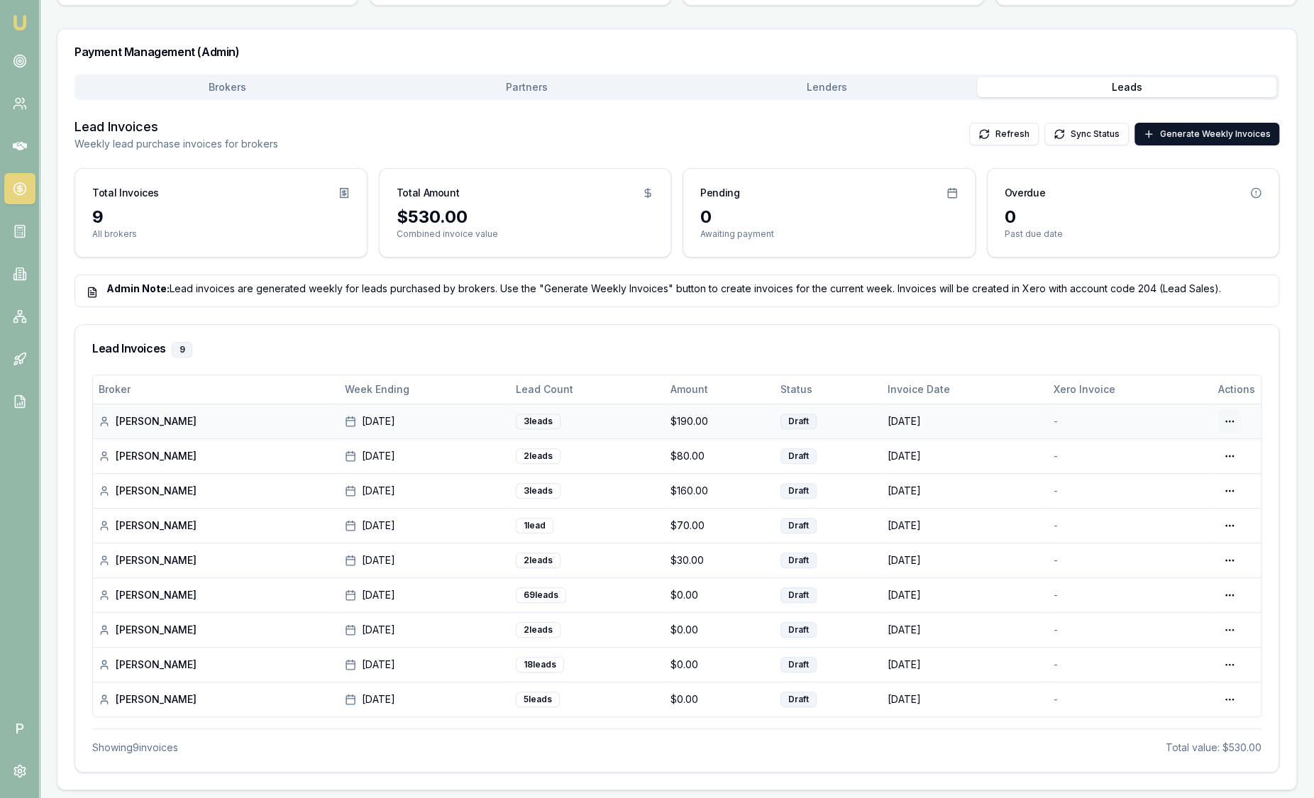
click at [1213, 423] on html "Emu Broker P Home Payments Sam Crouch Toggle Menu Payments Management Manage br…" at bounding box center [657, 202] width 1314 height 798
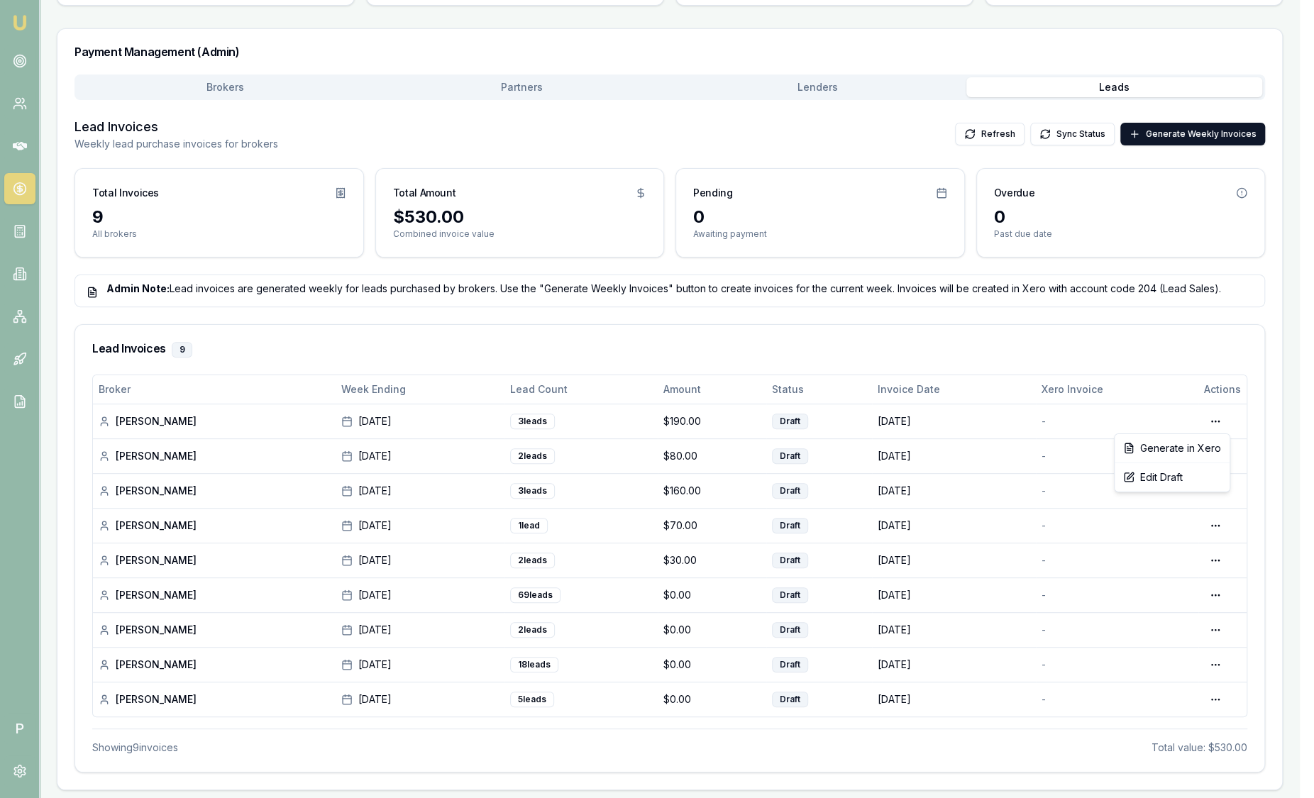
click at [1114, 321] on html "Emu Broker P Home Payments Sam Crouch Toggle Menu Payments Management Manage br…" at bounding box center [657, 202] width 1314 height 798
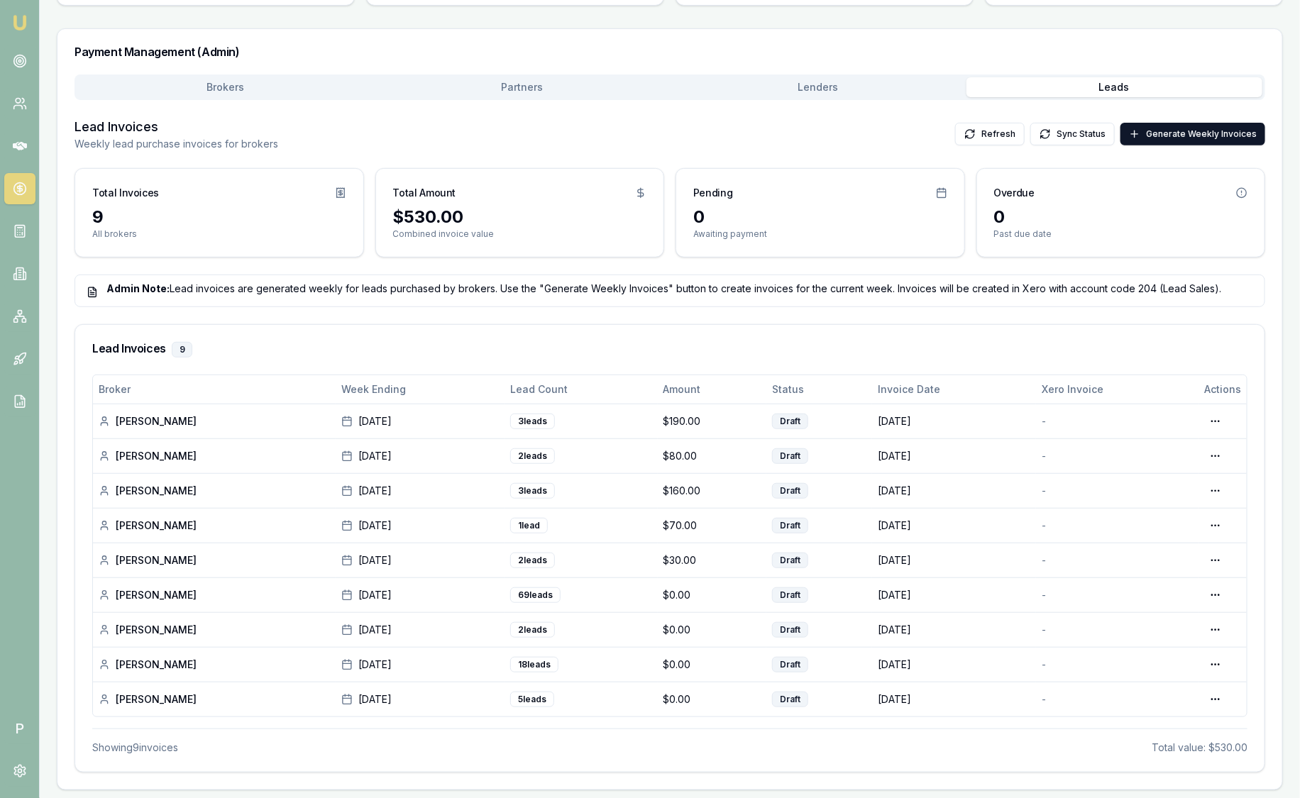
click at [27, 31] on link "Emu Broker" at bounding box center [20, 22] width 23 height 23
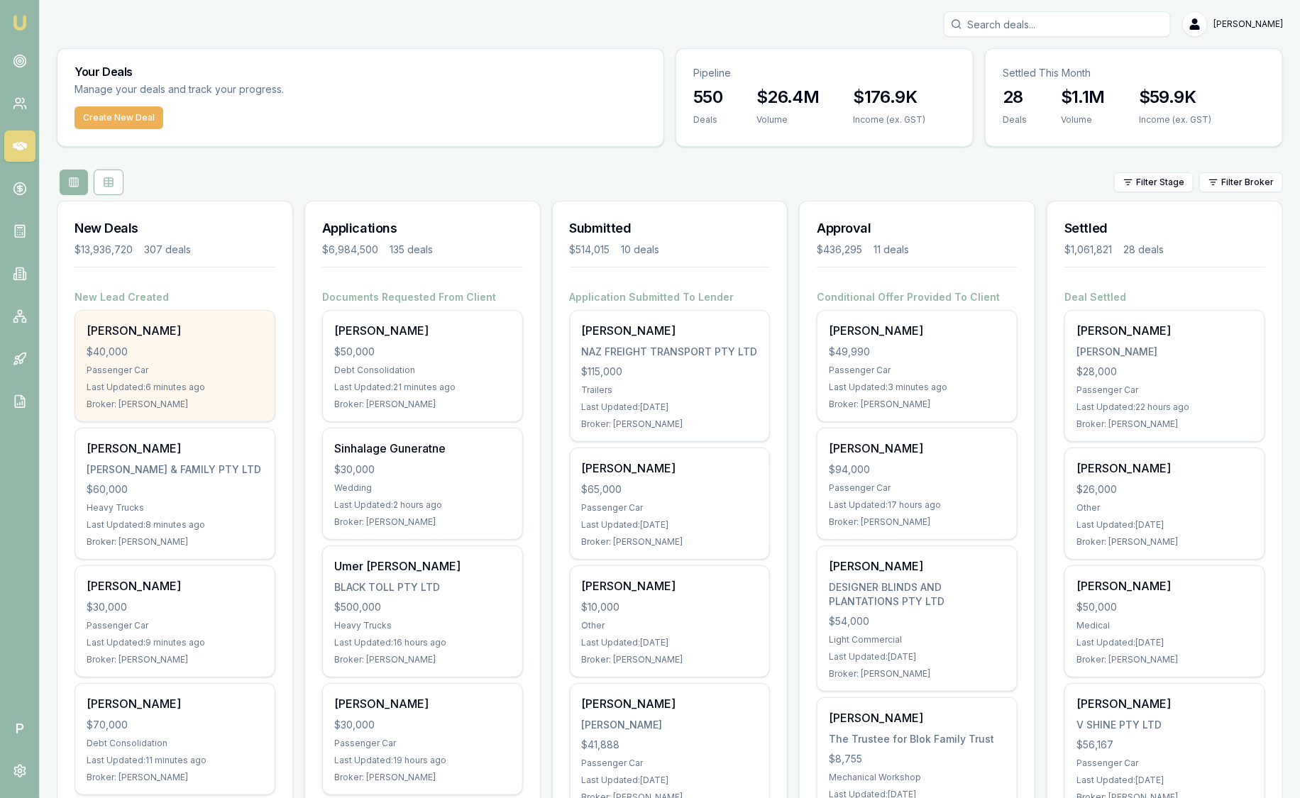
click at [204, 337] on div "[PERSON_NAME]" at bounding box center [175, 330] width 177 height 17
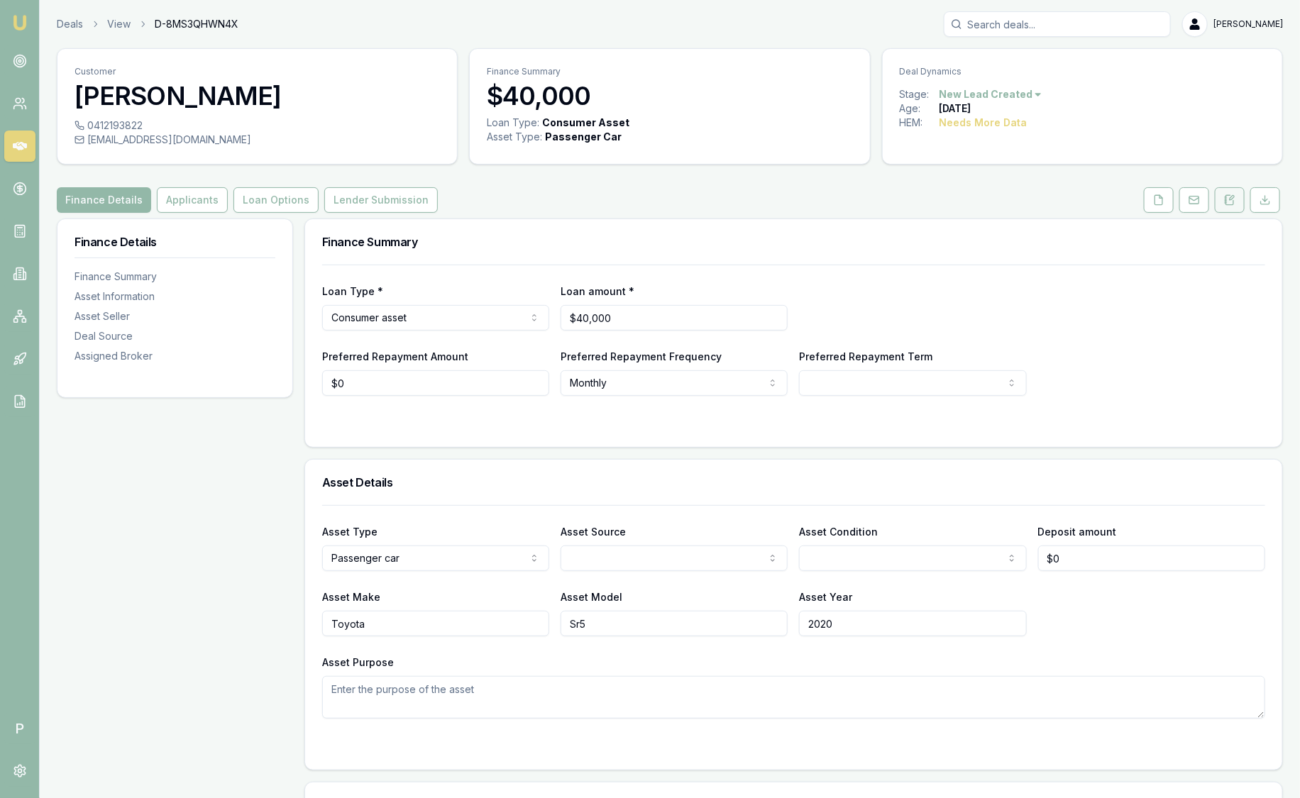
click at [1228, 205] on icon at bounding box center [1229, 199] width 11 height 11
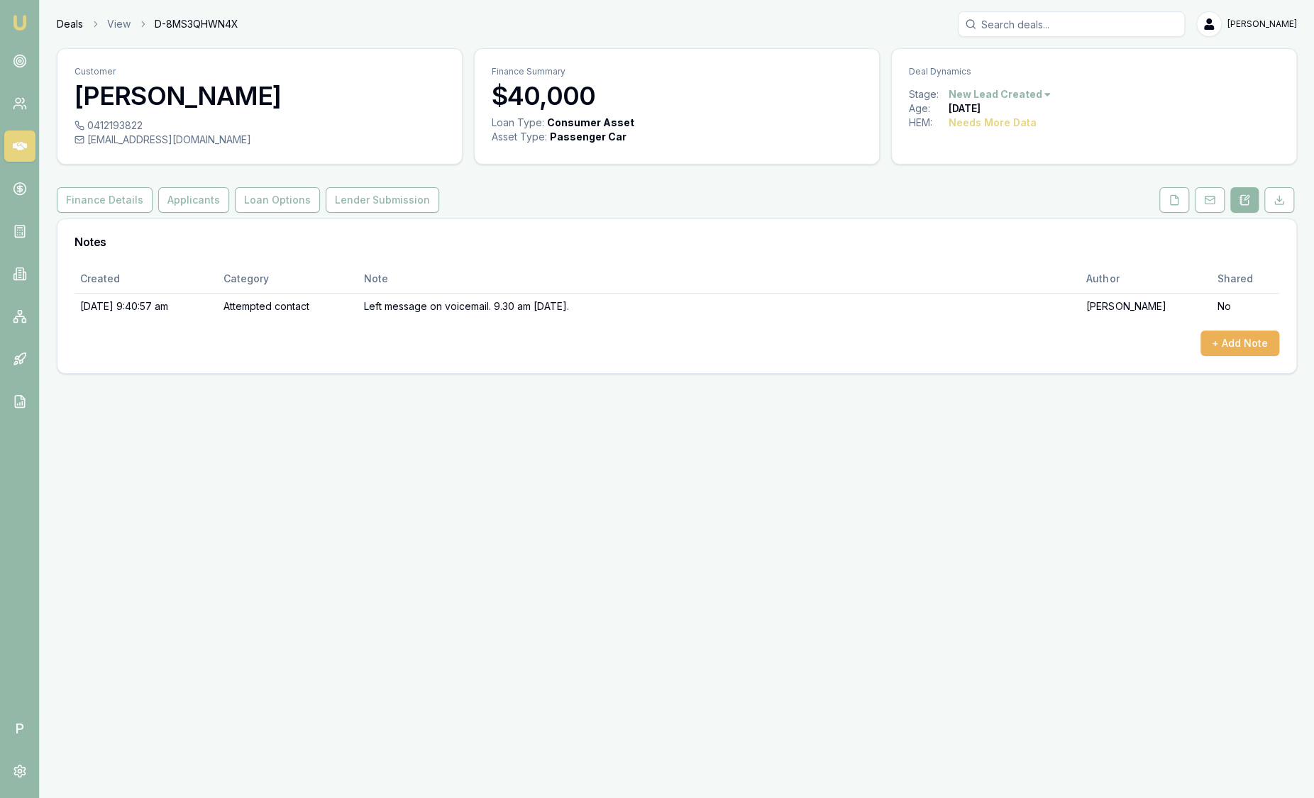
click at [79, 28] on link "Deals" at bounding box center [70, 24] width 26 height 14
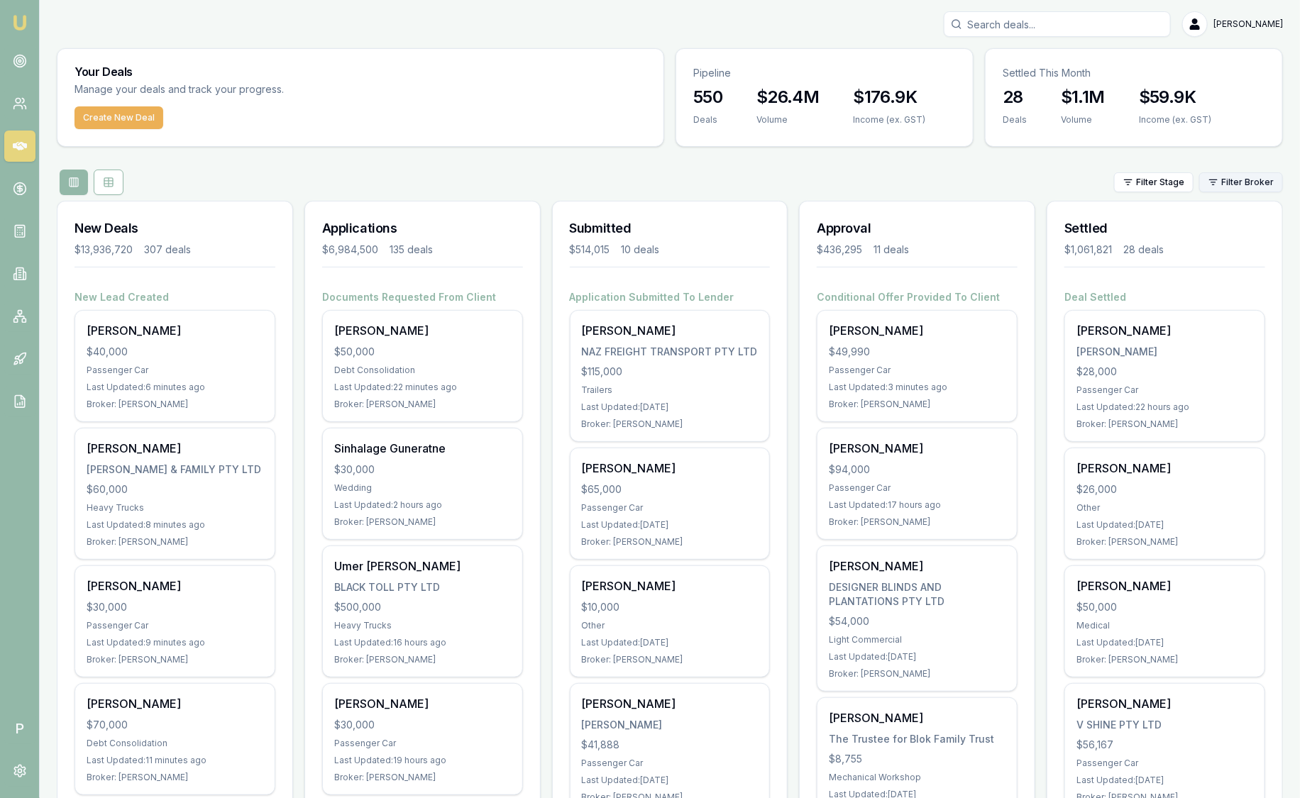
click at [1261, 183] on html "Emu Broker P [PERSON_NAME] Toggle Menu Your Deals Manage your deals and track y…" at bounding box center [650, 399] width 1300 height 798
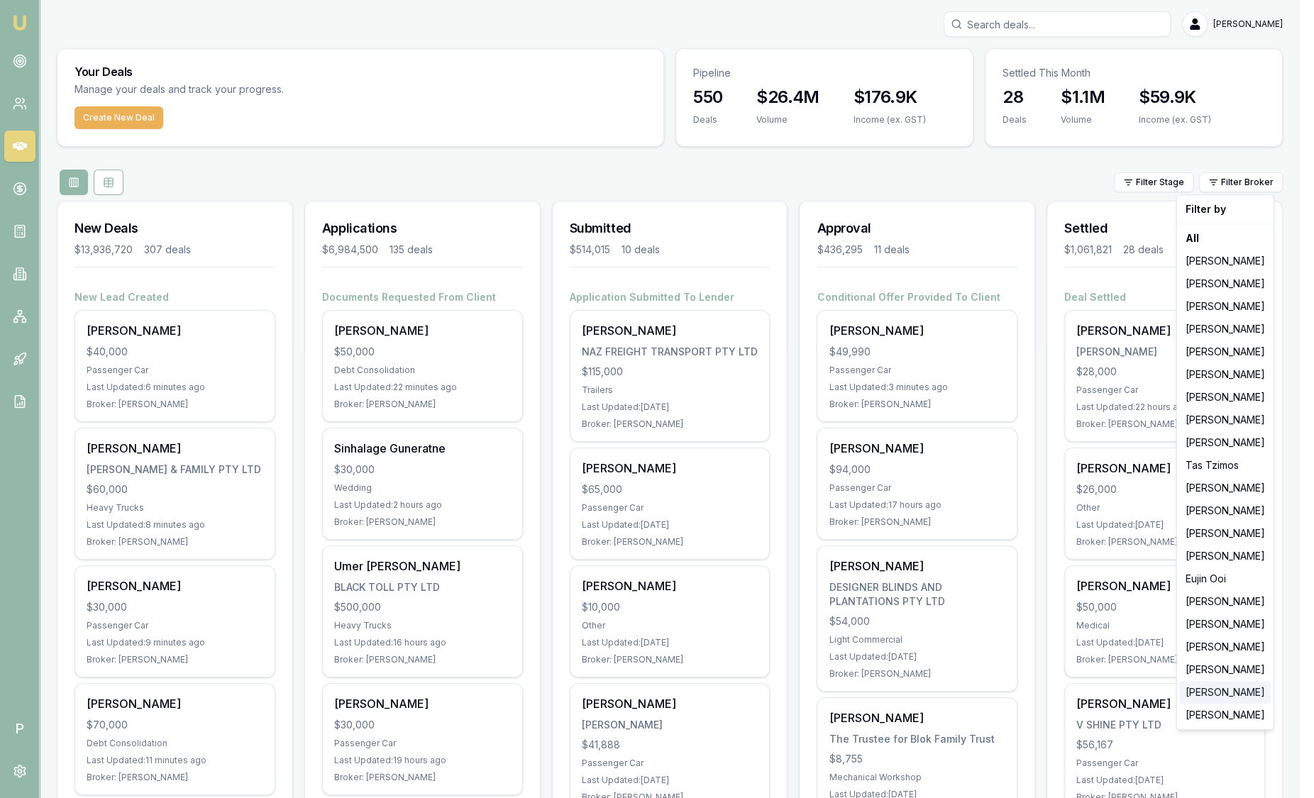
click at [1259, 685] on div "[PERSON_NAME]" at bounding box center [1225, 692] width 91 height 23
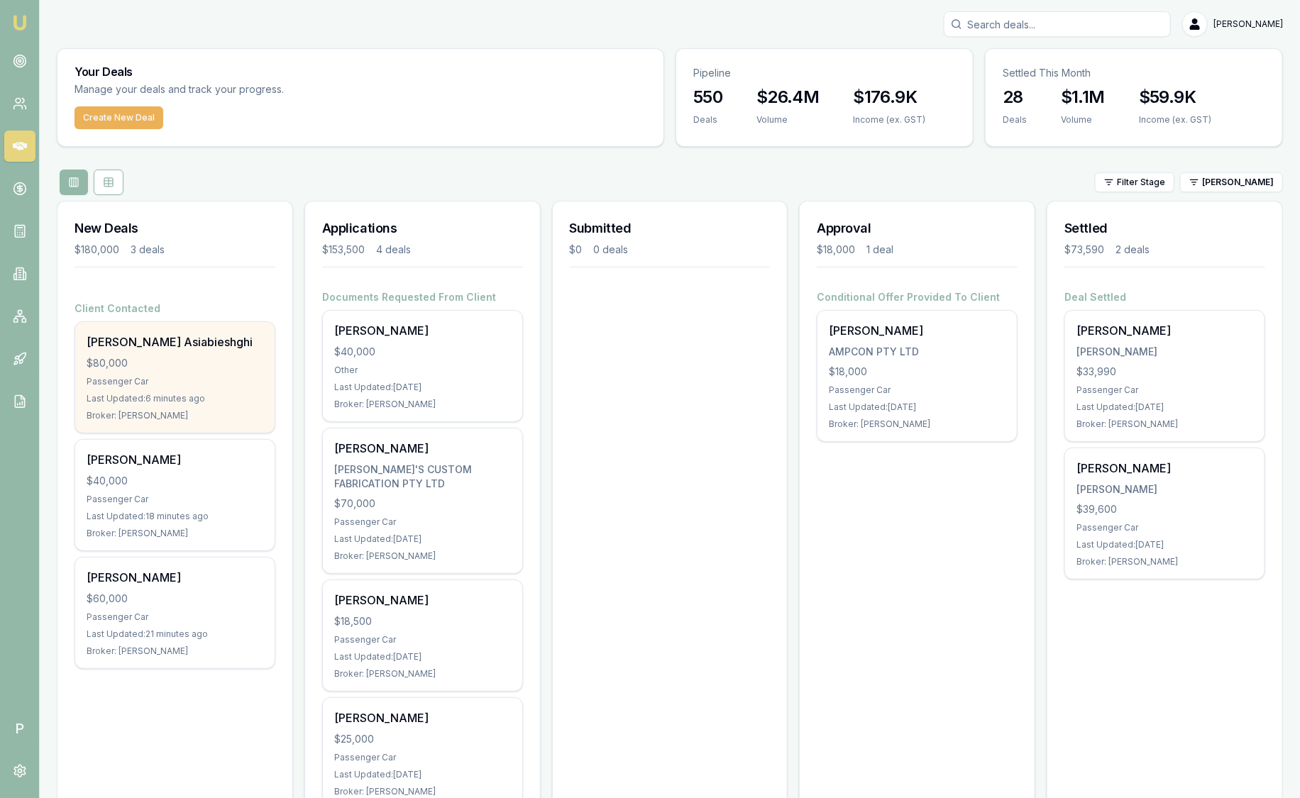
click at [201, 380] on div "Passenger Car" at bounding box center [175, 381] width 177 height 11
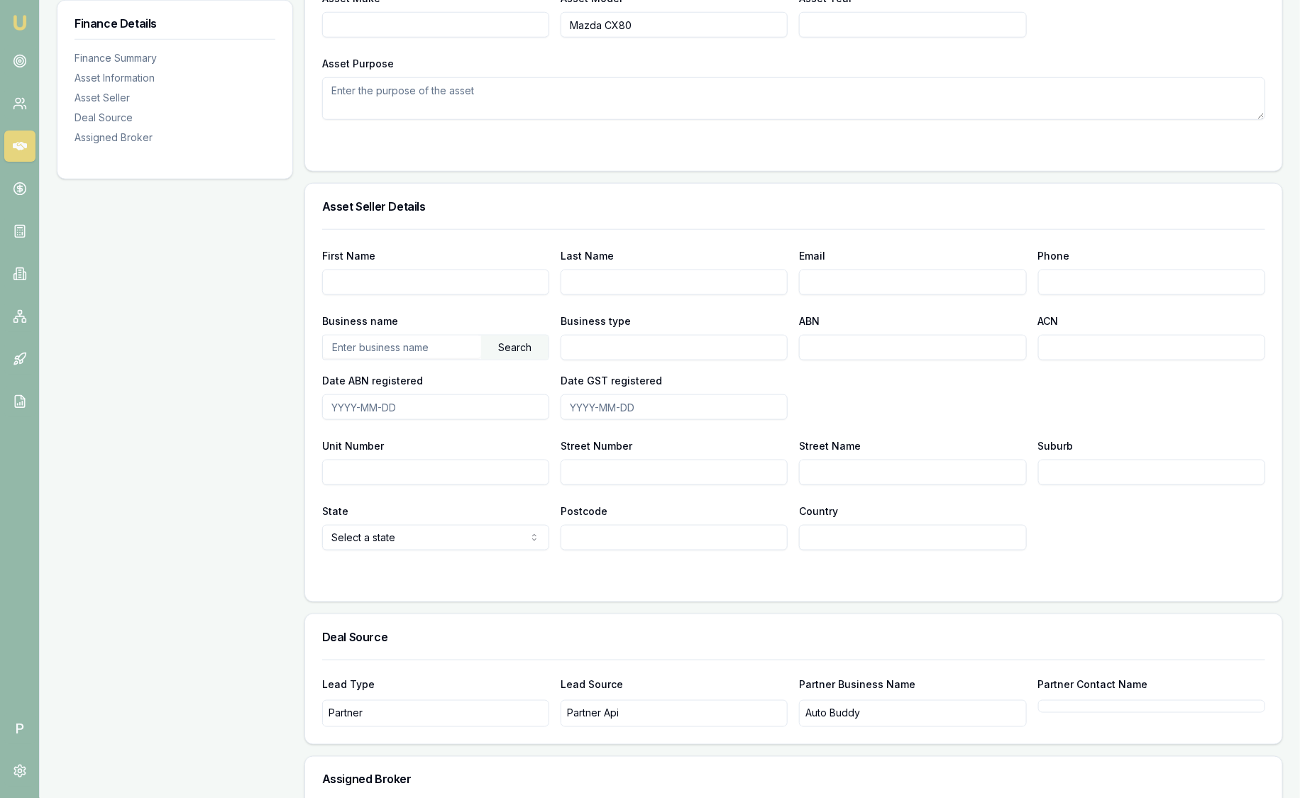
click at [1143, 297] on div "First Name Last Name Email Phone Business name Search Business type ABN ACN Dat…" at bounding box center [793, 389] width 943 height 321
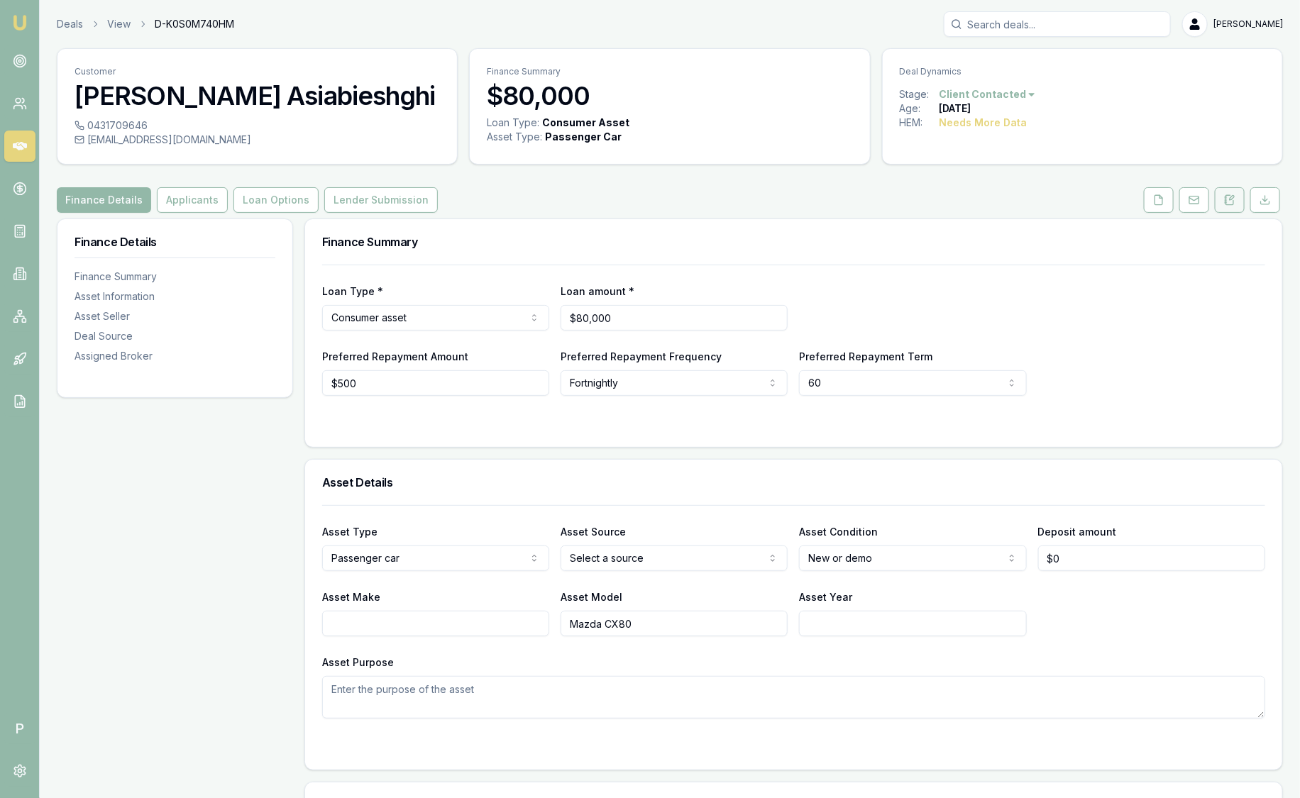
click at [1228, 203] on icon at bounding box center [1229, 199] width 11 height 11
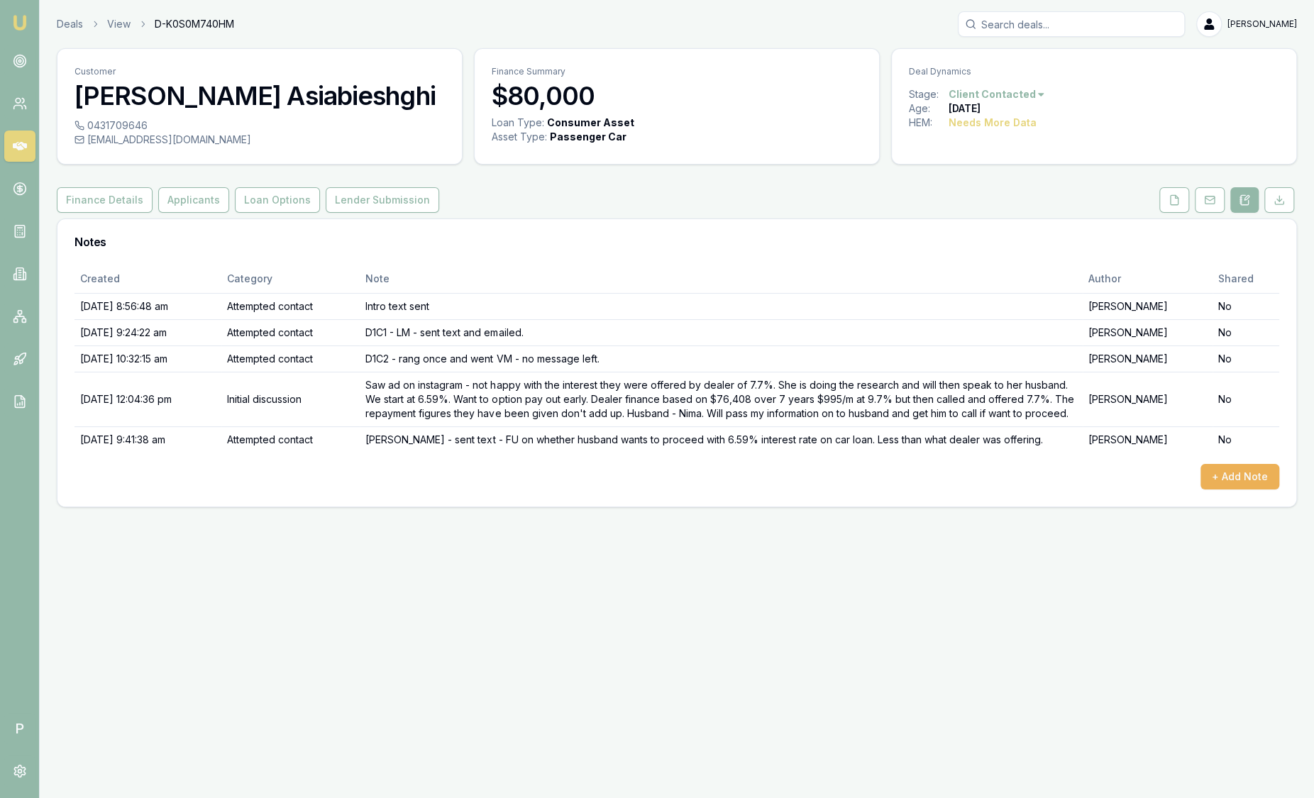
click at [55, 22] on header "Deals View D-K0S0M740HM Sam Crouch Toggle Menu" at bounding box center [677, 24] width 1275 height 26
click at [12, 18] on img at bounding box center [19, 22] width 17 height 17
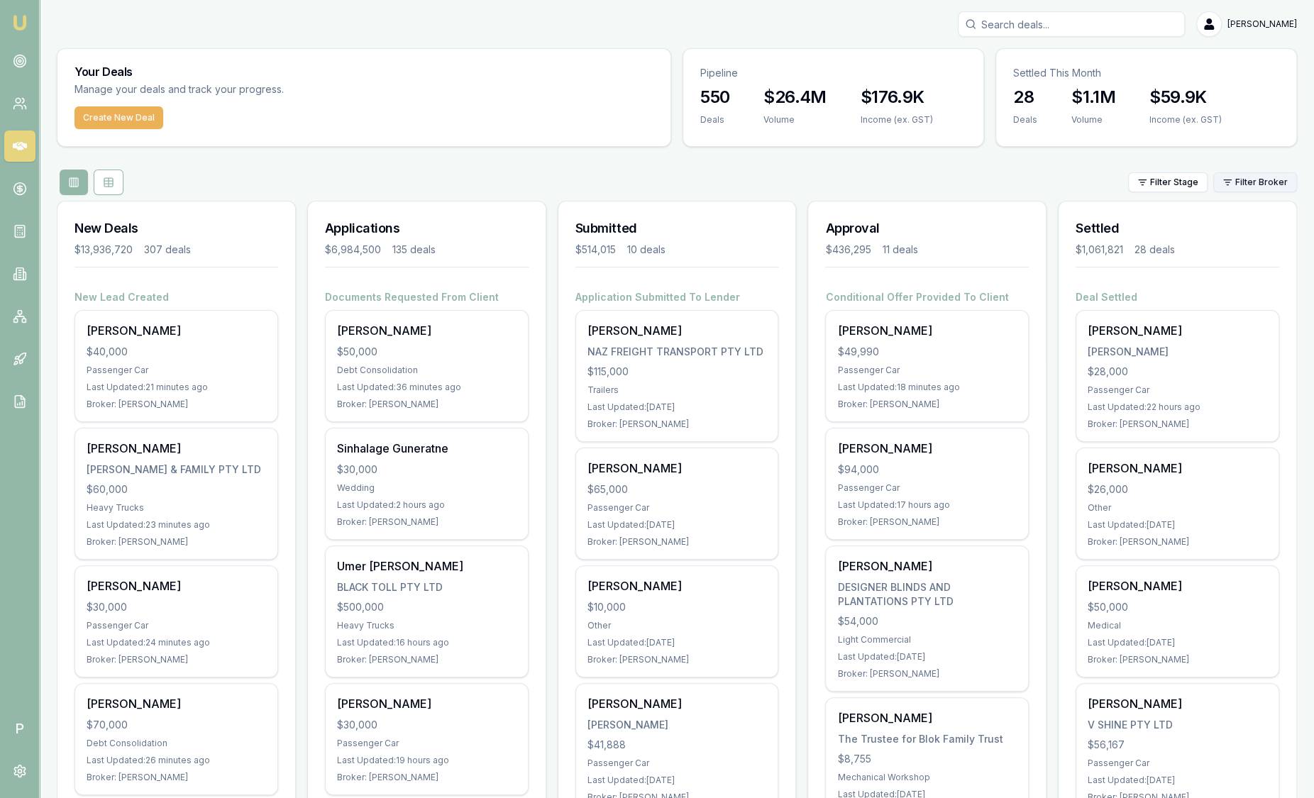
click at [1256, 189] on html "Emu Broker P Sam Crouch Toggle Menu Your Deals Manage your deals and track your…" at bounding box center [657, 399] width 1314 height 798
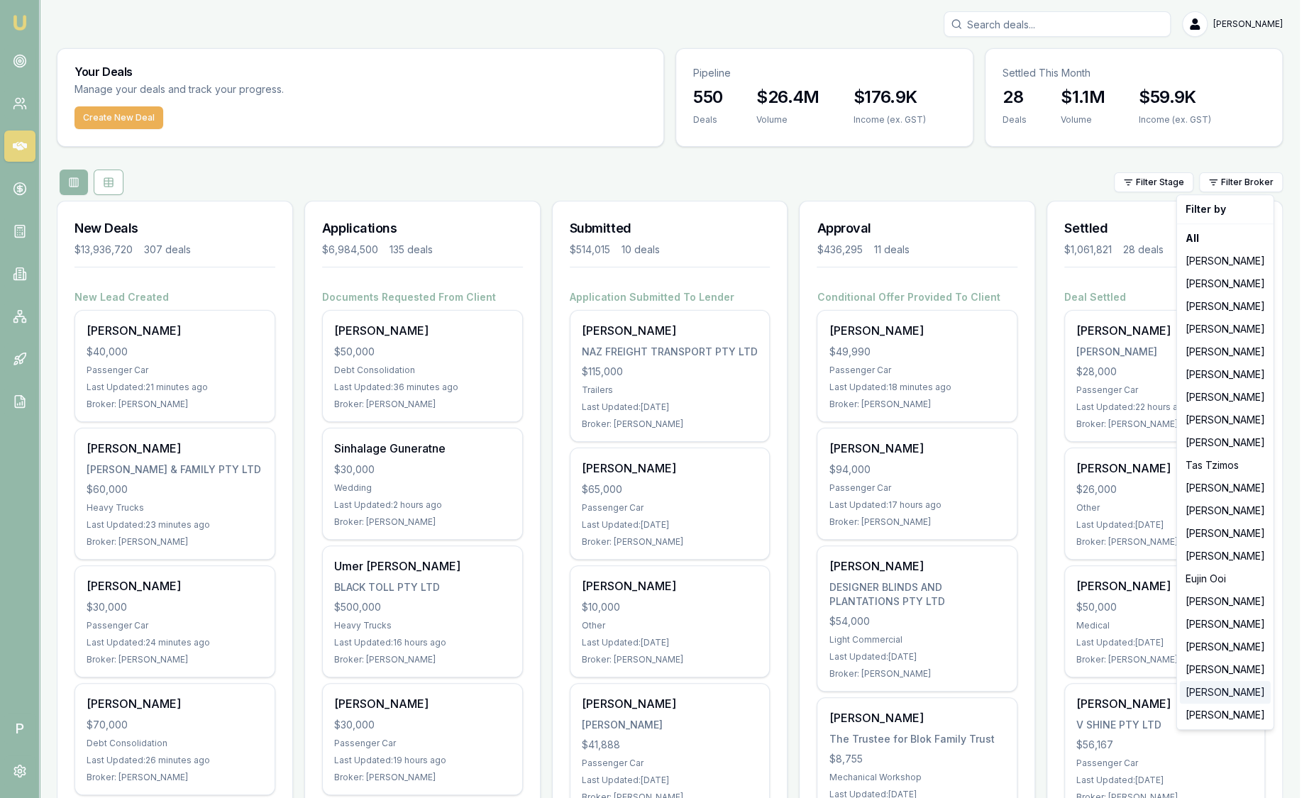
click at [1238, 693] on div "Robyn Adams" at bounding box center [1225, 692] width 91 height 23
